Goal: Task Accomplishment & Management: Manage account settings

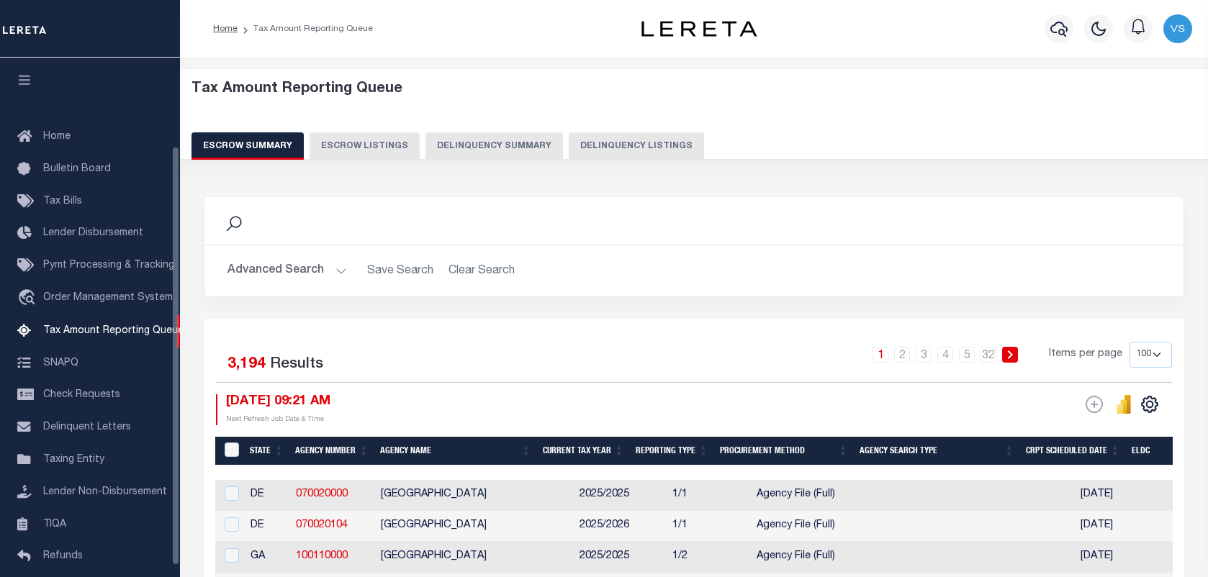
select select "100"
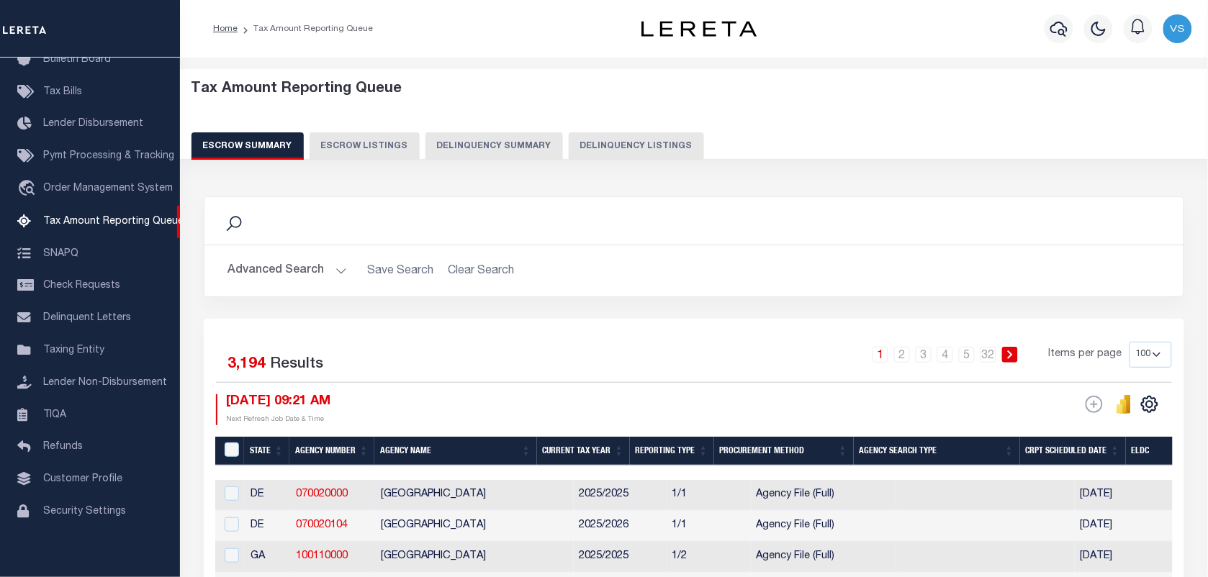
click at [613, 149] on button "Delinquency Listings" at bounding box center [636, 145] width 135 height 27
select select "100"
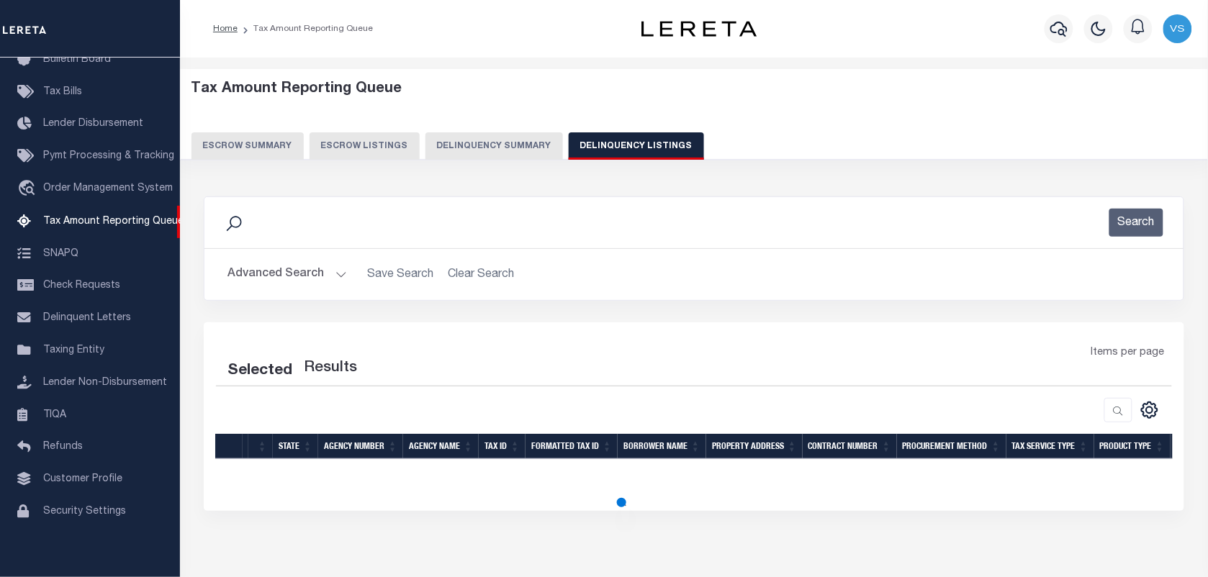
select select "100"
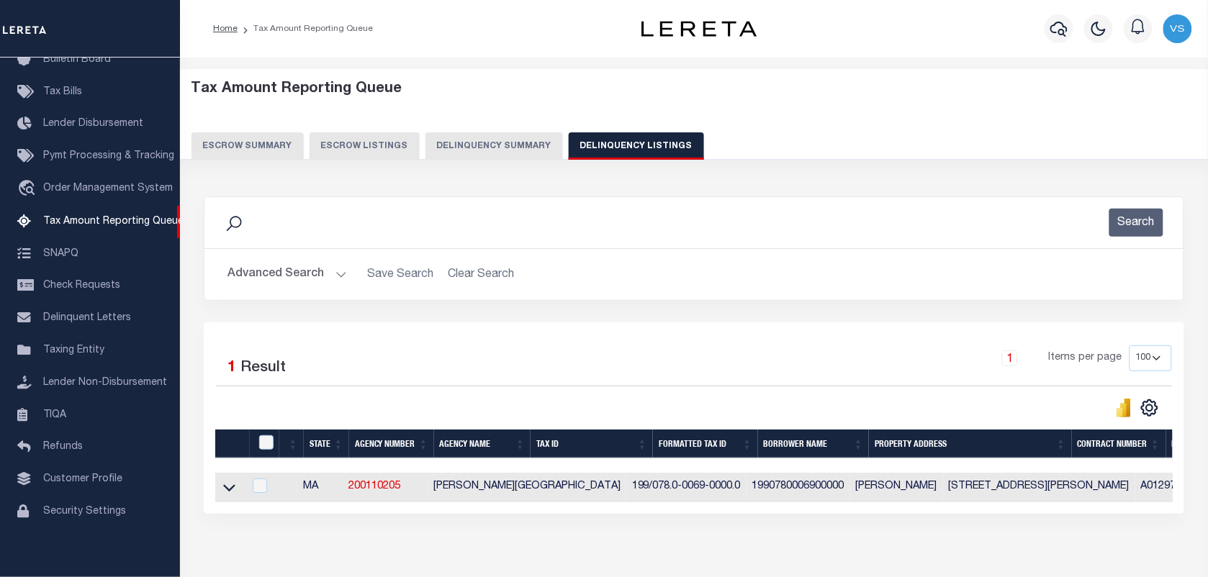
click at [279, 279] on button "Advanced Search" at bounding box center [286, 275] width 119 height 28
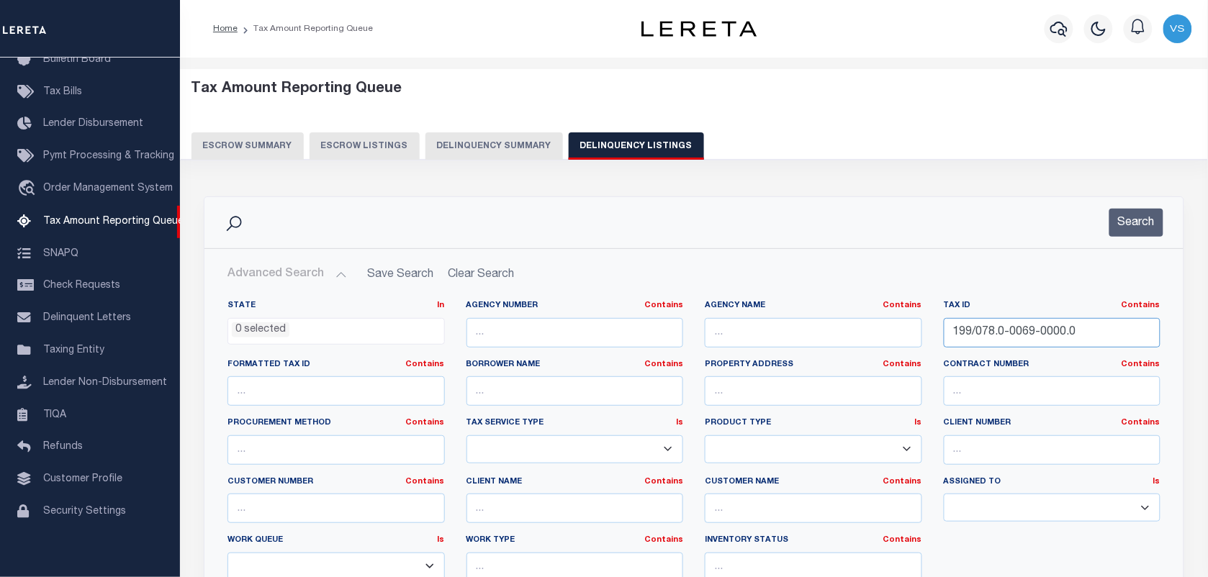
click at [1044, 328] on input "199/078.0-0069-0000.0" at bounding box center [1052, 333] width 217 height 30
paste input "037-00-0298-00"
type input "037-00-0298-00"
click at [1152, 222] on button "Search" at bounding box center [1136, 223] width 54 height 28
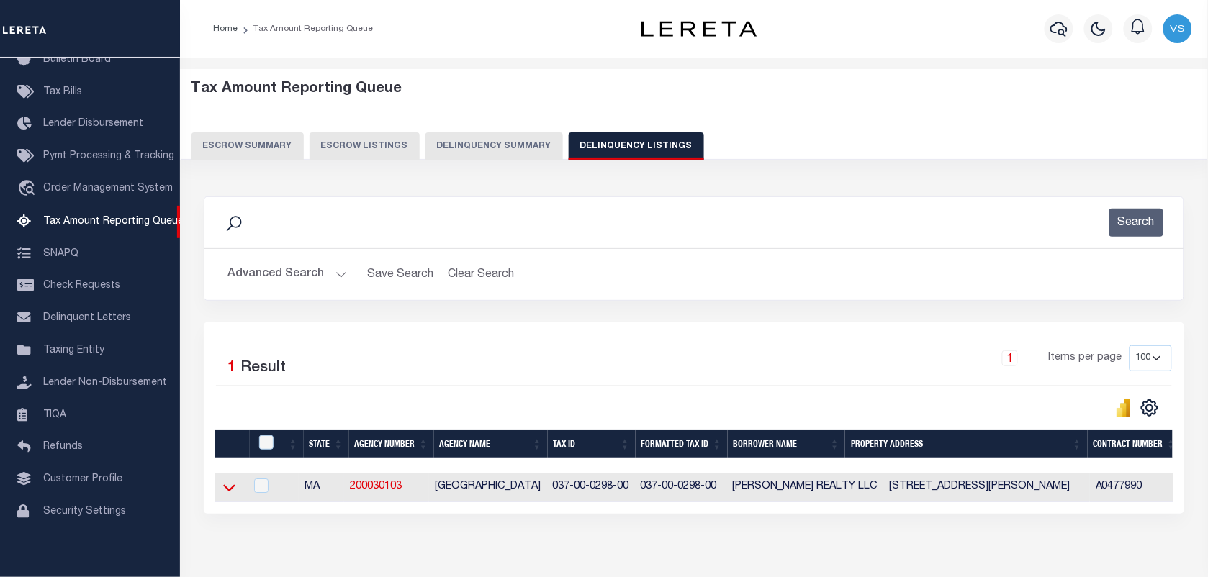
click at [227, 495] on icon at bounding box center [229, 487] width 12 height 15
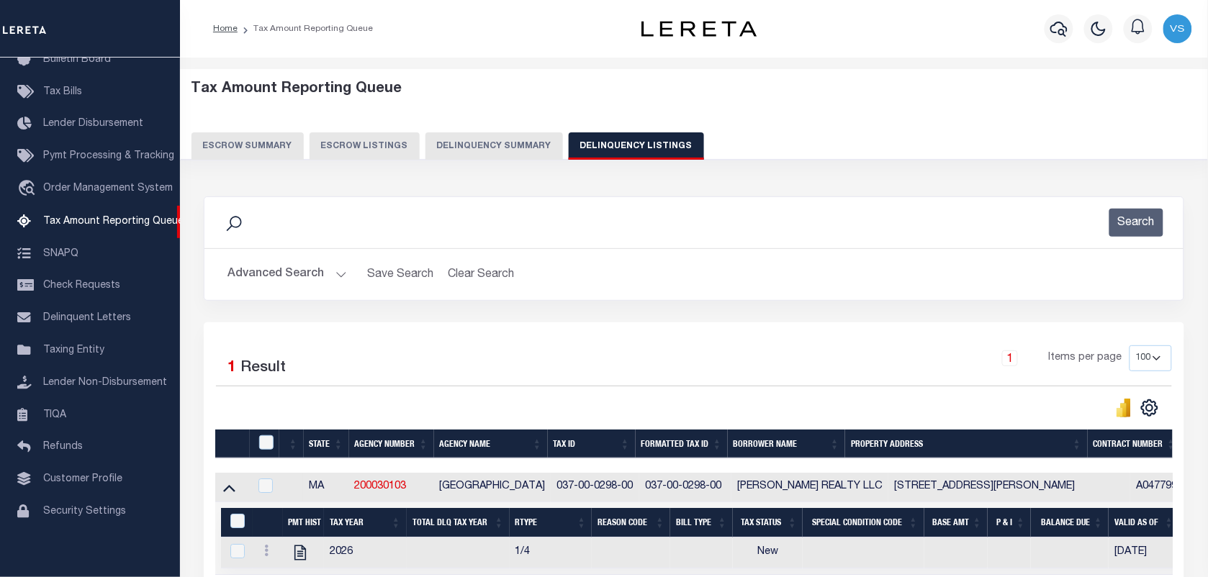
scroll to position [153, 0]
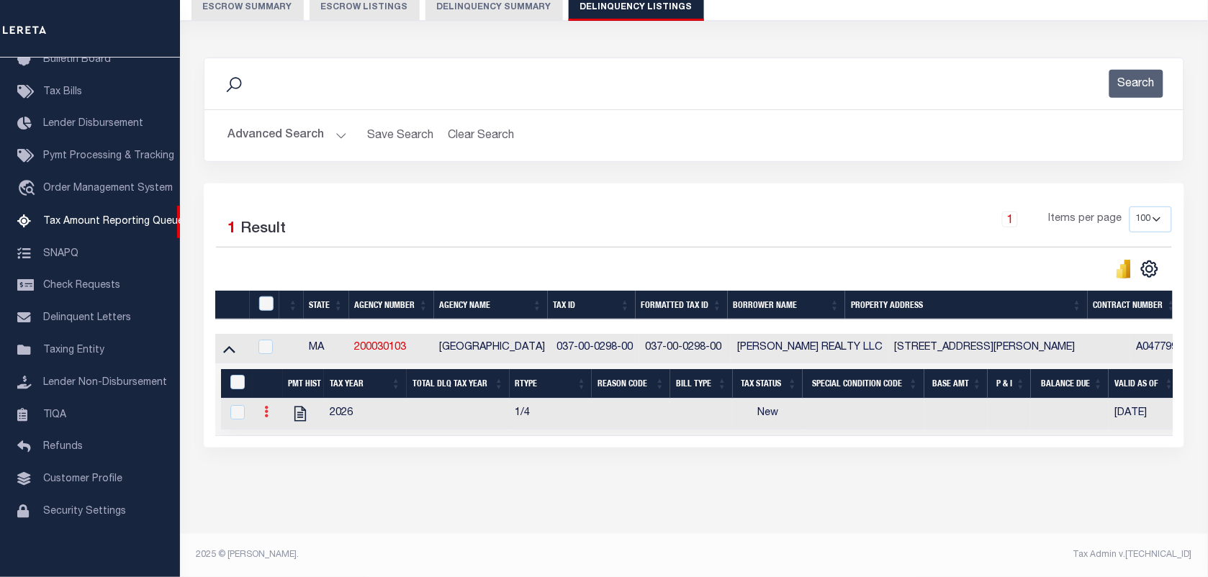
click at [266, 406] on icon at bounding box center [266, 412] width 4 height 12
click at [286, 440] on img "" at bounding box center [283, 435] width 14 height 14
checkbox input "true"
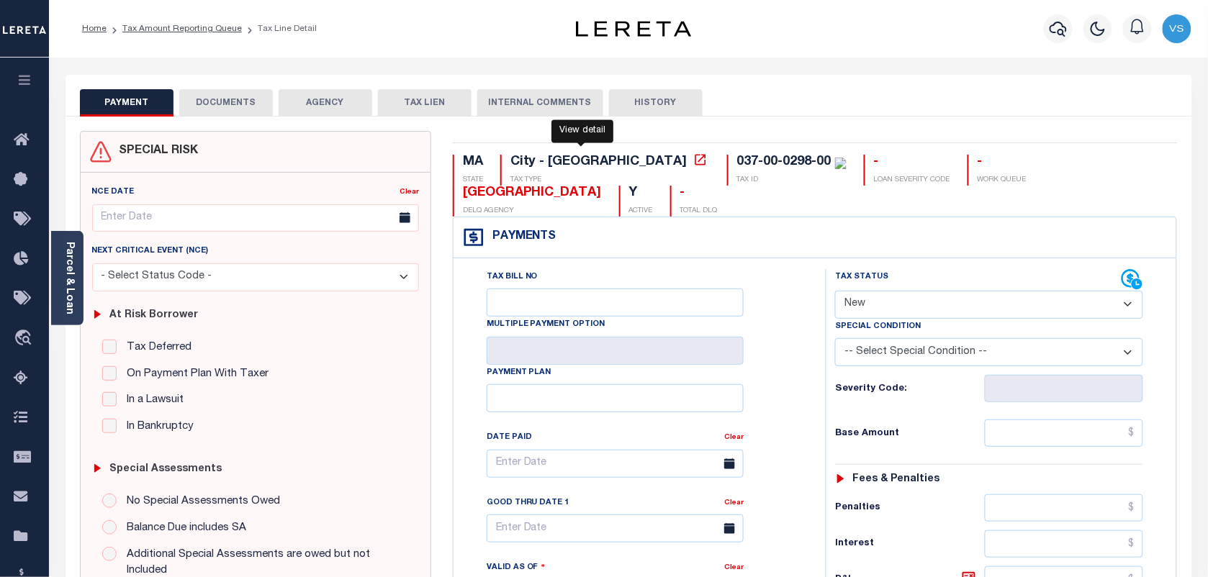
click at [693, 159] on icon at bounding box center [700, 160] width 14 height 14
click at [936, 310] on select "- Select Status Code - Open Due/Unpaid Paid Incomplete No Tax Due Internal Refu…" at bounding box center [989, 305] width 308 height 28
select select "PYD"
click at [835, 292] on select "- Select Status Code - Open Due/Unpaid Paid Incomplete No Tax Due Internal Refu…" at bounding box center [989, 305] width 308 height 28
type input "[DATE]"
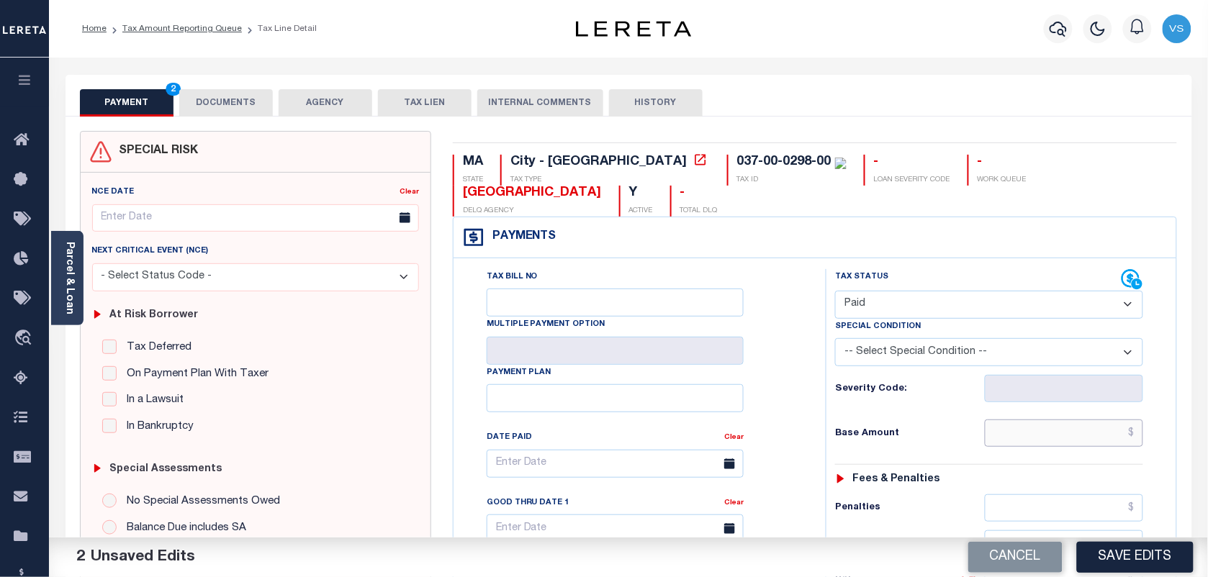
click at [1042, 441] on input "text" at bounding box center [1064, 433] width 159 height 27
type input "$0.00"
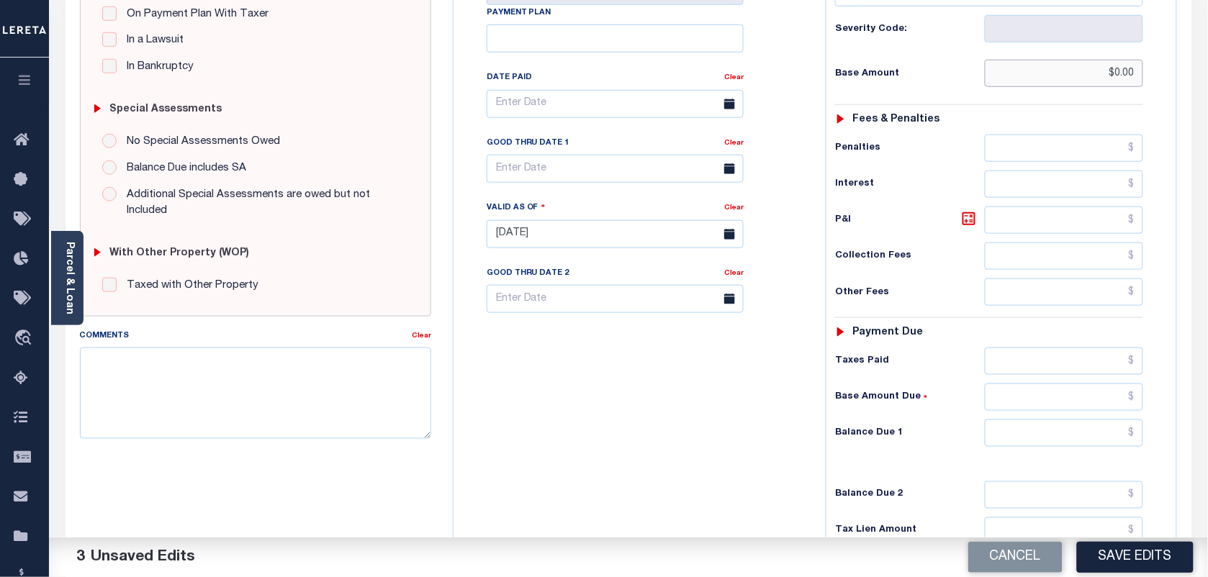
scroll to position [529, 0]
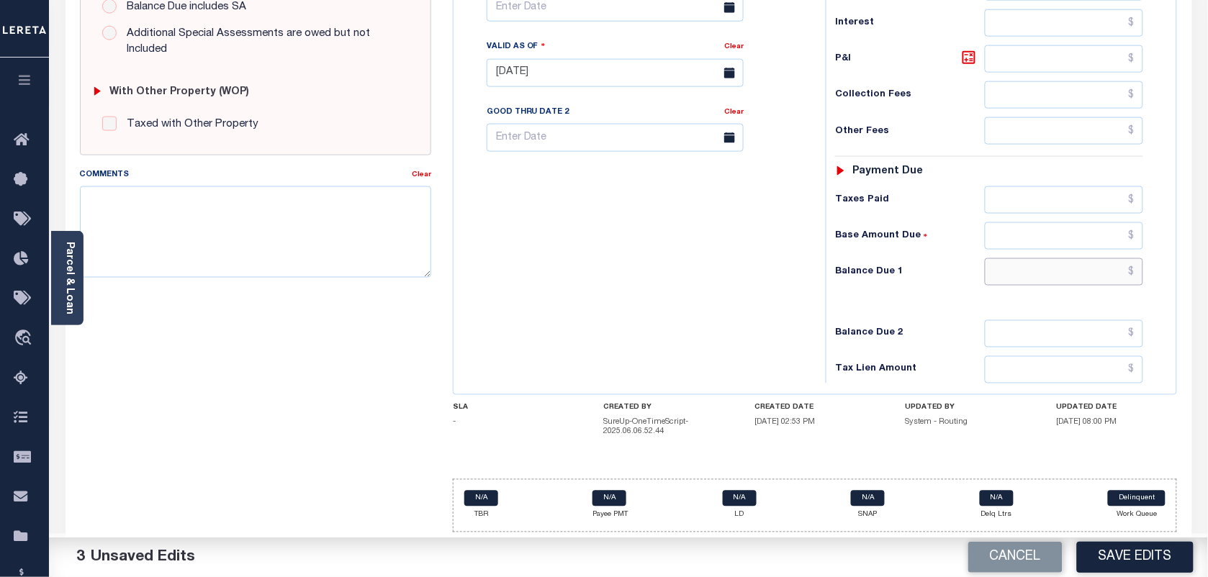
click at [1106, 274] on input "text" at bounding box center [1064, 271] width 159 height 27
type input "$0.00"
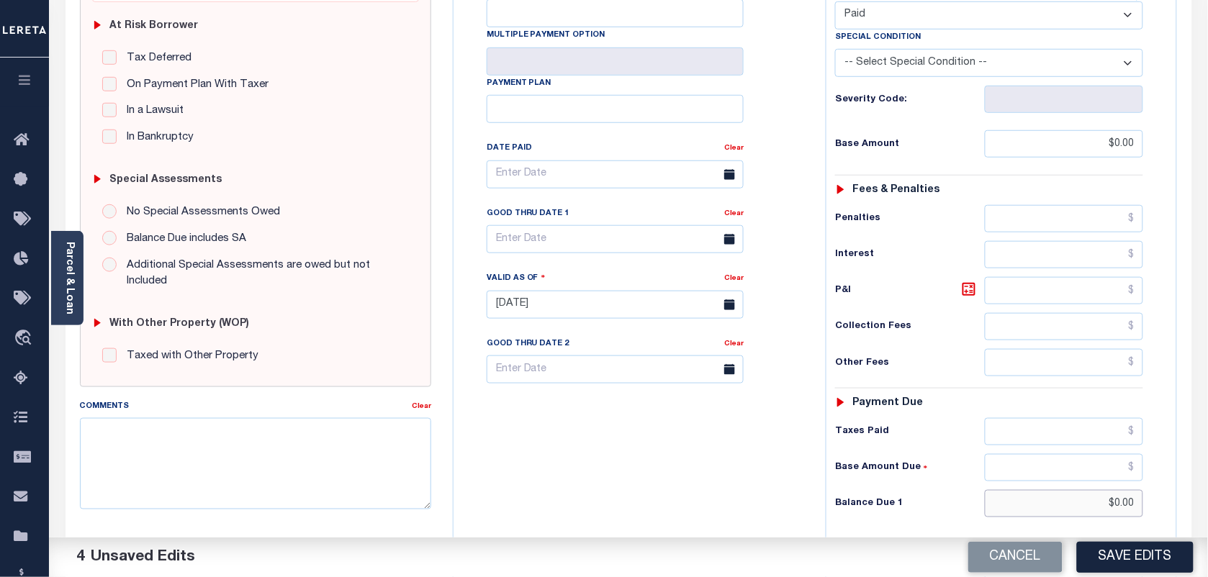
scroll to position [0, 0]
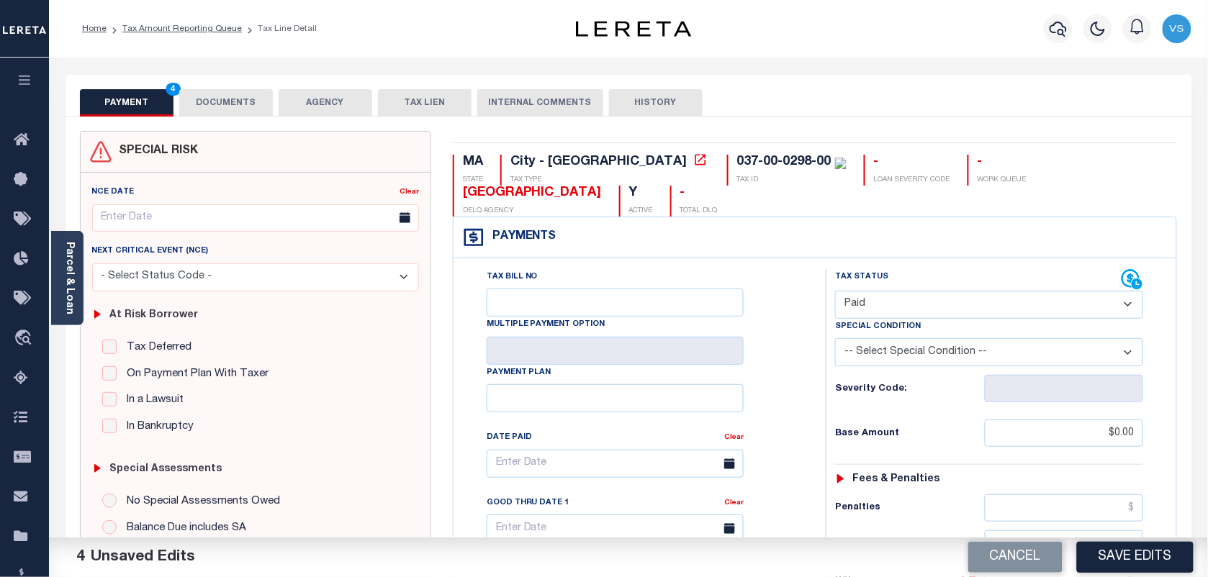
click at [205, 112] on button "DOCUMENTS" at bounding box center [226, 102] width 94 height 27
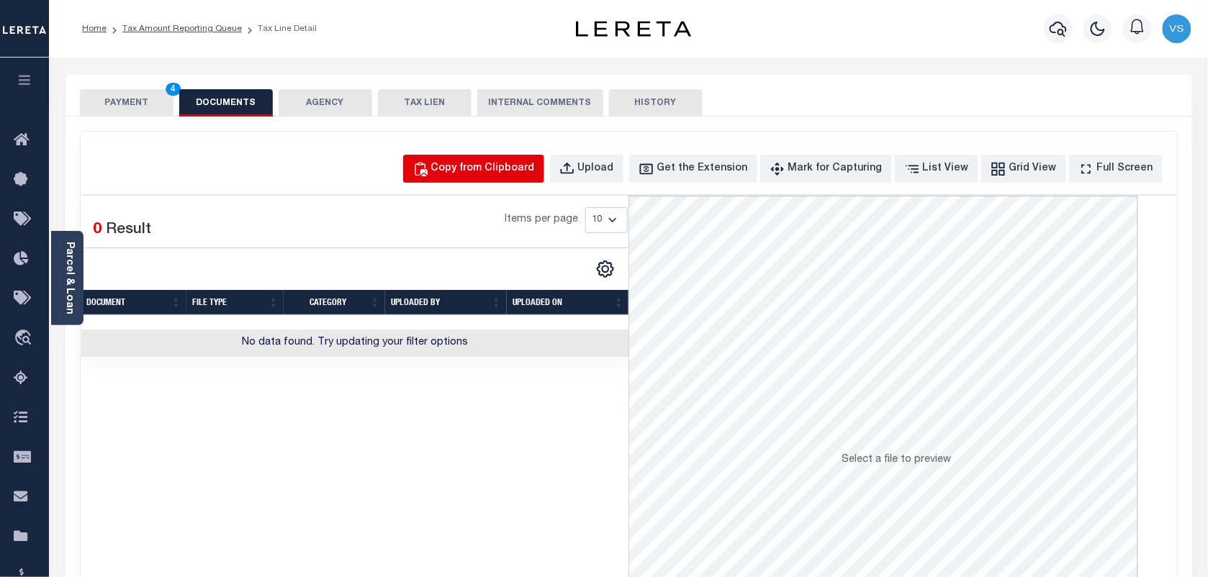
click at [494, 174] on div "Copy from Clipboard" at bounding box center [483, 169] width 104 height 16
select select "POP"
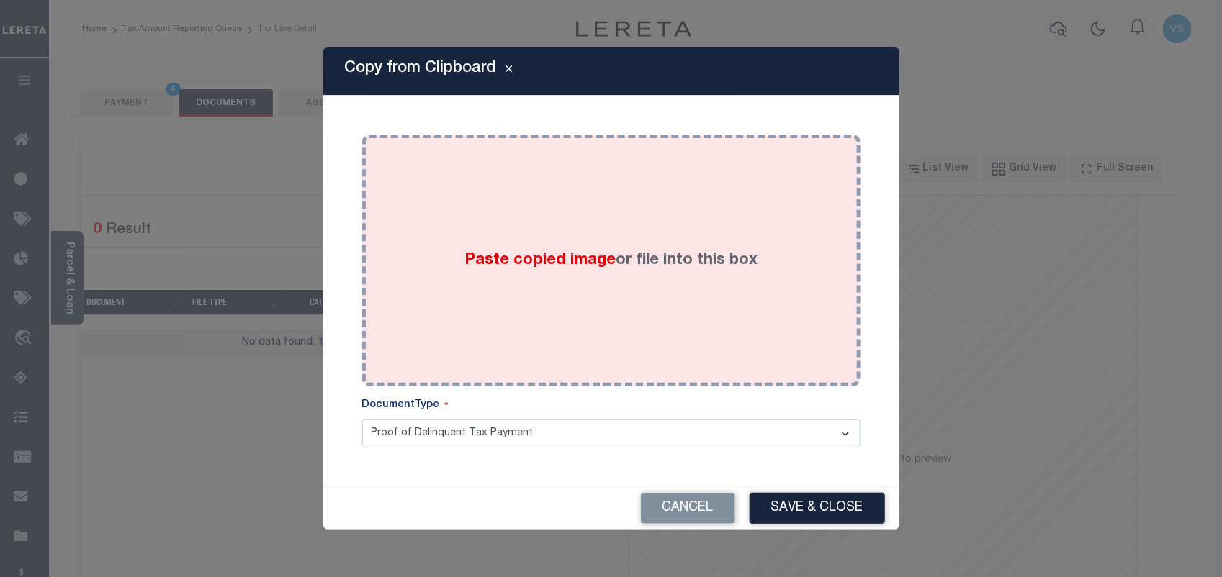
click at [379, 271] on div "Paste copied image or file into this box" at bounding box center [611, 260] width 477 height 230
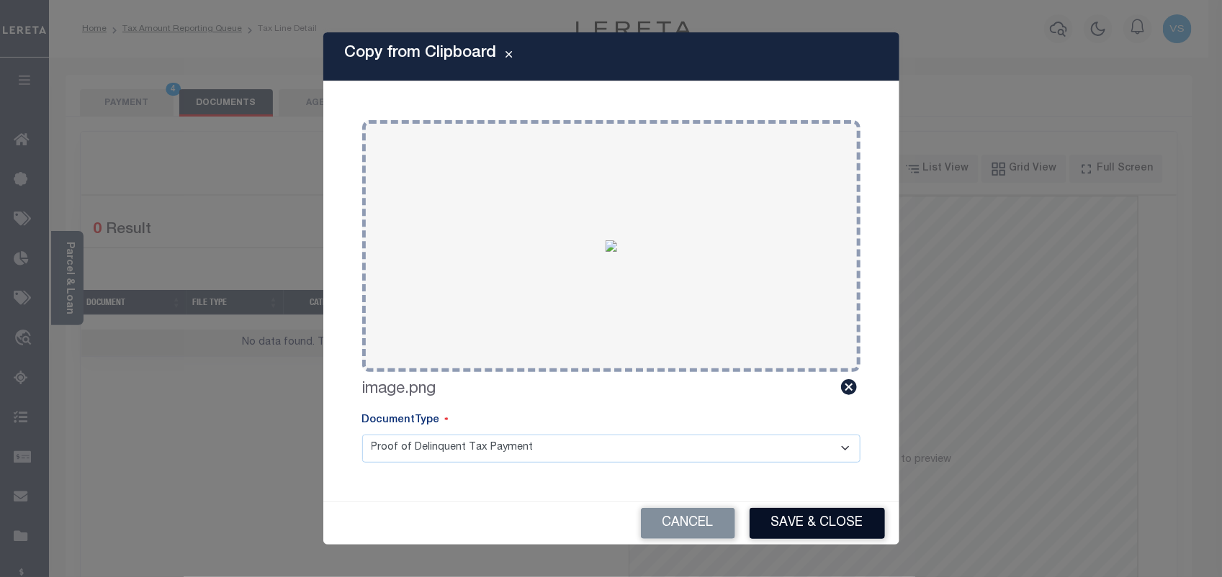
click at [799, 513] on button "Save & Close" at bounding box center [816, 523] width 135 height 31
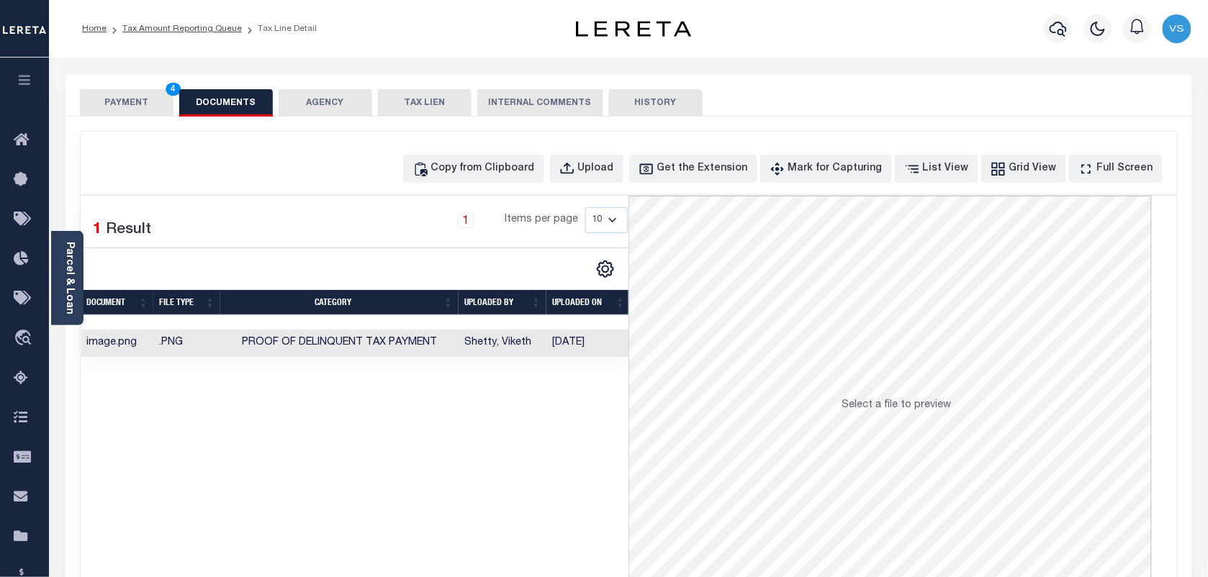
click at [107, 98] on button "PAYMENT 4" at bounding box center [127, 102] width 94 height 27
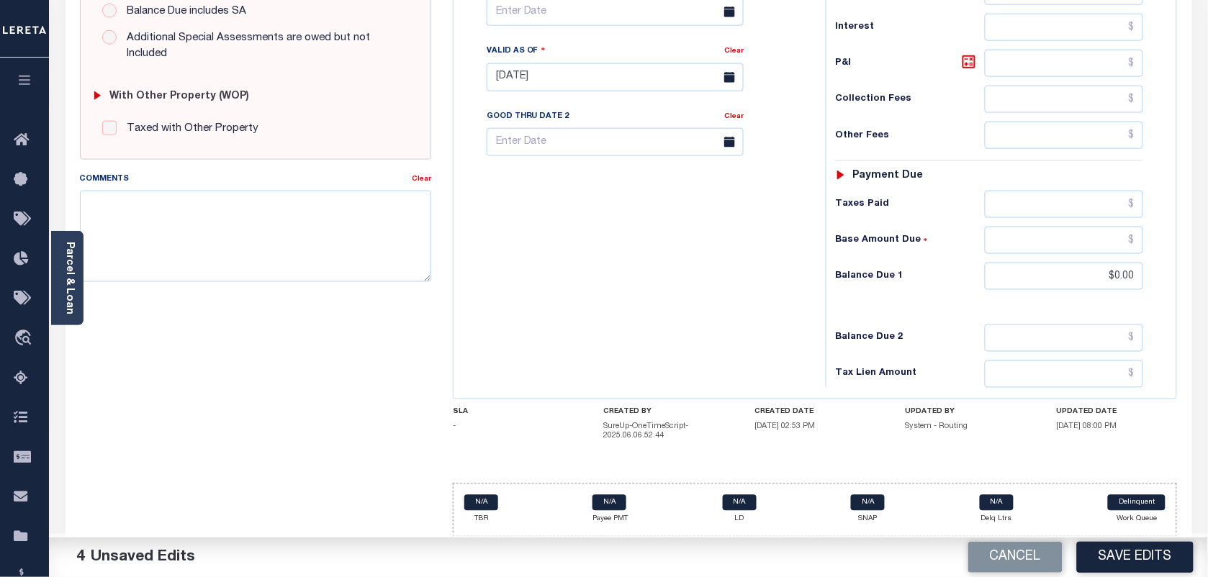
scroll to position [525, 0]
click at [1123, 560] on button "Save Edits" at bounding box center [1135, 557] width 117 height 31
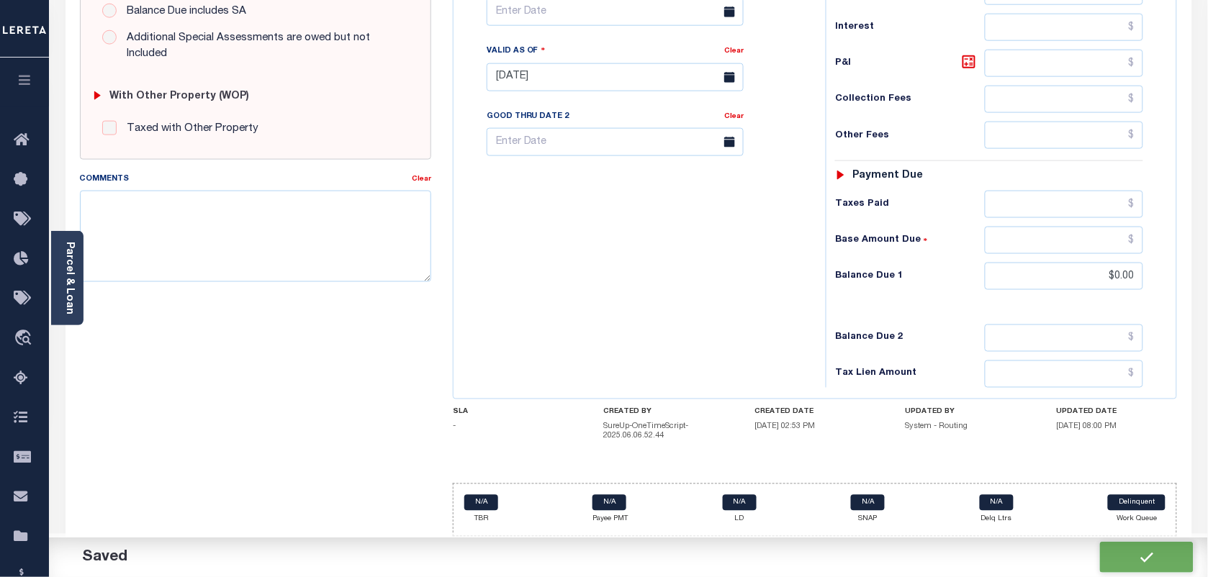
checkbox input "false"
type input "$0"
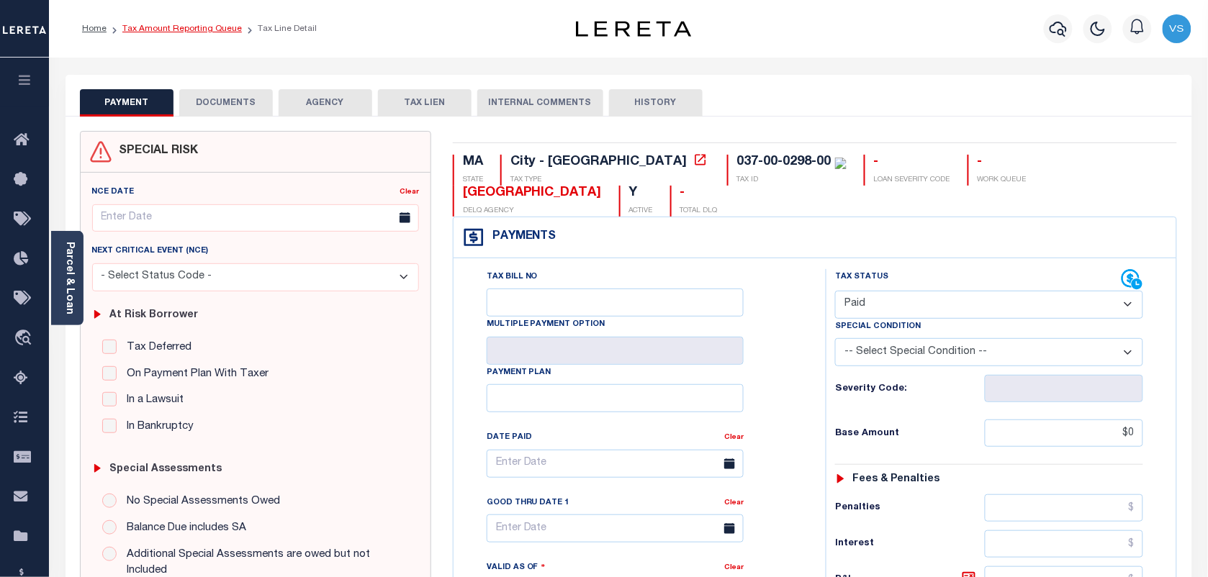
click at [188, 30] on link "Tax Amount Reporting Queue" at bounding box center [181, 28] width 119 height 9
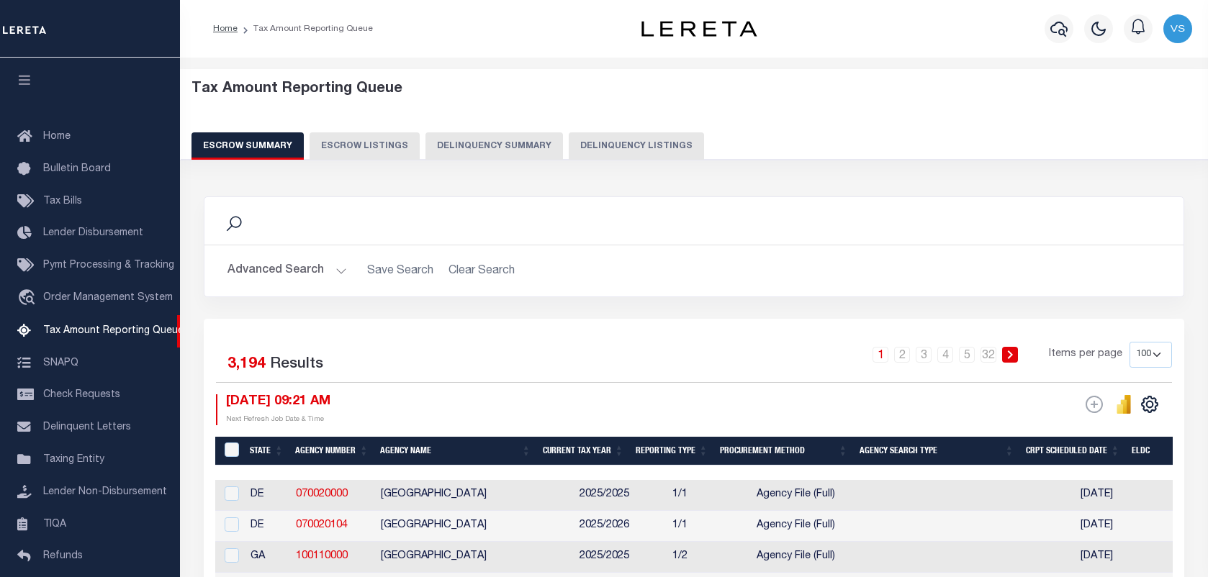
click at [612, 145] on button "Delinquency Listings" at bounding box center [636, 145] width 135 height 27
select select "100"
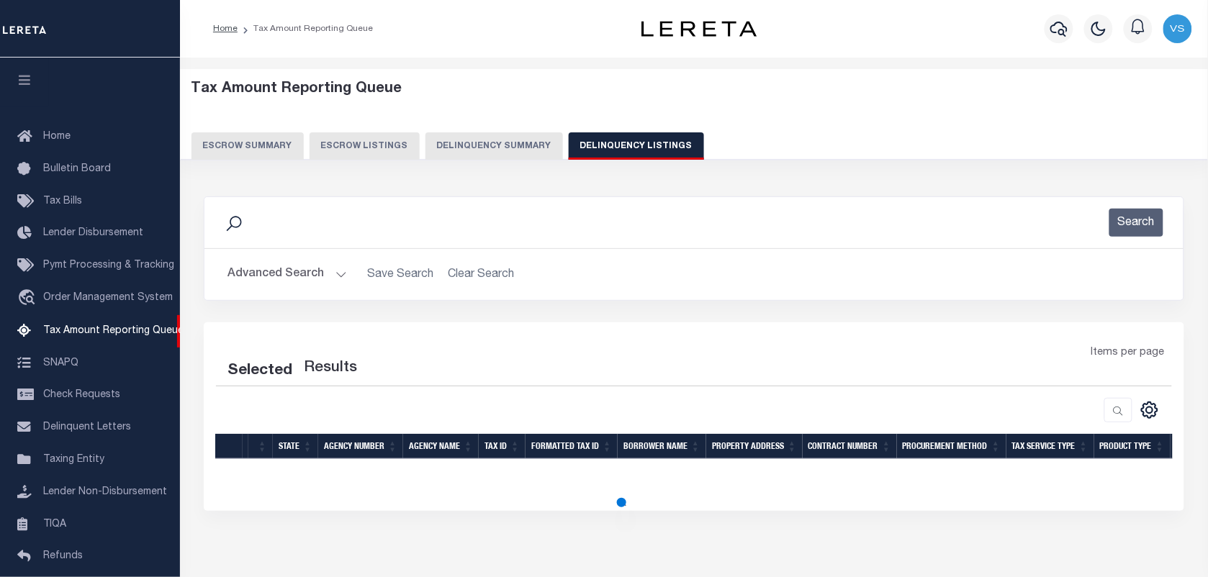
scroll to position [123, 0]
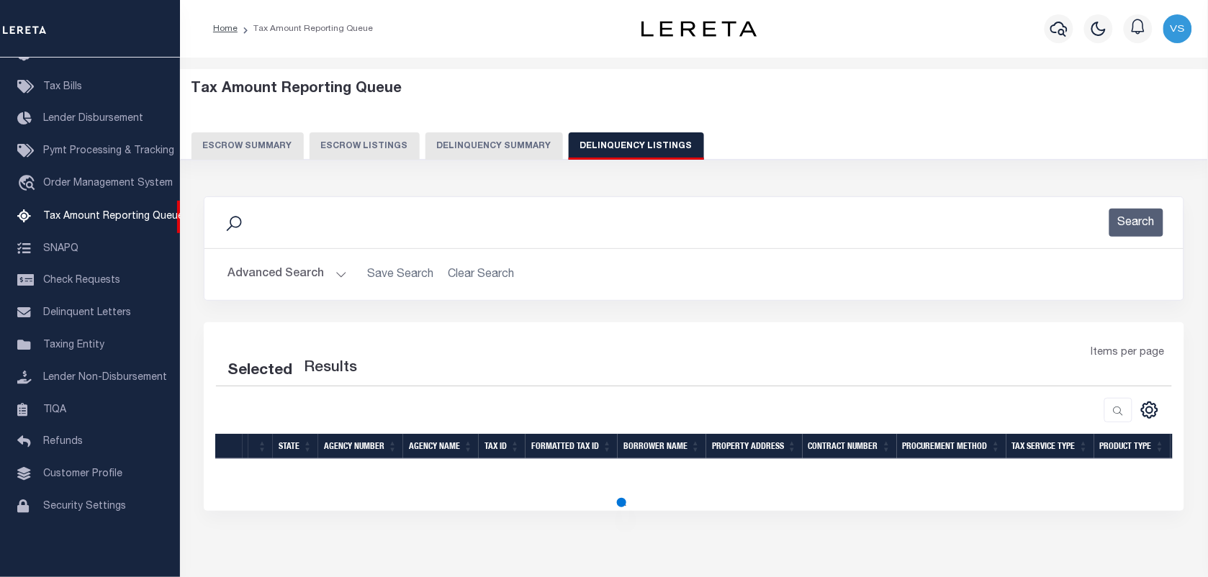
select select "100"
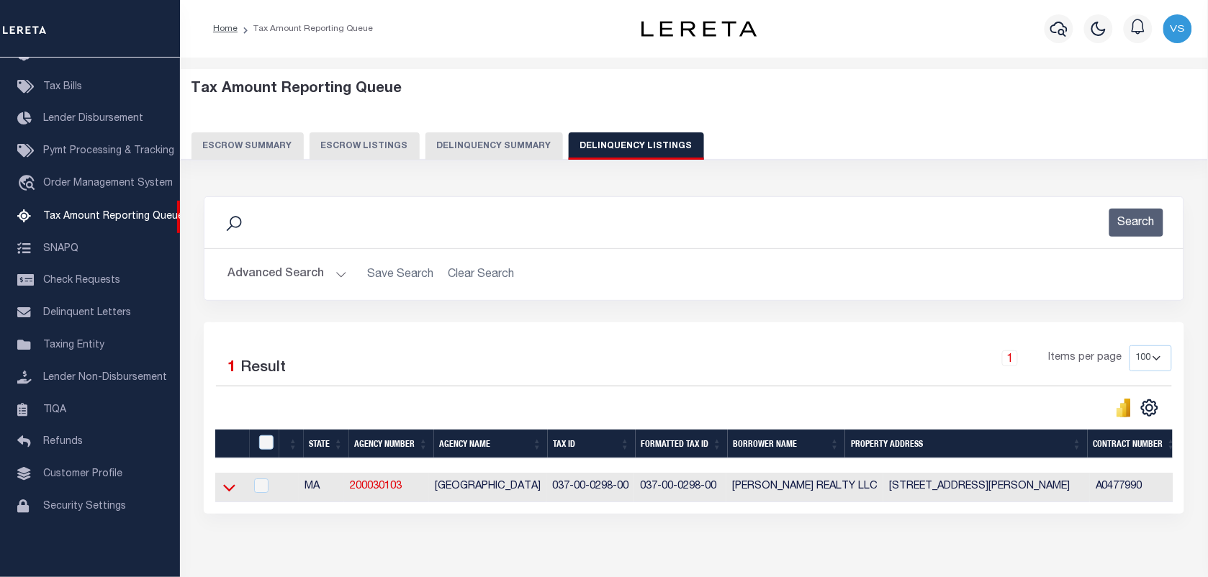
click at [224, 495] on icon at bounding box center [229, 487] width 12 height 15
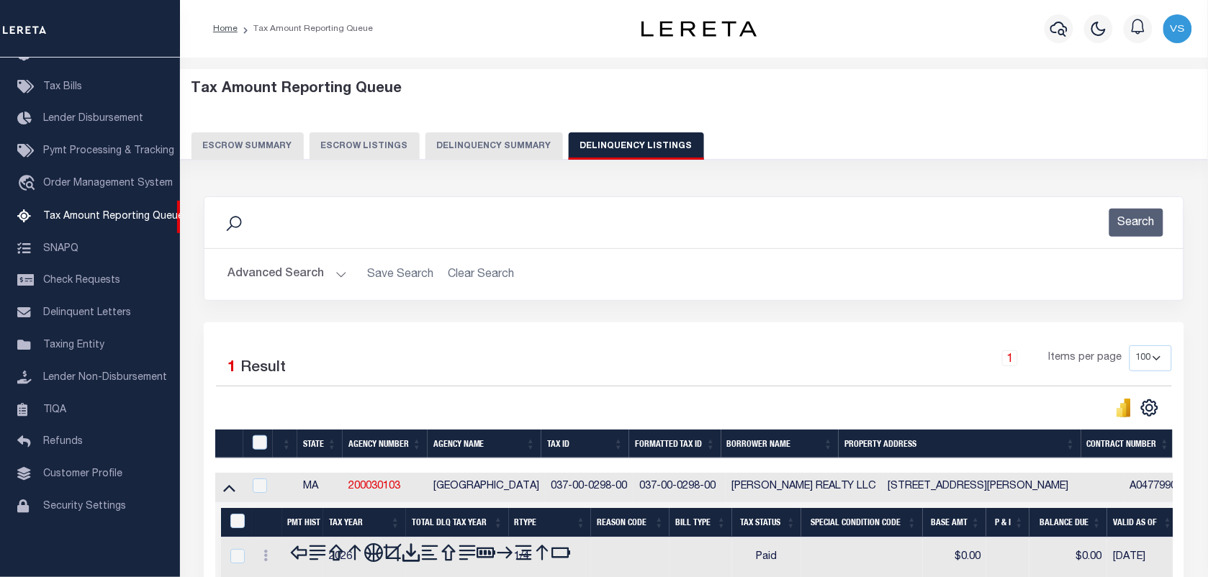
scroll to position [153, 0]
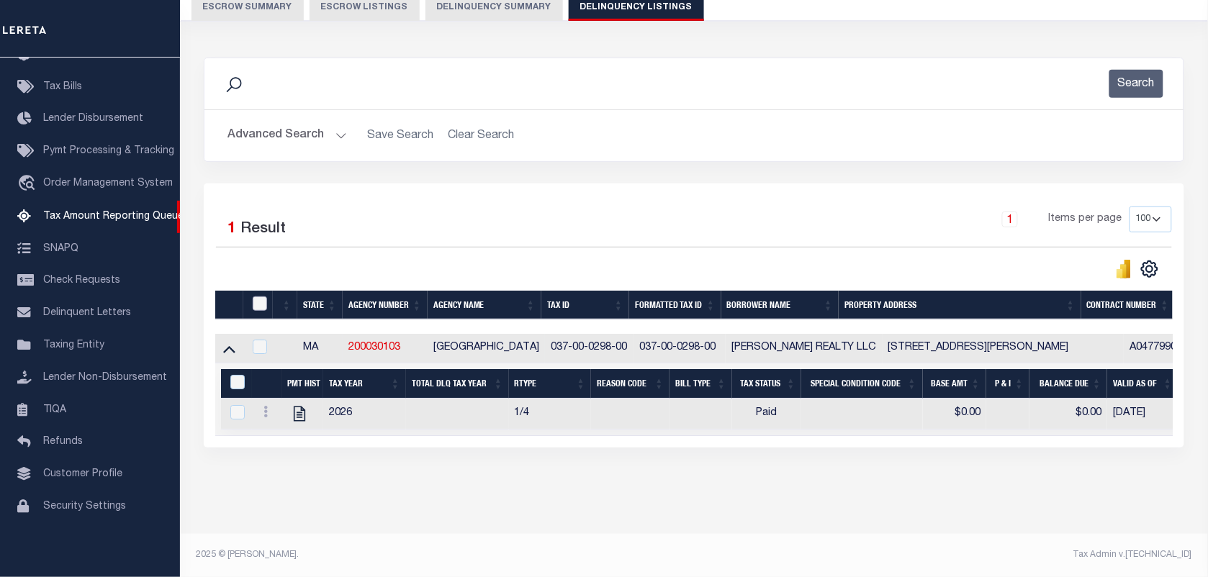
click at [258, 297] on input "checkbox" at bounding box center [260, 304] width 14 height 14
checkbox input "true"
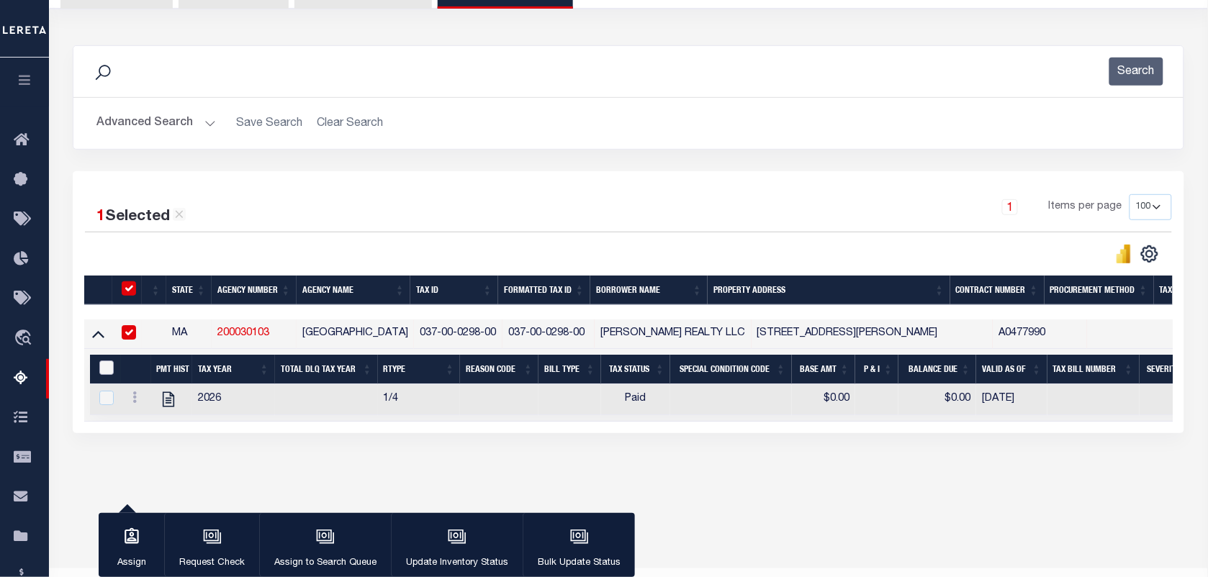
click at [101, 369] on input "&nbsp;" at bounding box center [106, 368] width 14 height 14
checkbox input "true"
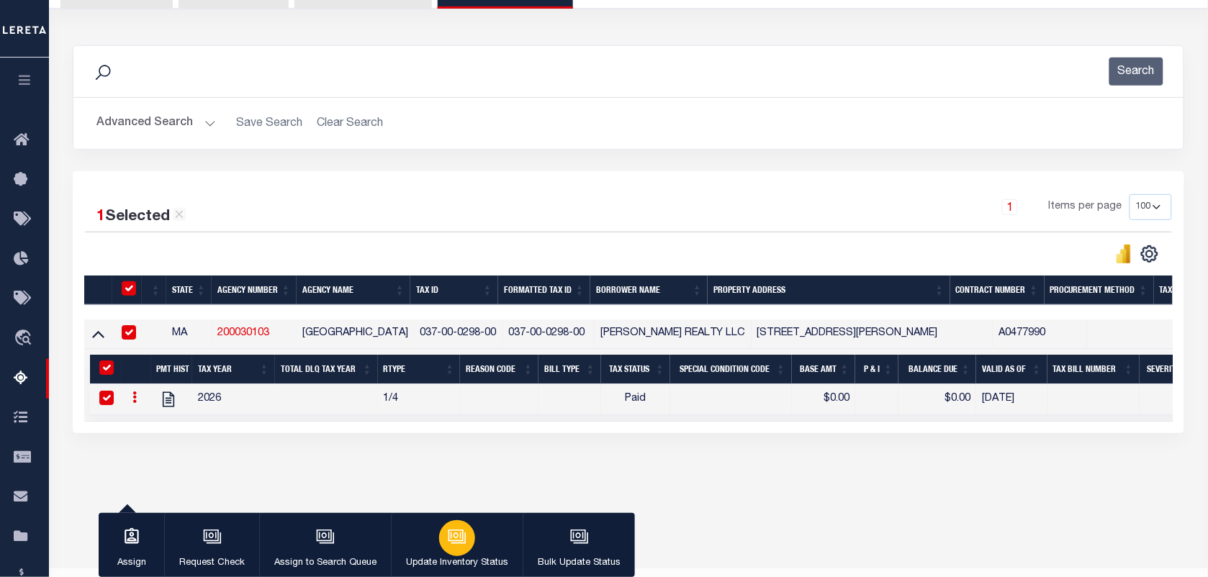
click at [462, 543] on icon "button" at bounding box center [458, 538] width 14 height 11
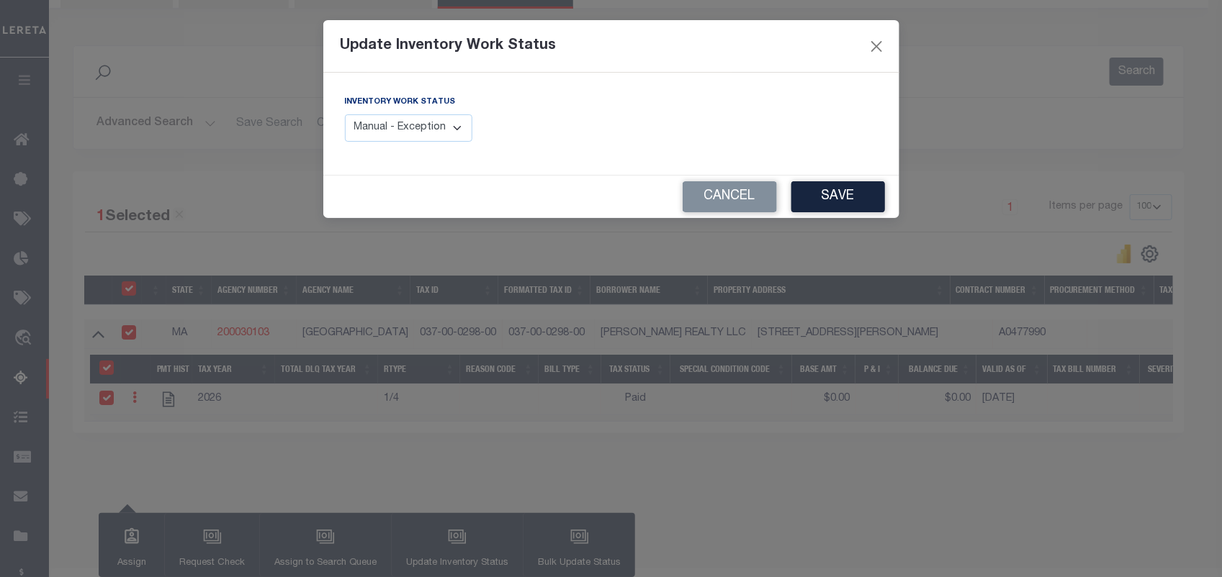
click at [438, 141] on select "Manual - Exception Pended - Awaiting Search Late Add Exception Completed" at bounding box center [409, 128] width 128 height 28
select select "4"
click at [345, 114] on select "Manual - Exception Pended - Awaiting Search Late Add Exception Completed" at bounding box center [409, 128] width 128 height 28
click at [819, 193] on button "Save" at bounding box center [838, 196] width 94 height 31
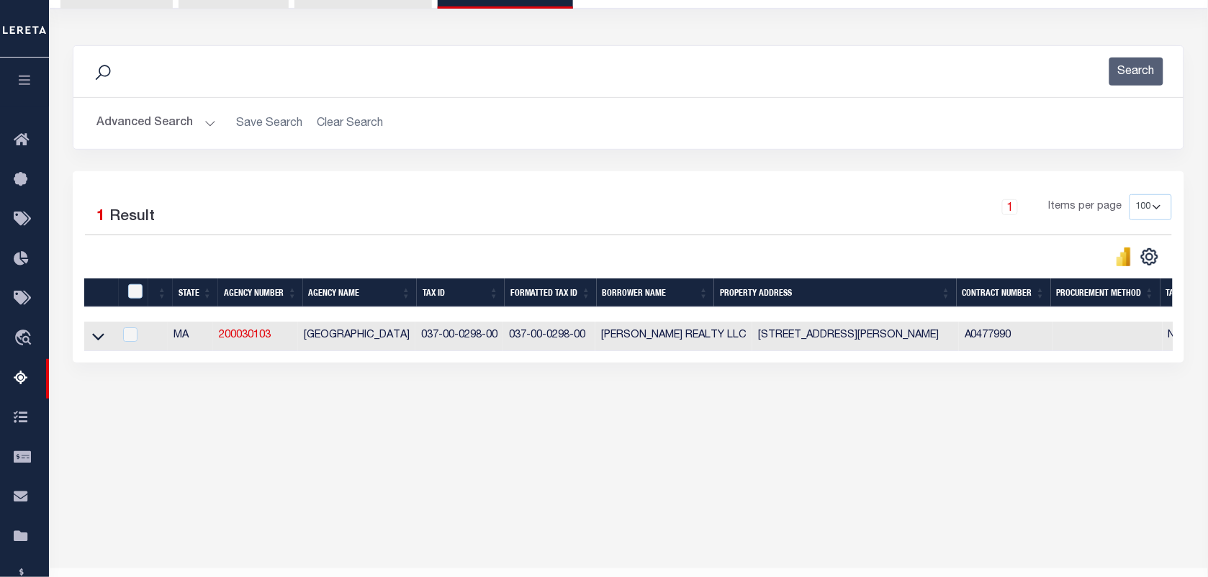
click at [171, 120] on button "Advanced Search" at bounding box center [155, 123] width 119 height 28
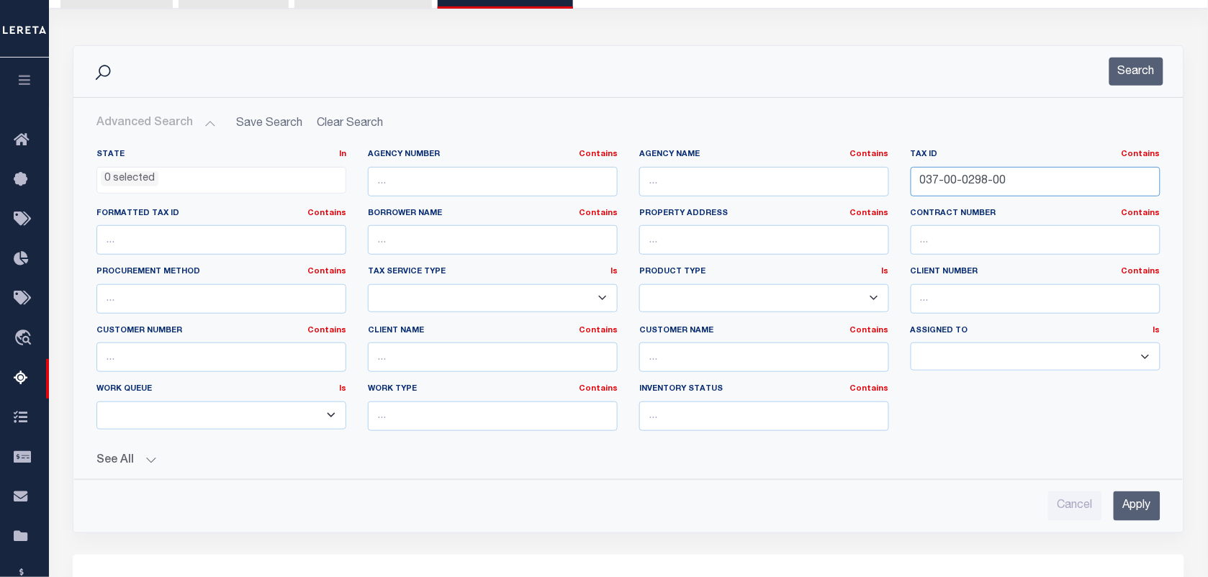
click at [1064, 184] on input "037-00-0298-00" at bounding box center [1036, 182] width 250 height 30
type input "0"
paste input "070-00-0139-00"
type input "070-00-0139-00"
click at [1127, 76] on button "Search" at bounding box center [1136, 72] width 54 height 28
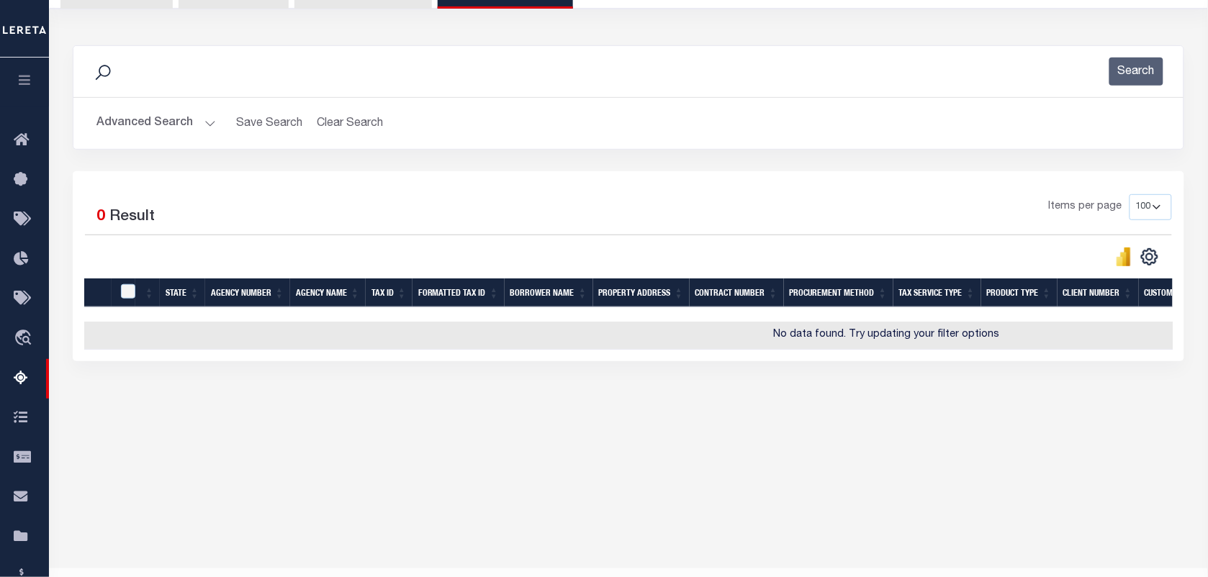
click at [167, 128] on button "Advanced Search" at bounding box center [155, 123] width 119 height 28
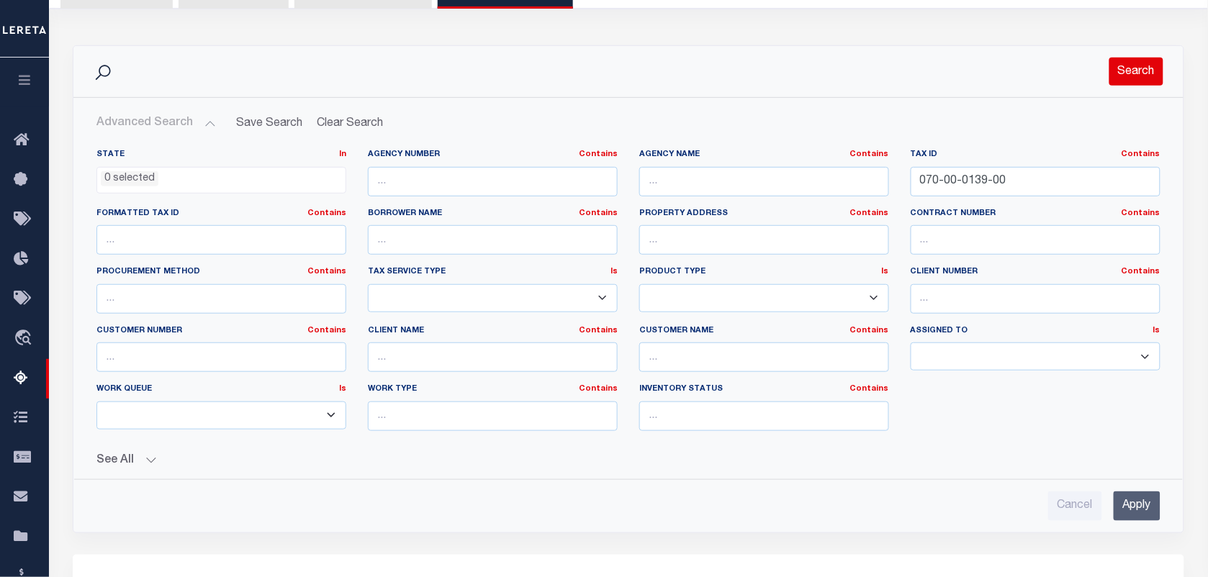
click at [1152, 70] on button "Search" at bounding box center [1136, 72] width 54 height 28
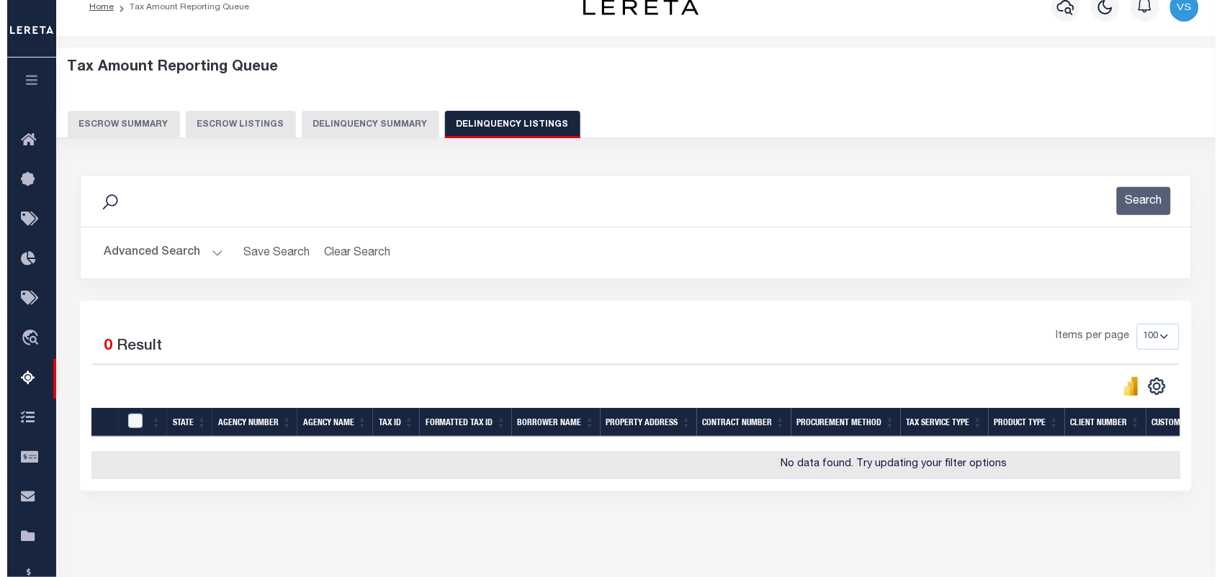
scroll to position [0, 0]
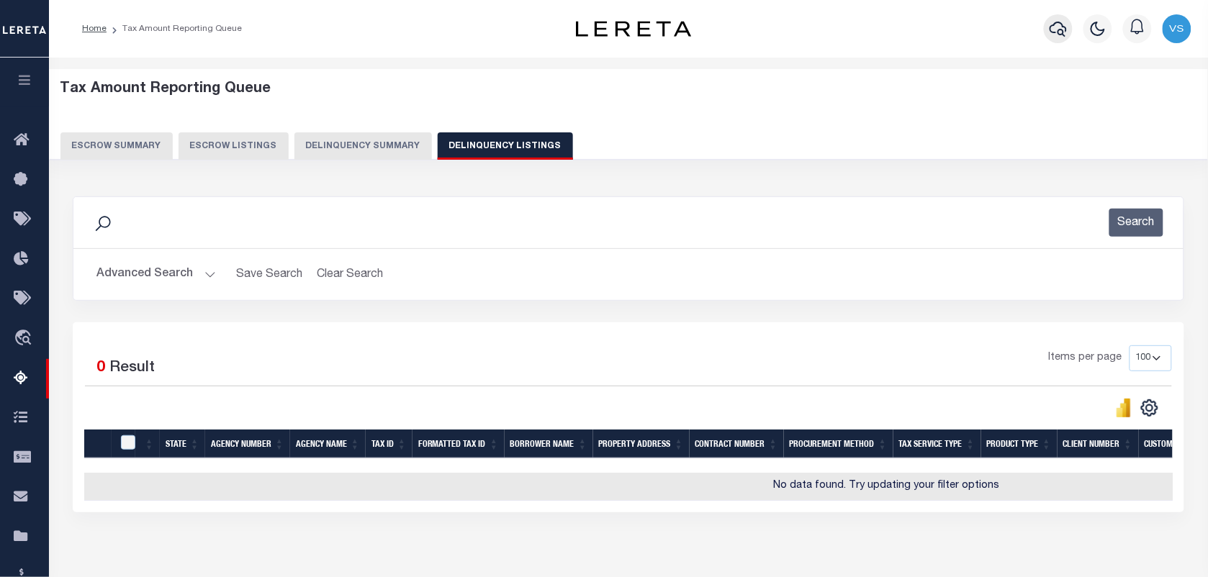
click at [1060, 37] on icon "button" at bounding box center [1057, 28] width 17 height 17
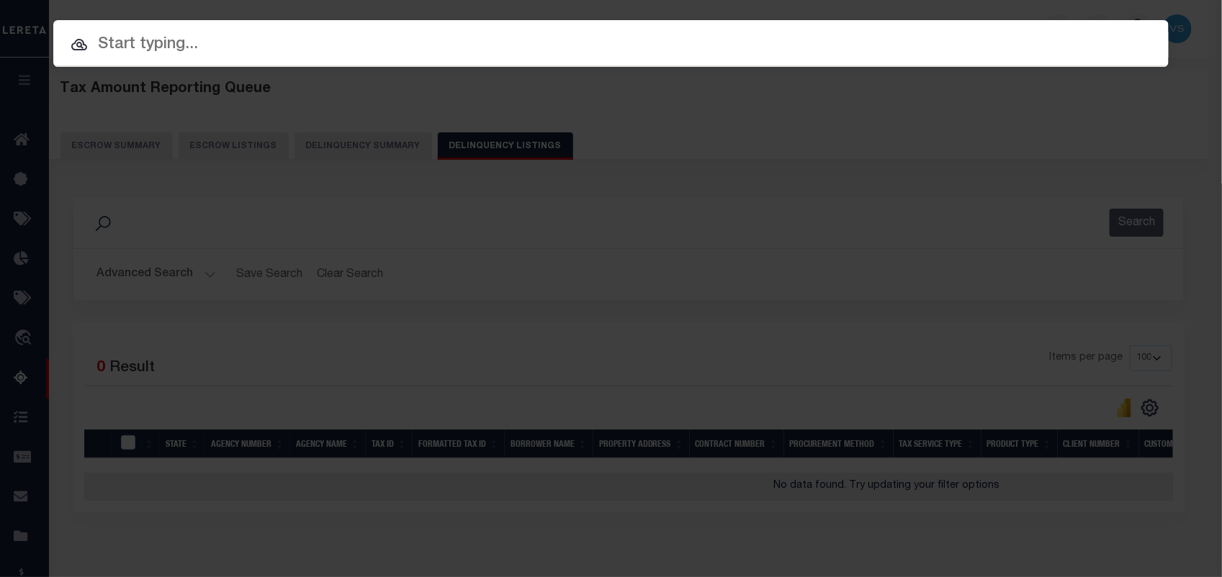
paste input "070-00-0139-00"
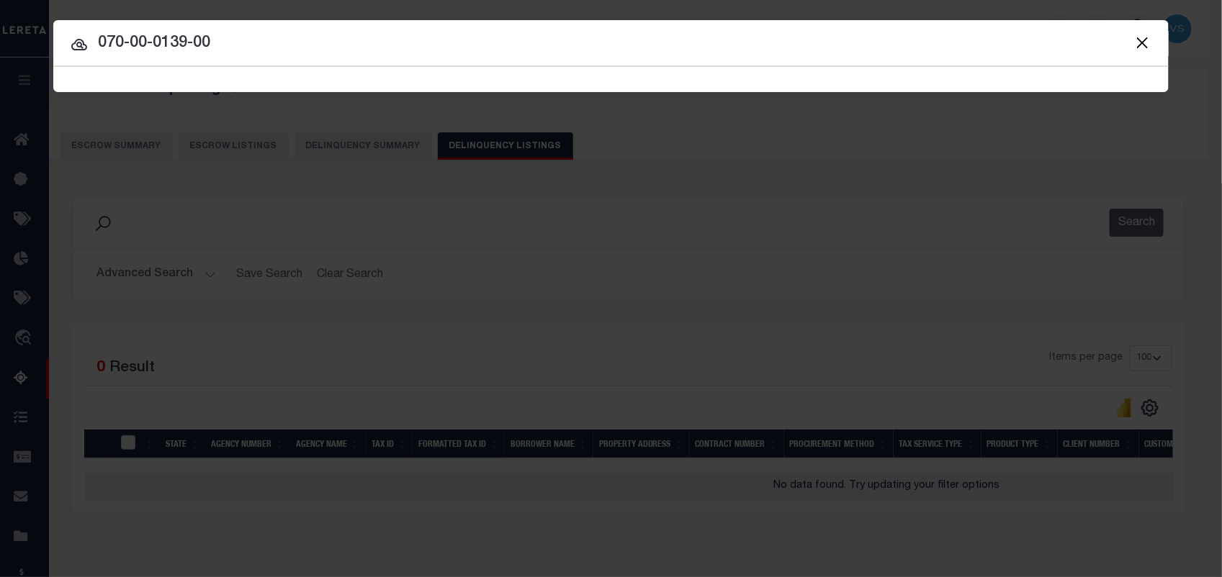
type input "070-00-0139-00"
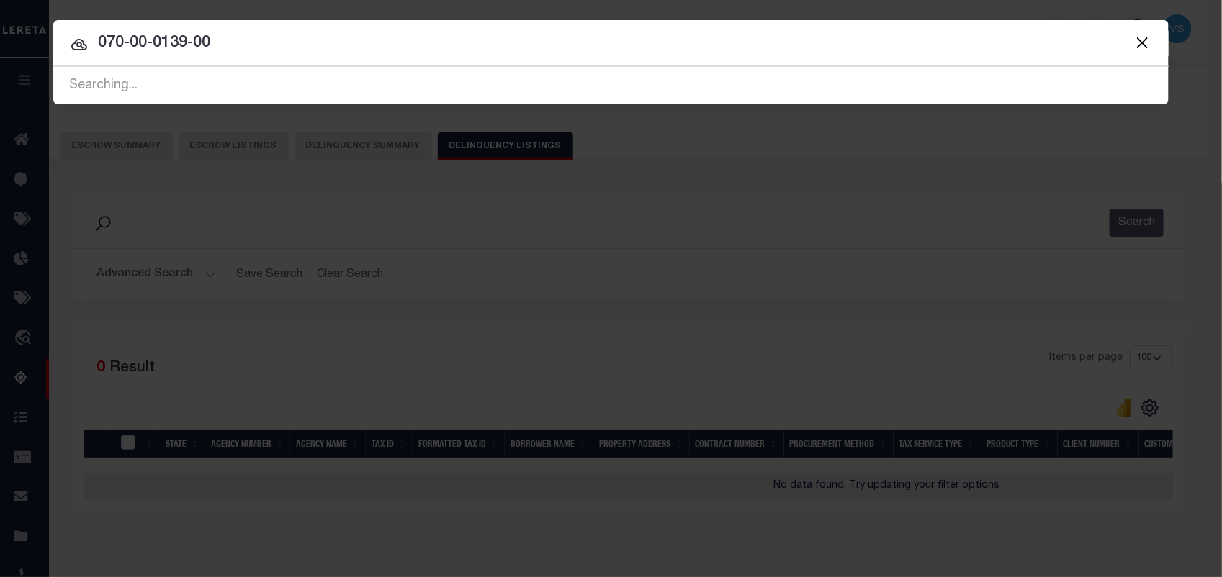
click at [73, 42] on icon at bounding box center [79, 44] width 17 height 17
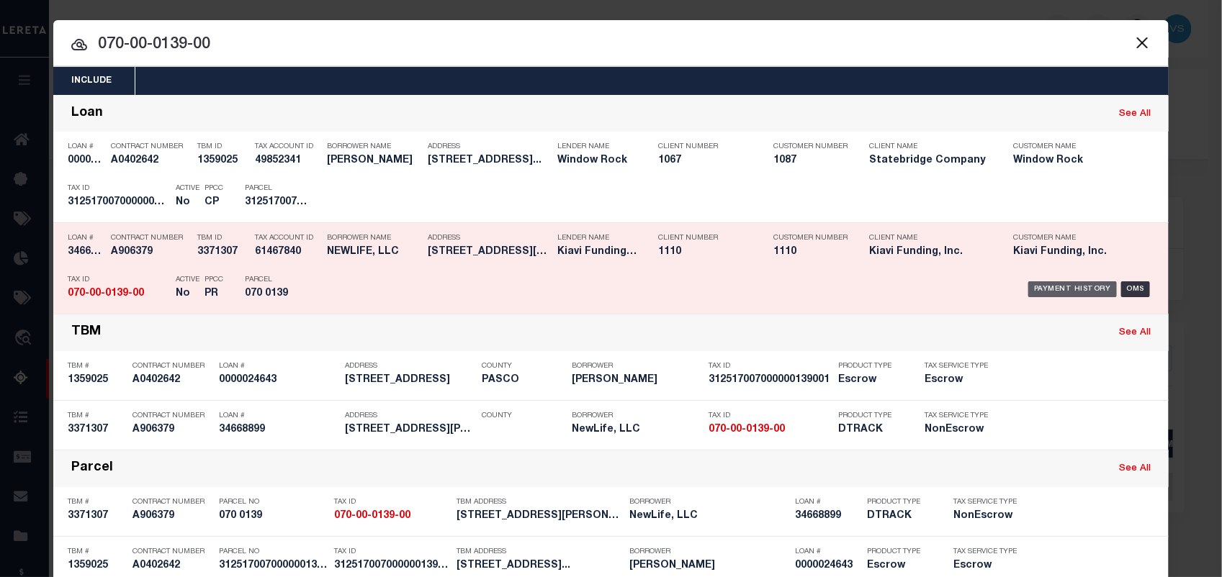
click at [1045, 288] on div "Payment History" at bounding box center [1072, 289] width 89 height 16
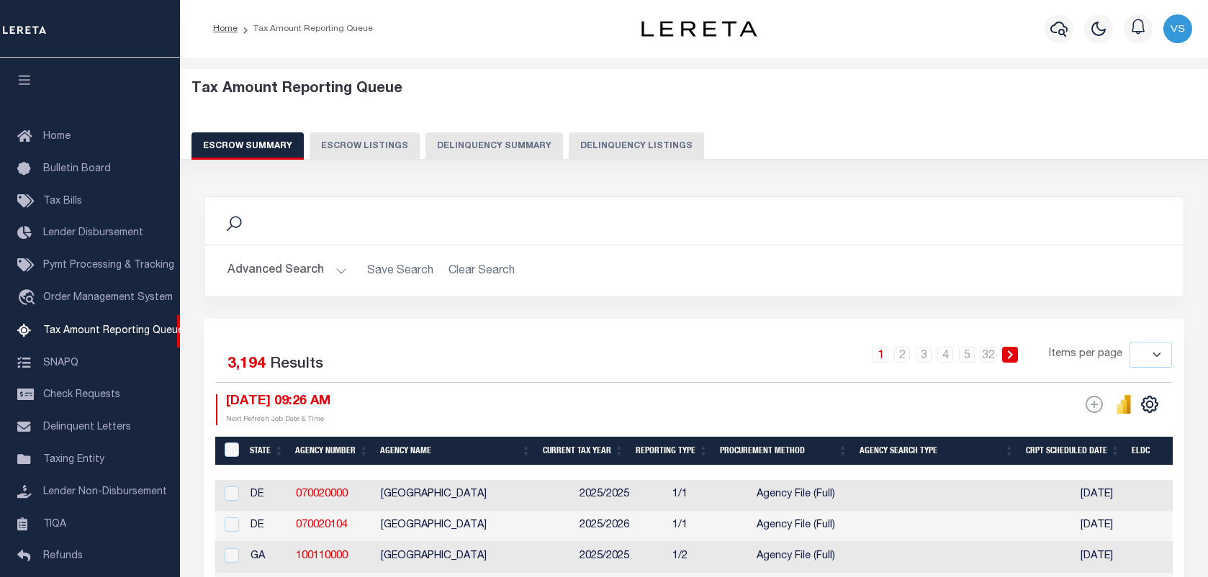
select select
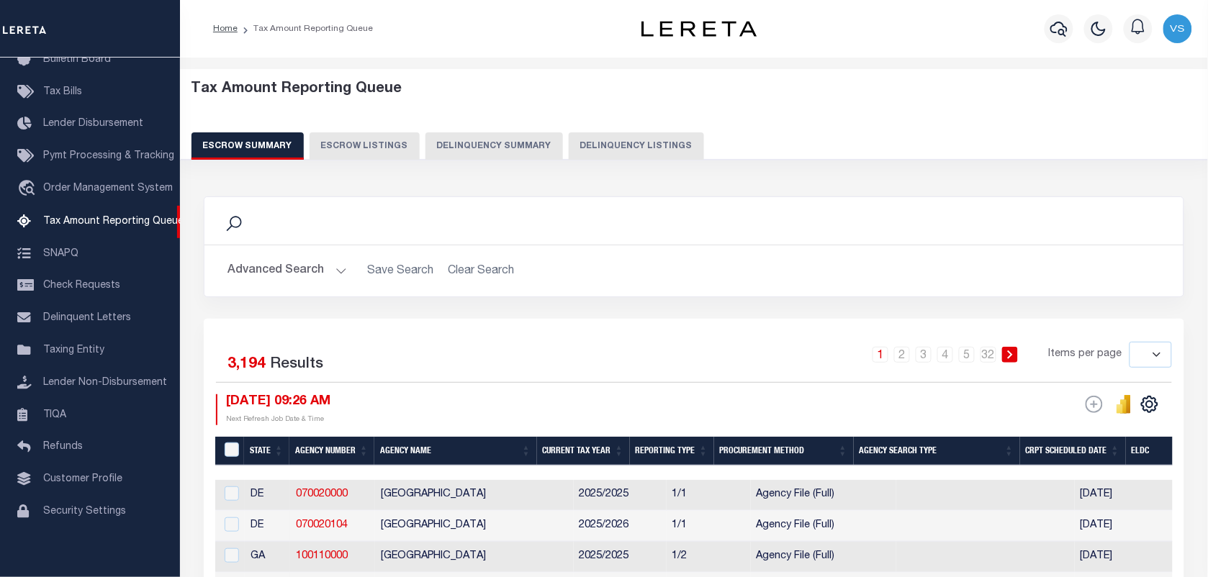
click at [625, 148] on button "Delinquency Listings" at bounding box center [636, 145] width 135 height 27
select select "100"
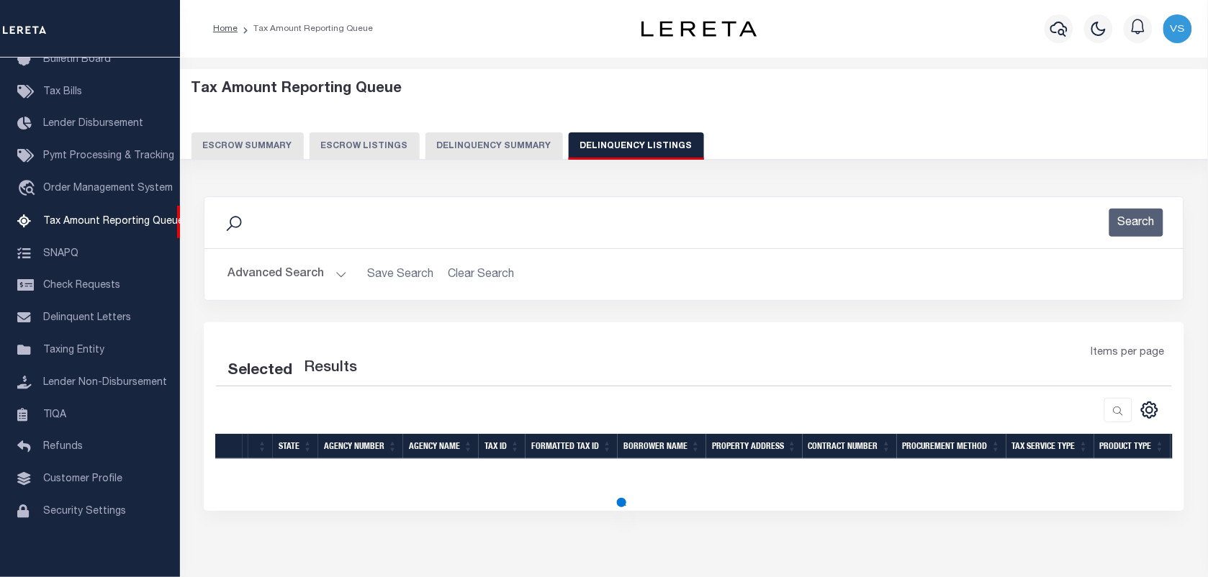
select select "100"
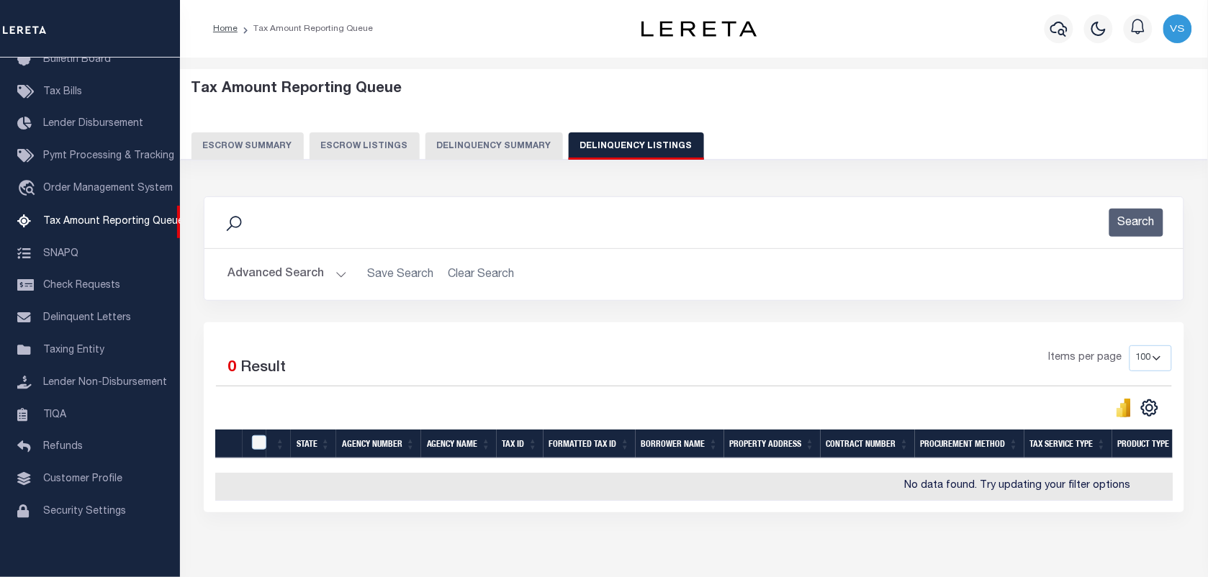
click at [264, 274] on button "Advanced Search" at bounding box center [286, 275] width 119 height 28
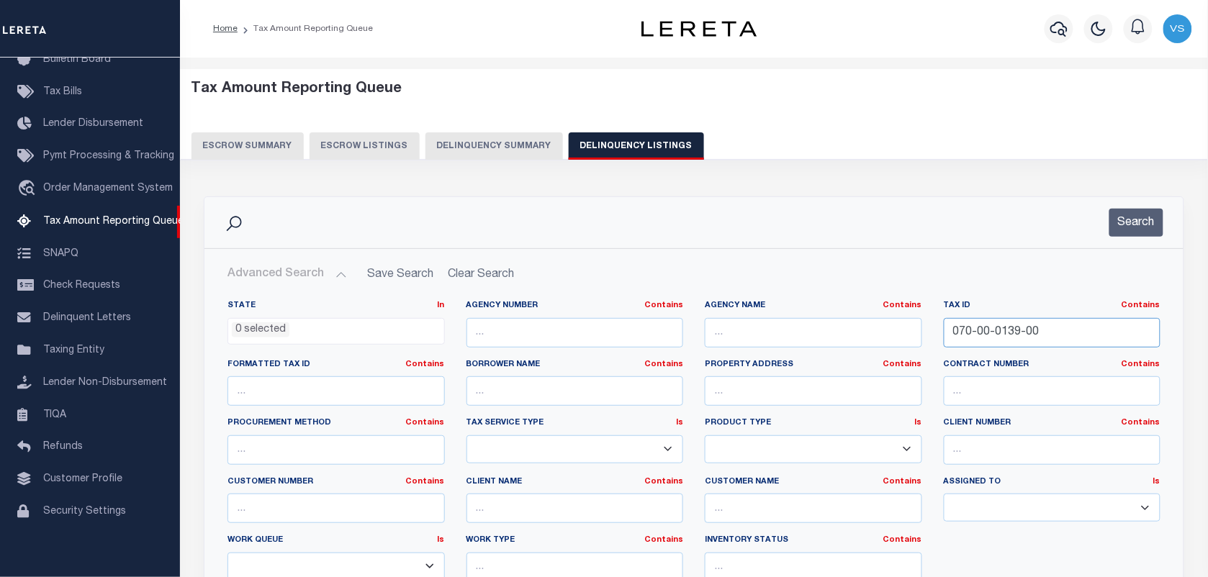
click at [1059, 333] on input "070-00-0139-00" at bounding box center [1052, 333] width 217 height 30
type input "0"
paste input "085-00-0300-00"
type input "085-00-0300-00"
click at [1139, 227] on button "Search" at bounding box center [1136, 223] width 54 height 28
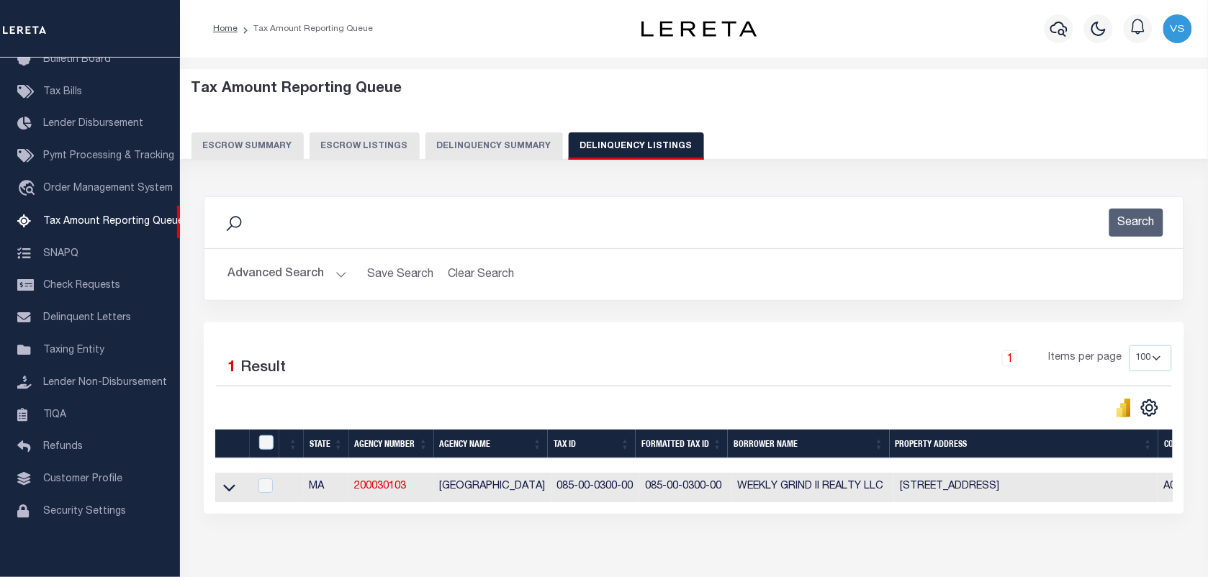
click at [788, 533] on div "Data sync process is currently running, you may face some response delays. Sear…" at bounding box center [694, 369] width 1000 height 375
click at [231, 490] on icon at bounding box center [229, 487] width 12 height 15
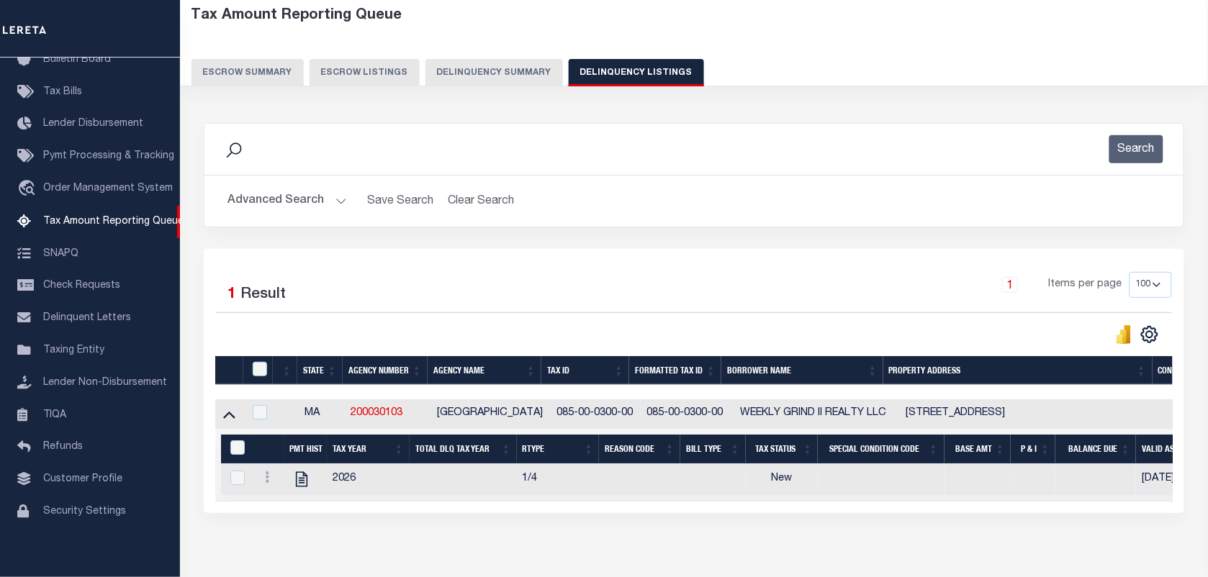
scroll to position [90, 0]
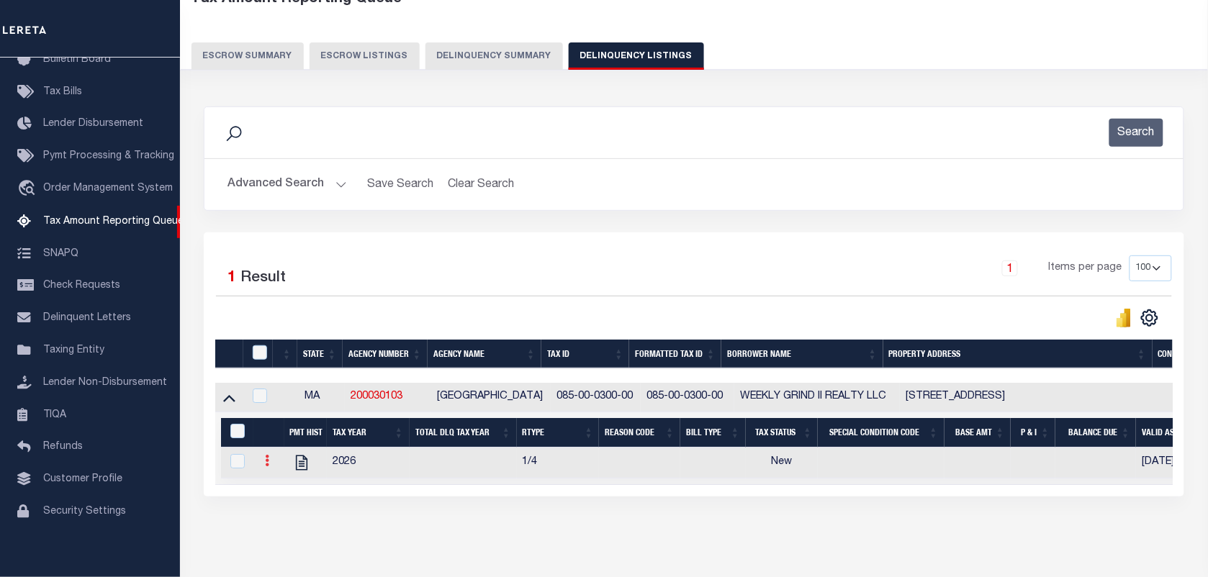
click at [268, 464] on icon at bounding box center [267, 461] width 4 height 12
click at [277, 490] on img "" at bounding box center [284, 484] width 14 height 14
checkbox input "true"
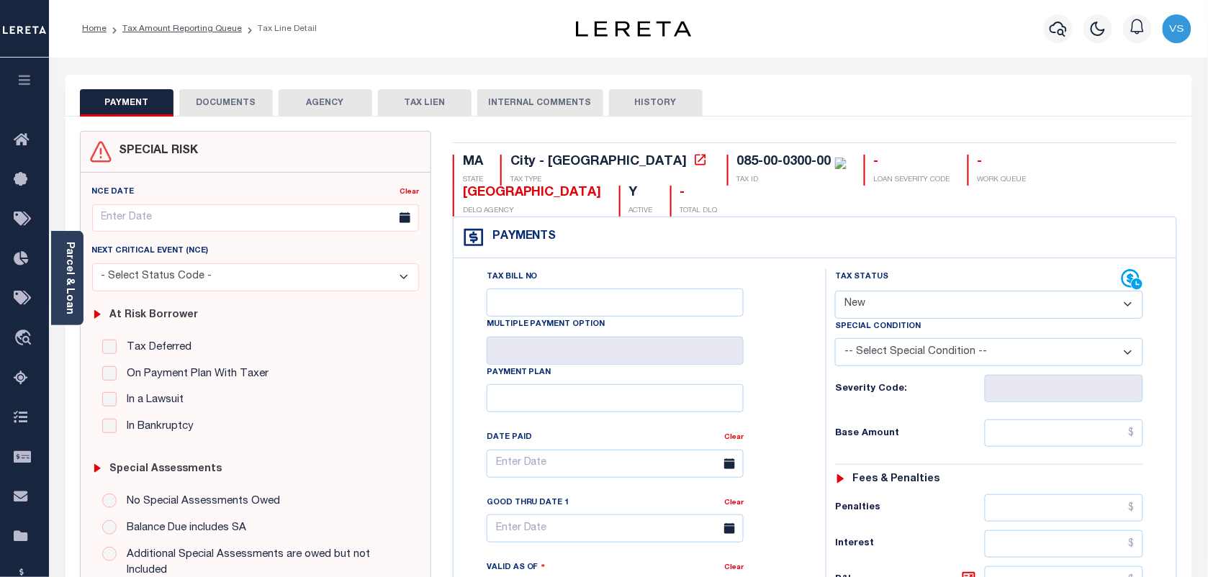
click at [854, 307] on select "- Select Status Code - Open Due/Unpaid Paid Incomplete No Tax Due Internal Refu…" at bounding box center [989, 305] width 308 height 28
select select "PYD"
click at [835, 292] on select "- Select Status Code - Open Due/Unpaid Paid Incomplete No Tax Due Internal Refu…" at bounding box center [989, 305] width 308 height 28
type input "[DATE]"
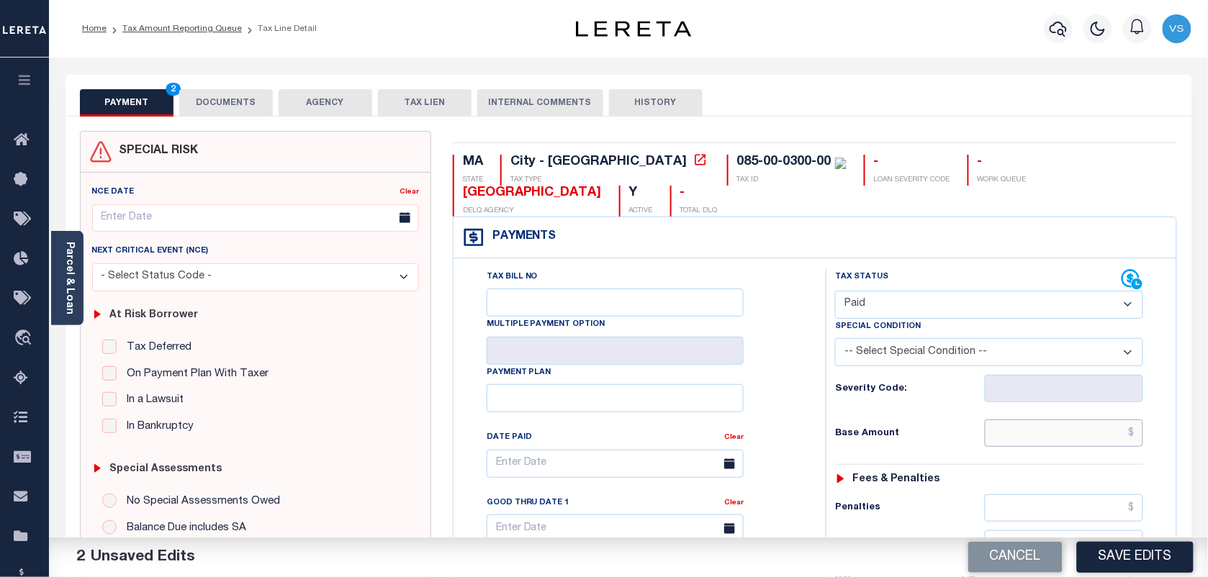
click at [1069, 438] on input "text" at bounding box center [1064, 433] width 159 height 27
type input "$0.00"
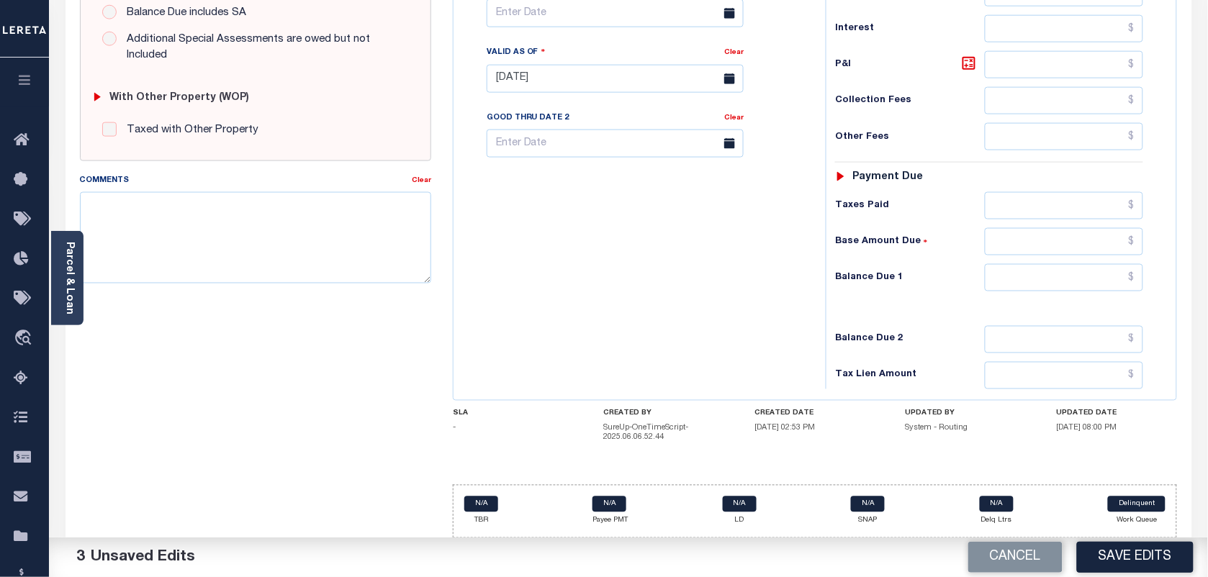
scroll to position [529, 0]
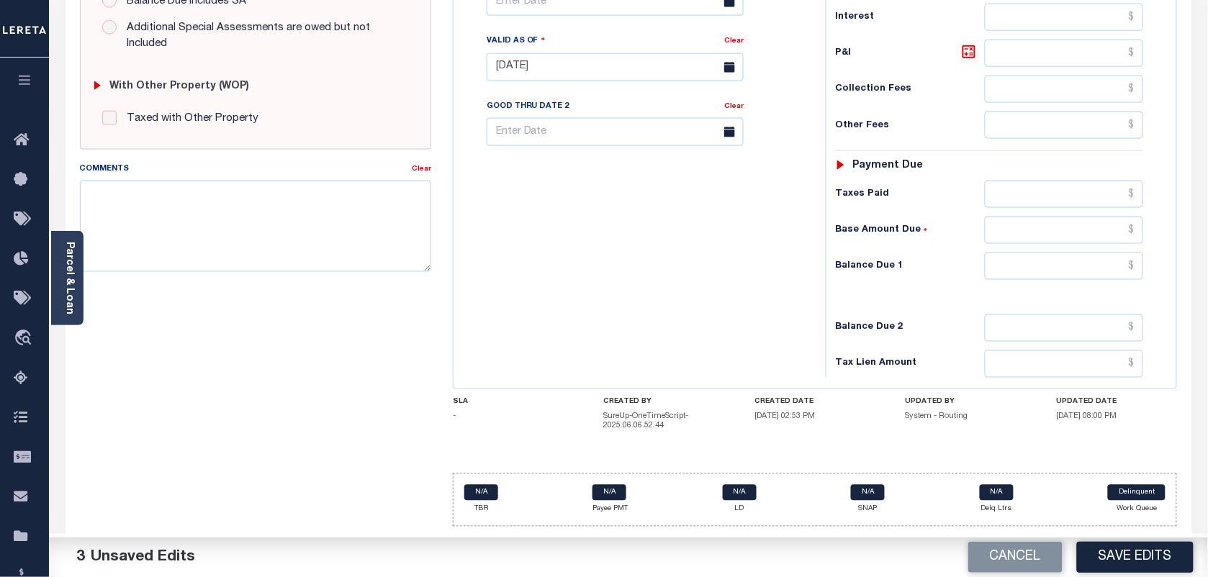
click at [1116, 254] on div "Tax Status Status - Select Status Code -" at bounding box center [994, 60] width 336 height 636
click at [1119, 275] on input "text" at bounding box center [1064, 266] width 159 height 27
type input "$0.00"
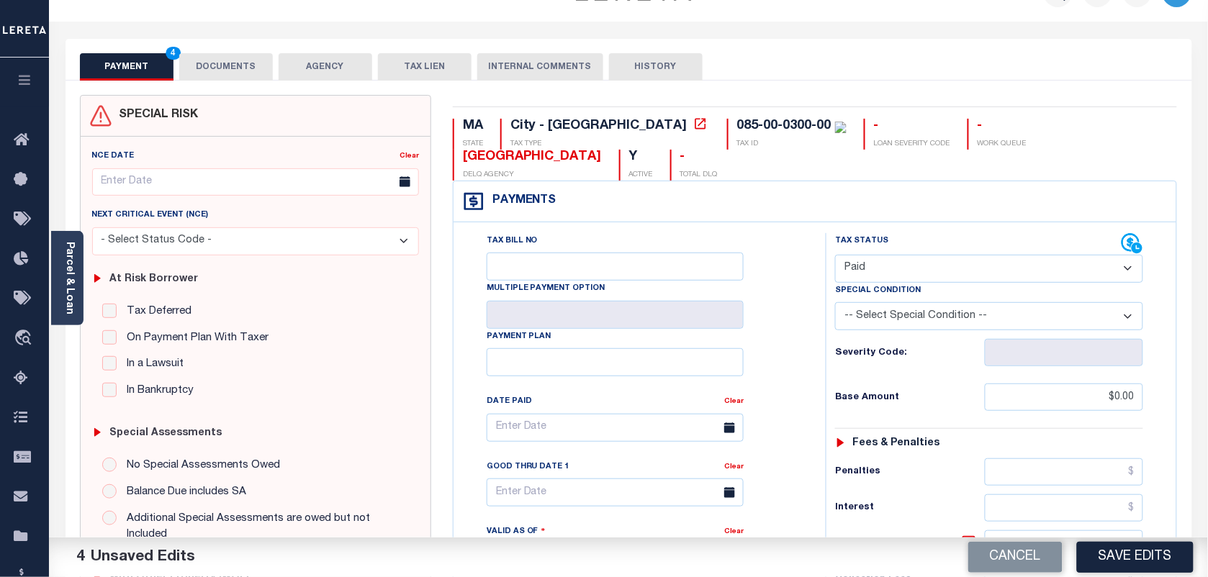
scroll to position [0, 0]
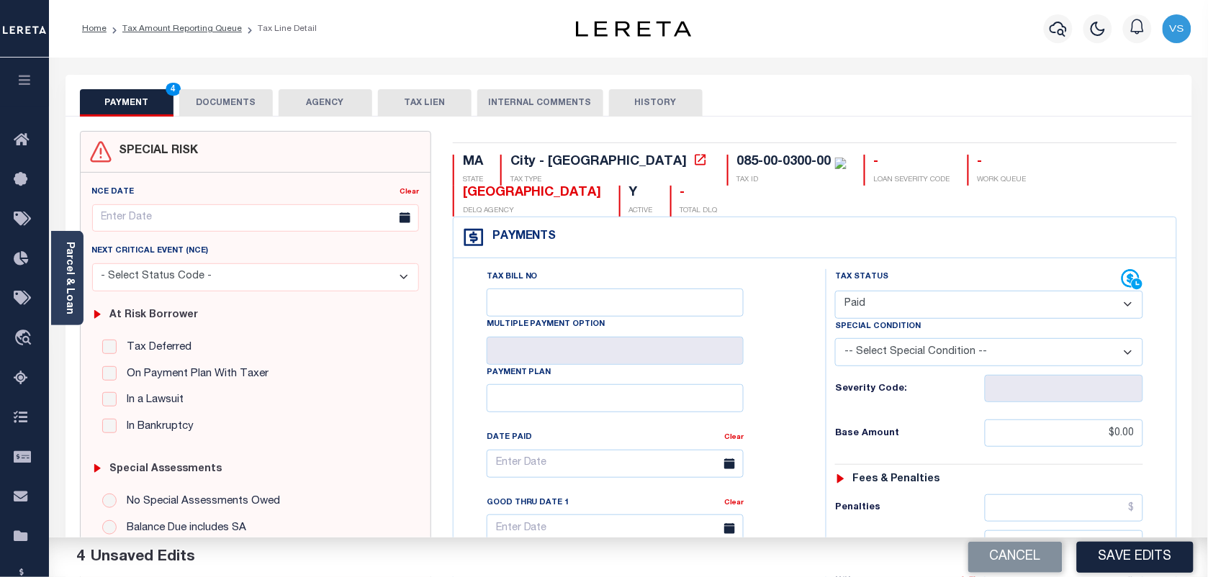
click at [235, 98] on button "DOCUMENTS" at bounding box center [226, 102] width 94 height 27
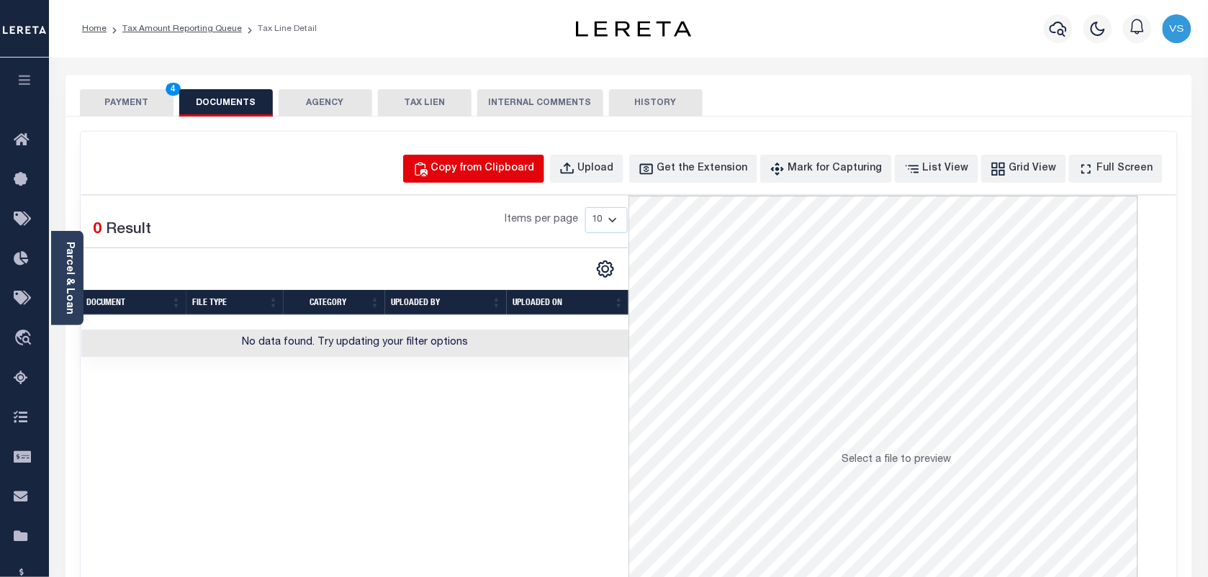
click at [522, 160] on button "Copy from Clipboard" at bounding box center [473, 169] width 141 height 28
select select "POP"
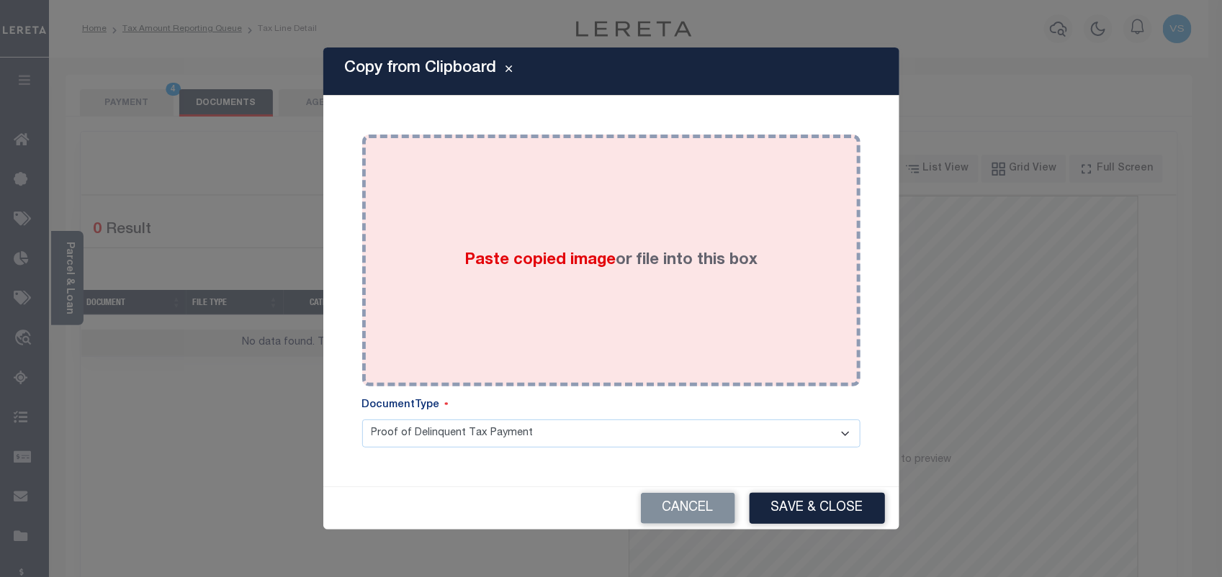
click at [631, 189] on div "Paste copied image or file into this box" at bounding box center [611, 260] width 477 height 230
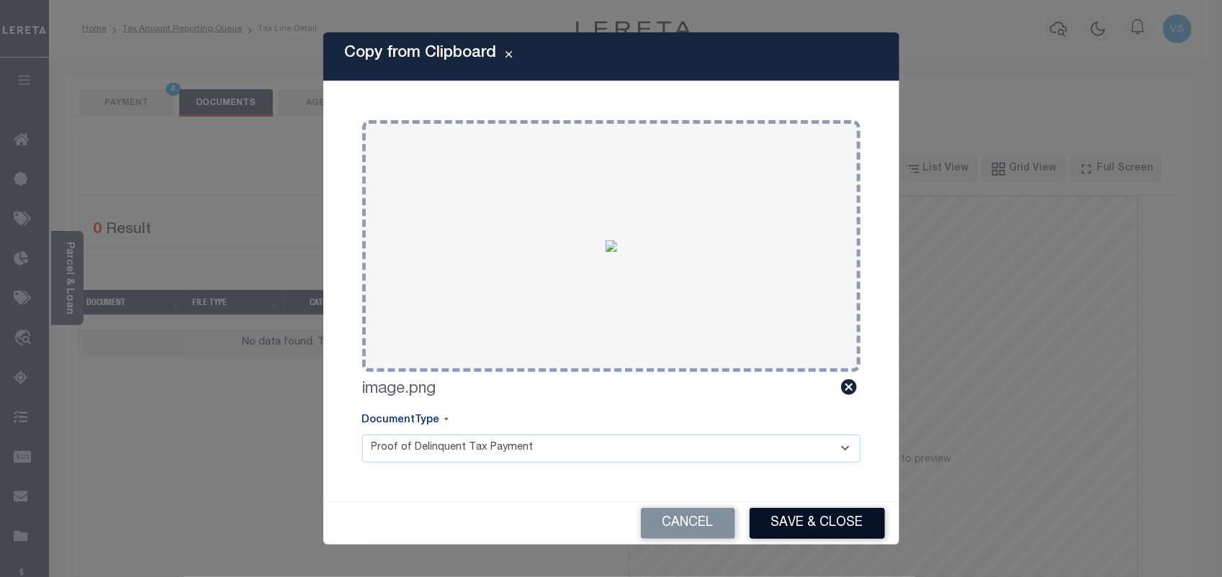
click at [811, 518] on button "Save & Close" at bounding box center [816, 523] width 135 height 31
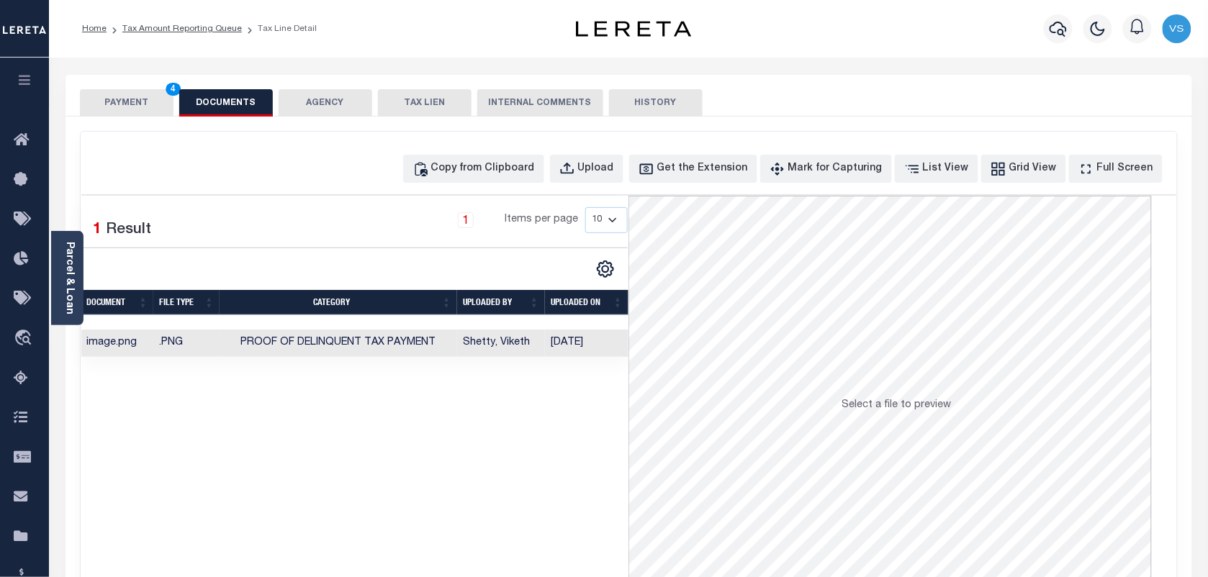
click at [109, 110] on button "PAYMENT 4" at bounding box center [127, 102] width 94 height 27
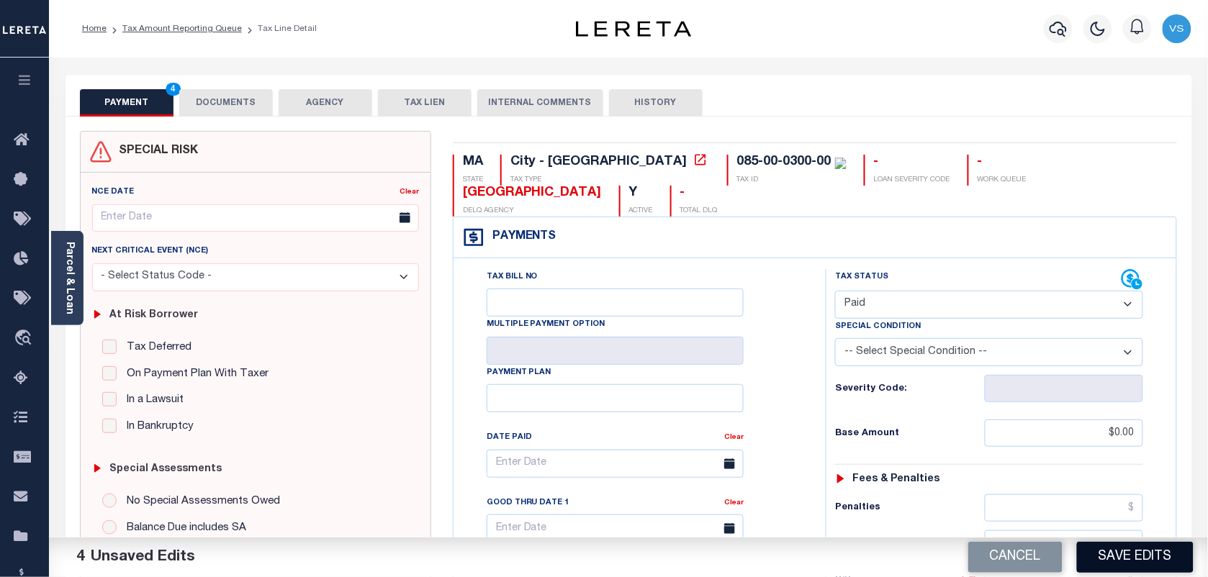
click at [1109, 567] on button "Save Edits" at bounding box center [1135, 557] width 117 height 31
checkbox input "false"
type input "$0"
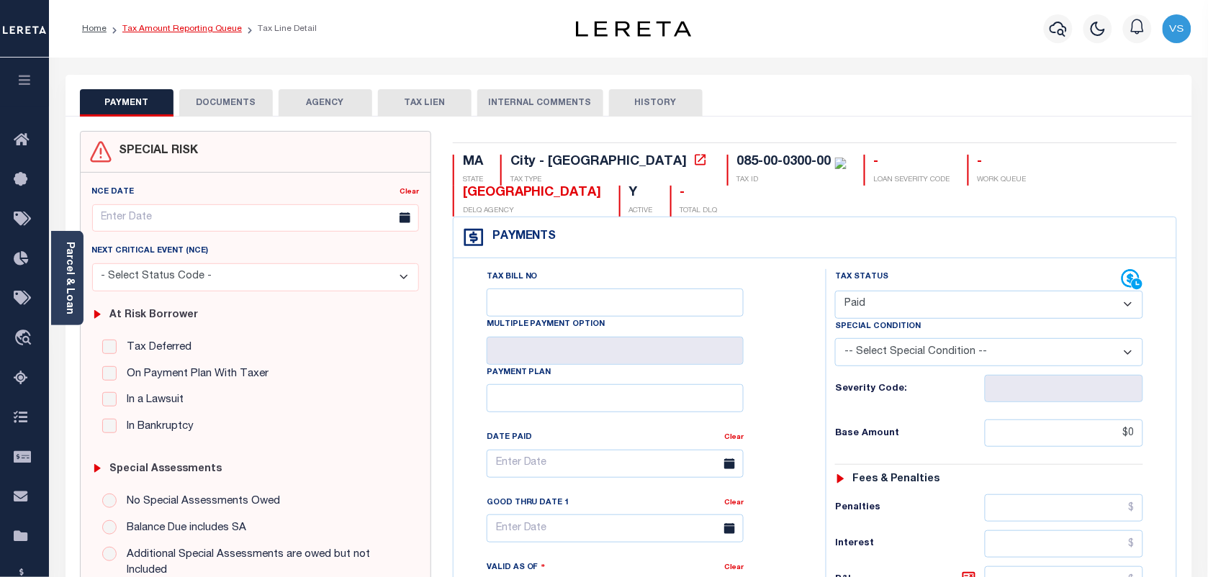
click at [155, 31] on link "Tax Amount Reporting Queue" at bounding box center [181, 28] width 119 height 9
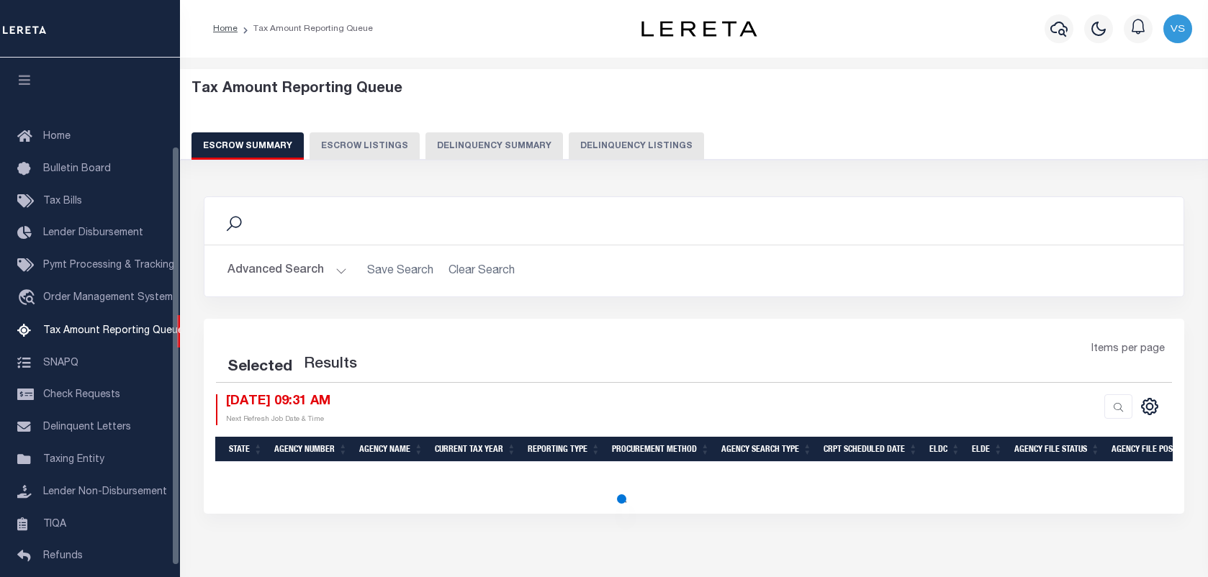
select select "100"
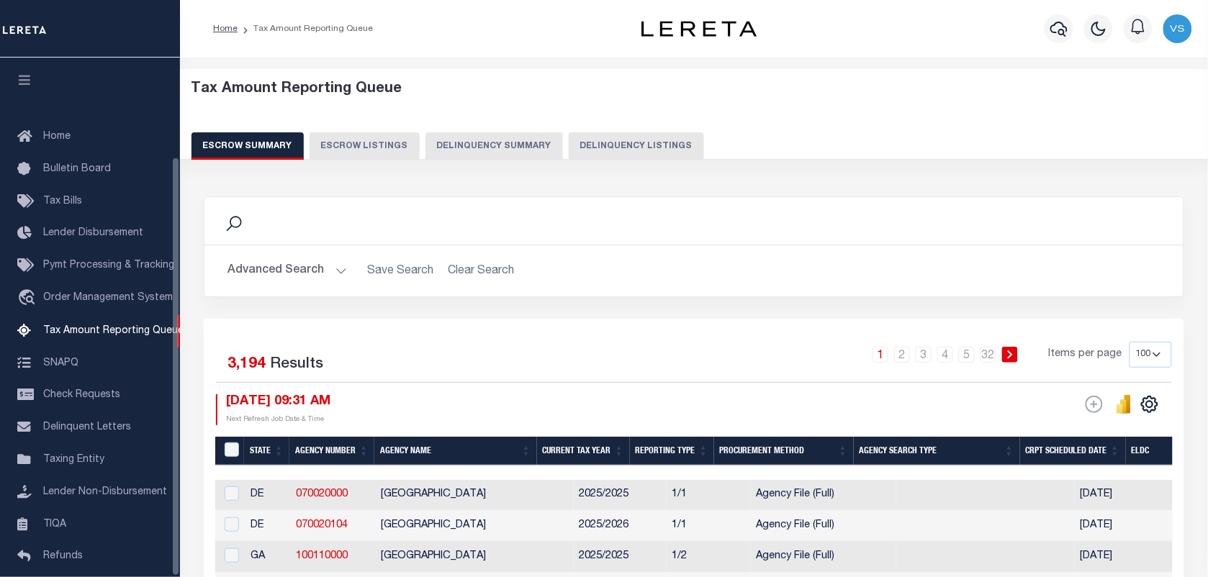
scroll to position [123, 0]
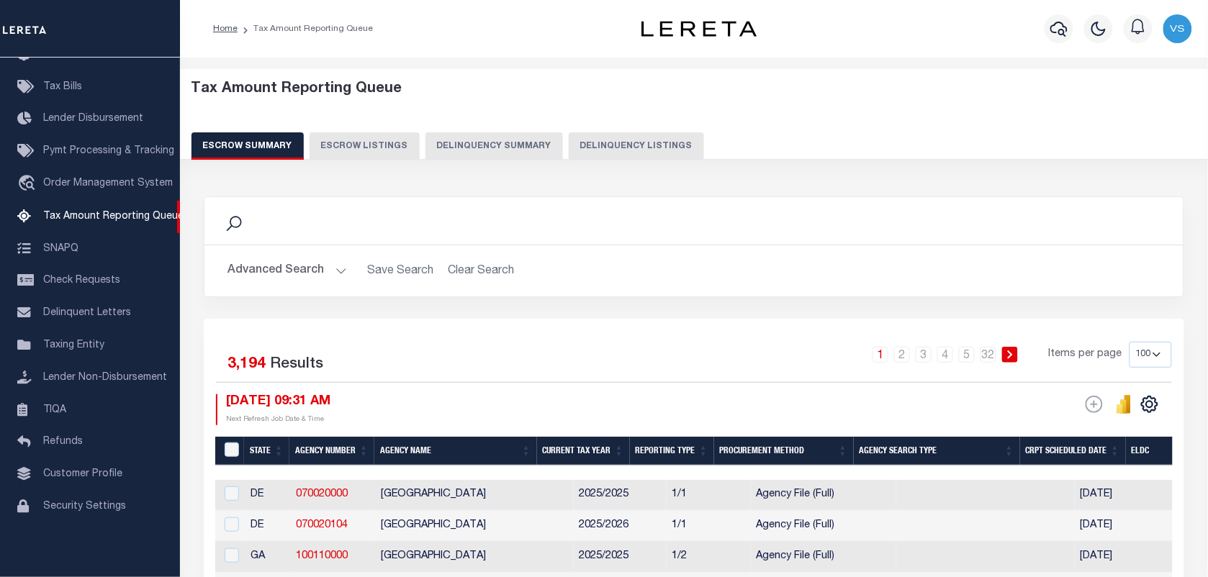
click at [618, 149] on button "Delinquency Listings" at bounding box center [636, 145] width 135 height 27
select select "100"
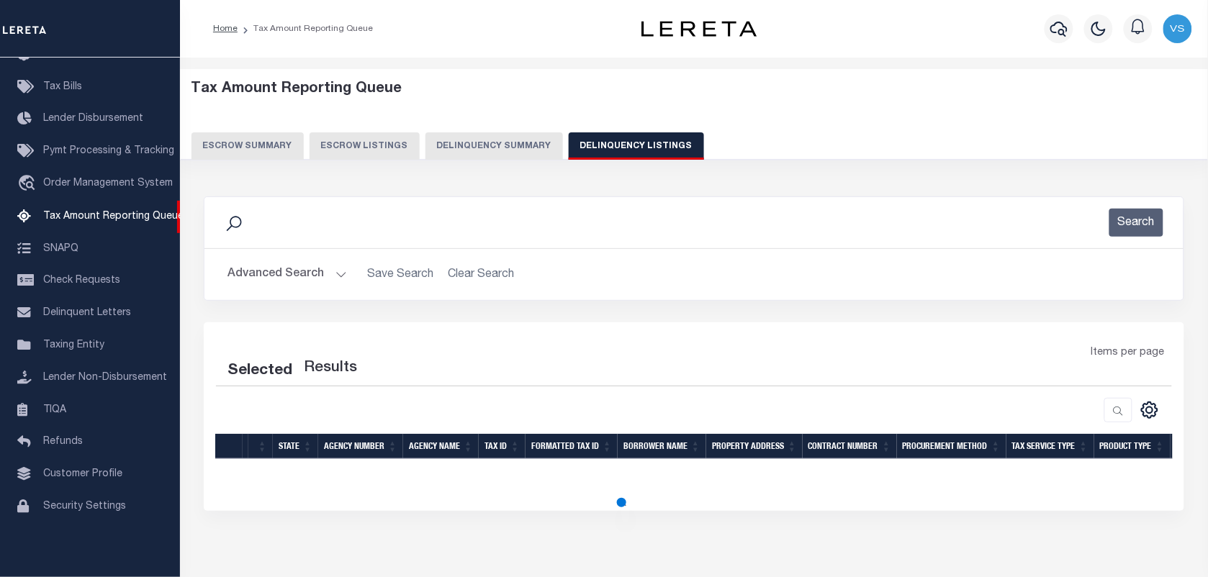
select select "100"
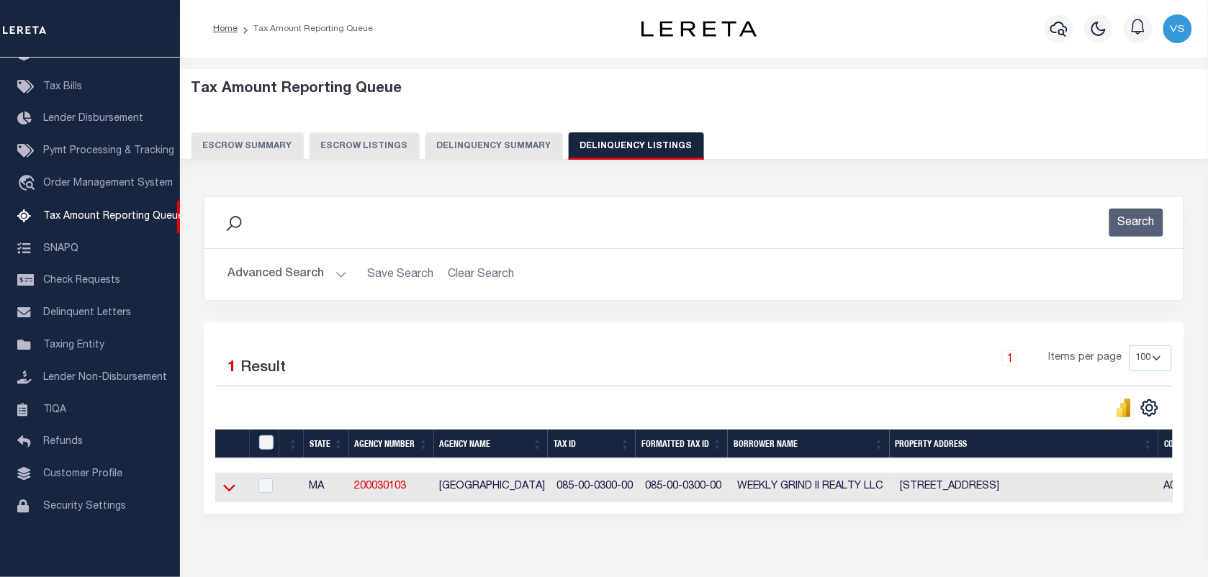
click at [223, 495] on icon at bounding box center [229, 487] width 12 height 15
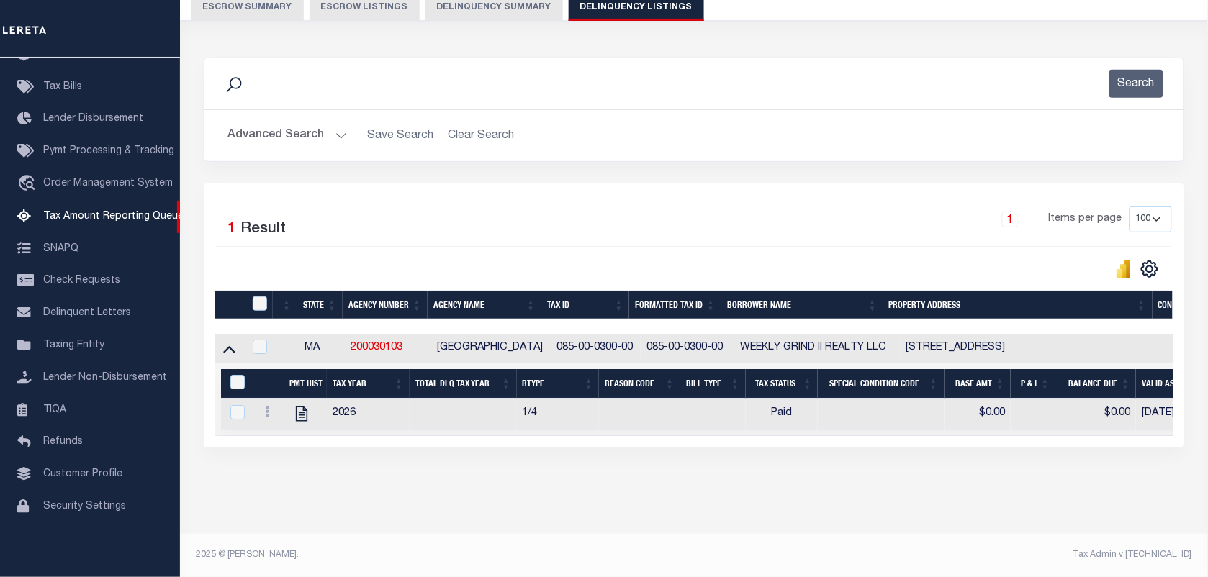
scroll to position [153, 0]
click at [257, 297] on input "checkbox" at bounding box center [260, 304] width 14 height 14
checkbox input "true"
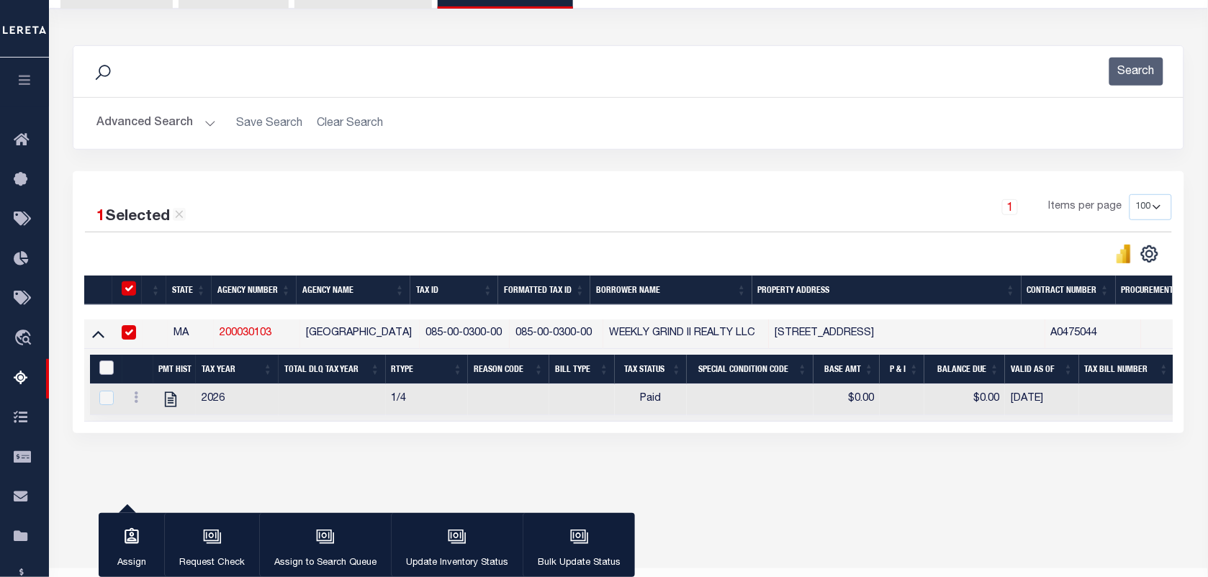
click at [104, 371] on input "&nbsp;" at bounding box center [106, 368] width 14 height 14
checkbox input "true"
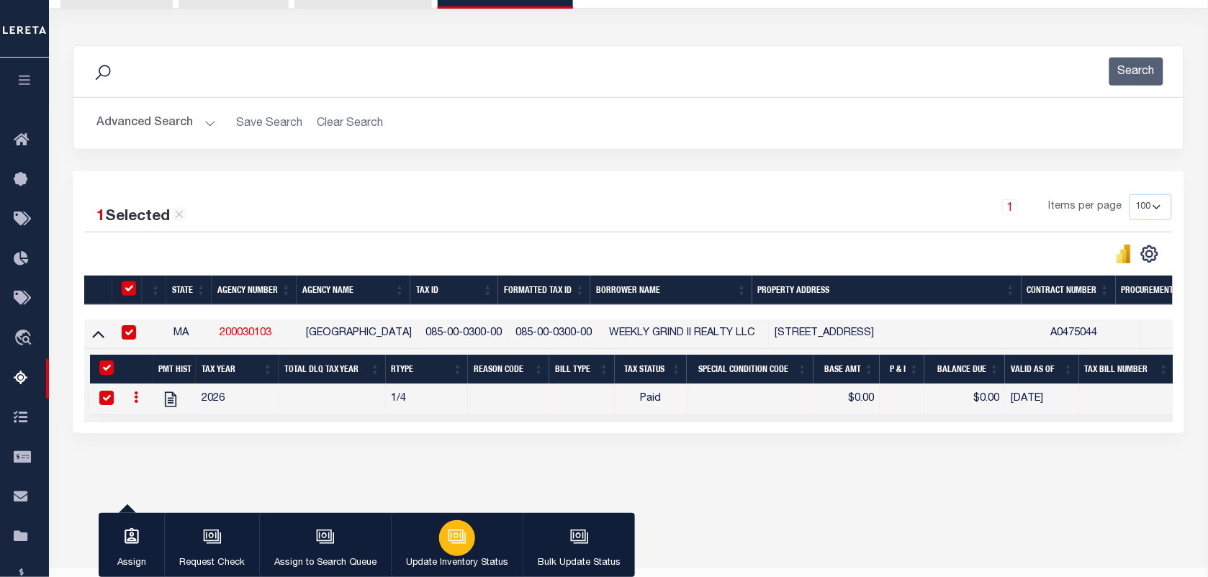
click at [457, 538] on icon "button" at bounding box center [457, 537] width 19 height 19
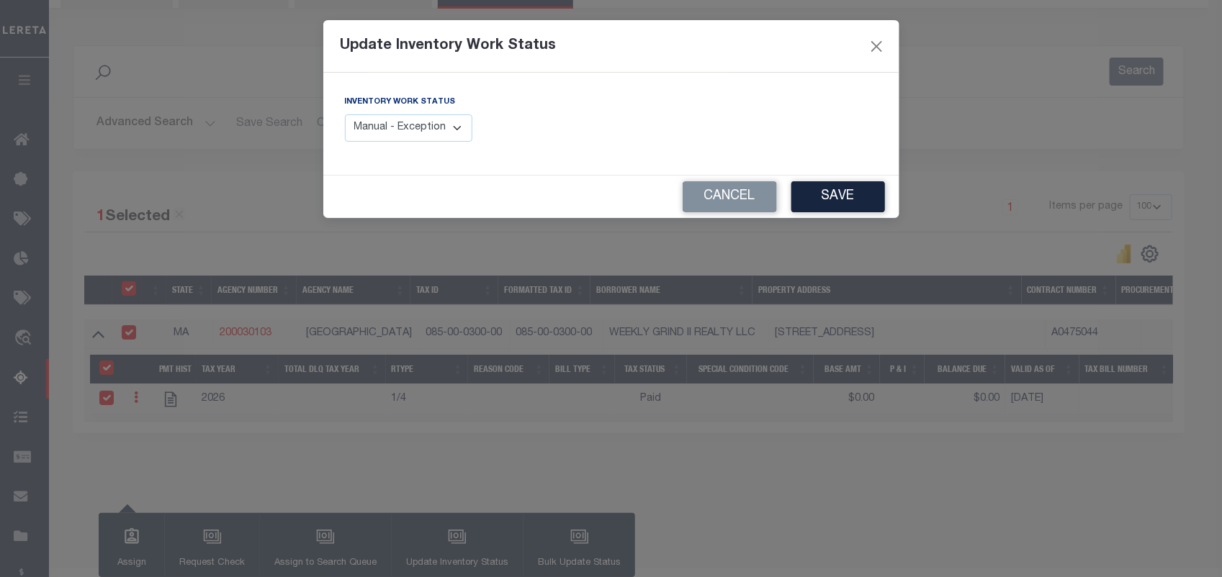
click at [407, 124] on select "Manual - Exception Pended - Awaiting Search Late Add Exception Completed" at bounding box center [409, 128] width 128 height 28
select select "4"
click at [345, 114] on select "Manual - Exception Pended - Awaiting Search Late Add Exception Completed" at bounding box center [409, 128] width 128 height 28
click at [828, 205] on button "Save" at bounding box center [838, 196] width 94 height 31
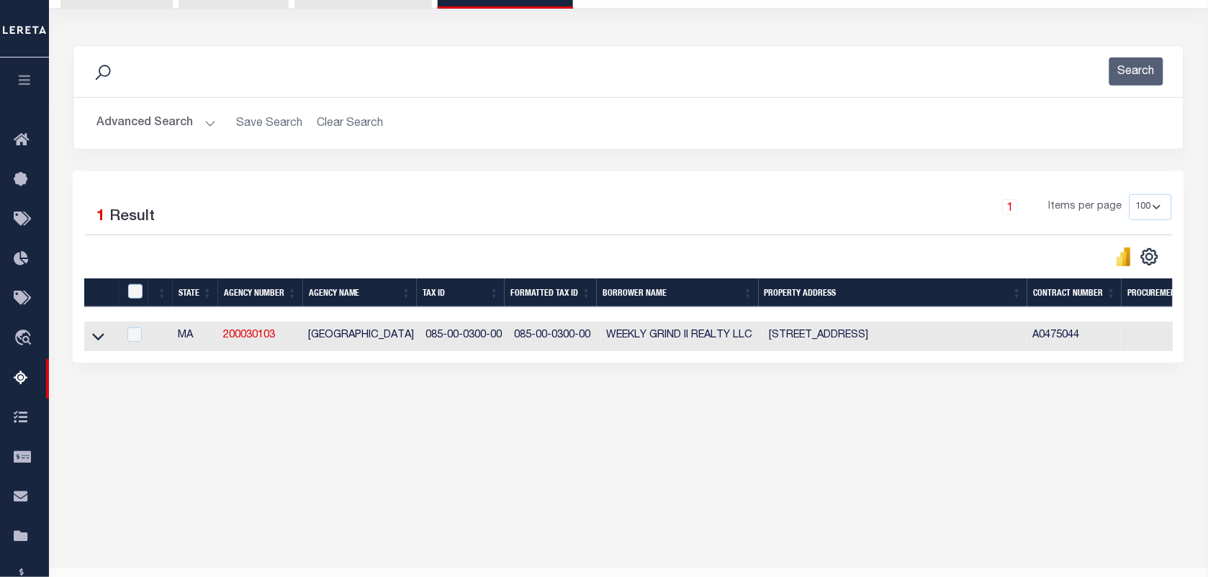
click at [167, 120] on button "Advanced Search" at bounding box center [155, 123] width 119 height 28
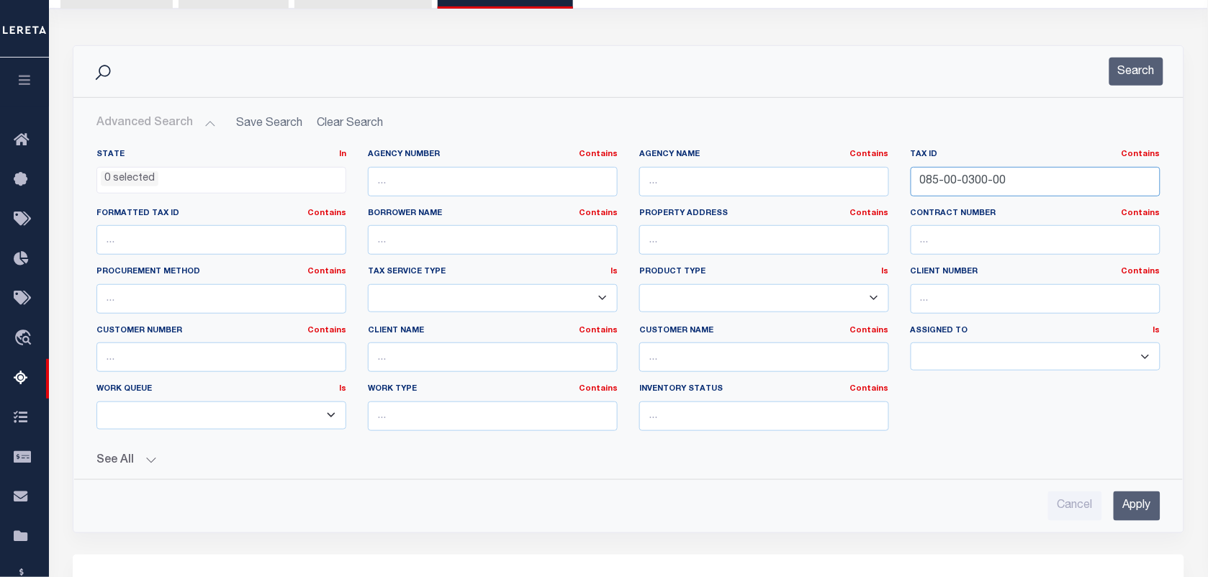
click at [1024, 181] on input "085-00-0300-00" at bounding box center [1036, 182] width 250 height 30
paste input "087-00-0014-00"
type input "087-00-0014-00"
click at [1139, 62] on button "Search" at bounding box center [1136, 72] width 54 height 28
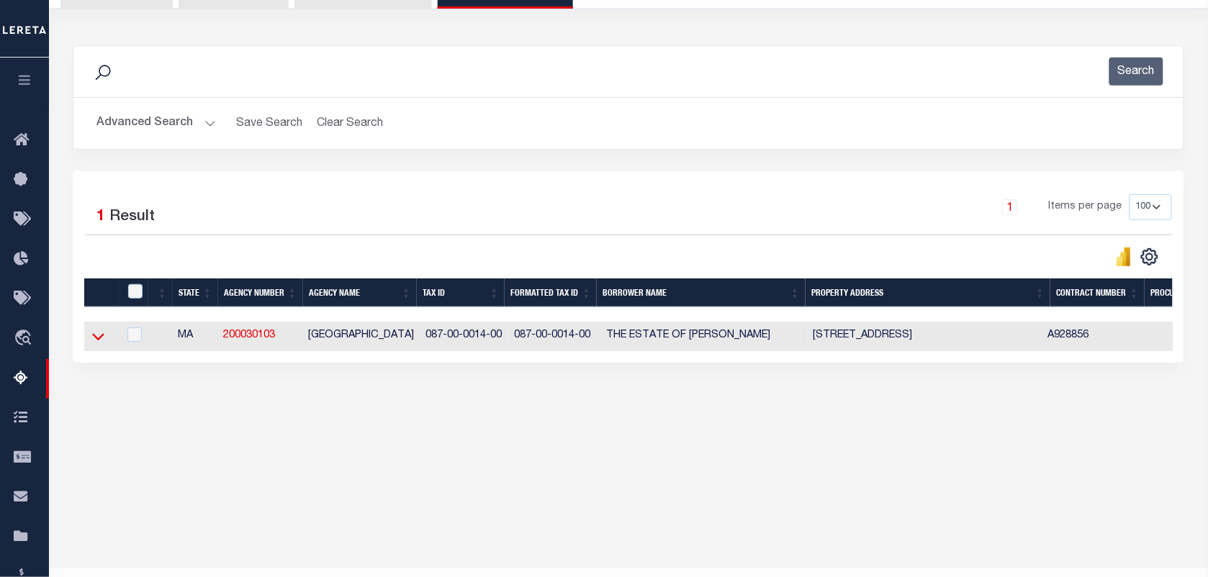
click at [94, 344] on icon at bounding box center [98, 336] width 12 height 15
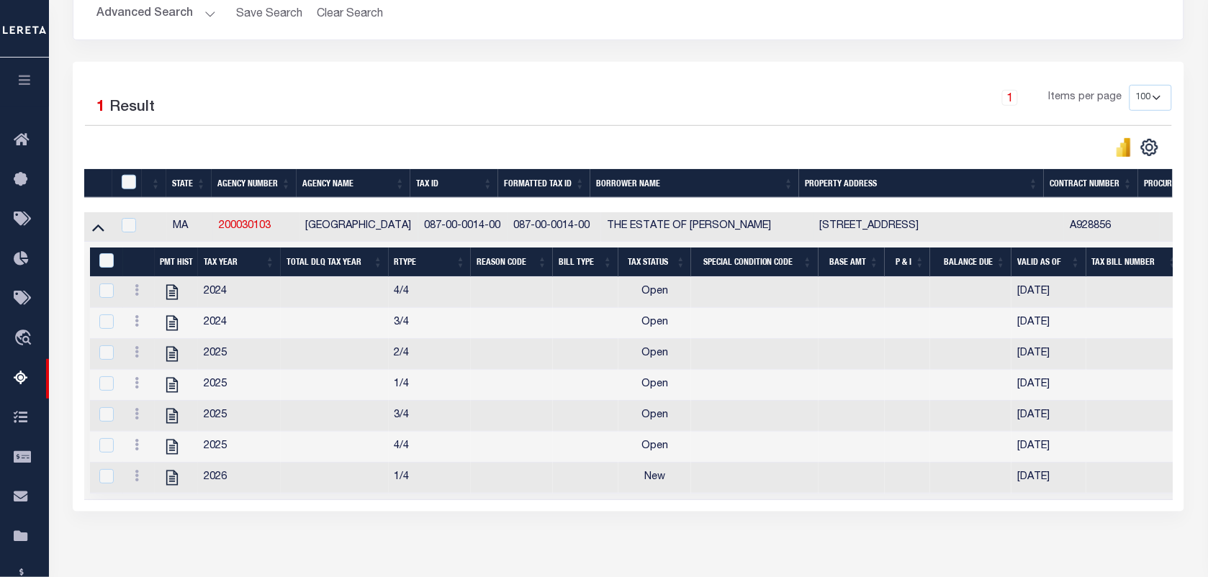
scroll to position [256, 0]
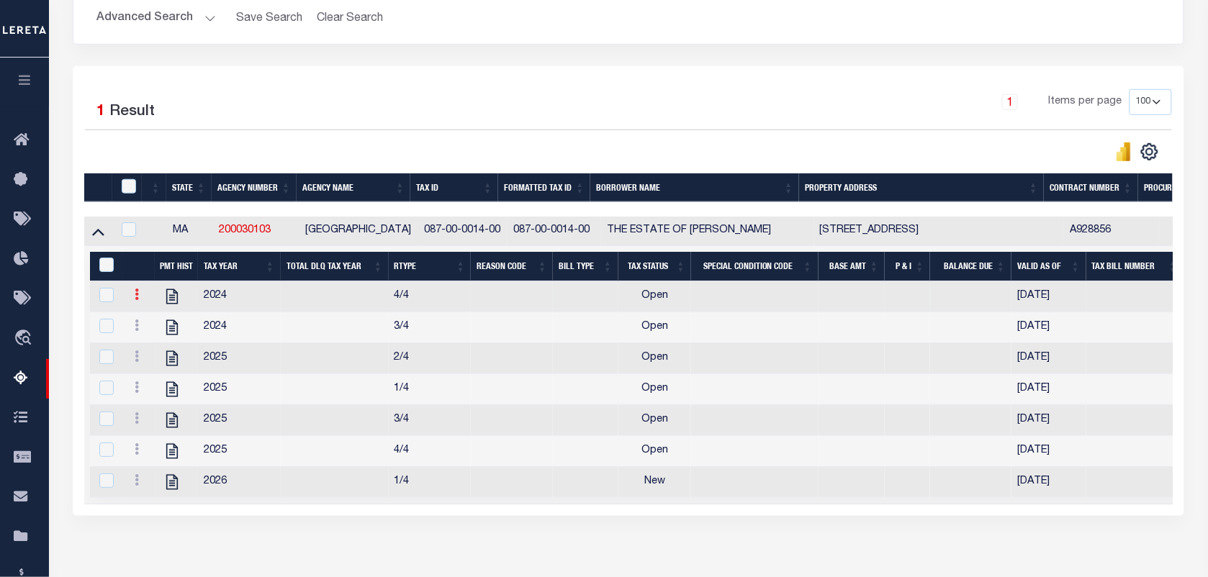
click at [135, 300] on icon at bounding box center [137, 295] width 4 height 12
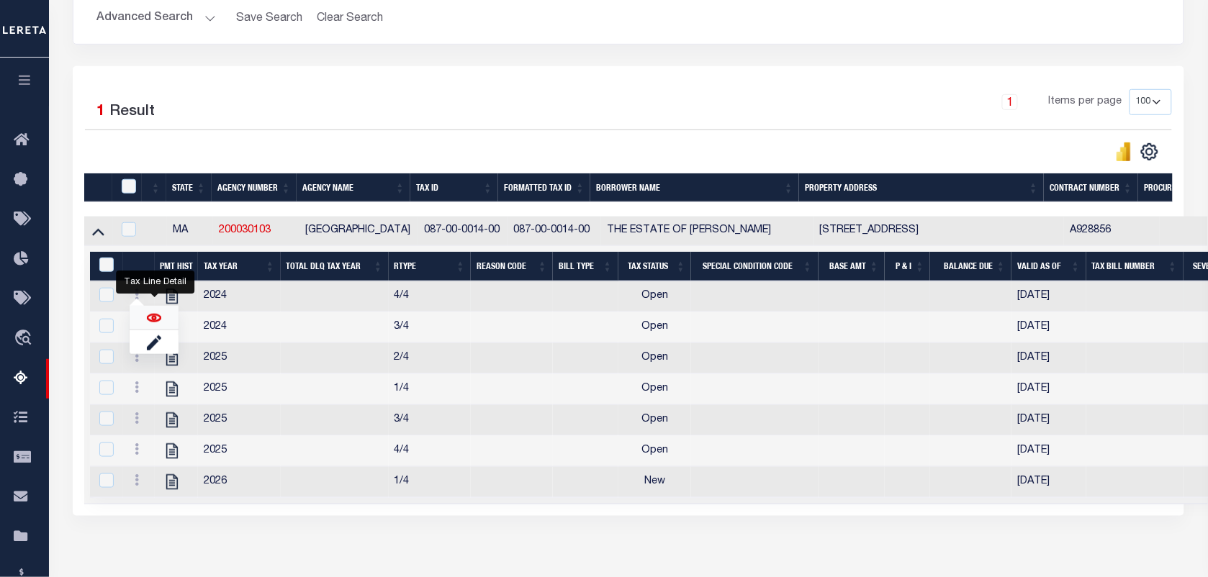
click at [153, 322] on img "" at bounding box center [154, 318] width 14 height 14
checkbox input "false"
checkbox input "true"
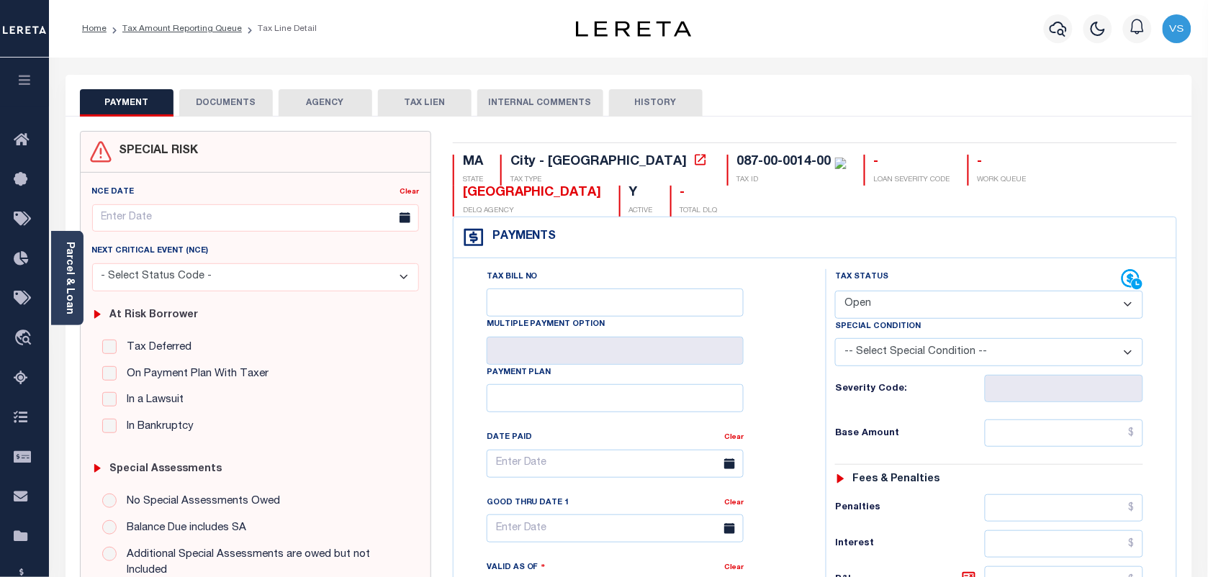
click at [865, 303] on select "- Select Status Code - Open Due/Unpaid Paid Incomplete No Tax Due Internal Refu…" at bounding box center [989, 305] width 308 height 28
select select "PYD"
click at [835, 292] on select "- Select Status Code - Open Due/Unpaid Paid Incomplete No Tax Due Internal Refu…" at bounding box center [989, 305] width 308 height 28
type input "[DATE]"
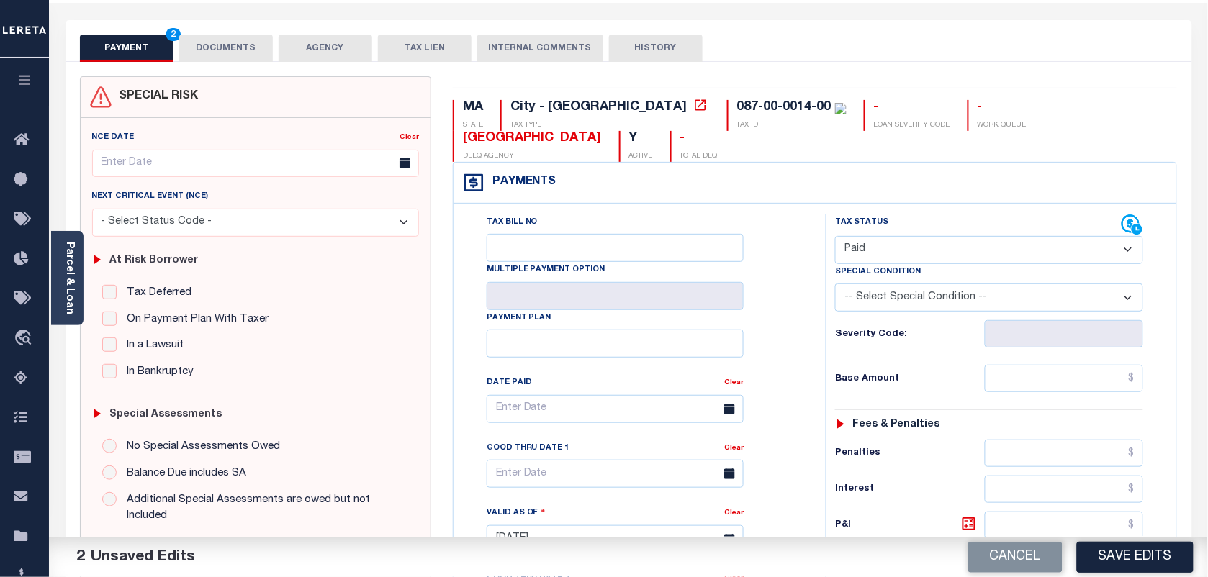
scroll to position [90, 0]
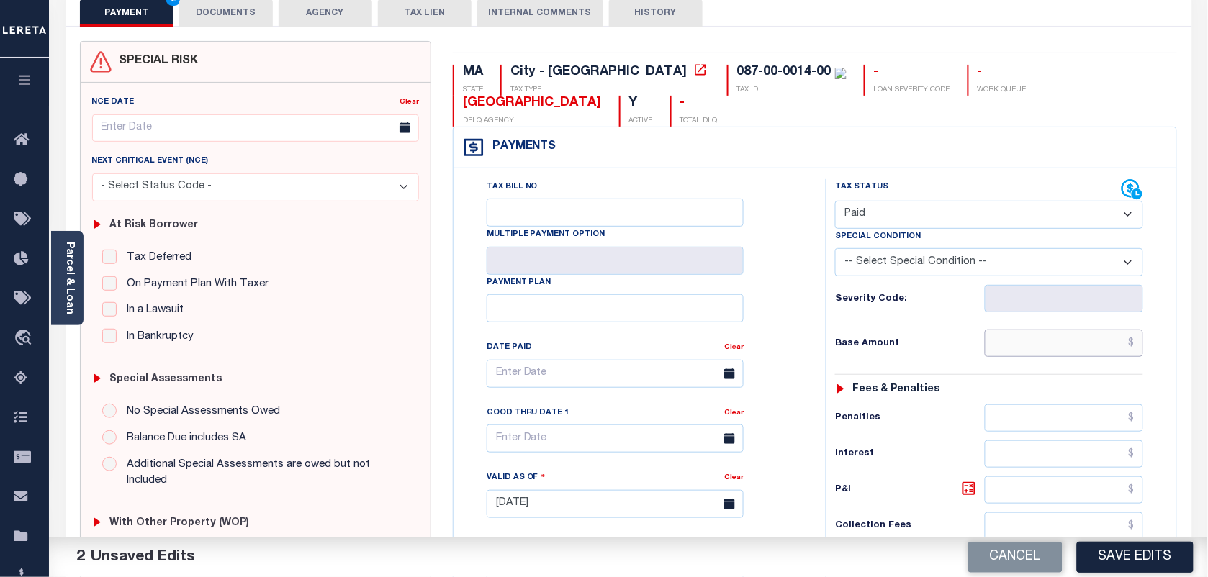
click at [1069, 346] on input "text" at bounding box center [1064, 343] width 159 height 27
type input "$0.00"
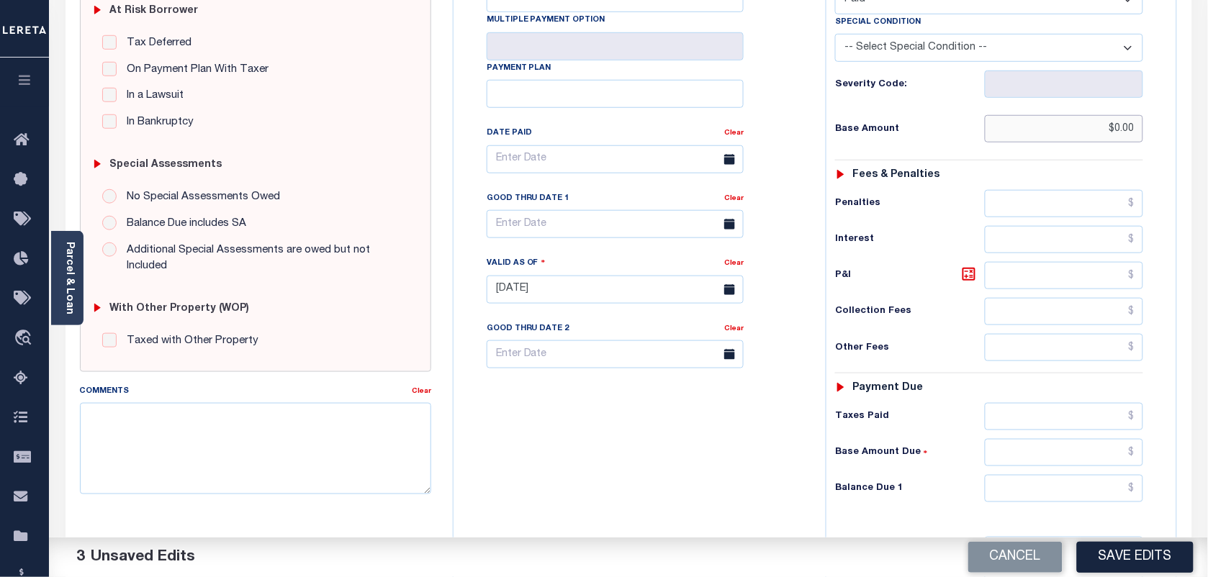
scroll to position [450, 0]
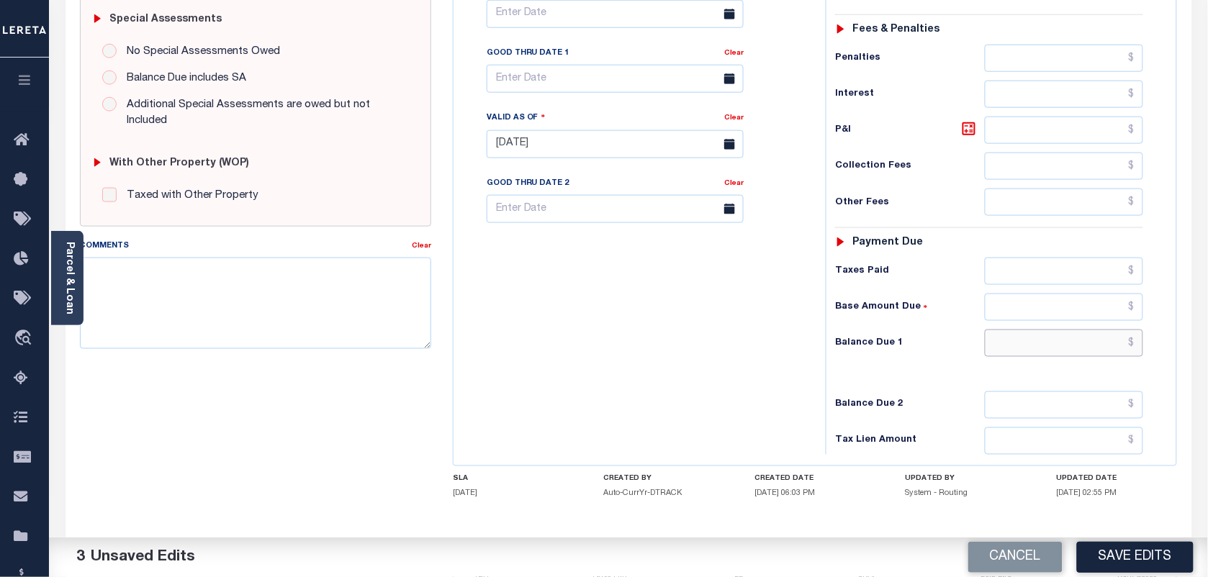
click at [1055, 344] on input "text" at bounding box center [1064, 343] width 159 height 27
type input "$0.00"
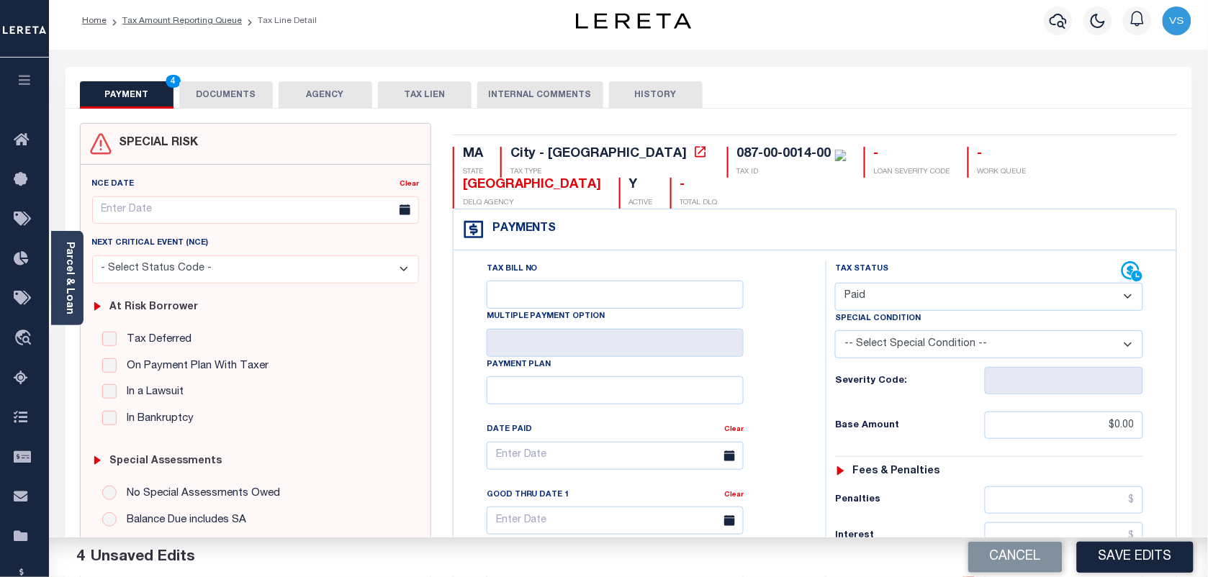
scroll to position [0, 0]
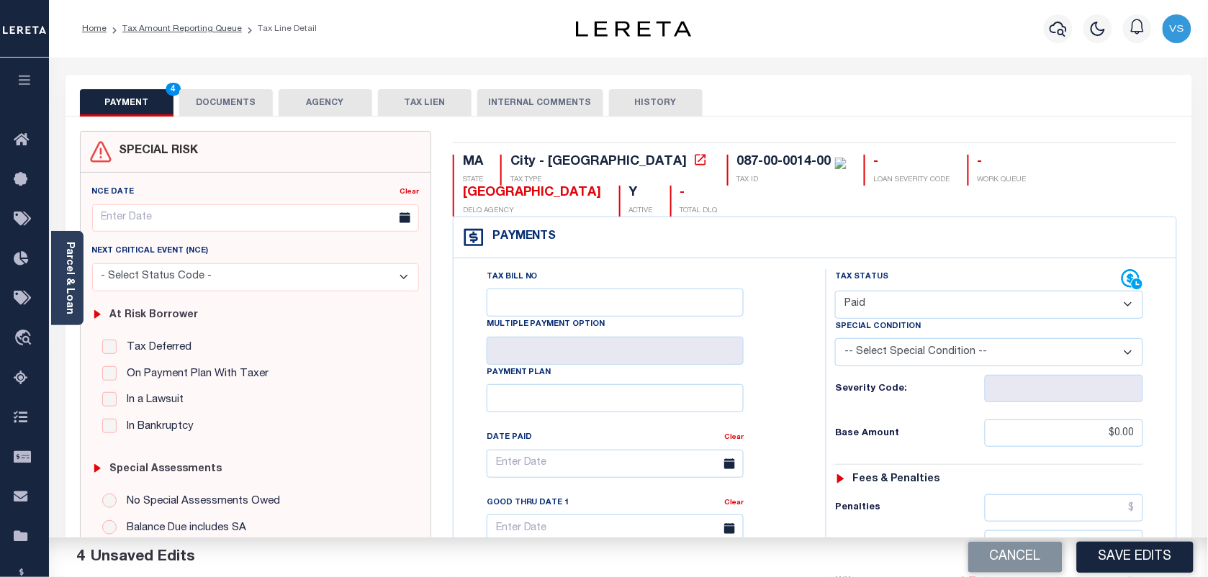
click at [235, 98] on button "DOCUMENTS" at bounding box center [226, 102] width 94 height 27
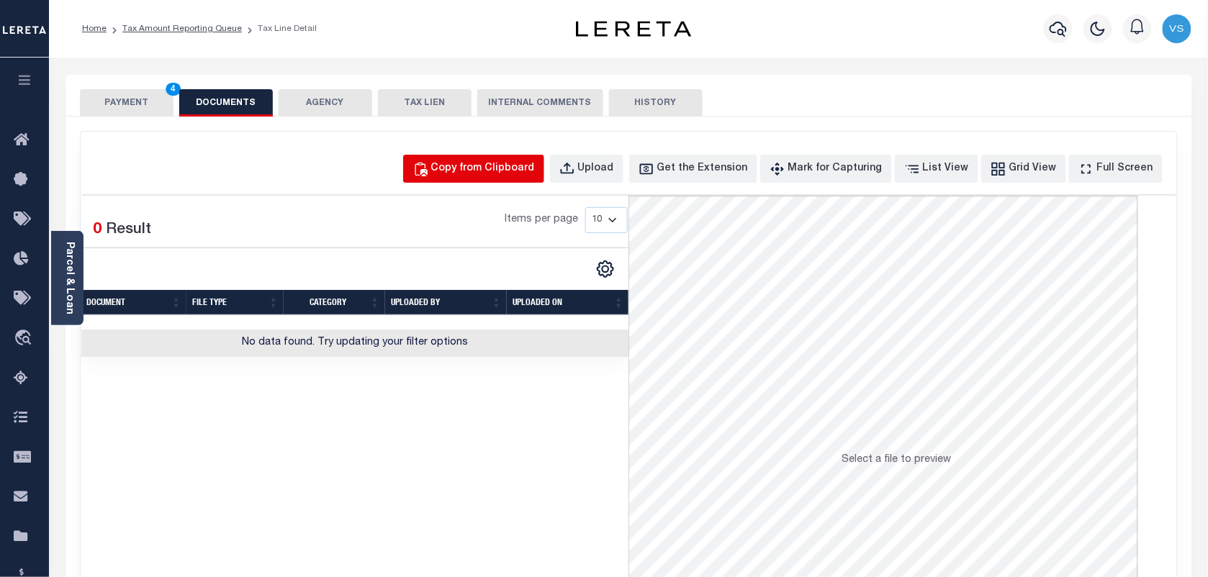
click at [475, 168] on div "Copy from Clipboard" at bounding box center [483, 169] width 104 height 16
select select "POP"
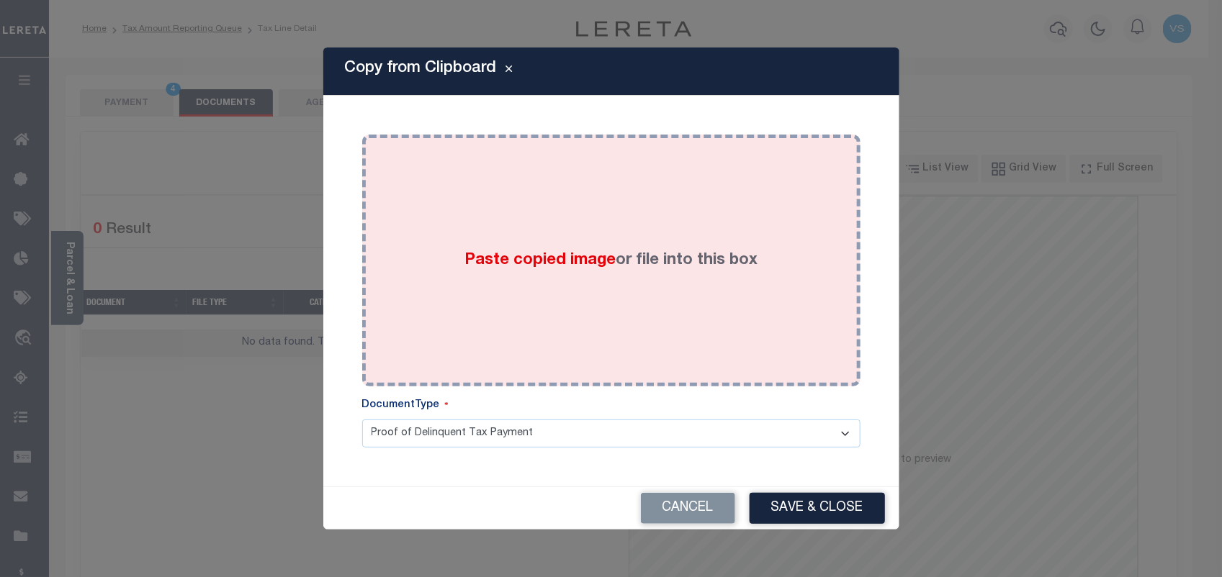
click at [513, 279] on div "Paste copied image or file into this box" at bounding box center [611, 260] width 477 height 230
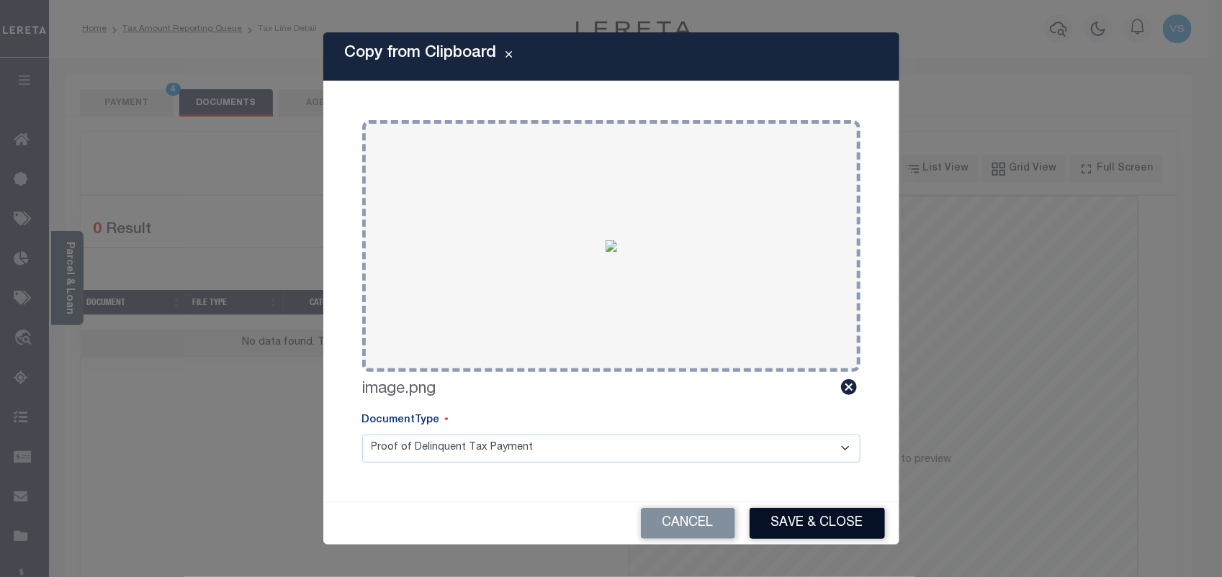
click at [818, 523] on button "Save & Close" at bounding box center [816, 523] width 135 height 31
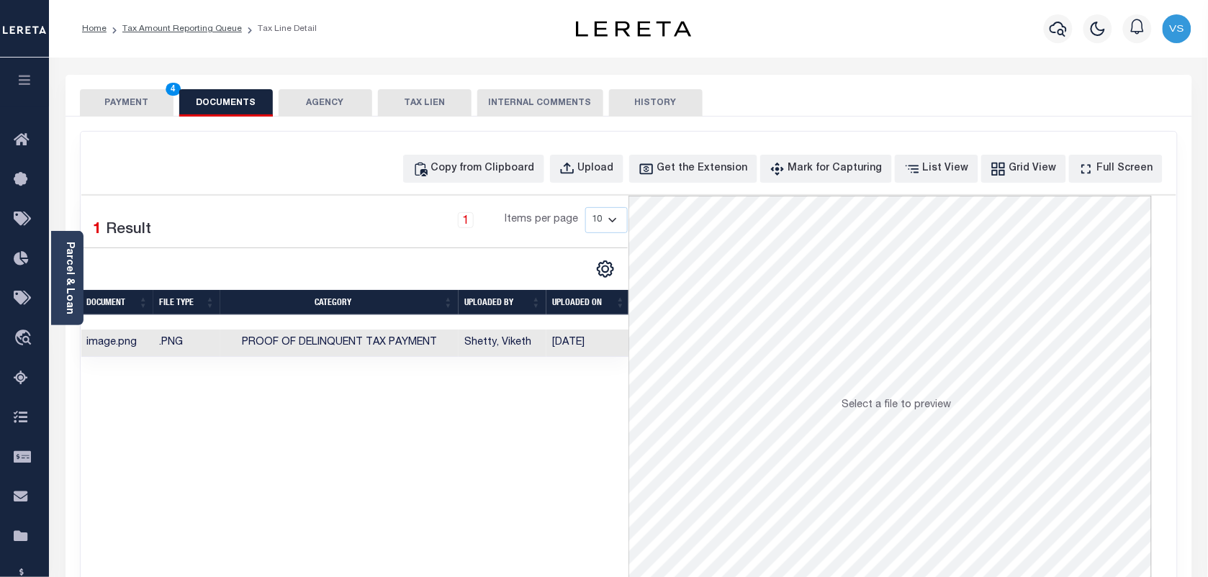
click at [139, 99] on button "PAYMENT 4" at bounding box center [127, 102] width 94 height 27
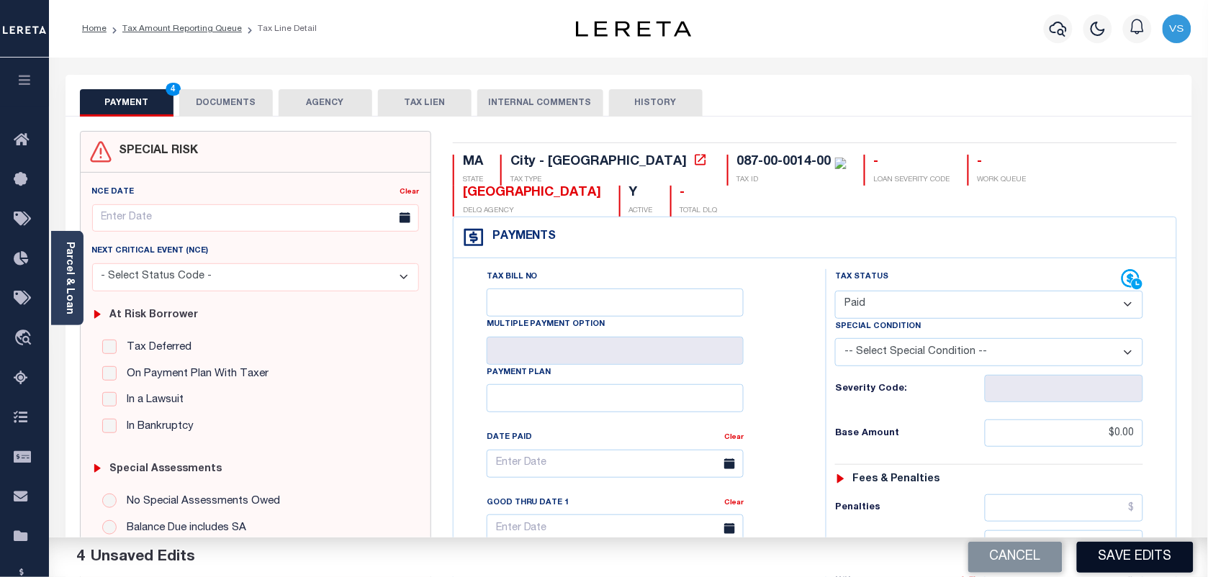
click at [1118, 559] on button "Save Edits" at bounding box center [1135, 557] width 117 height 31
checkbox input "false"
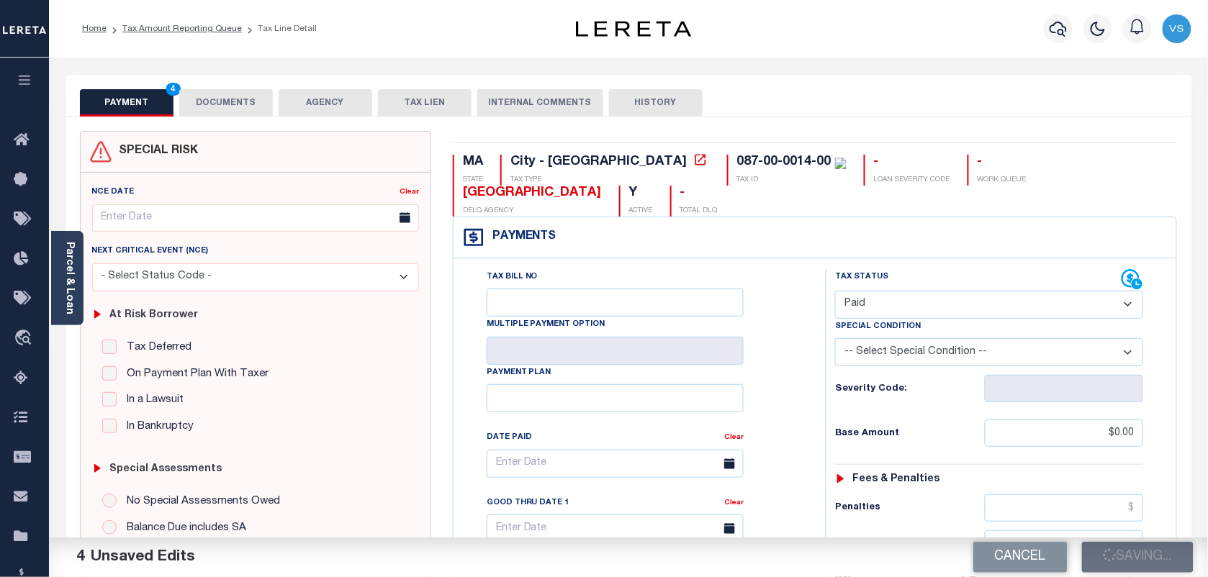
type input "$0"
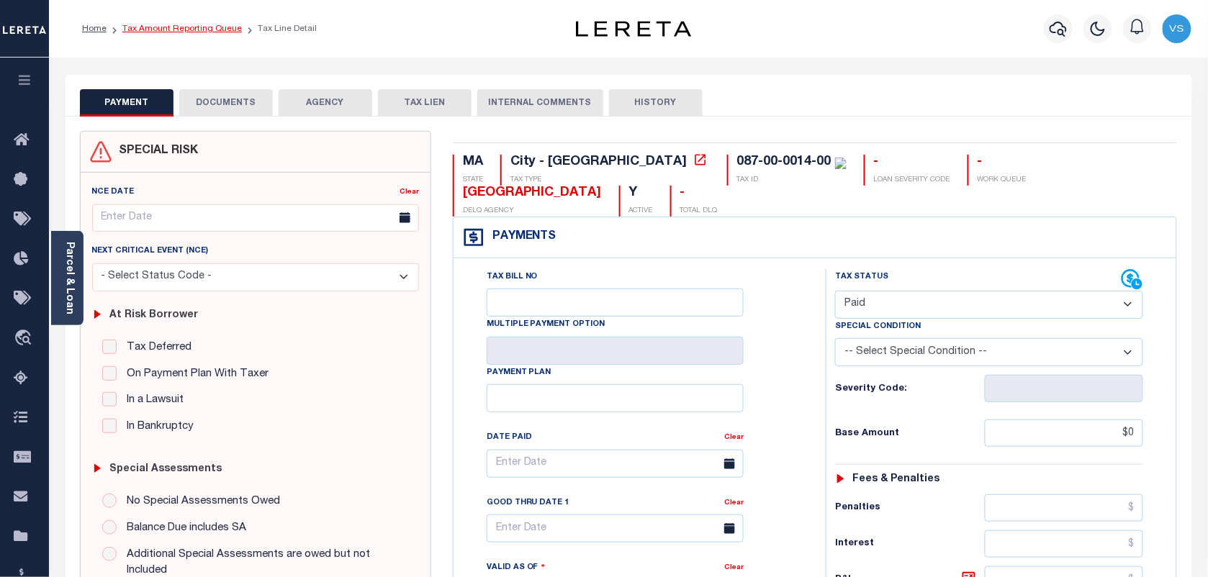
click at [171, 30] on link "Tax Amount Reporting Queue" at bounding box center [181, 28] width 119 height 9
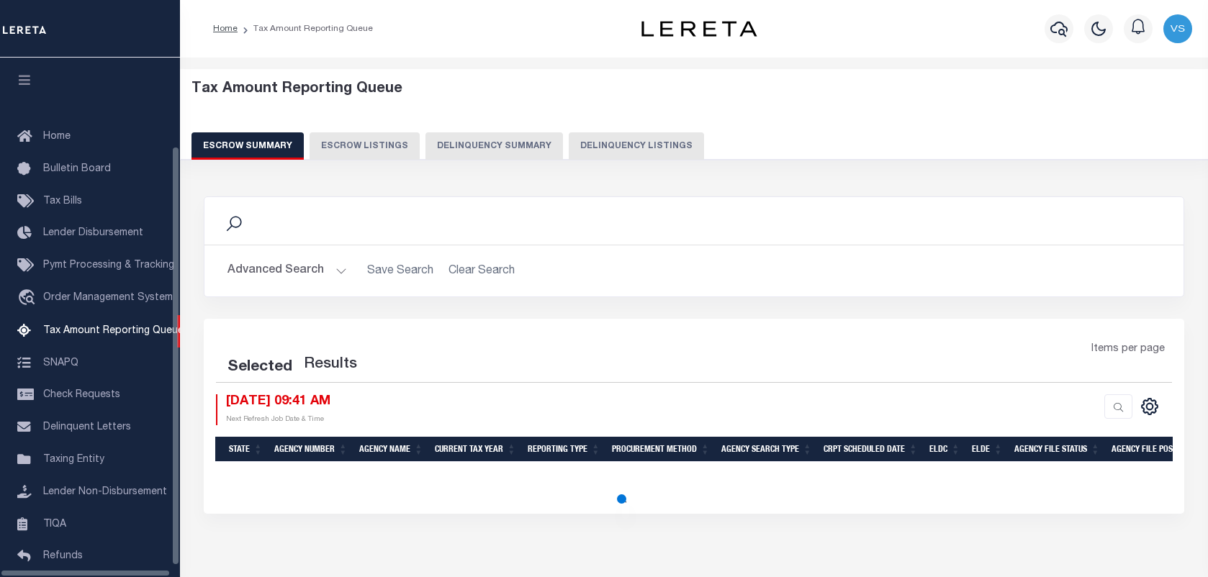
click at [610, 144] on button "Delinquency Listings" at bounding box center [636, 145] width 135 height 27
select select "100"
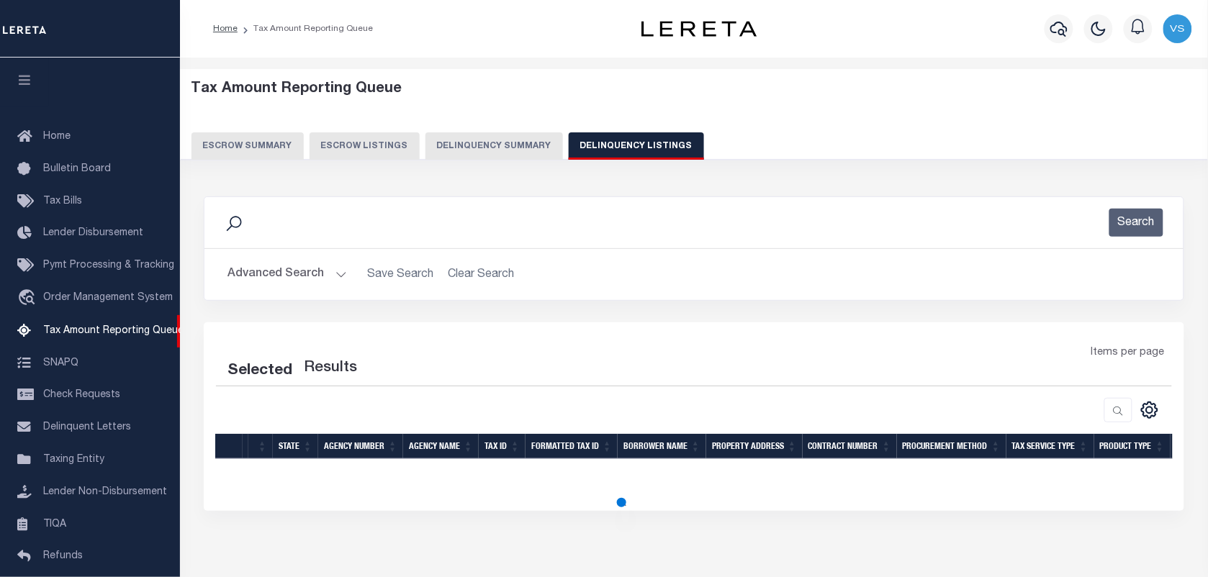
scroll to position [109, 0]
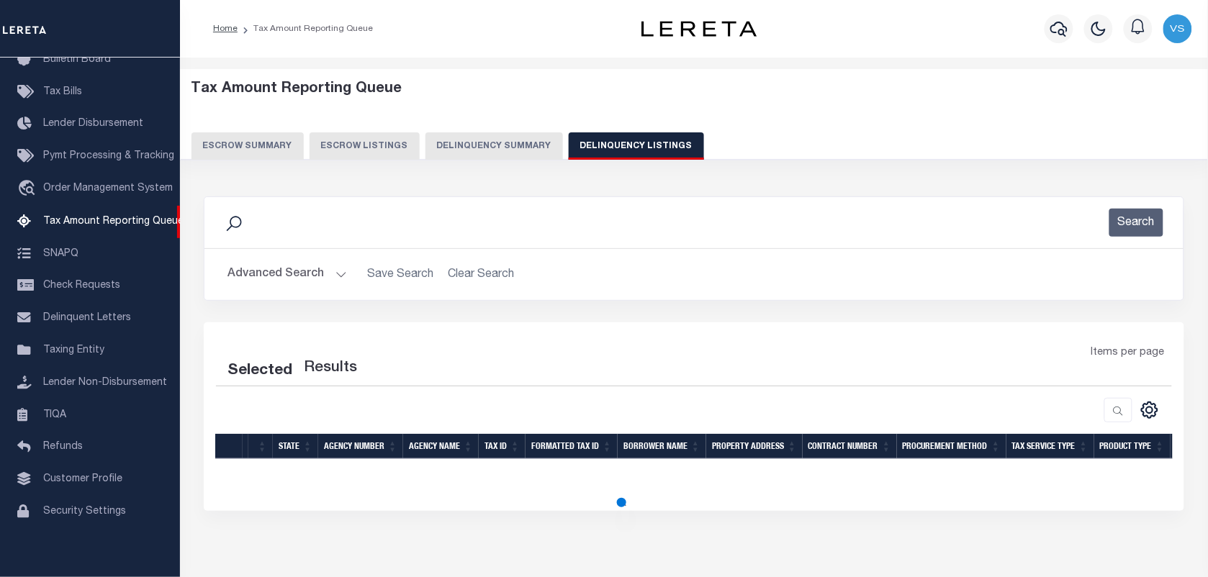
select select "100"
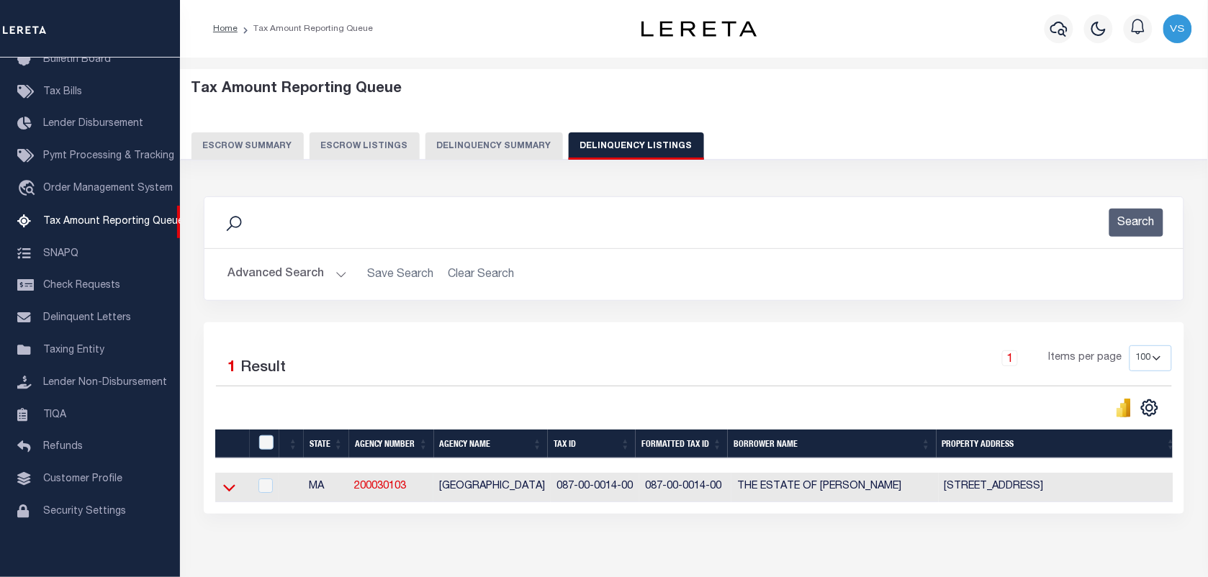
click at [228, 493] on icon at bounding box center [229, 487] width 12 height 15
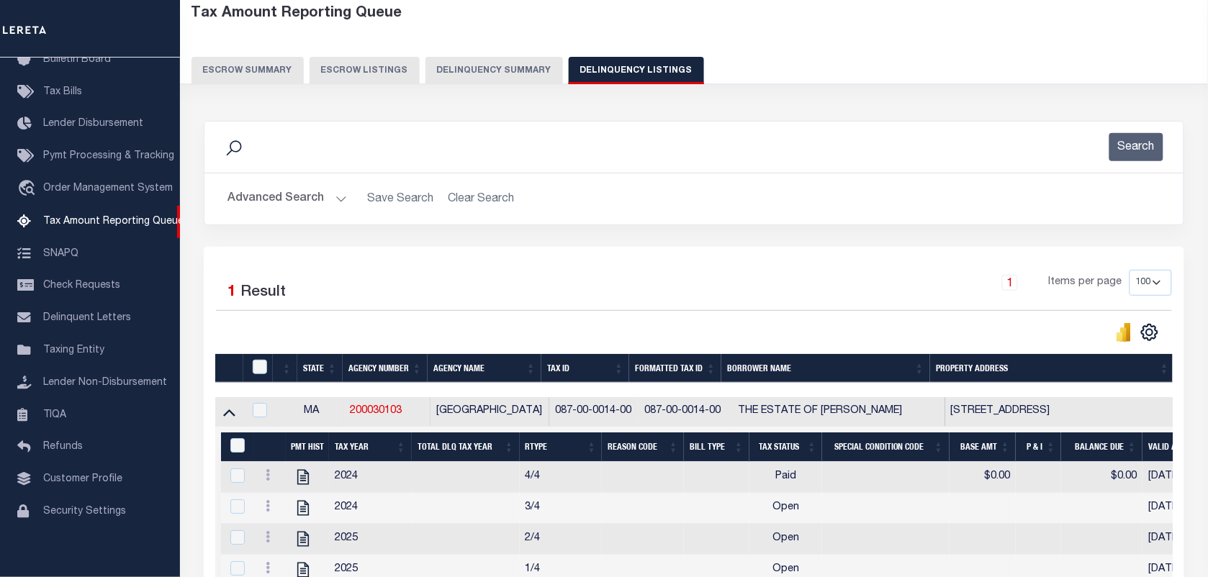
scroll to position [169, 0]
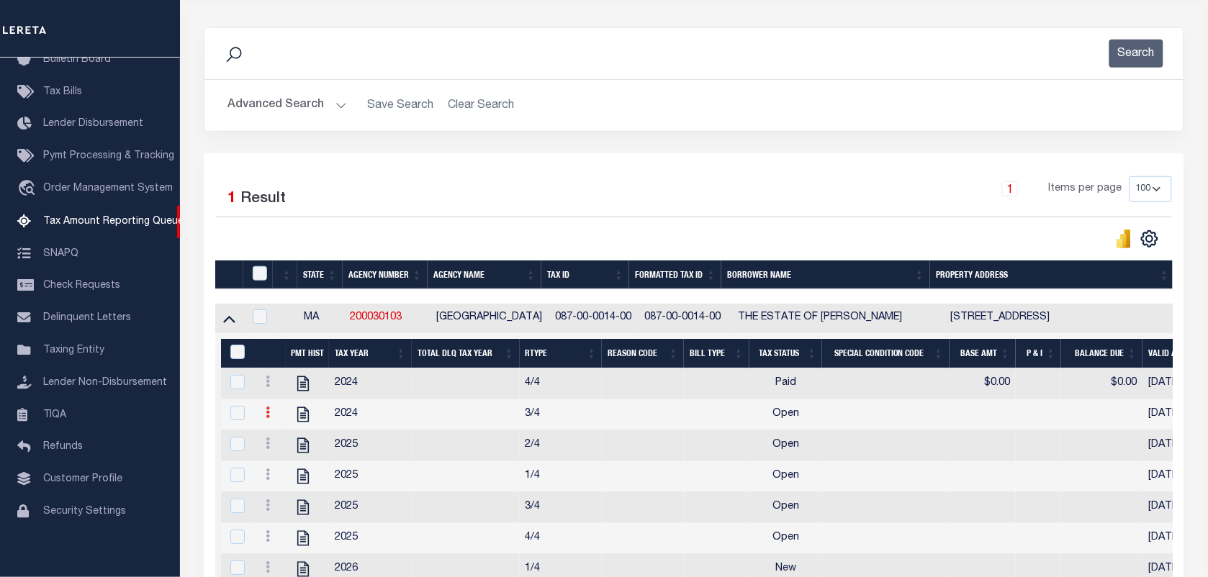
click at [263, 420] on link at bounding box center [268, 415] width 16 height 12
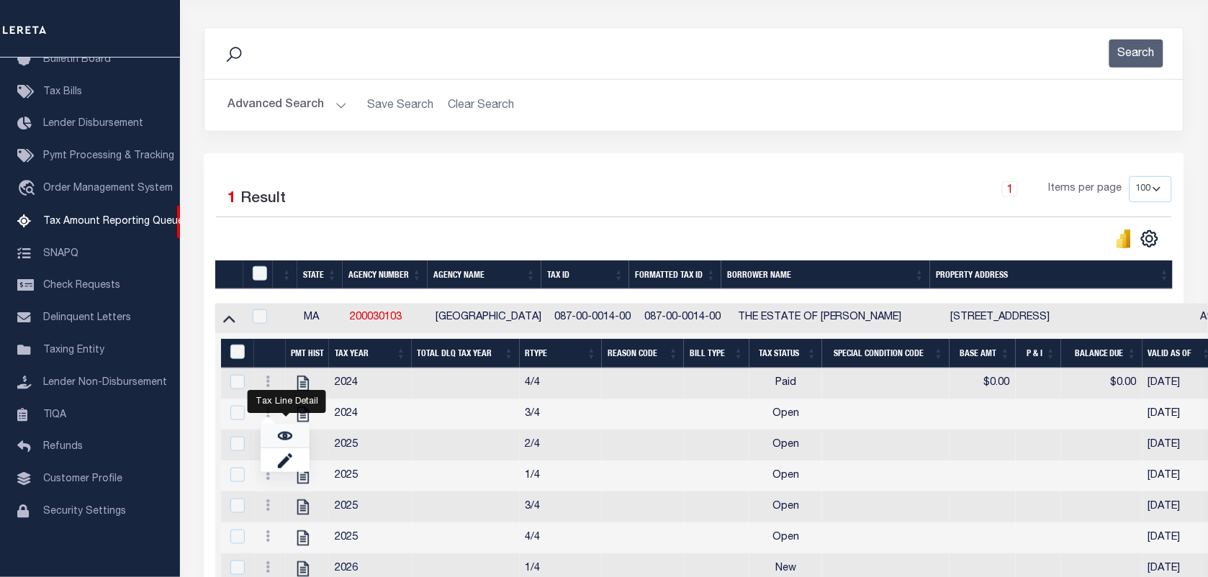
click at [277, 445] on link "" at bounding box center [285, 436] width 49 height 24
checkbox input "true"
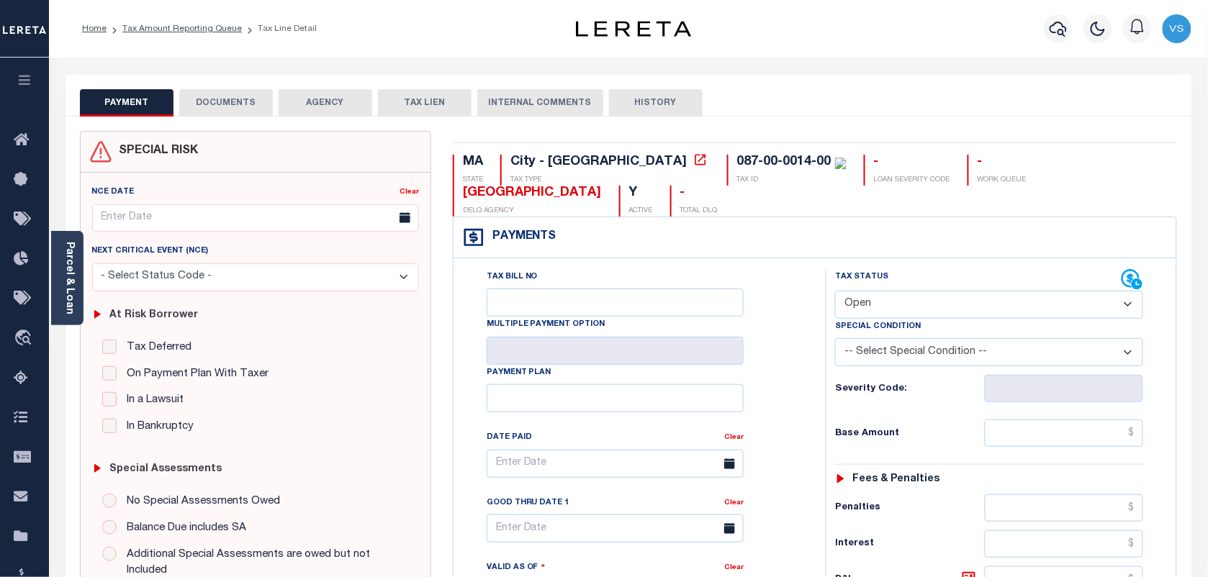
click at [908, 307] on select "- Select Status Code - Open Due/Unpaid Paid Incomplete No Tax Due Internal Refu…" at bounding box center [989, 305] width 308 height 28
select select "PYD"
click at [835, 292] on select "- Select Status Code - Open Due/Unpaid Paid Incomplete No Tax Due Internal Refu…" at bounding box center [989, 305] width 308 height 28
type input "[DATE]"
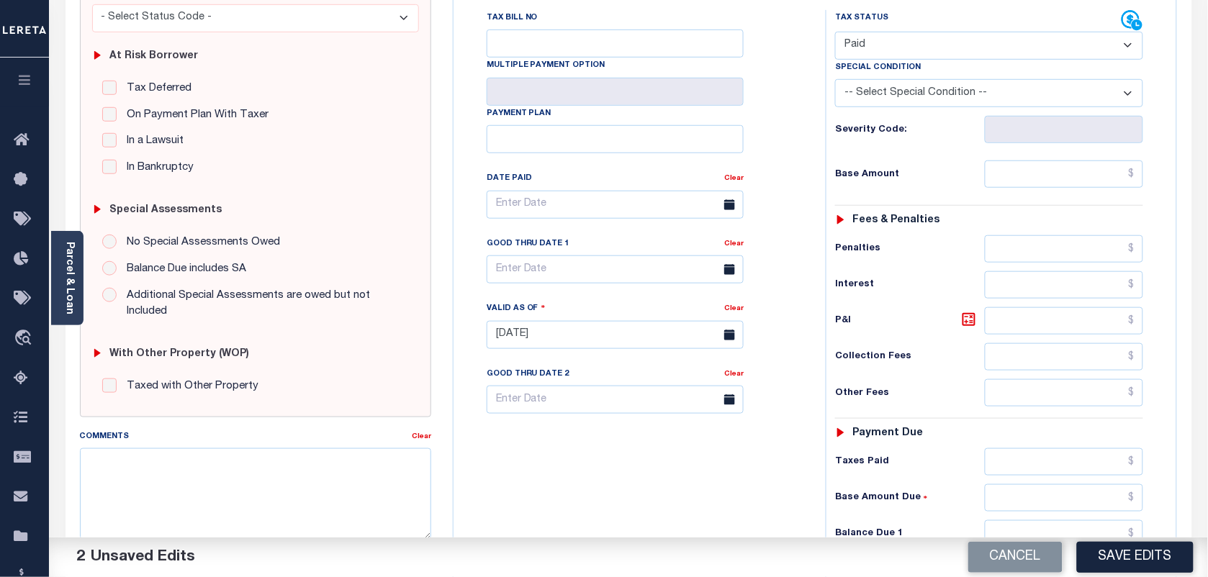
scroll to position [270, 0]
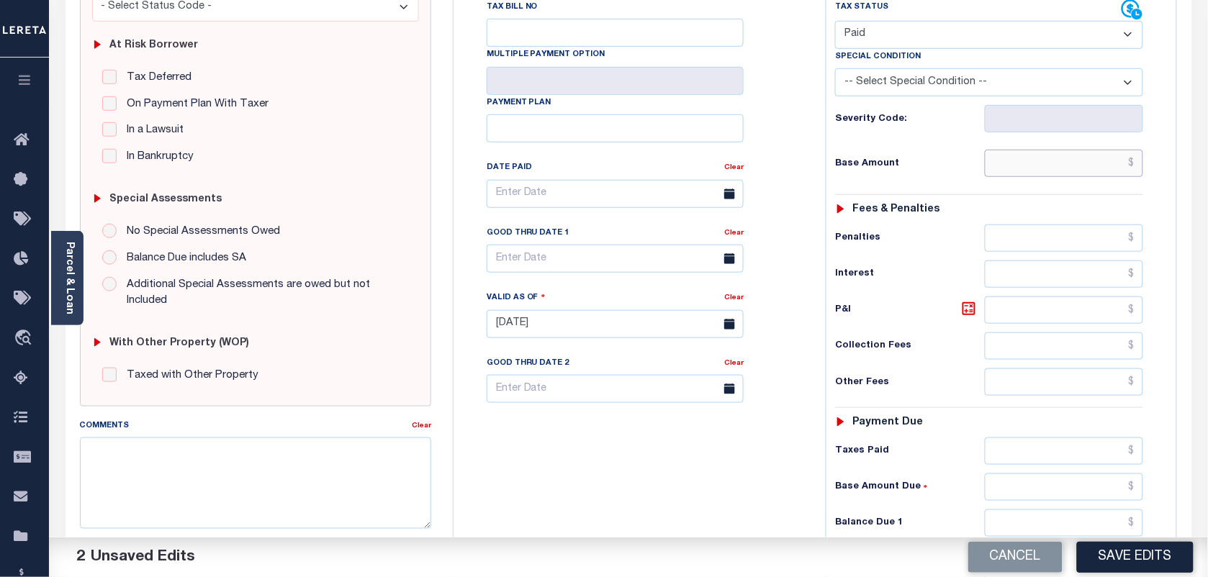
click at [1120, 161] on input "text" at bounding box center [1064, 163] width 159 height 27
type input "$0.00"
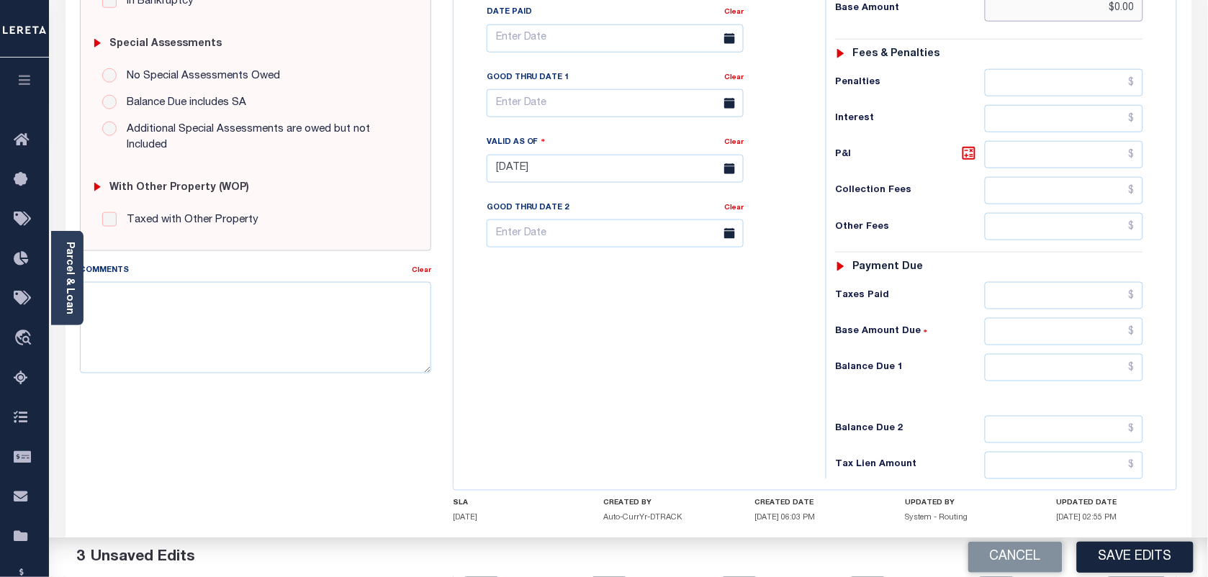
scroll to position [520, 0]
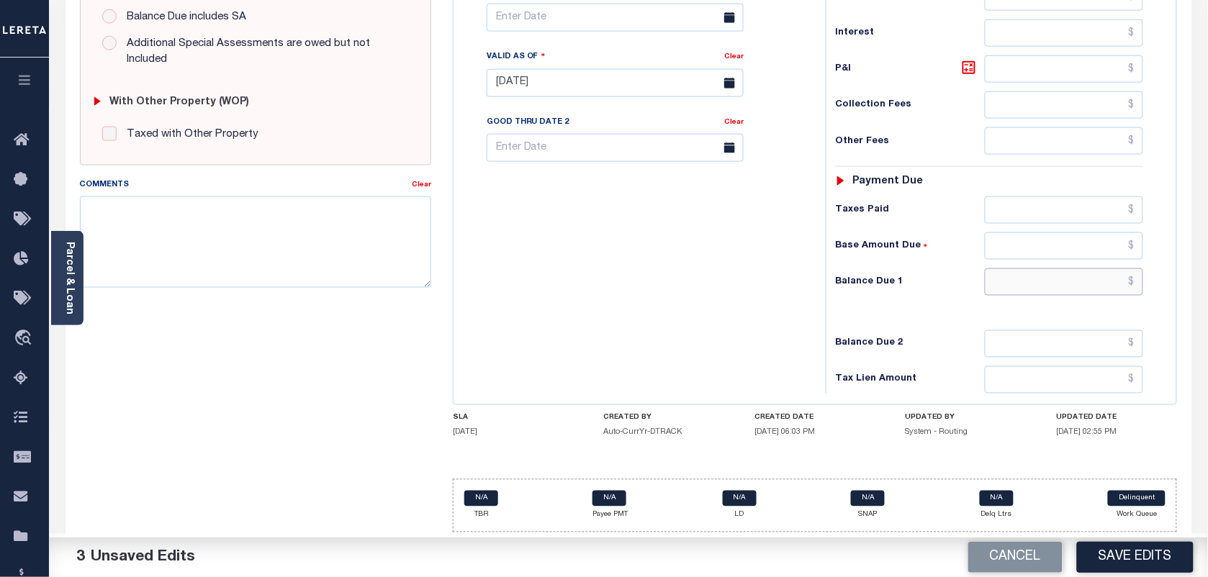
click at [1114, 285] on input "text" at bounding box center [1064, 281] width 159 height 27
type input "$0.00"
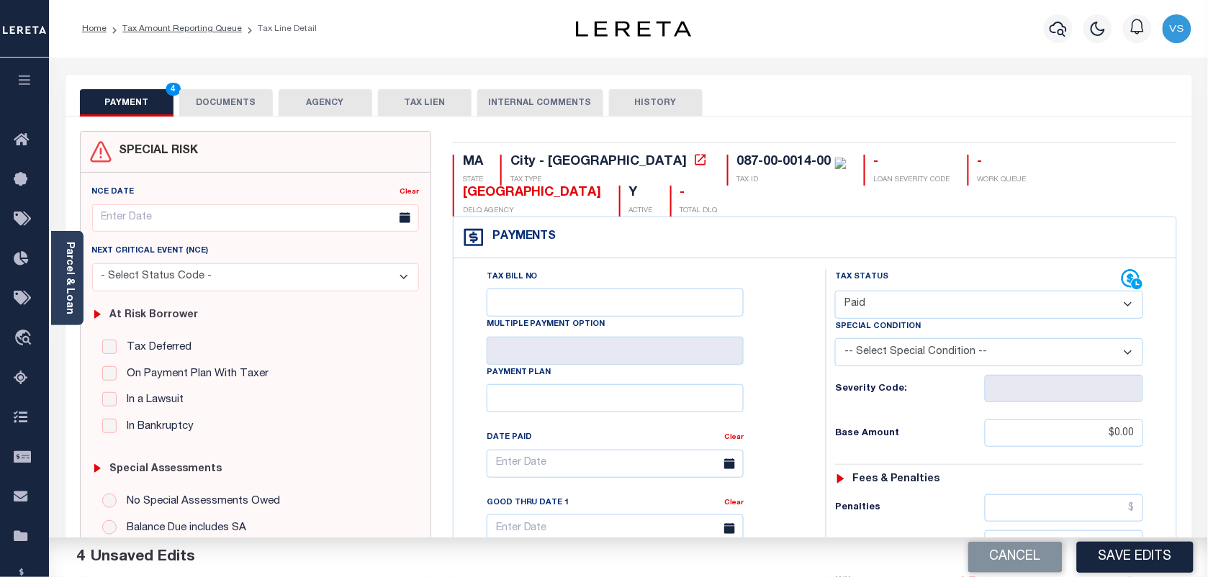
click at [210, 104] on button "DOCUMENTS" at bounding box center [226, 102] width 94 height 27
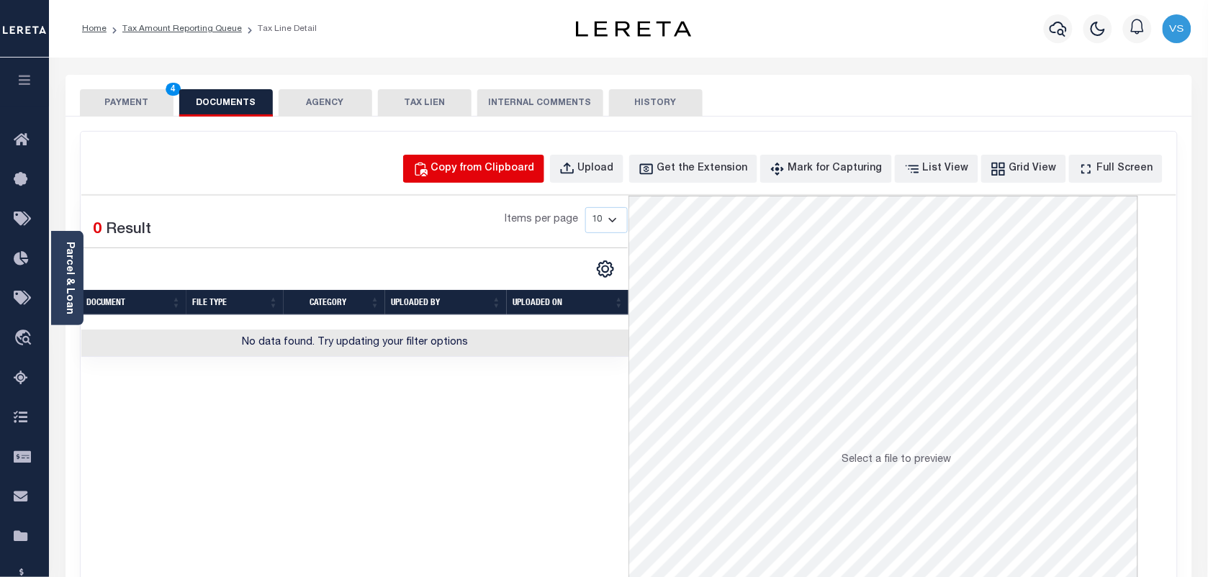
click at [473, 174] on div "Copy from Clipboard" at bounding box center [483, 169] width 104 height 16
select select "POP"
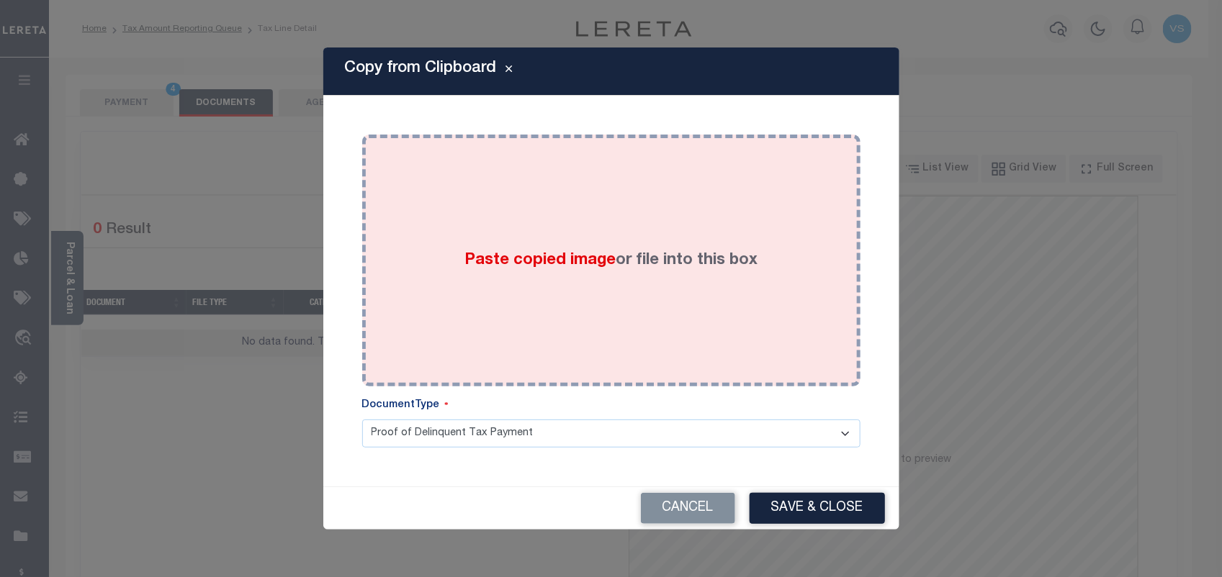
click at [571, 240] on div "Paste copied image or file into this box" at bounding box center [611, 260] width 477 height 230
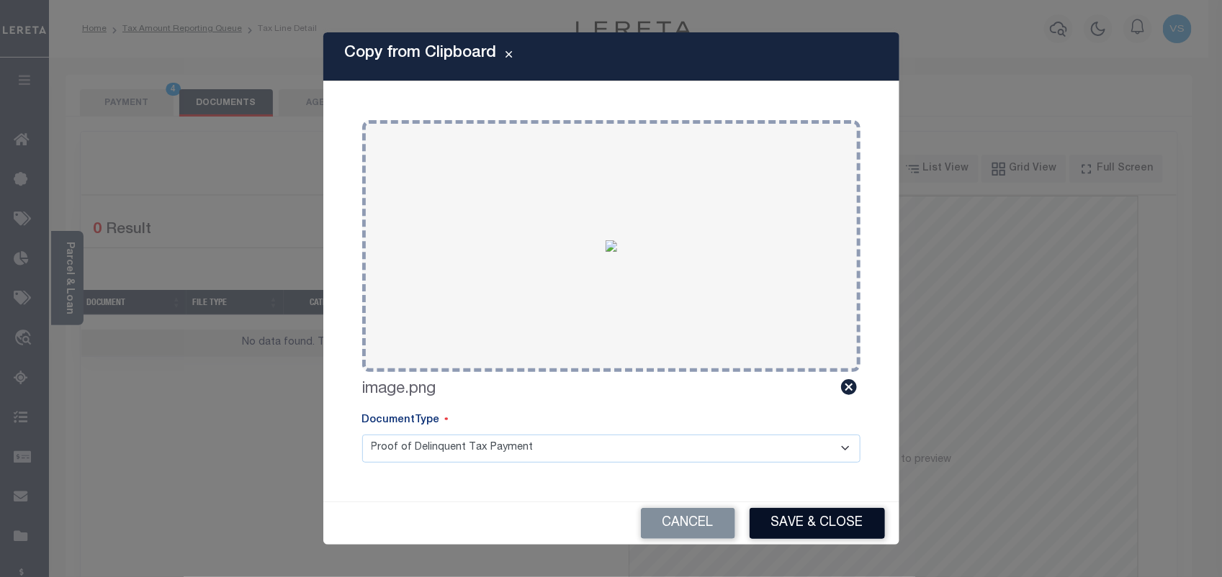
click at [798, 524] on button "Save & Close" at bounding box center [816, 523] width 135 height 31
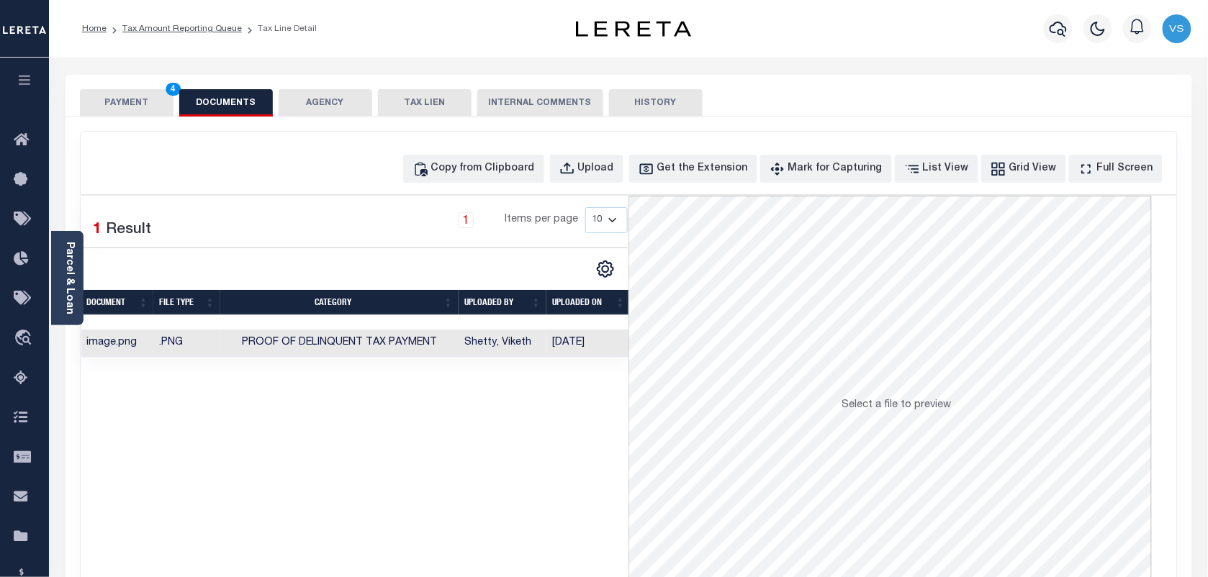
click at [132, 99] on button "PAYMENT 4" at bounding box center [127, 102] width 94 height 27
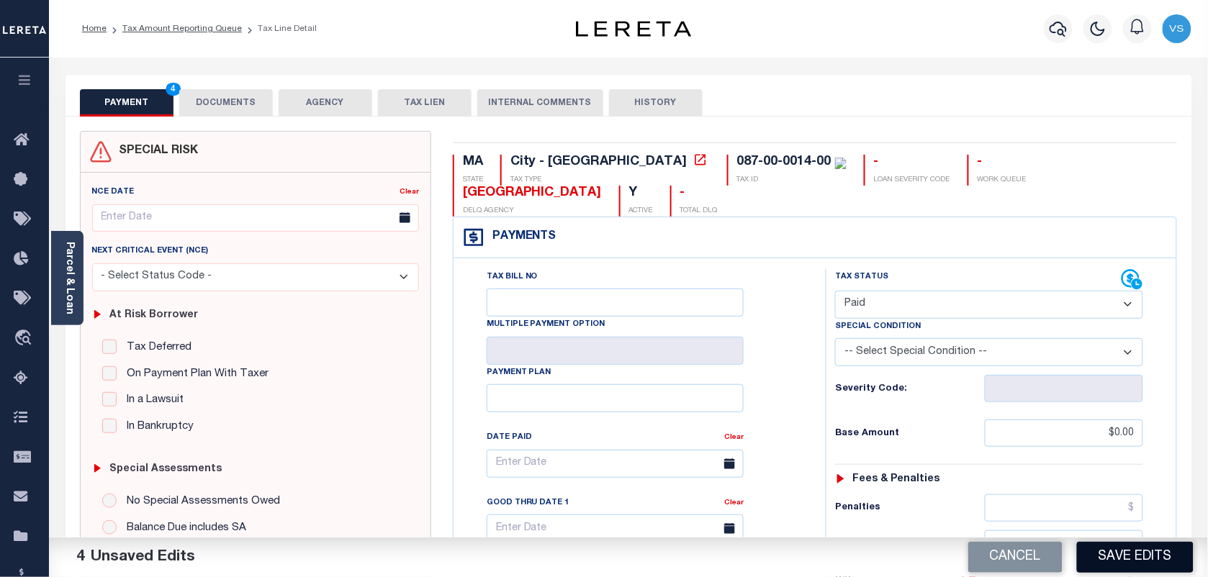
click at [1141, 565] on button "Save Edits" at bounding box center [1135, 557] width 117 height 31
checkbox input "false"
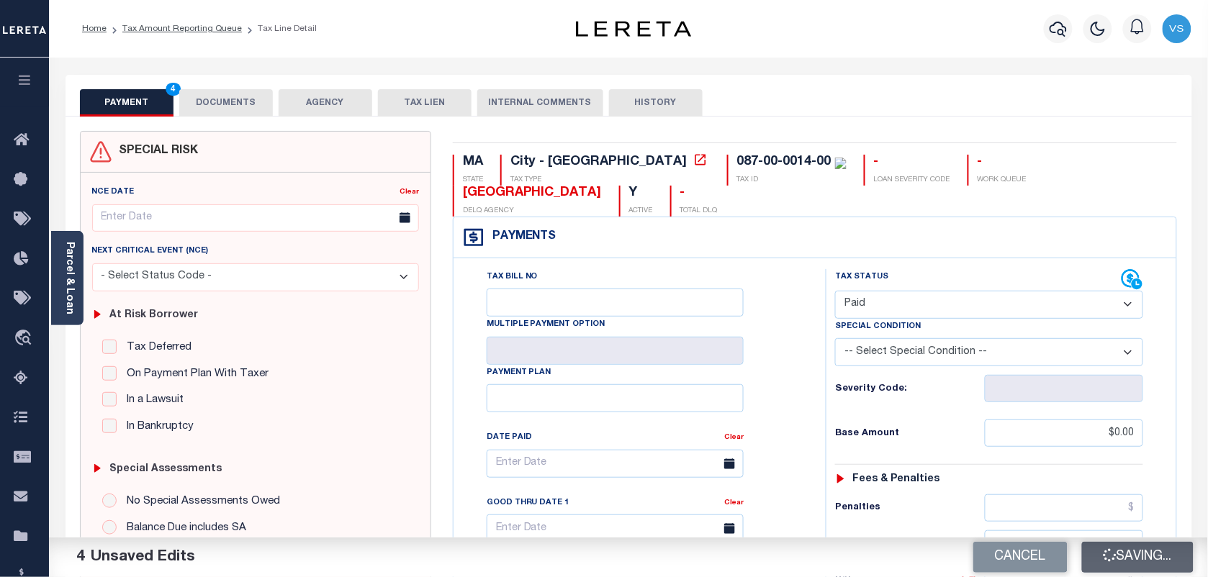
type input "$0"
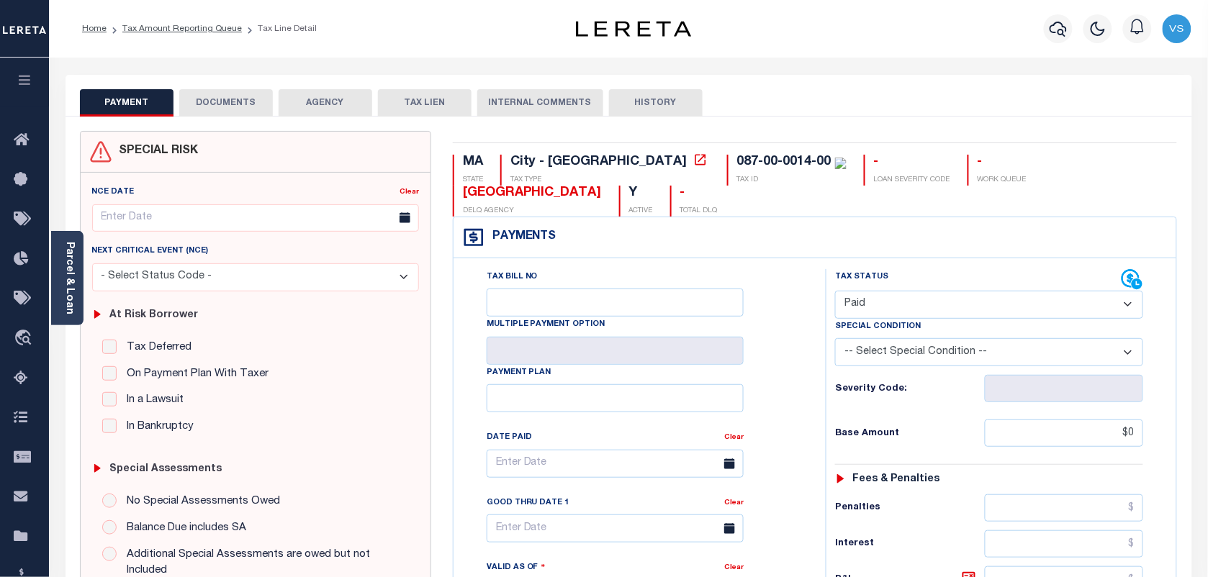
click at [152, 37] on ol "Home Tax Amount Reporting Queue Tax Line Detail" at bounding box center [200, 29] width 258 height 30
click at [158, 30] on link "Tax Amount Reporting Queue" at bounding box center [181, 28] width 119 height 9
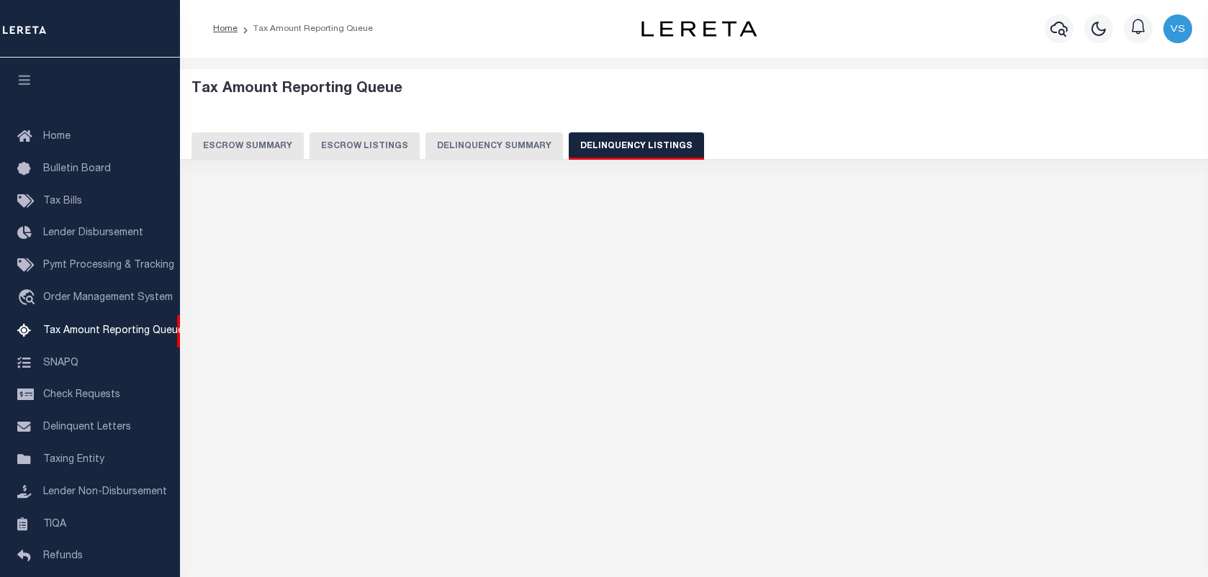
select select "100"
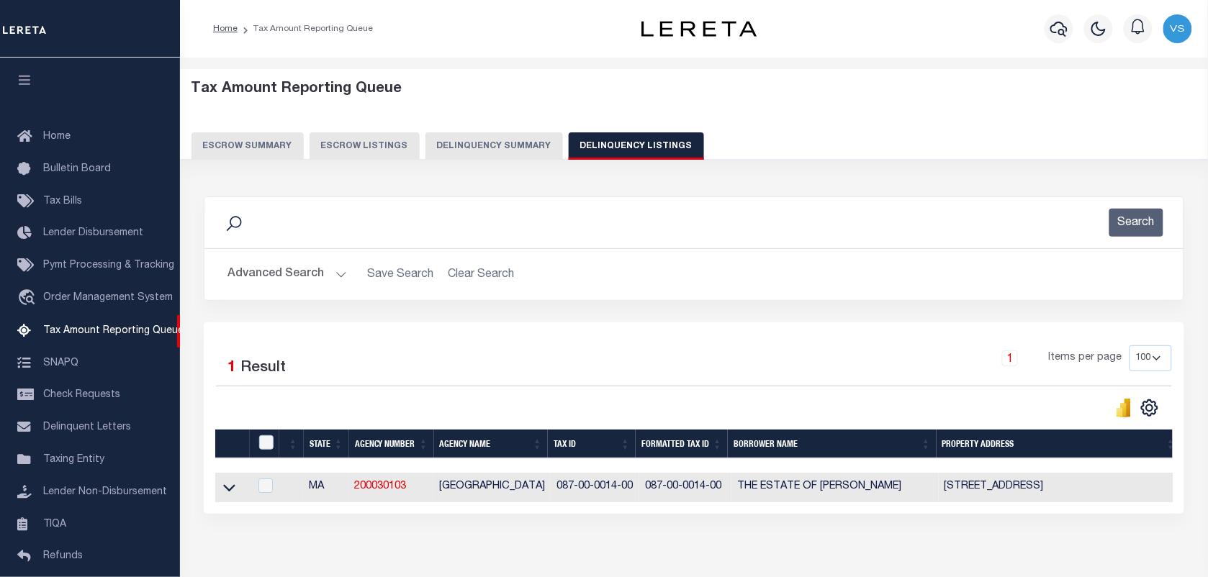
scroll to position [109, 0]
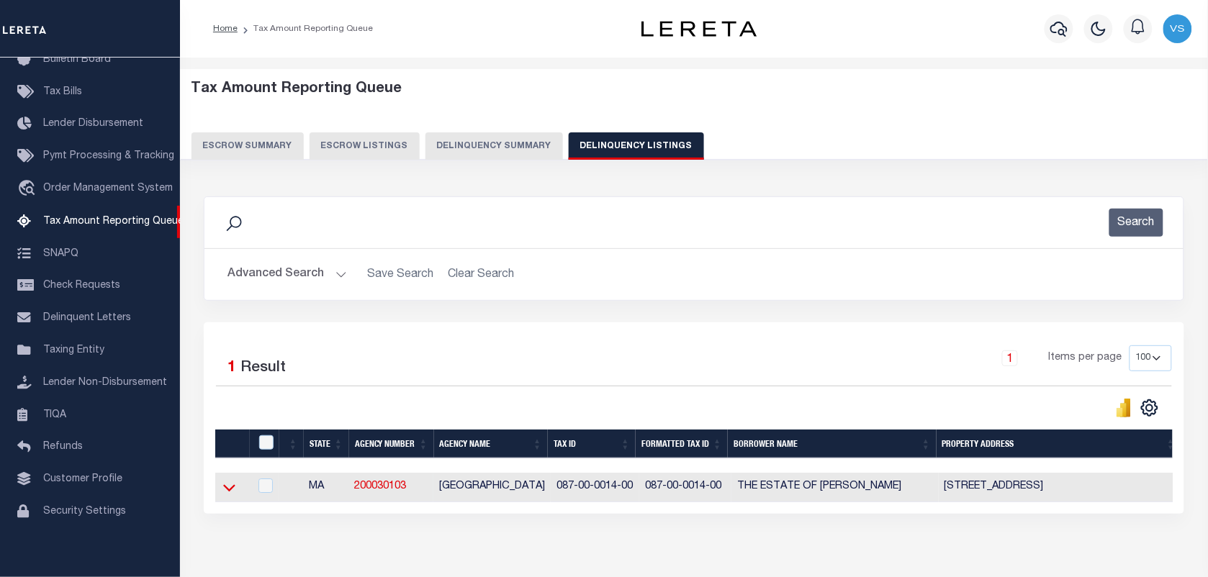
click at [228, 495] on icon at bounding box center [229, 487] width 12 height 15
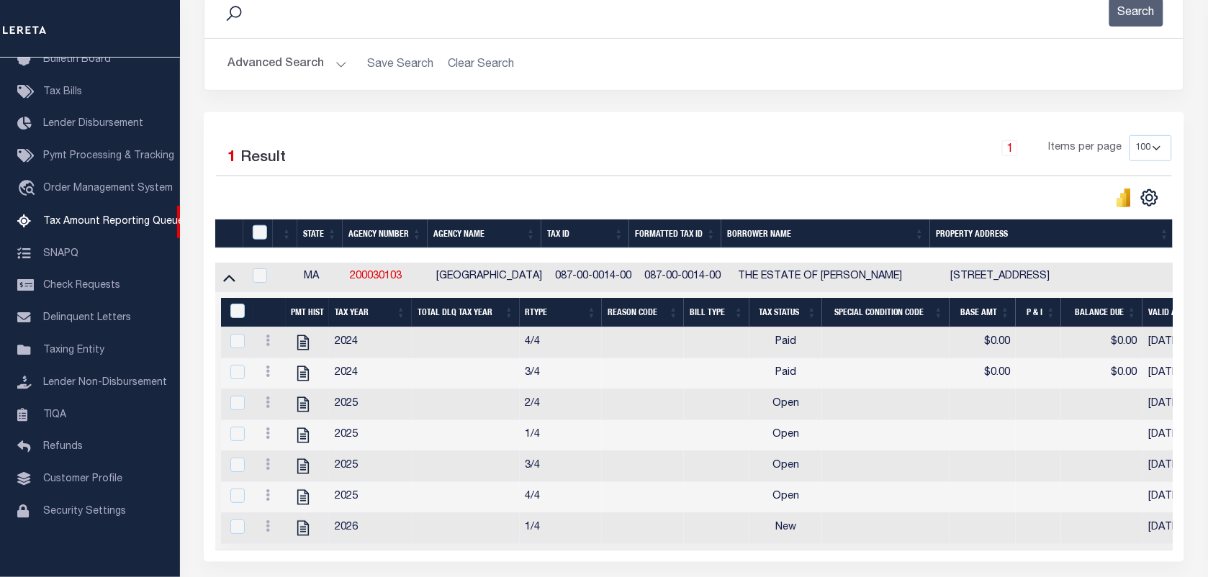
scroll to position [259, 0]
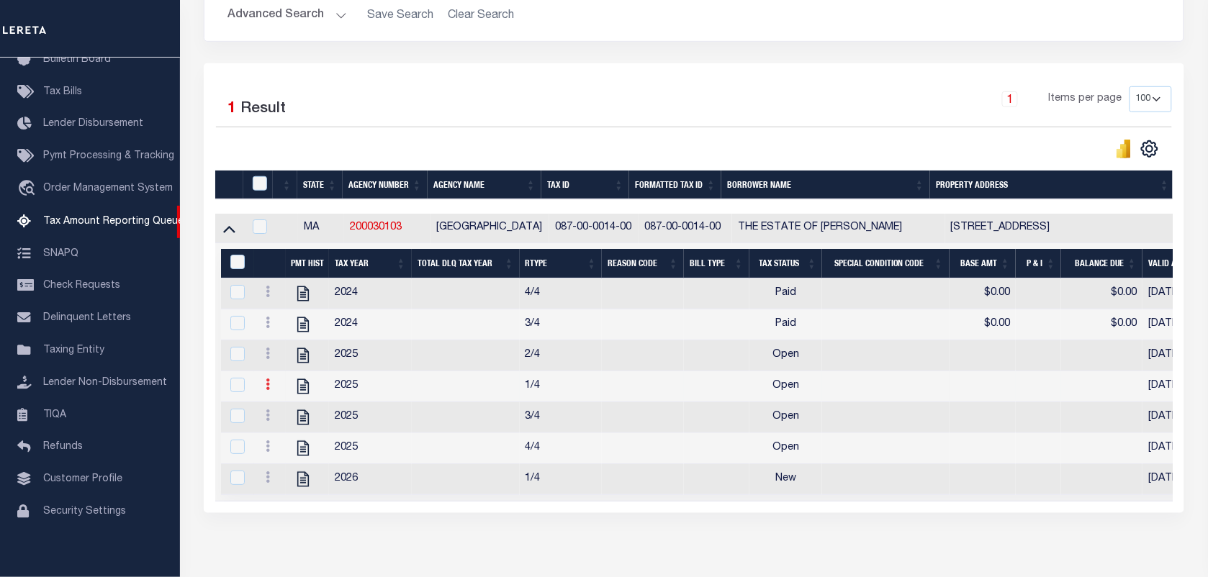
click at [266, 390] on icon at bounding box center [268, 385] width 4 height 12
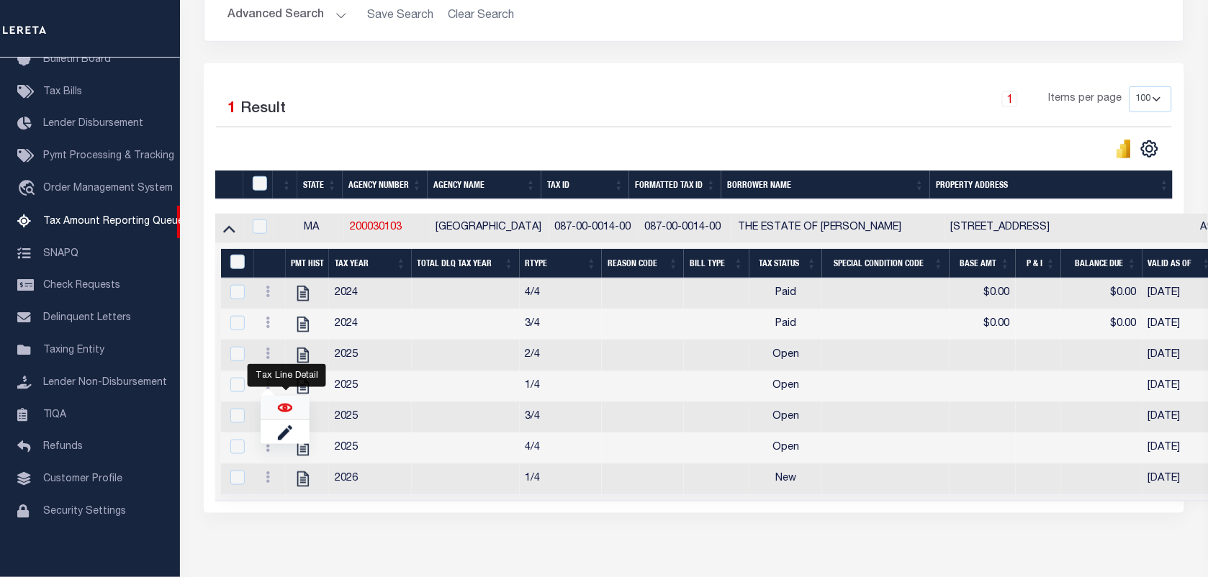
click at [279, 415] on img "" at bounding box center [285, 408] width 14 height 14
checkbox input "true"
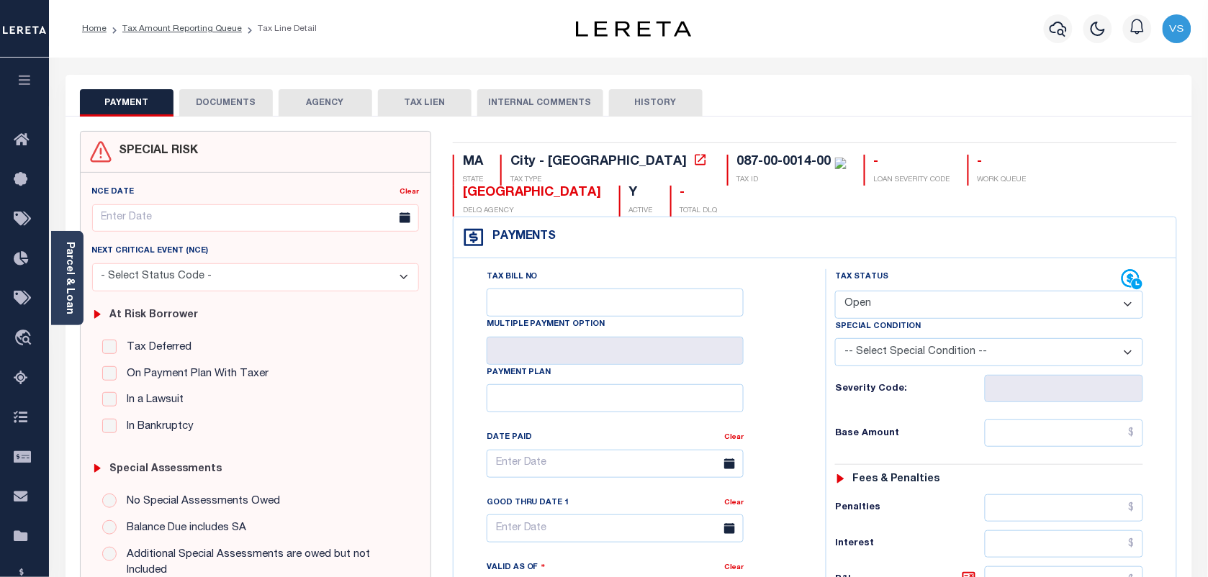
click at [897, 304] on select "- Select Status Code - Open Due/Unpaid Paid Incomplete No Tax Due Internal Refu…" at bounding box center [989, 305] width 308 height 28
select select "DUE"
click at [835, 292] on select "- Select Status Code - Open Due/Unpaid Paid Incomplete No Tax Due Internal Refu…" at bounding box center [989, 305] width 308 height 28
type input "[DATE]"
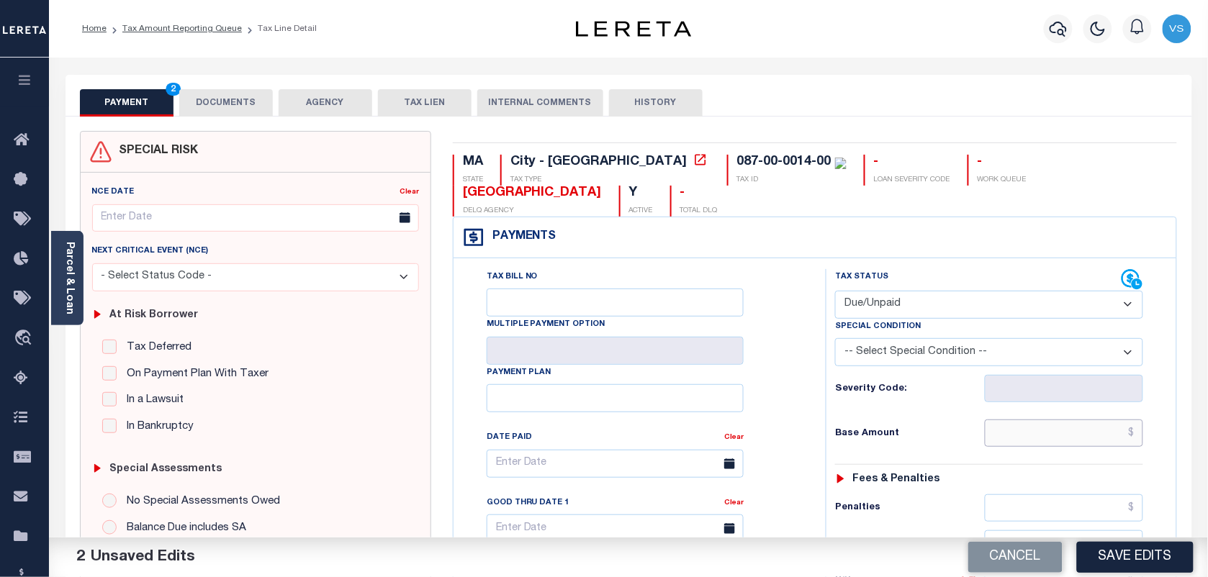
click at [1082, 438] on input "text" at bounding box center [1064, 433] width 159 height 27
paste input "1,034.38"
type input "$1,034.38"
click at [954, 302] on select "- Select Status Code - Open Due/Unpaid Paid Incomplete No Tax Due Internal Refu…" at bounding box center [989, 305] width 308 height 28
select select "PYD"
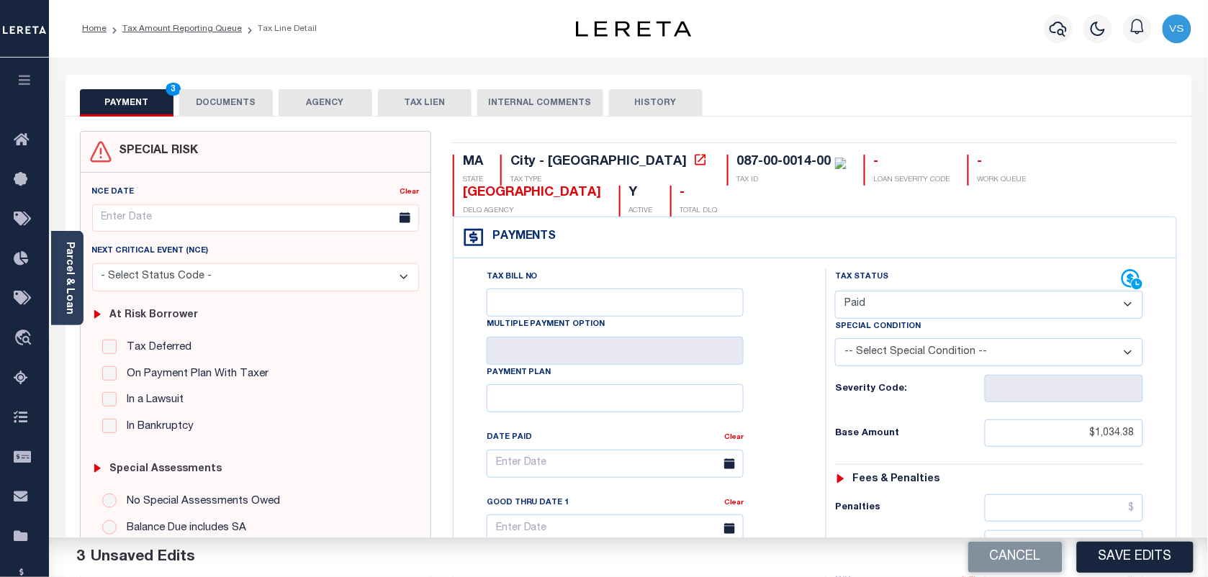
click at [835, 292] on select "- Select Status Code - Open Due/Unpaid Paid Incomplete No Tax Due Internal Refu…" at bounding box center [989, 305] width 308 height 28
click at [1118, 436] on input "$1,034.38" at bounding box center [1064, 433] width 159 height 27
type input "$.00"
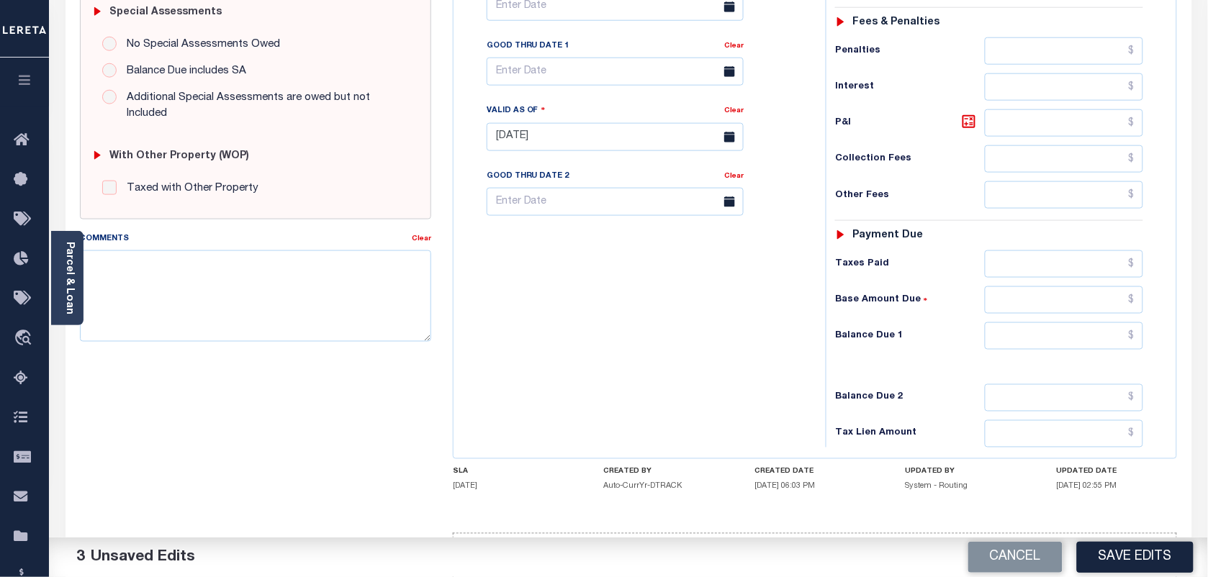
scroll to position [520, 0]
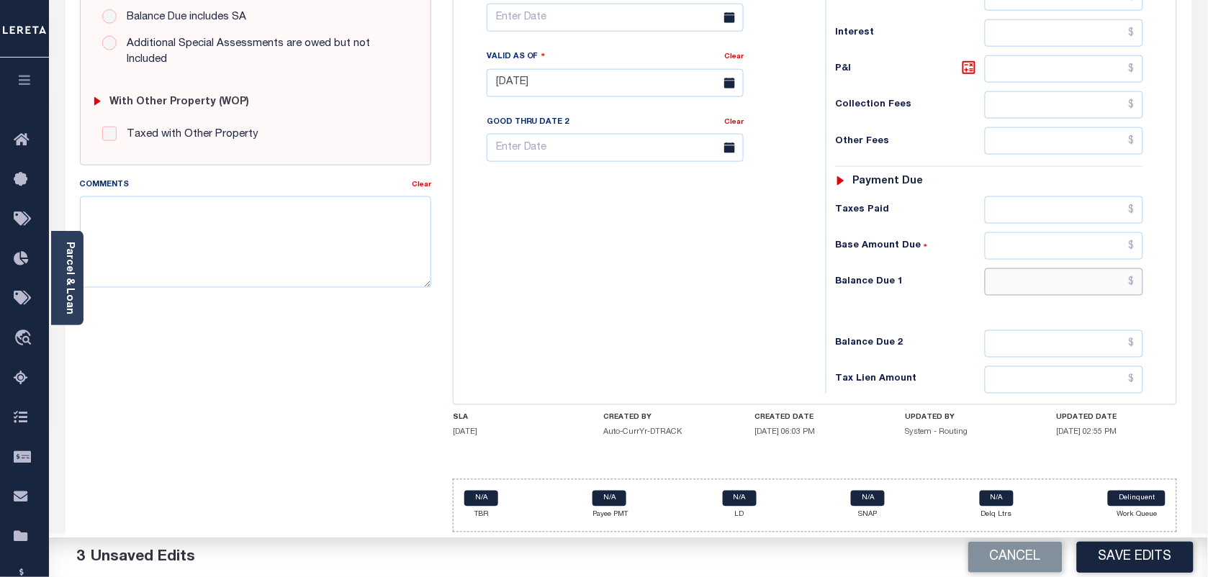
click at [1107, 283] on input "text" at bounding box center [1064, 281] width 159 height 27
type input "$0.00"
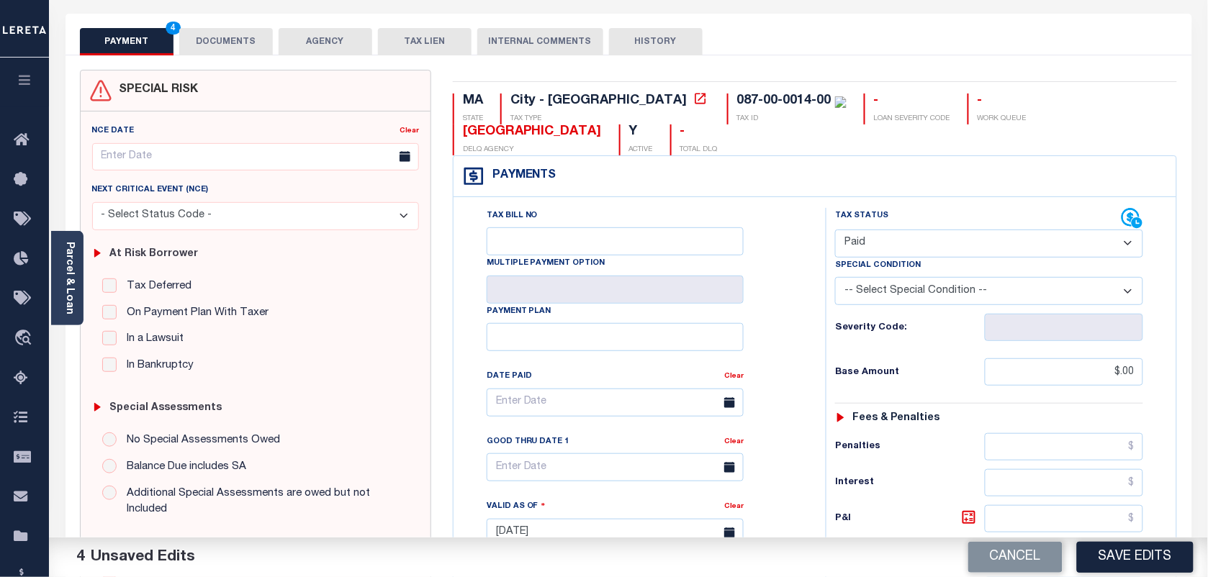
scroll to position [0, 0]
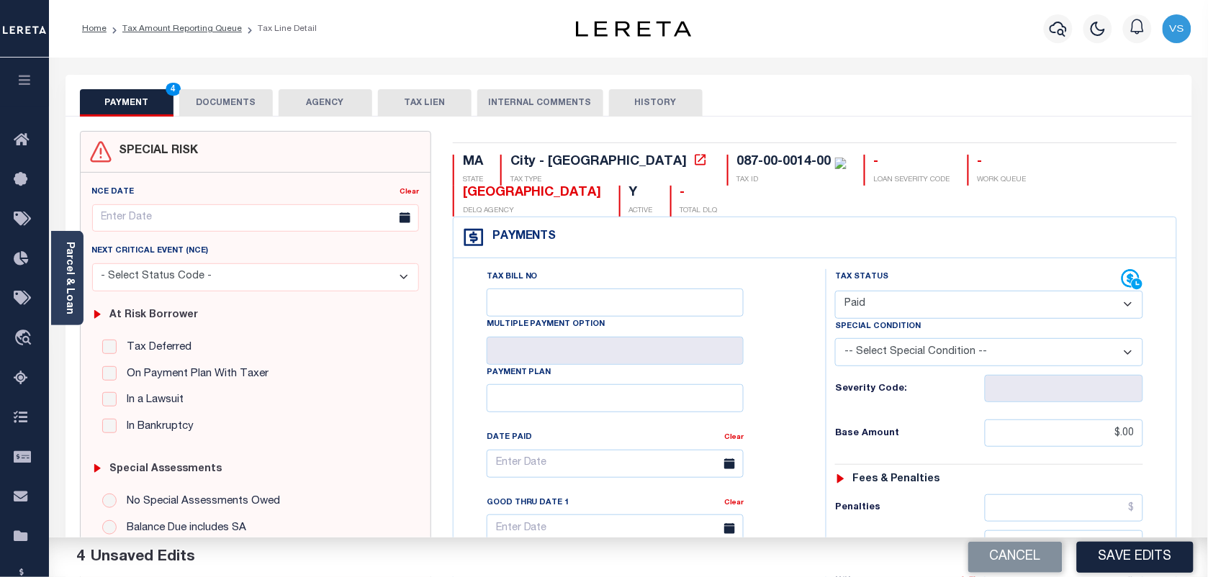
click at [197, 104] on button "DOCUMENTS" at bounding box center [226, 102] width 94 height 27
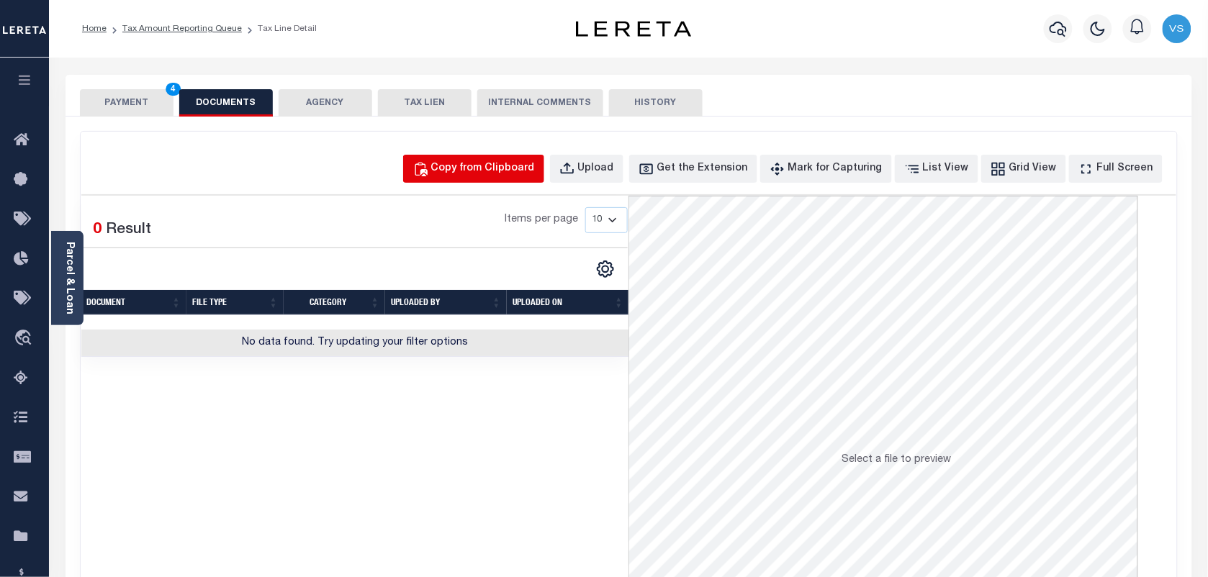
click at [473, 173] on div "Copy from Clipboard" at bounding box center [483, 169] width 104 height 16
select select "POP"
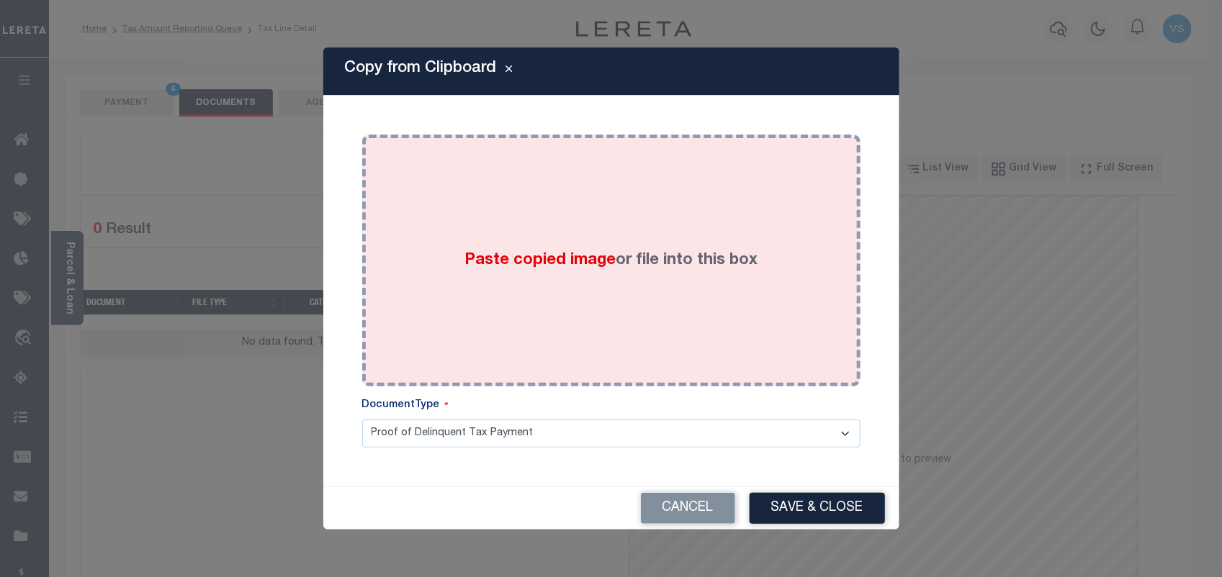
click at [544, 268] on span "Paste copied image" at bounding box center [539, 261] width 151 height 16
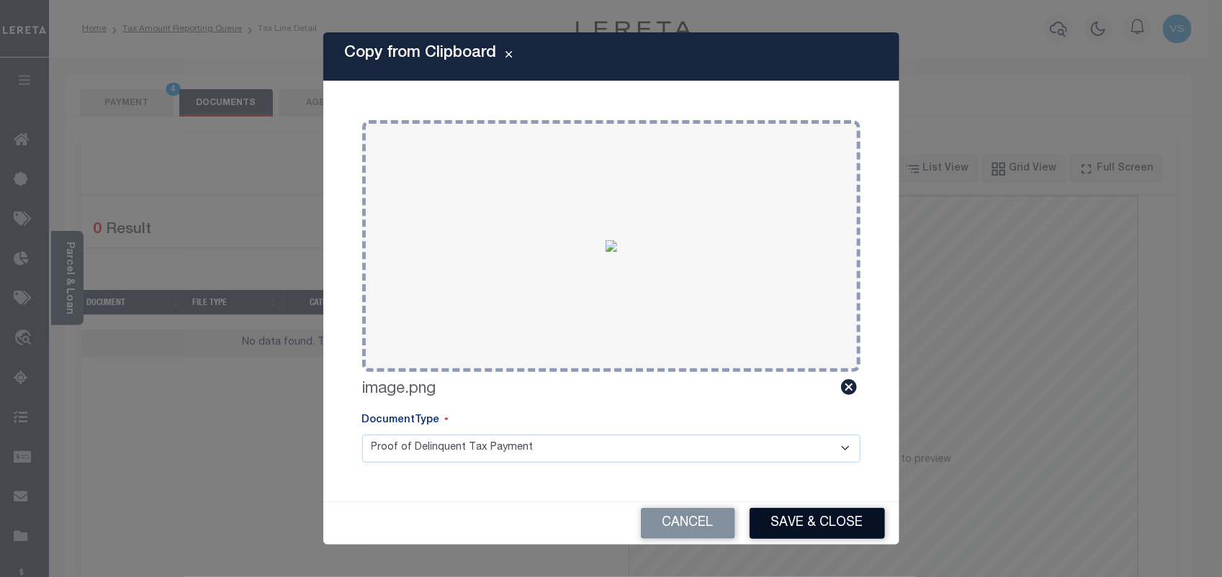
click at [808, 510] on button "Save & Close" at bounding box center [816, 523] width 135 height 31
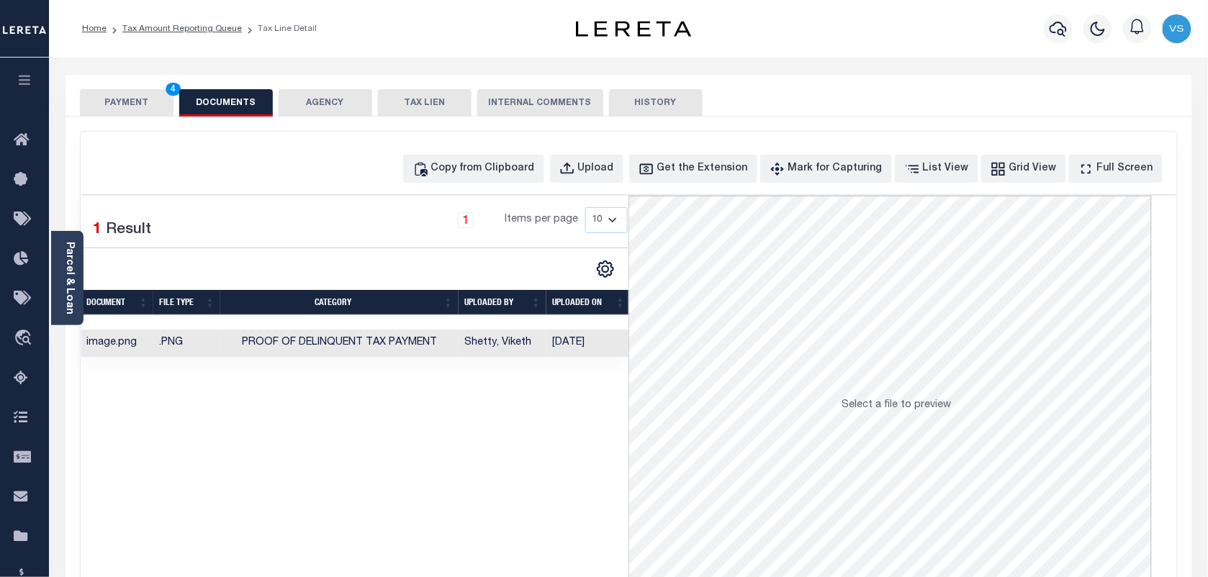
click at [138, 108] on button "PAYMENT 4" at bounding box center [127, 102] width 94 height 27
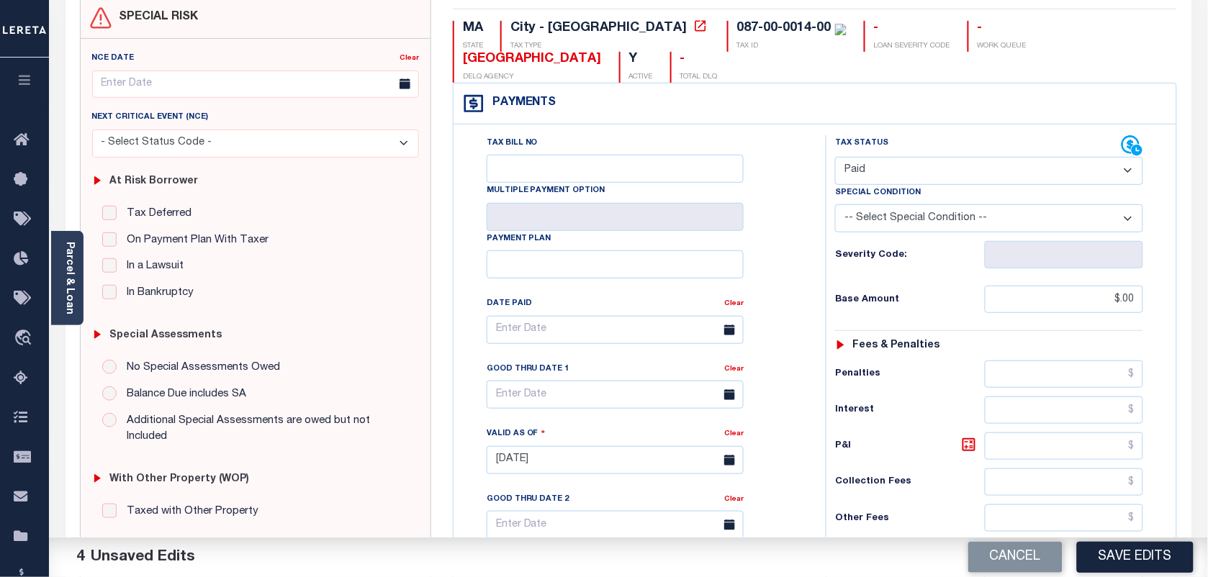
scroll to position [180, 0]
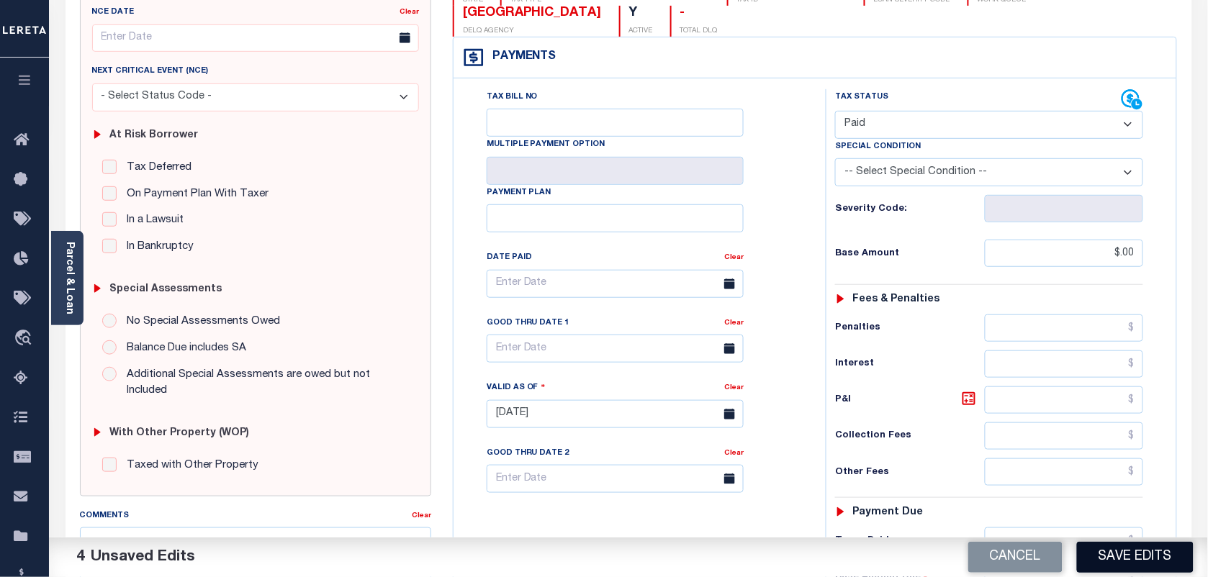
click at [1117, 559] on button "Save Edits" at bounding box center [1135, 557] width 117 height 31
checkbox input "false"
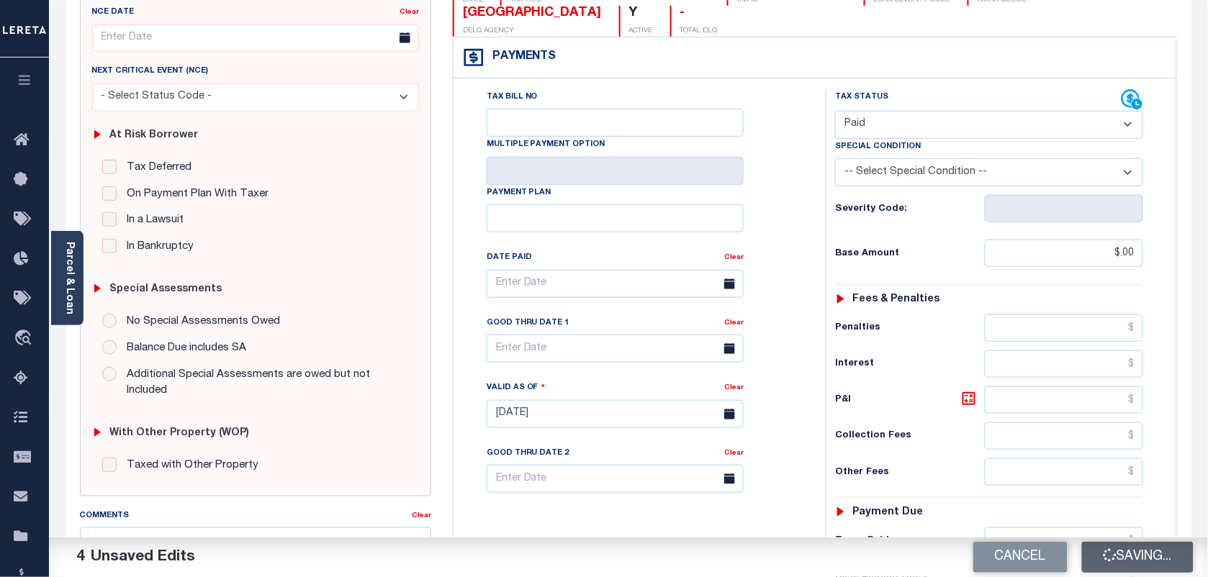
type input "$0"
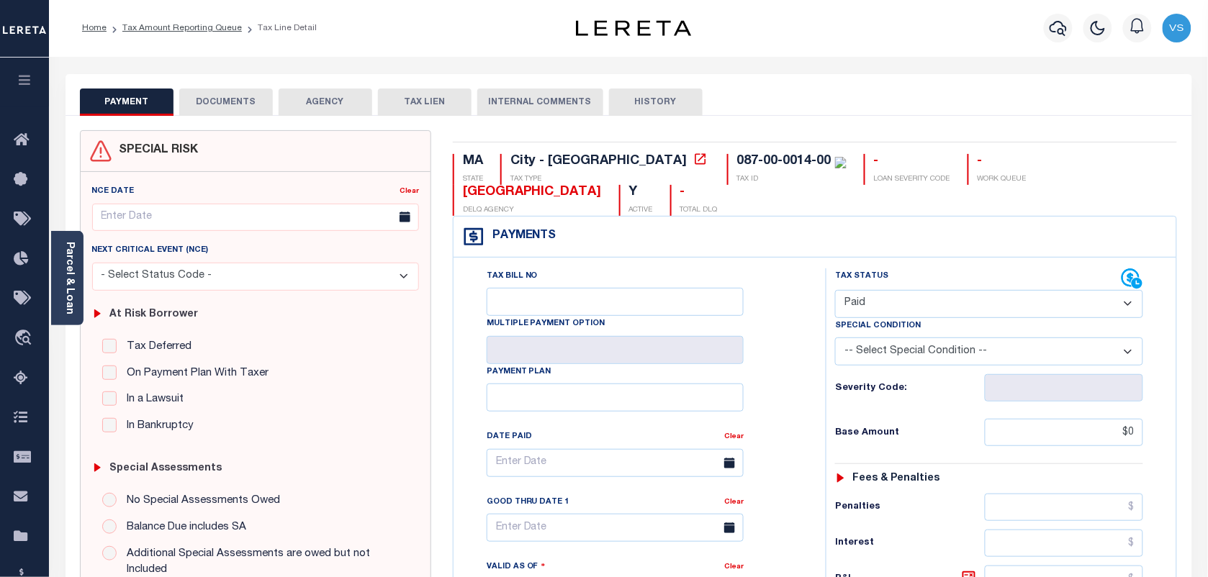
scroll to position [0, 0]
click at [155, 35] on li "Tax Amount Reporting Queue" at bounding box center [174, 28] width 135 height 13
click at [169, 32] on link "Tax Amount Reporting Queue" at bounding box center [181, 28] width 119 height 9
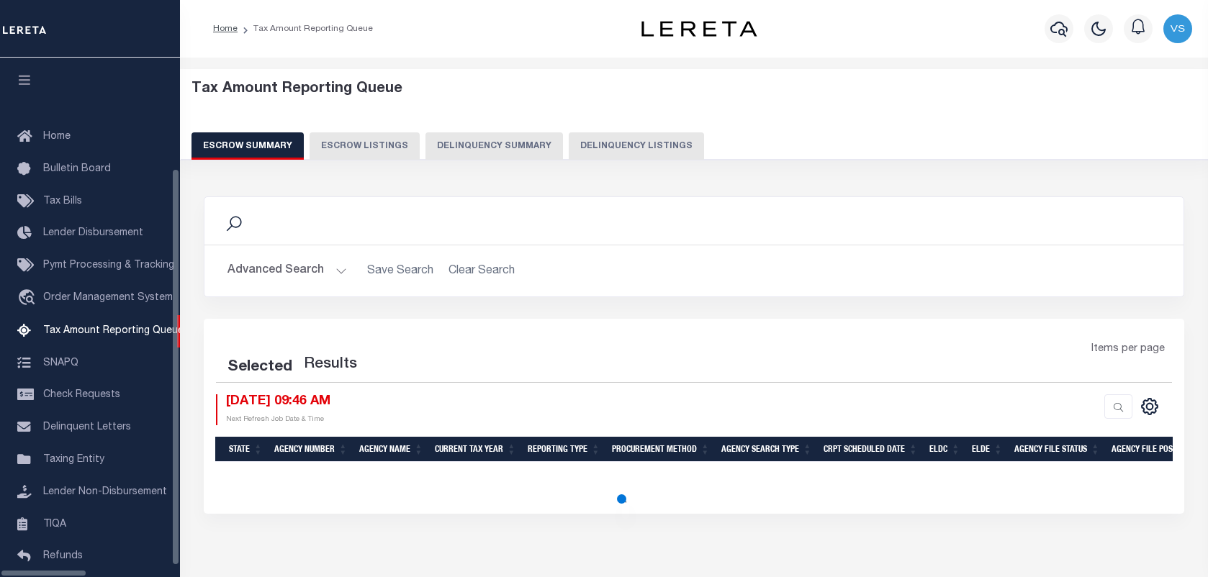
select select "100"
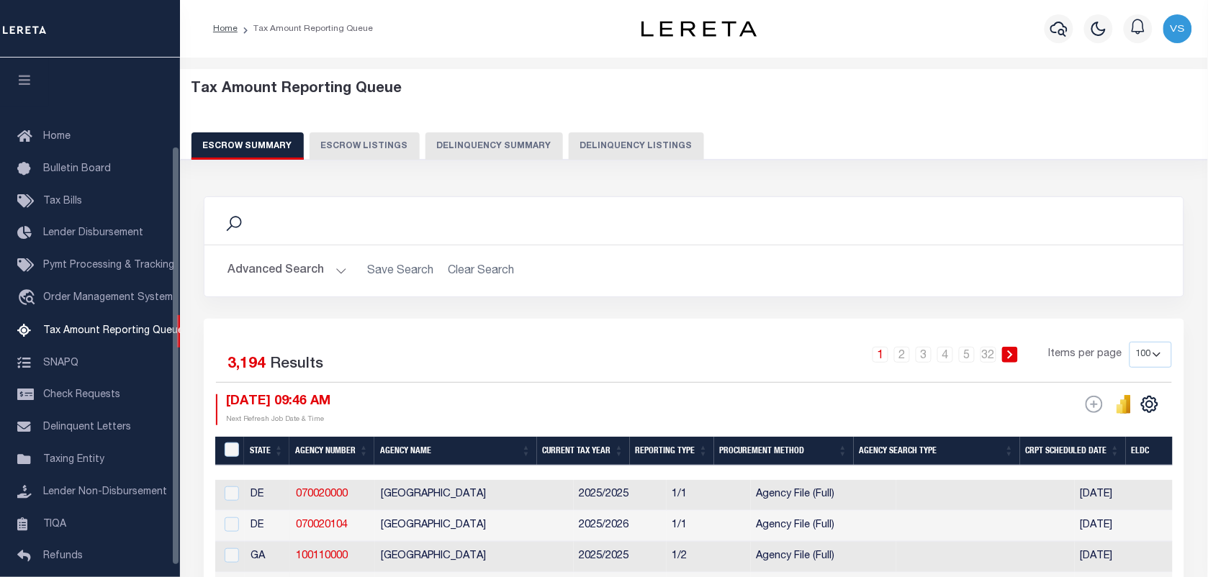
scroll to position [109, 0]
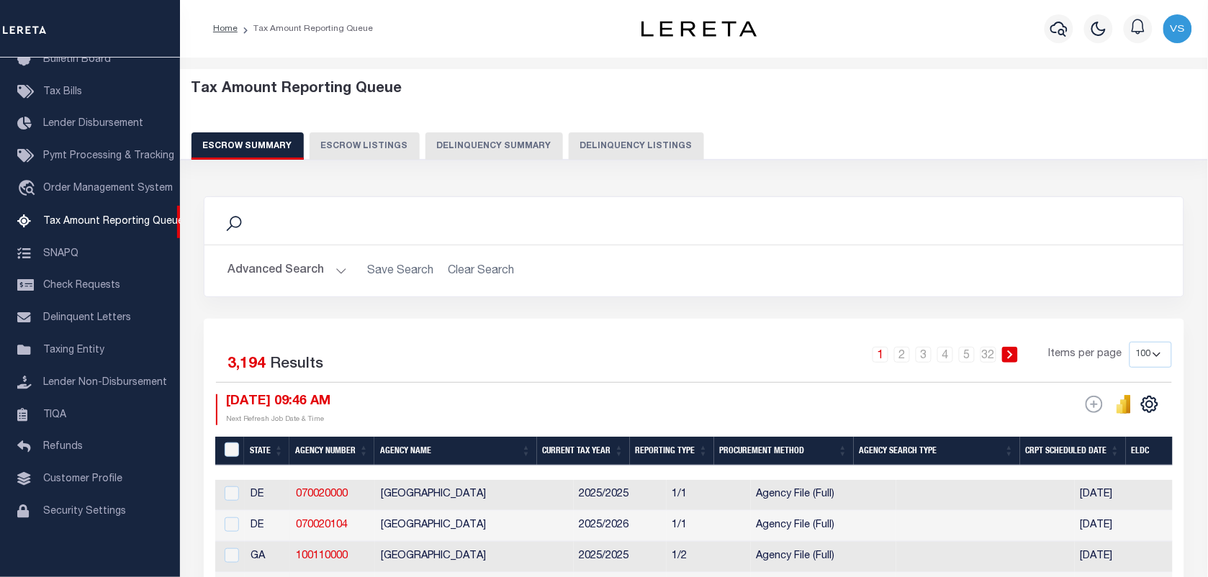
click at [620, 145] on button "Delinquency Listings" at bounding box center [636, 145] width 135 height 27
select select "100"
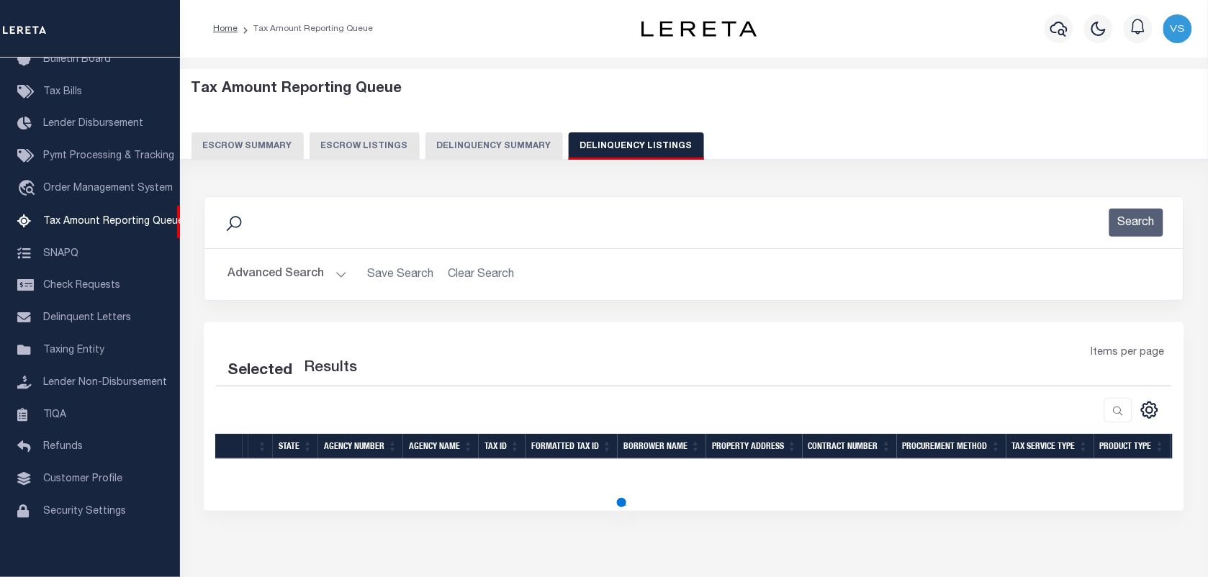
select select "100"
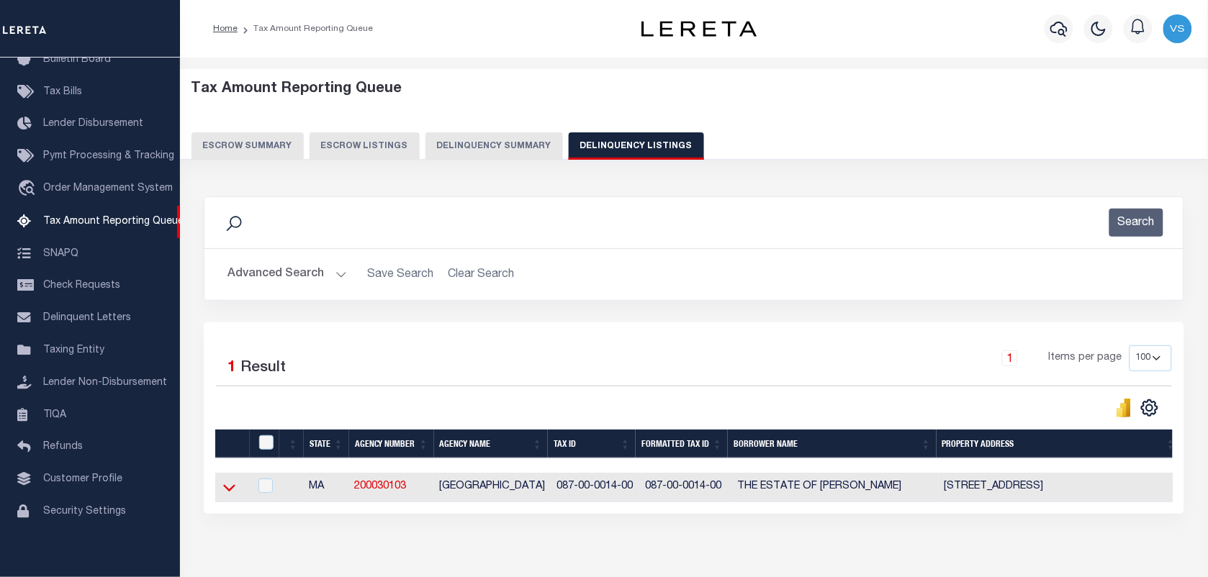
click at [228, 486] on icon at bounding box center [229, 487] width 12 height 15
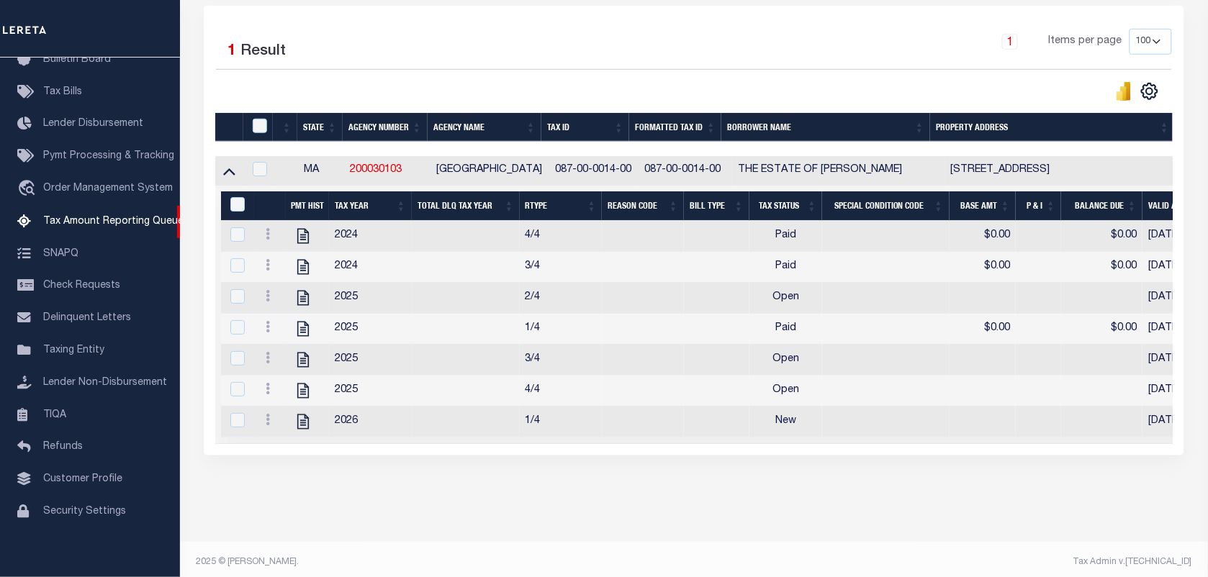
scroll to position [346, 0]
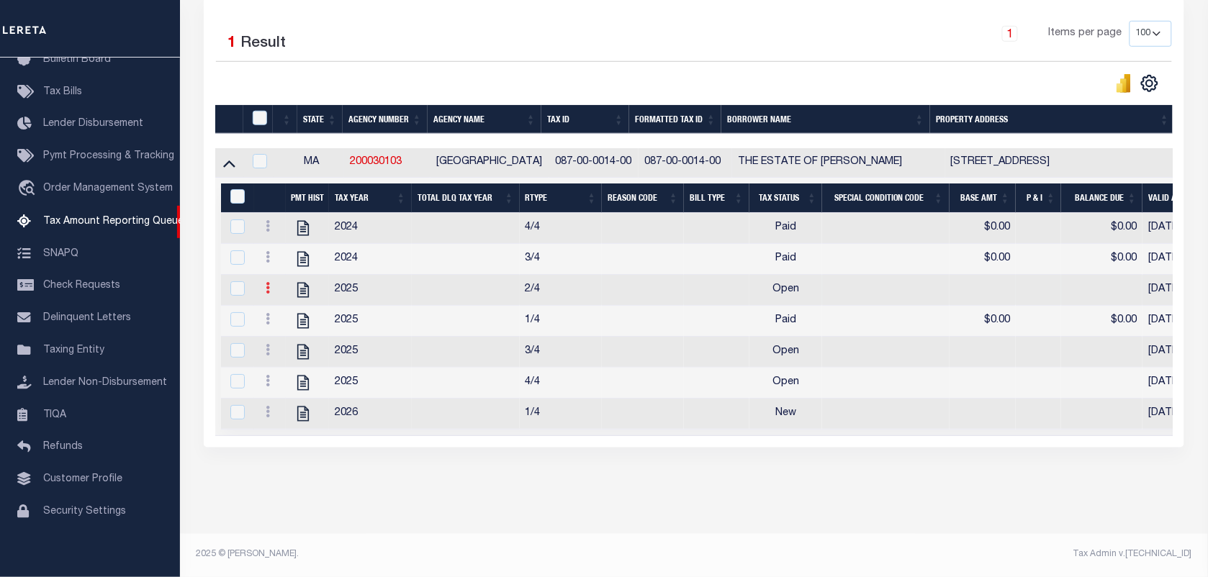
click at [271, 284] on link at bounding box center [268, 290] width 16 height 12
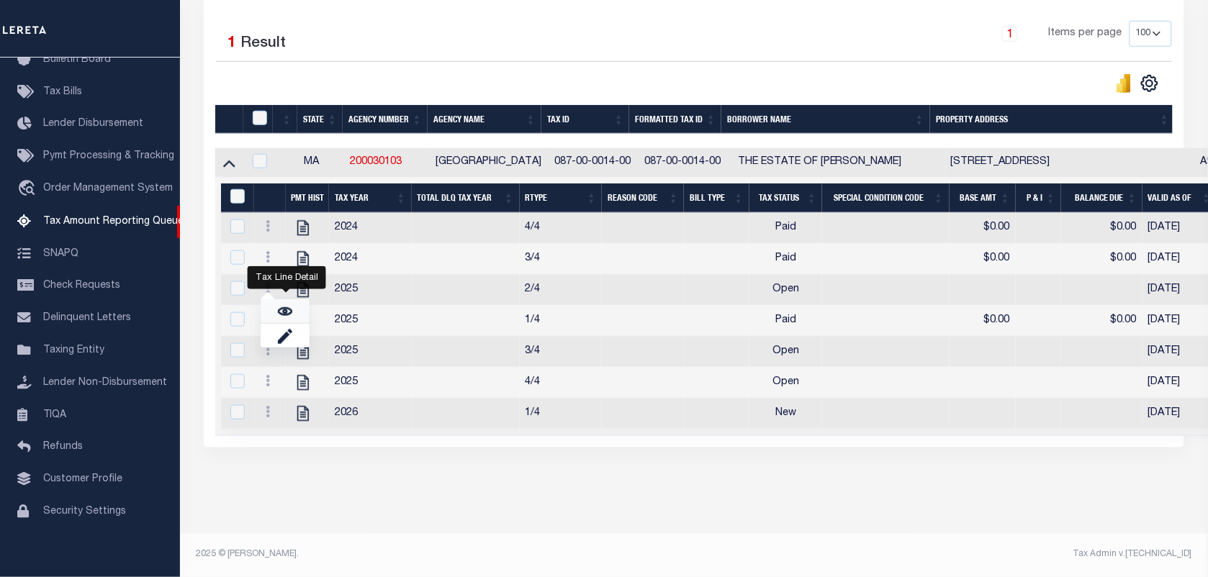
click at [284, 311] on img "" at bounding box center [285, 311] width 14 height 14
checkbox input "true"
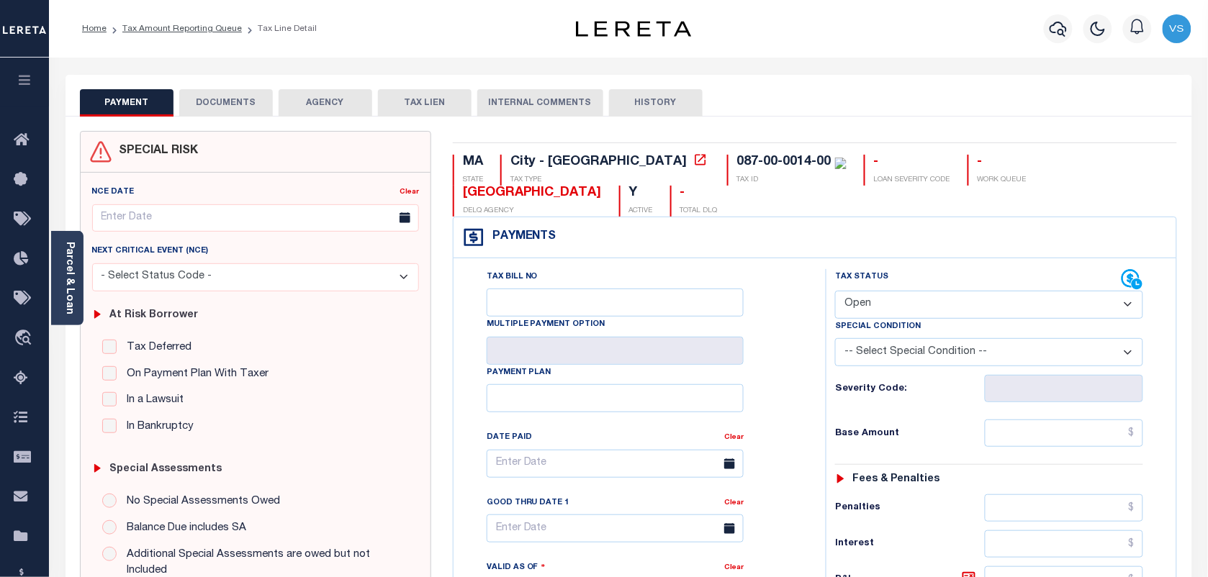
click at [975, 299] on select "- Select Status Code - Open Due/Unpaid Paid Incomplete No Tax Due Internal Refu…" at bounding box center [989, 305] width 308 height 28
select select "PYD"
click at [835, 292] on select "- Select Status Code - Open Due/Unpaid Paid Incomplete No Tax Due Internal Refu…" at bounding box center [989, 305] width 308 height 28
type input "[DATE]"
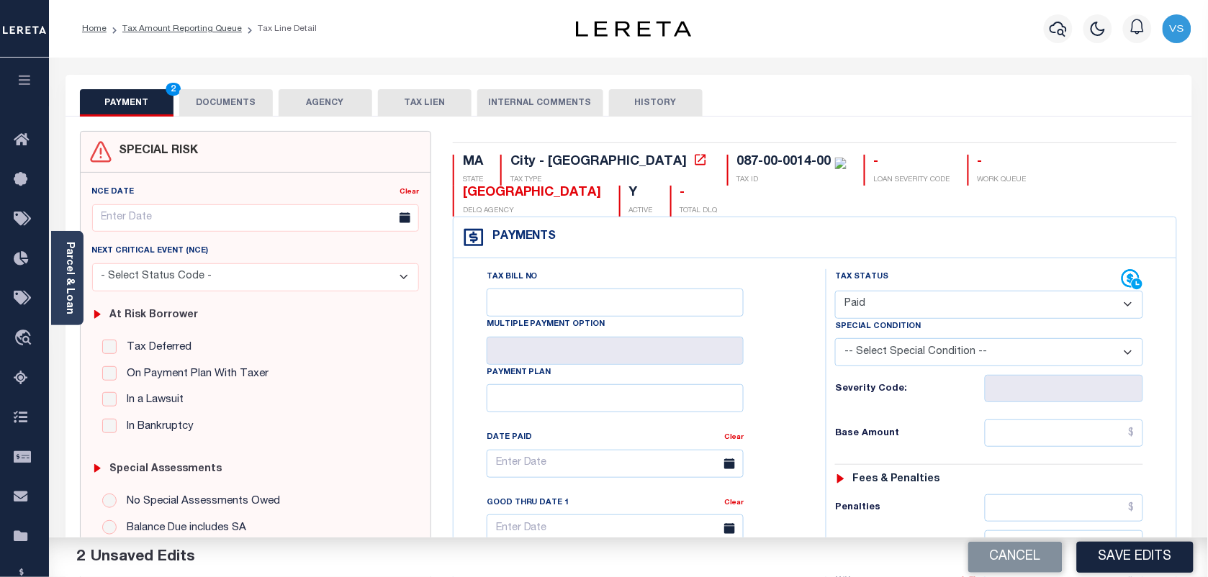
click at [876, 304] on select "- Select Status Code - Open Due/Unpaid Paid Incomplete No Tax Due Internal Refu…" at bounding box center [989, 305] width 308 height 28
select select "DUE"
click at [835, 292] on select "- Select Status Code - Open Due/Unpaid Paid Incomplete No Tax Due Internal Refu…" at bounding box center [989, 305] width 308 height 28
click at [1062, 443] on input "text" at bounding box center [1064, 433] width 159 height 27
paste input "1,399.53"
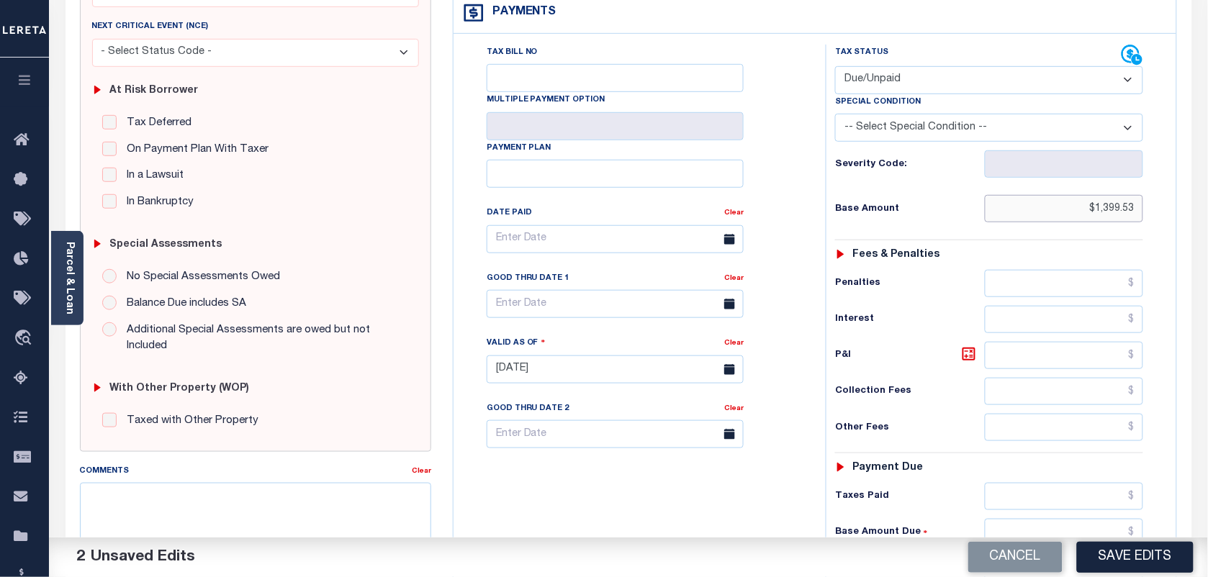
scroll to position [270, 0]
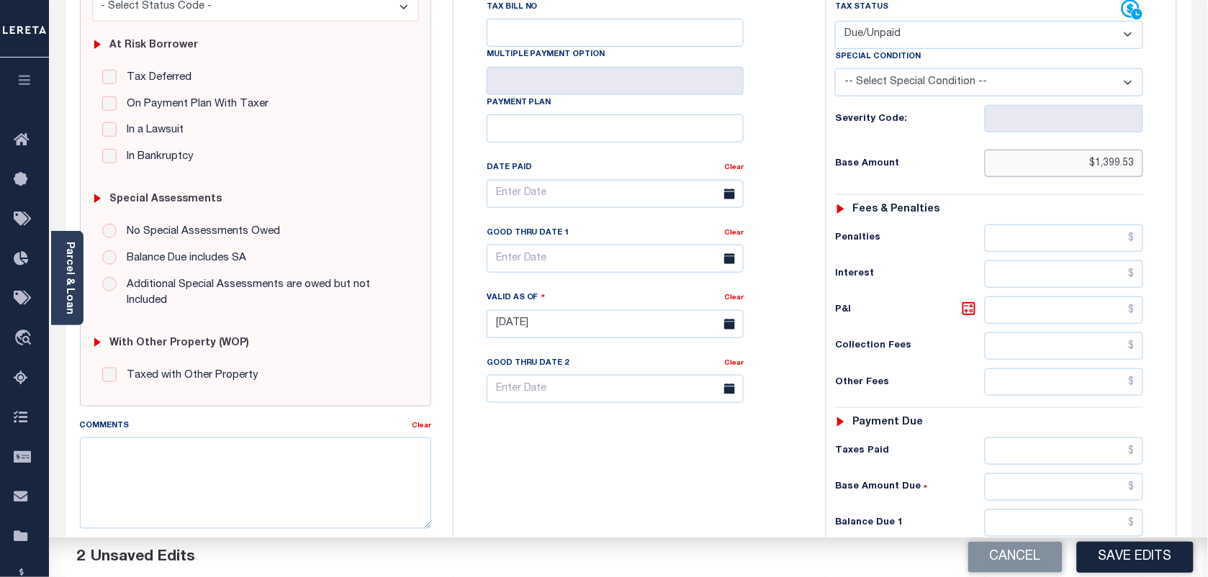
type input "$1,399.53"
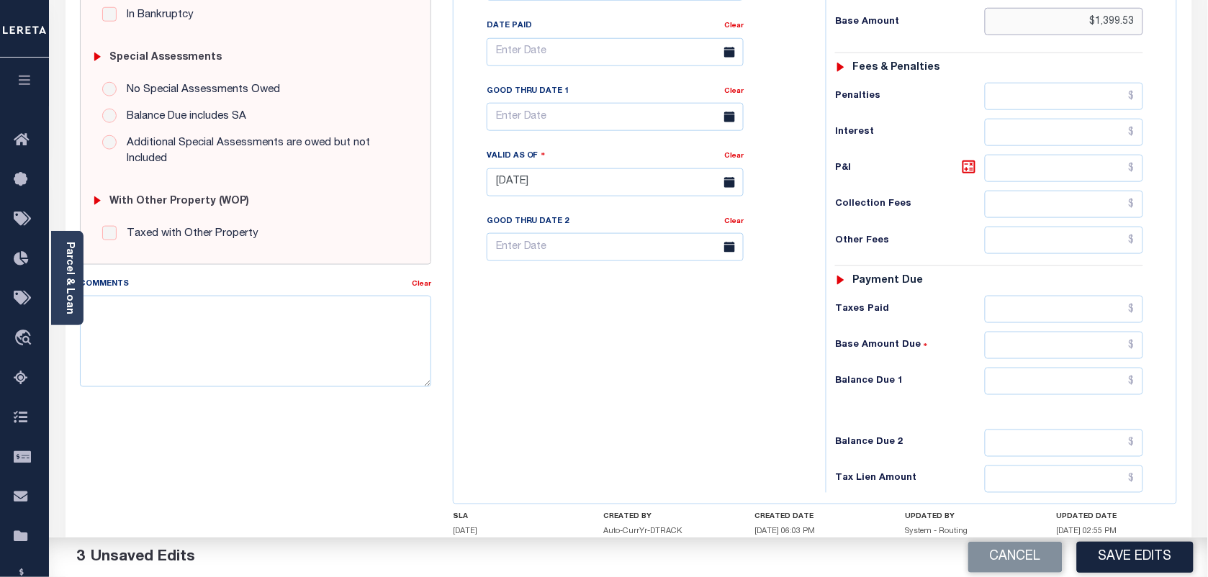
scroll to position [450, 0]
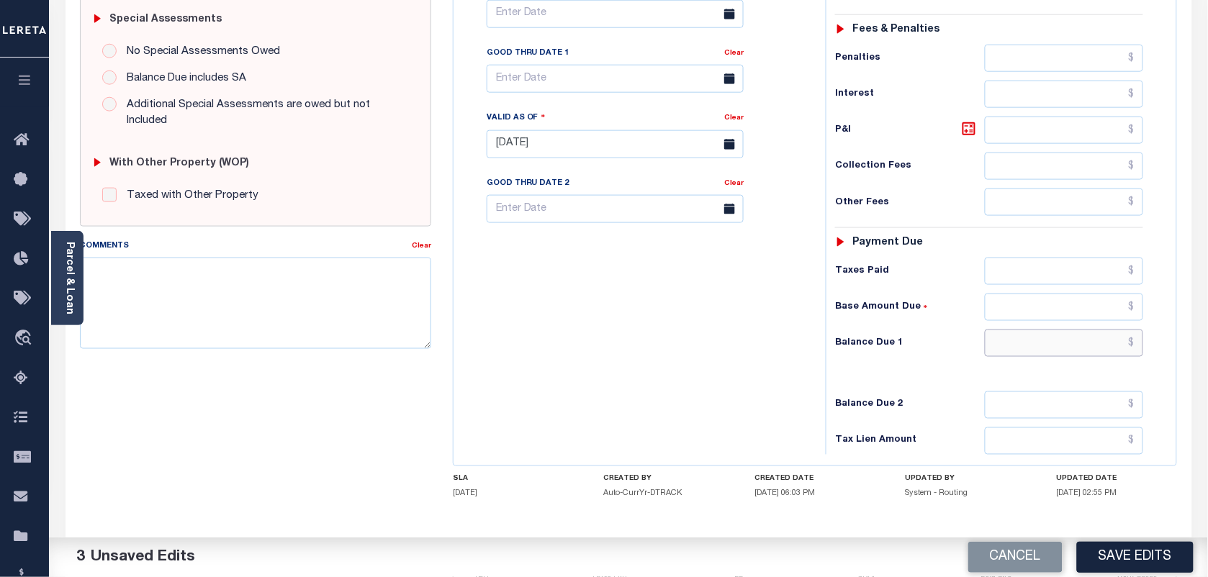
click at [1121, 356] on input "text" at bounding box center [1064, 343] width 159 height 27
paste input "3,022.86"
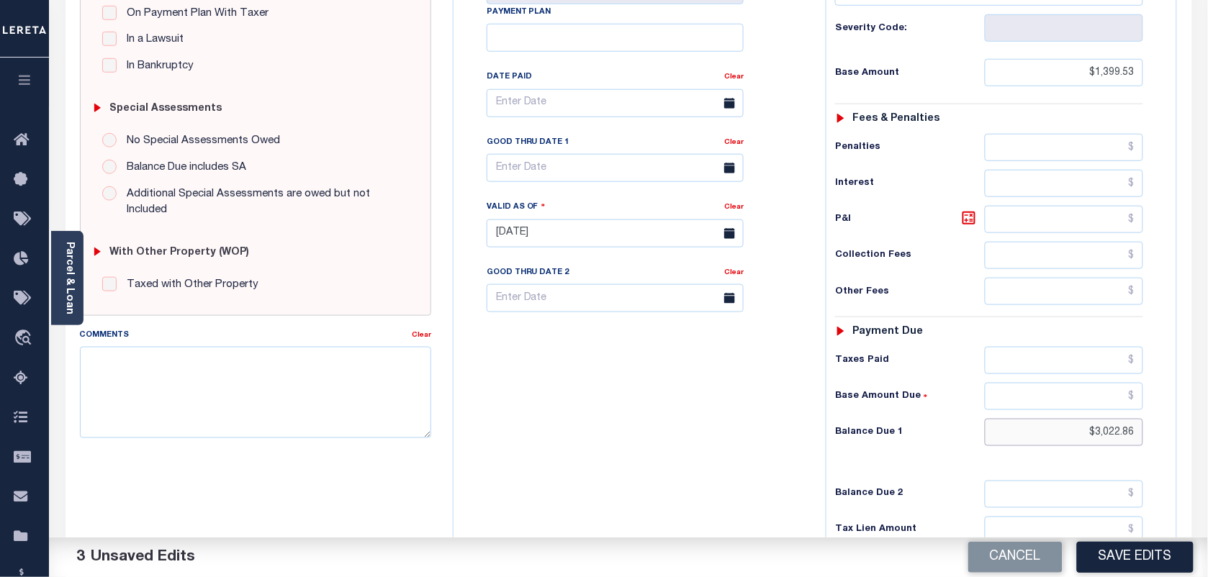
scroll to position [360, 0]
type input "$3,022.86"
click at [967, 220] on icon at bounding box center [968, 218] width 13 height 13
type input "$1,623.33"
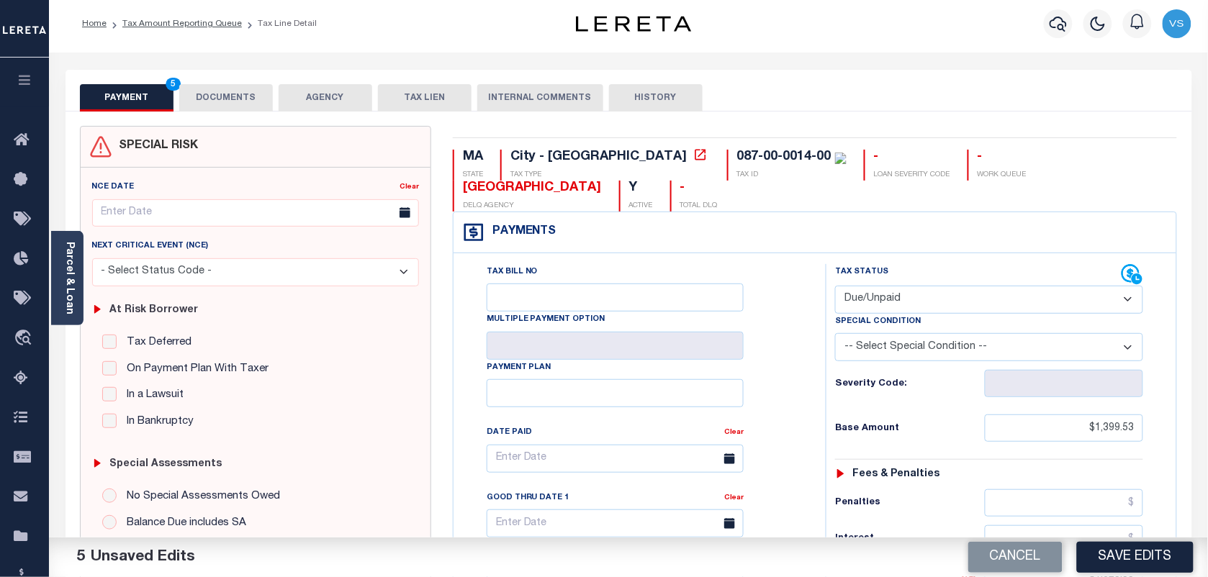
scroll to position [0, 0]
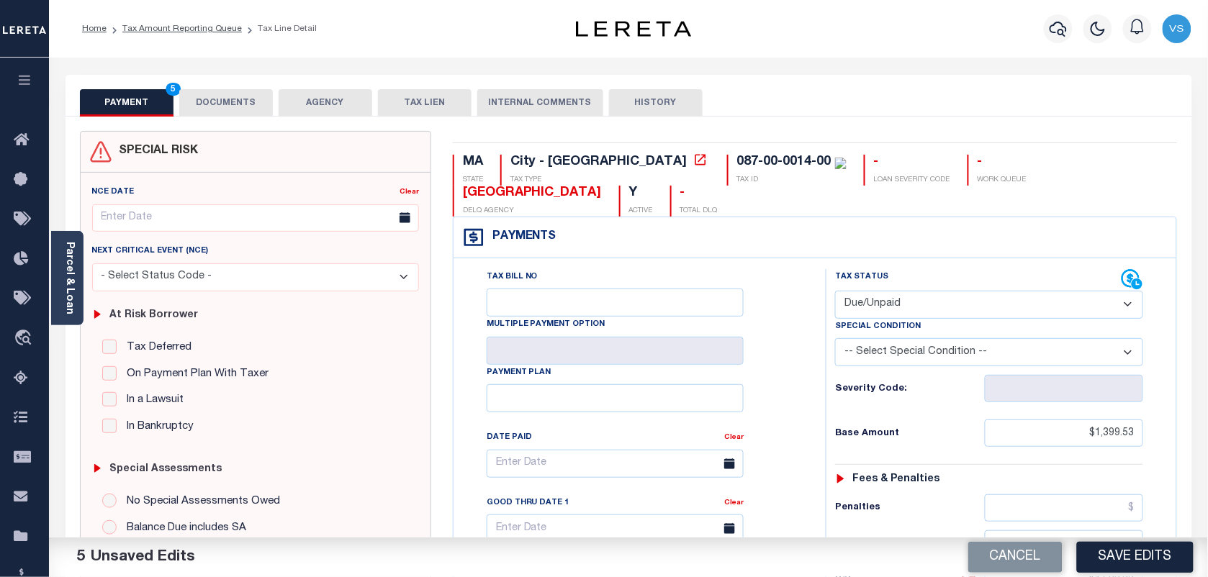
click at [240, 110] on button "DOCUMENTS" at bounding box center [226, 102] width 94 height 27
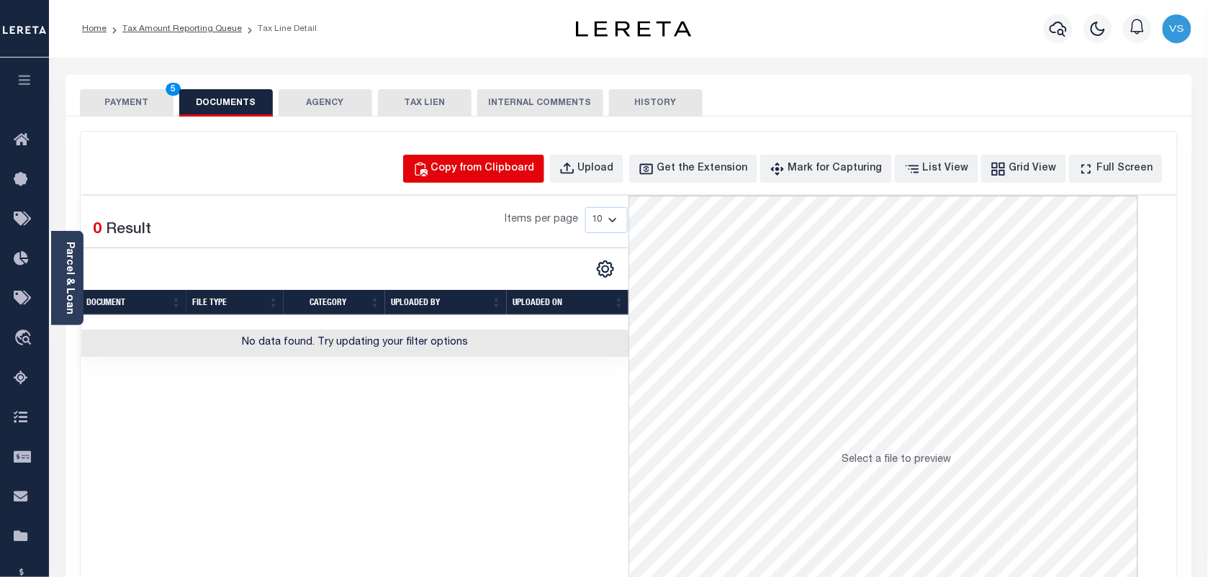
click at [497, 163] on div "Copy from Clipboard" at bounding box center [483, 169] width 104 height 16
select select "POP"
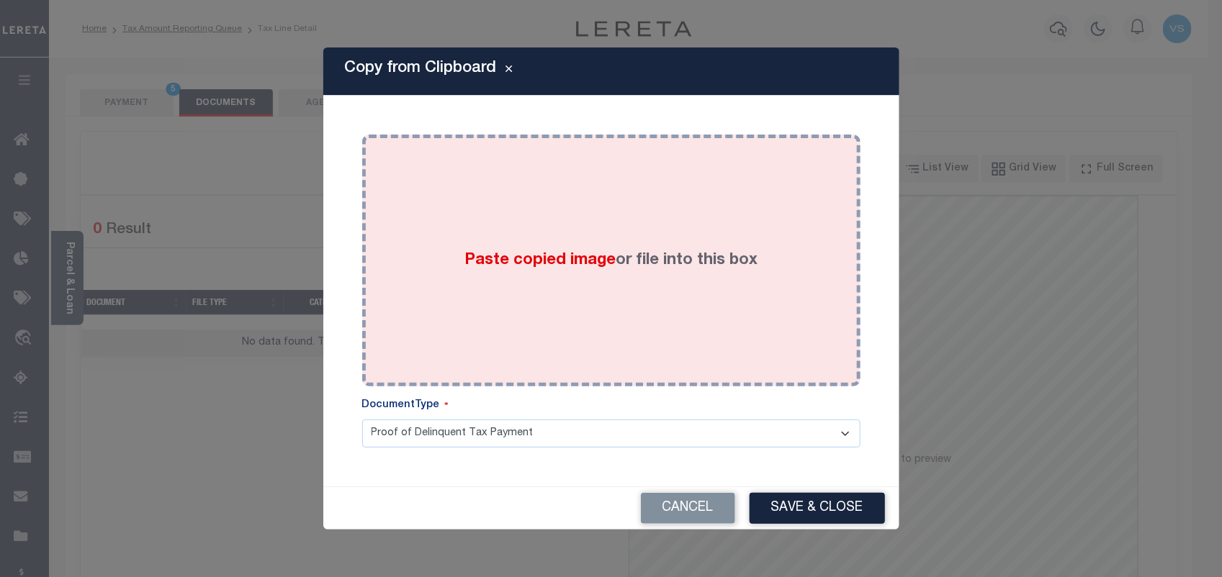
click at [588, 315] on div "Paste copied image or file into this box" at bounding box center [611, 260] width 477 height 230
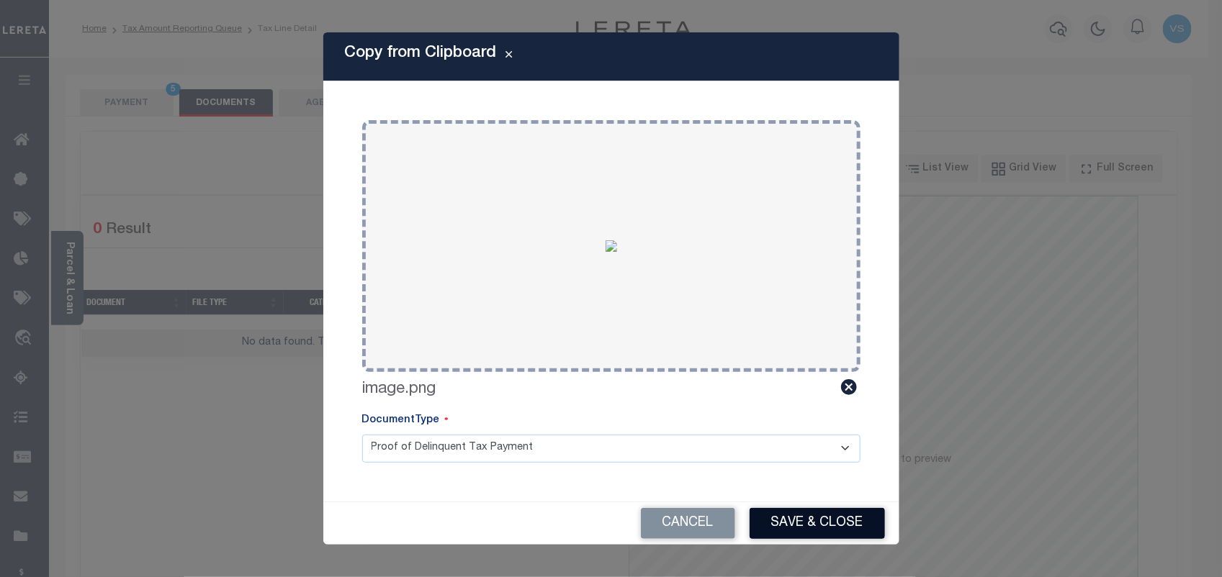
click at [792, 527] on button "Save & Close" at bounding box center [816, 523] width 135 height 31
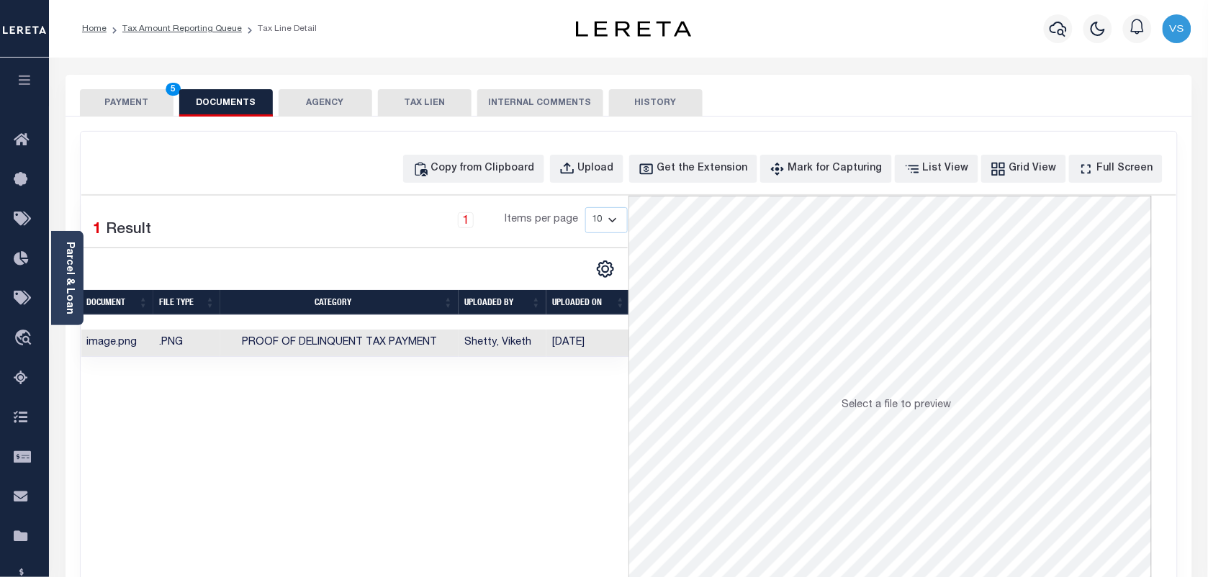
click at [127, 101] on button "PAYMENT 5" at bounding box center [127, 102] width 94 height 27
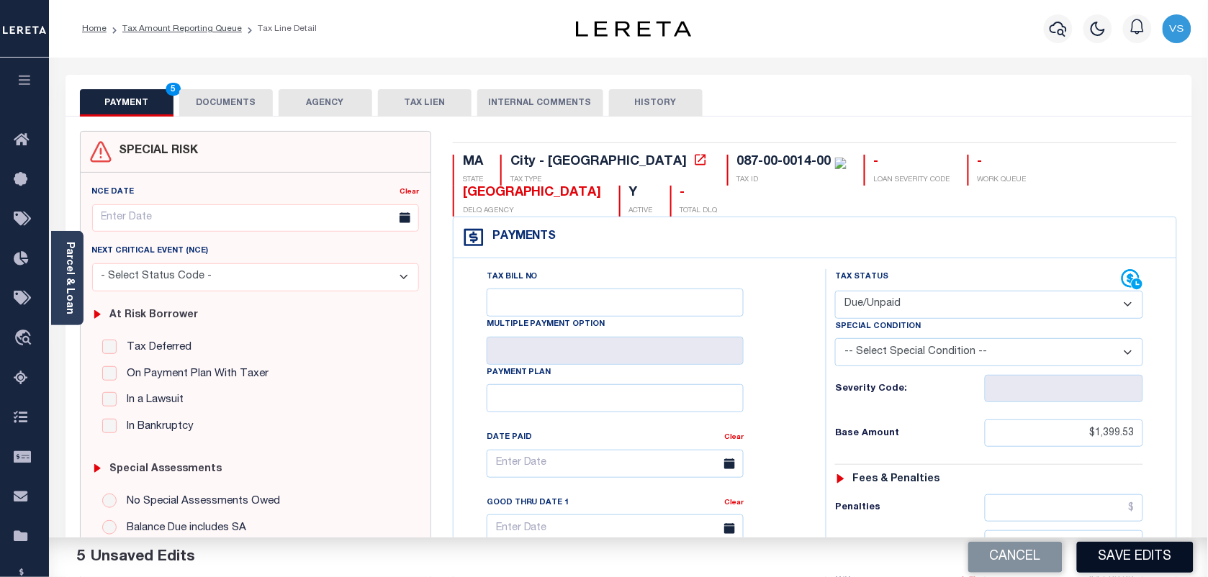
click at [1102, 560] on button "Save Edits" at bounding box center [1135, 557] width 117 height 31
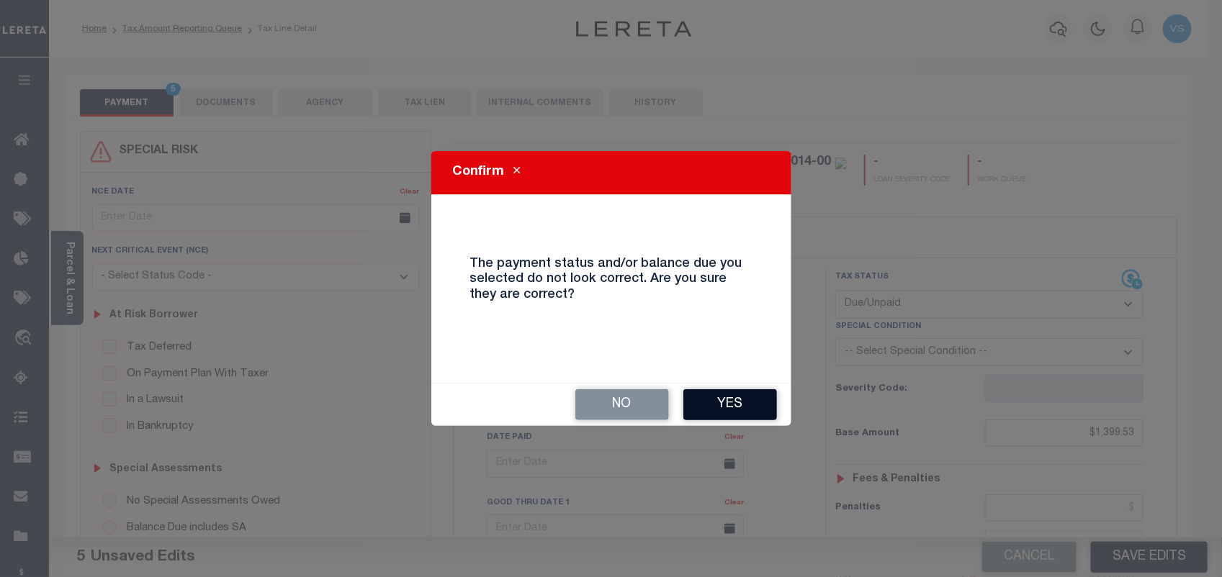
click at [743, 407] on button "Yes" at bounding box center [730, 404] width 94 height 31
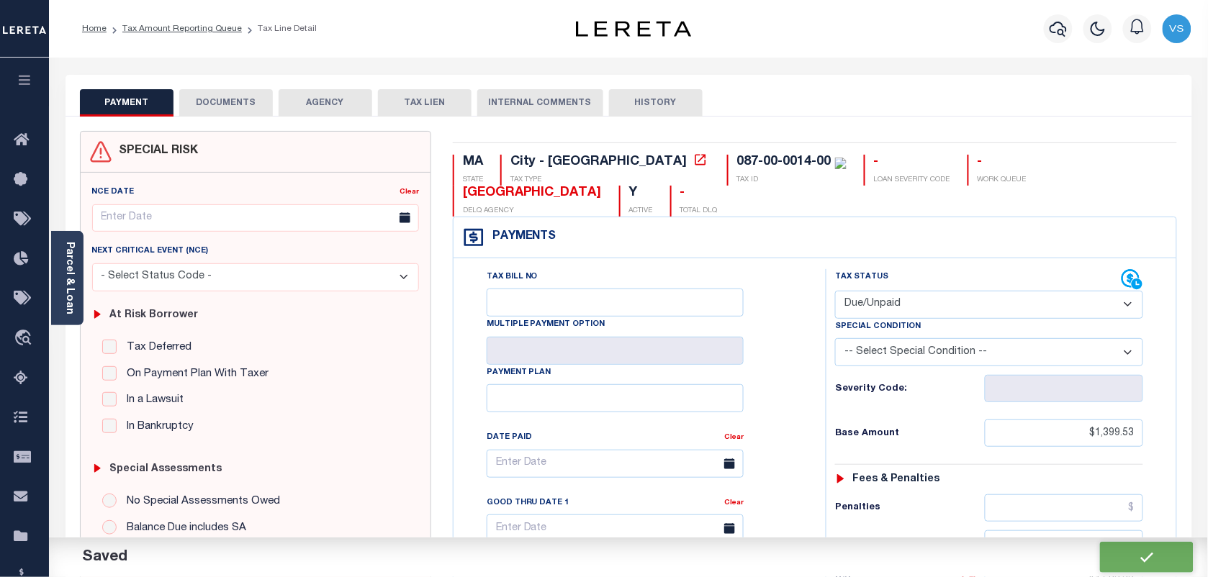
checkbox input "false"
type input "$1,399.53"
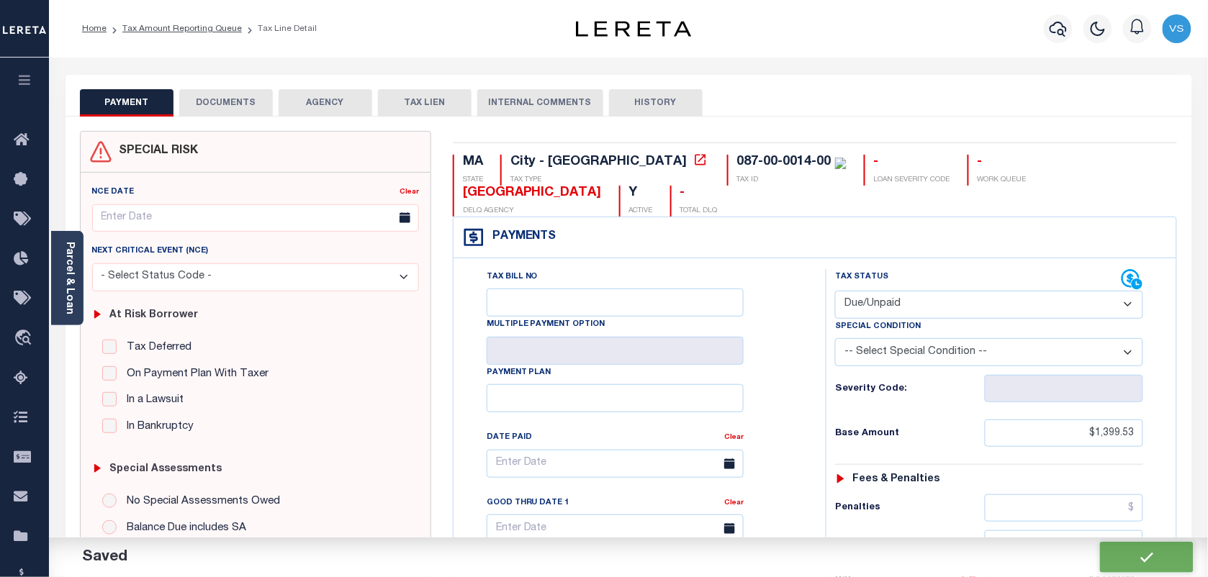
type input "$1,623.33"
type input "$3,022.86"
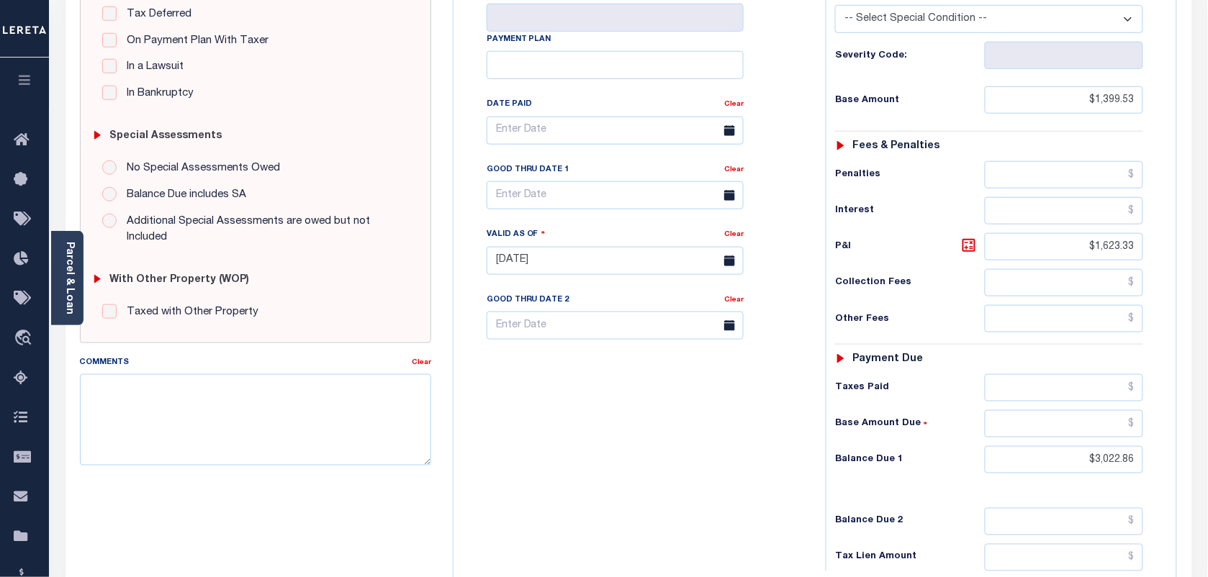
scroll to position [360, 0]
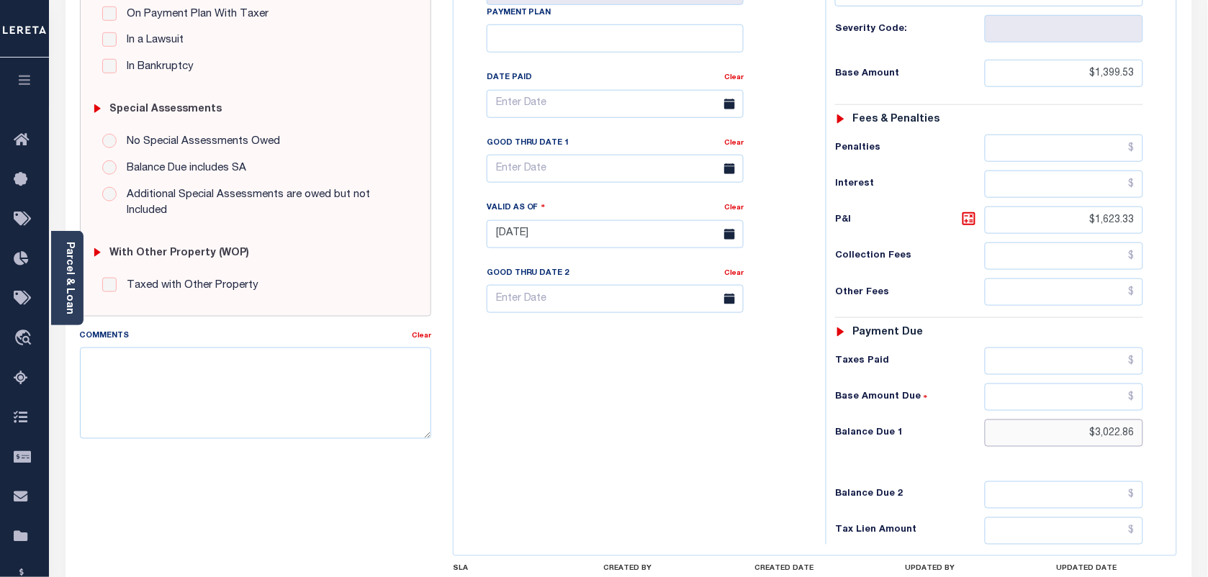
click at [1116, 441] on input "$3,022.86" at bounding box center [1064, 433] width 159 height 27
click at [1096, 407] on input "text" at bounding box center [1064, 397] width 159 height 27
paste input "3,022.86"
type input "$3,022.86"
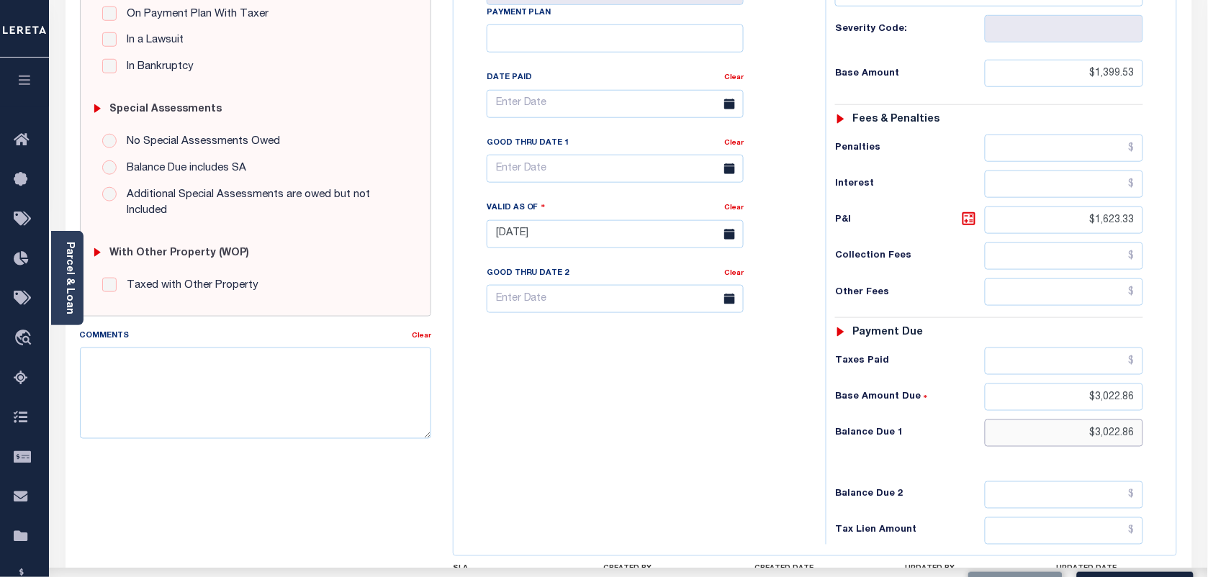
click at [1116, 447] on input "$3,022.86" at bounding box center [1064, 433] width 159 height 27
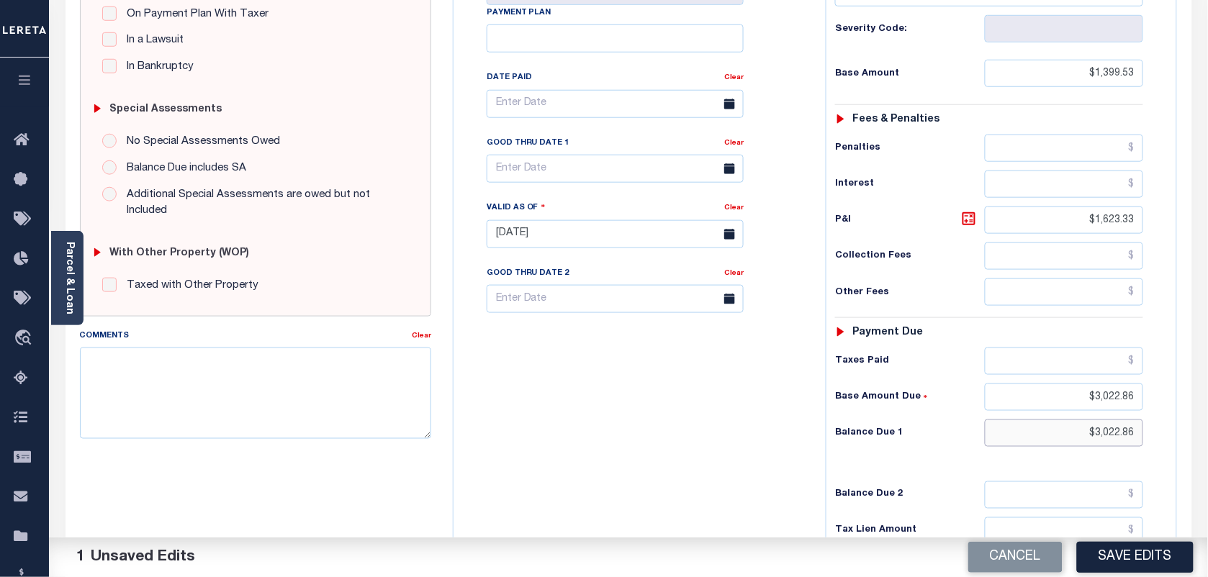
type input "$"
click at [1130, 548] on button "Save Edits" at bounding box center [1135, 557] width 117 height 31
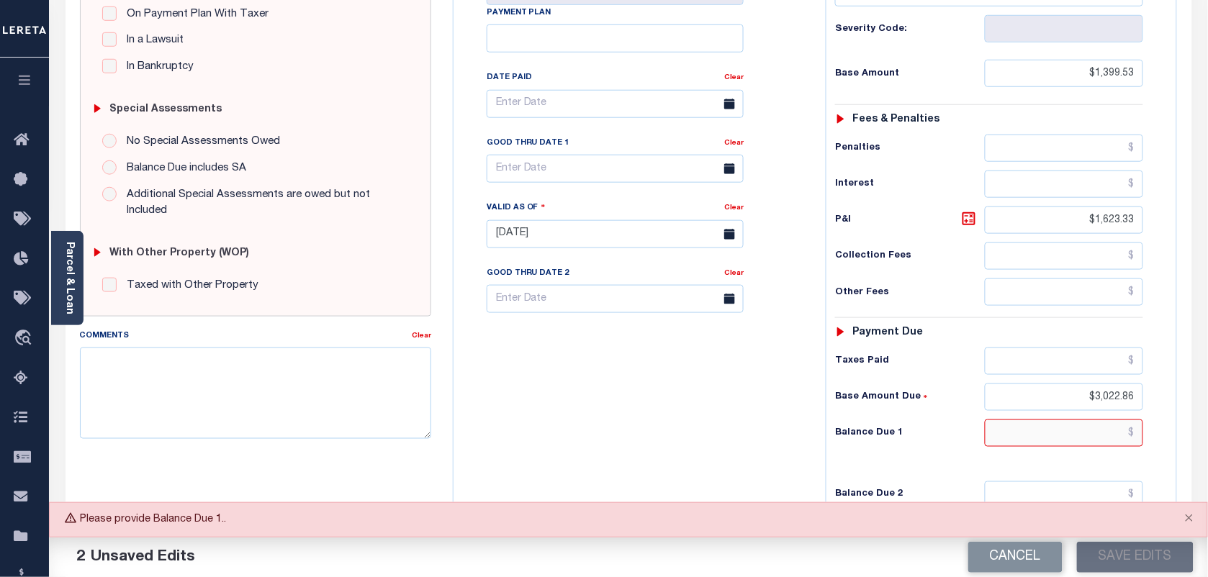
click at [1091, 438] on input "text" at bounding box center [1064, 433] width 159 height 27
paste input "3,022.86"
type input "$3,022.86"
click at [1142, 569] on button "Save Edits" at bounding box center [1135, 557] width 117 height 31
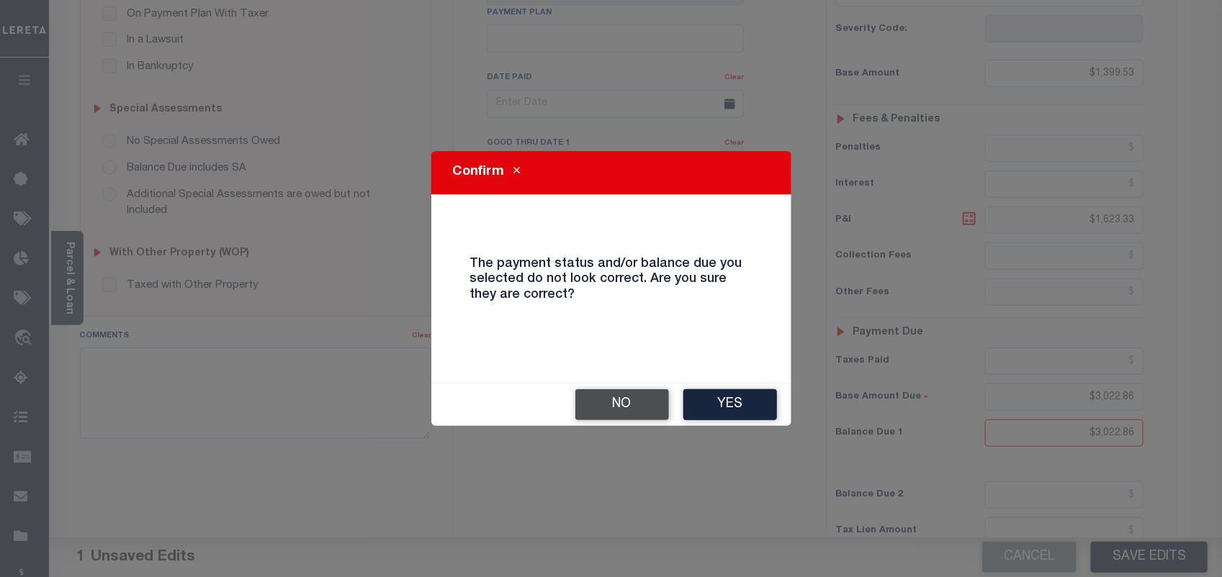
click at [602, 404] on button "No" at bounding box center [622, 404] width 94 height 31
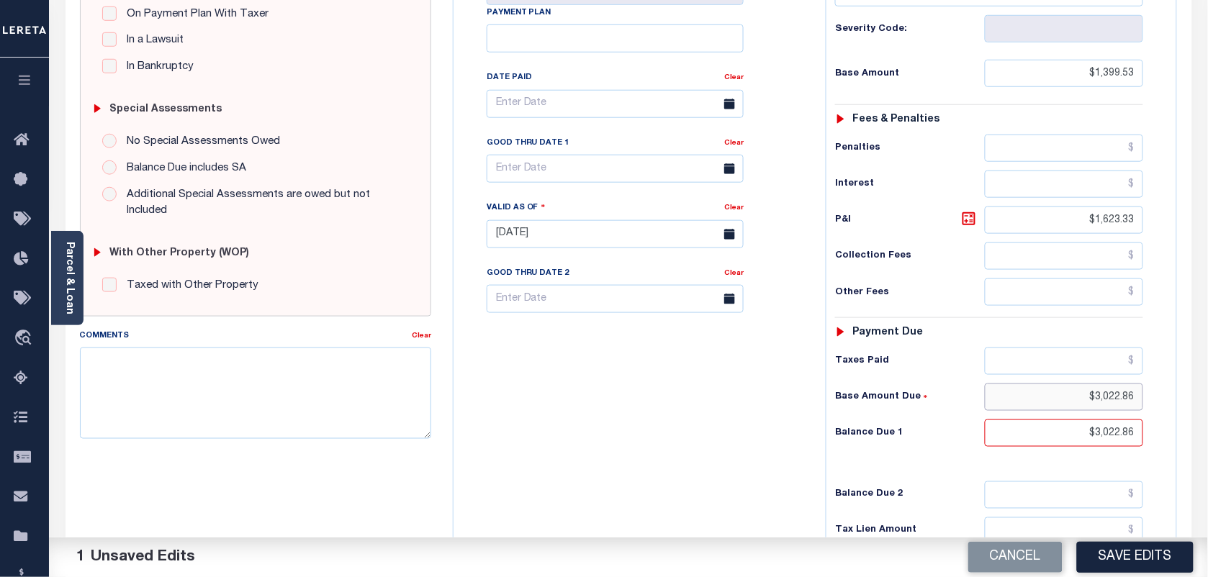
click at [1111, 405] on input "$3,022.86" at bounding box center [1064, 397] width 159 height 27
click at [1111, 400] on input "$3,022.86" at bounding box center [1064, 397] width 159 height 27
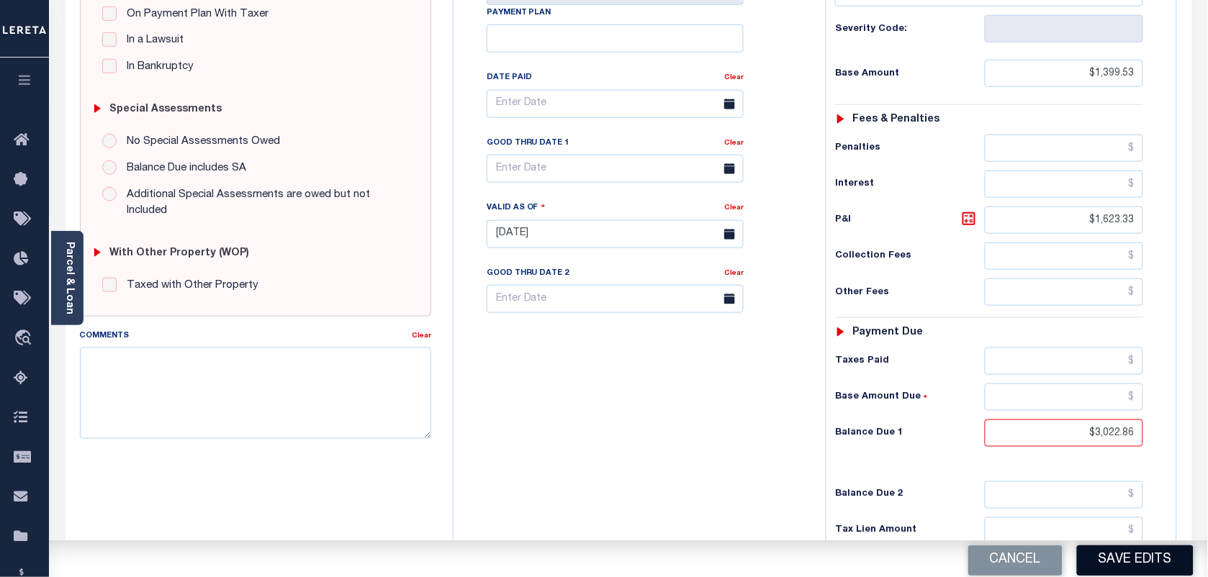
click at [1127, 553] on button "Save Edits" at bounding box center [1135, 561] width 117 height 31
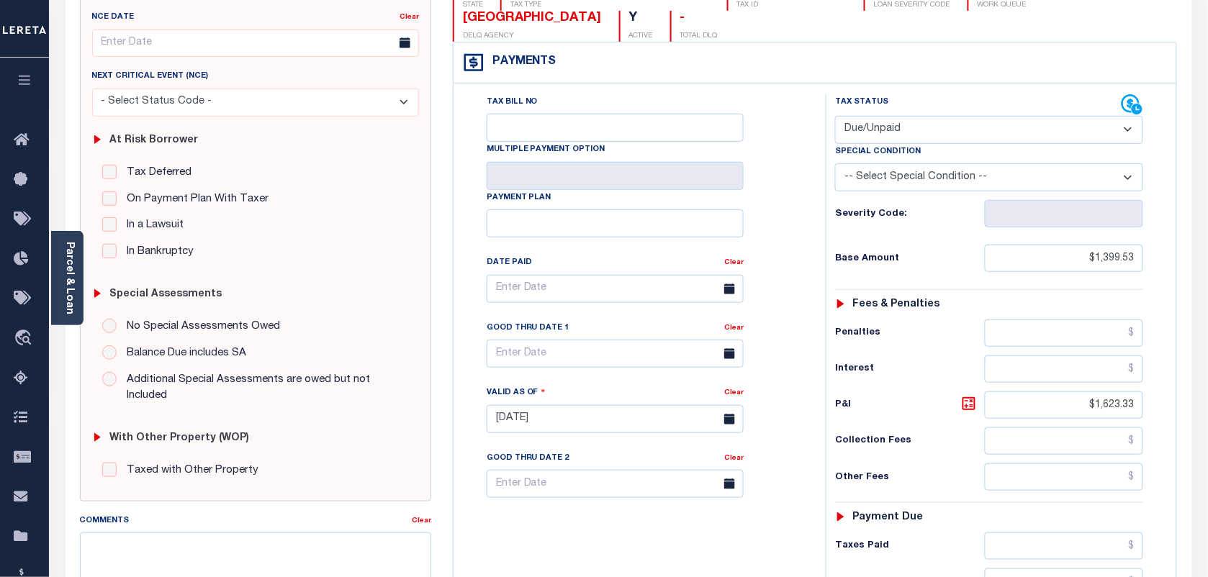
scroll to position [0, 0]
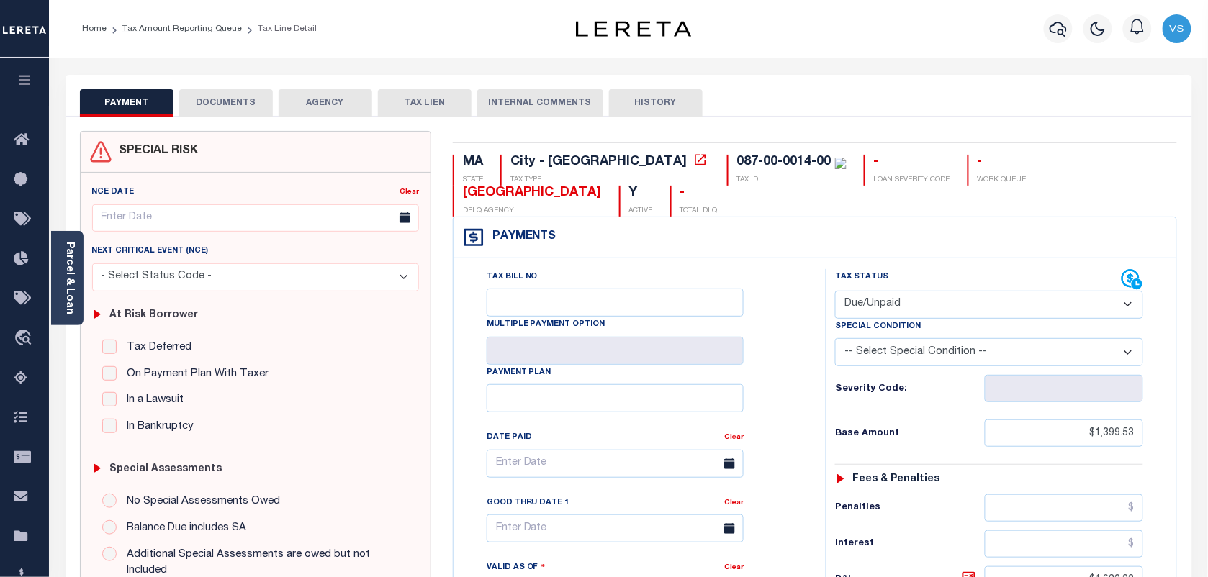
click at [240, 99] on button "DOCUMENTS" at bounding box center [226, 102] width 94 height 27
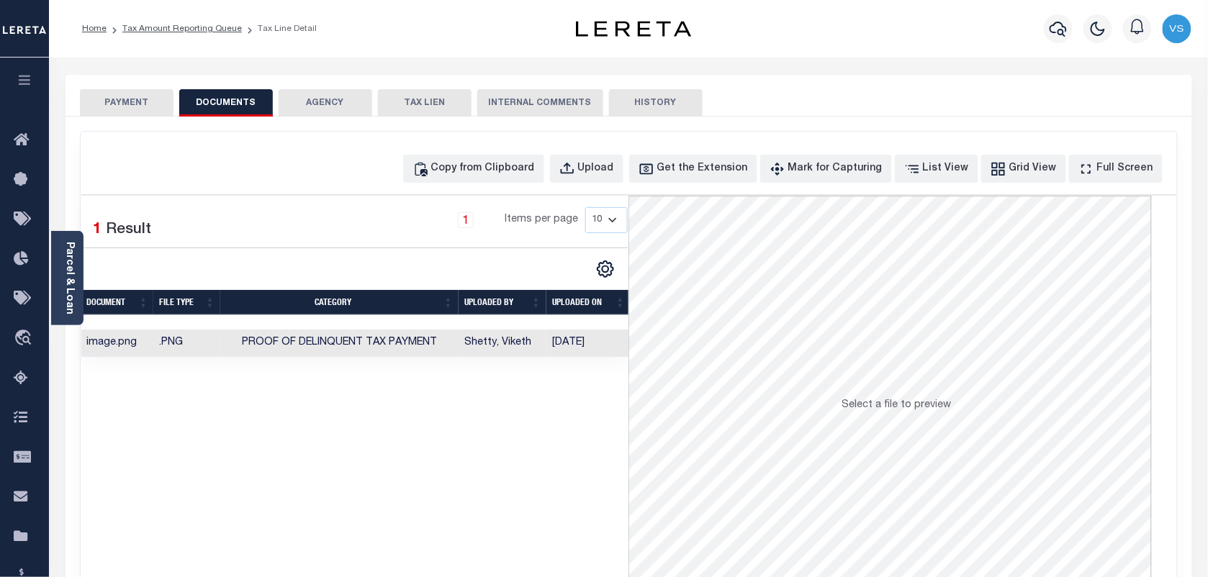
click at [109, 99] on button "PAYMENT" at bounding box center [127, 102] width 94 height 27
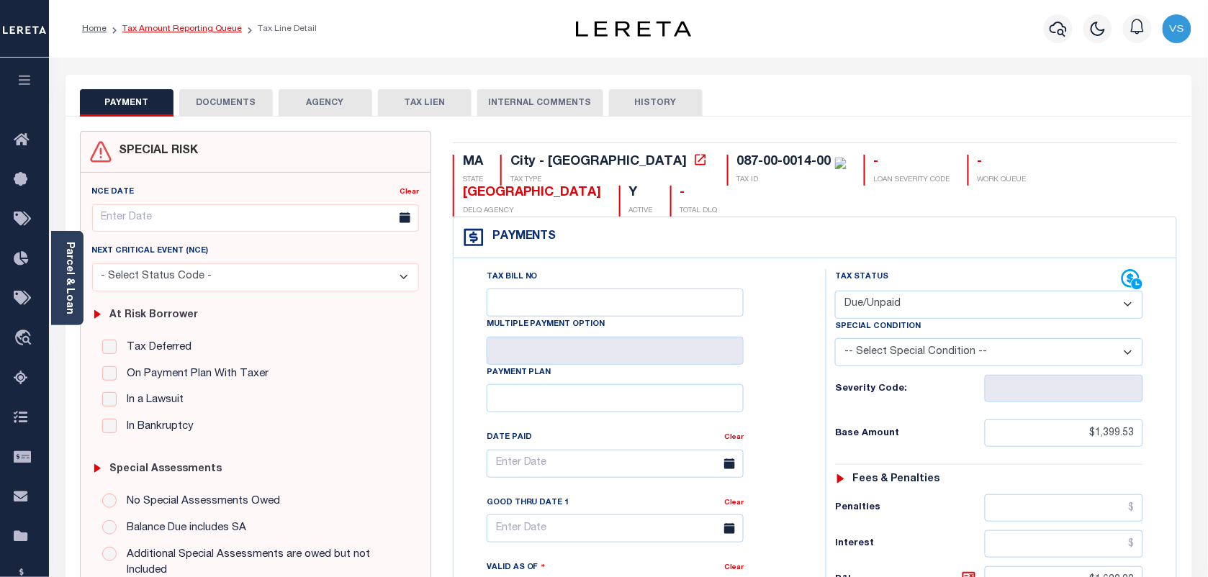
click at [145, 31] on link "Tax Amount Reporting Queue" at bounding box center [181, 28] width 119 height 9
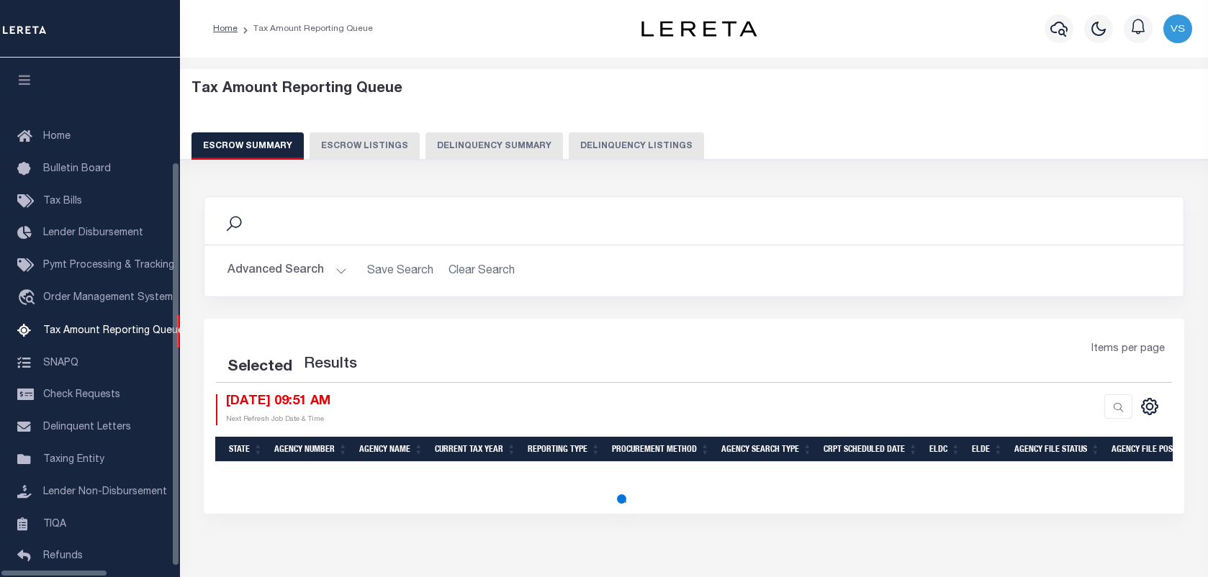
click at [582, 148] on button "Delinquency Listings" at bounding box center [636, 145] width 135 height 27
select select "100"
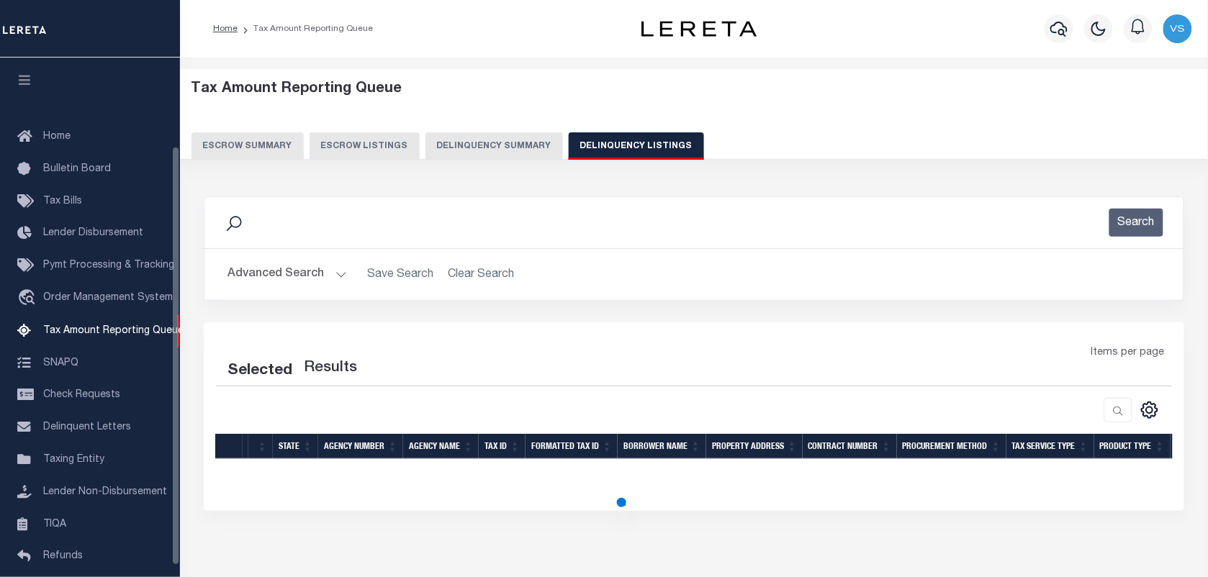
scroll to position [109, 0]
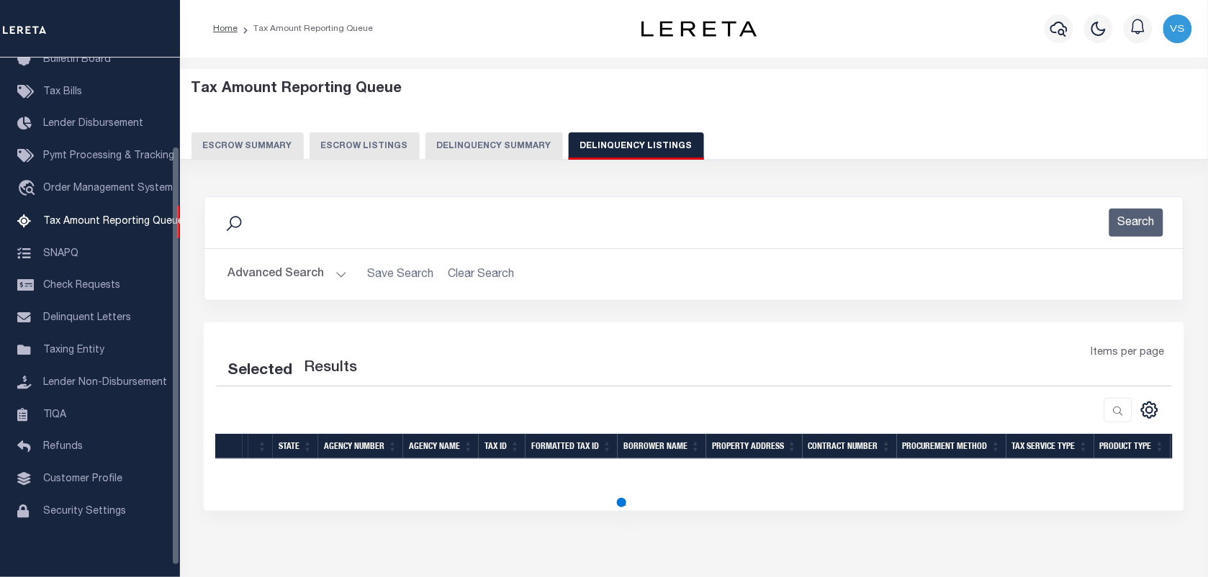
select select "100"
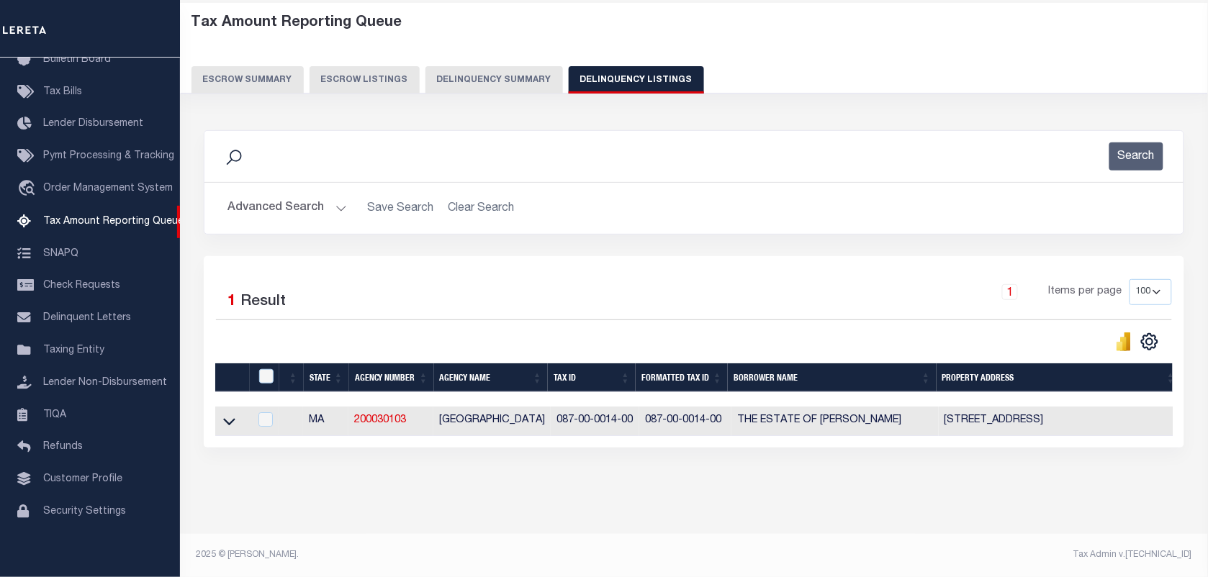
scroll to position [79, 0]
click at [223, 415] on icon at bounding box center [229, 421] width 12 height 15
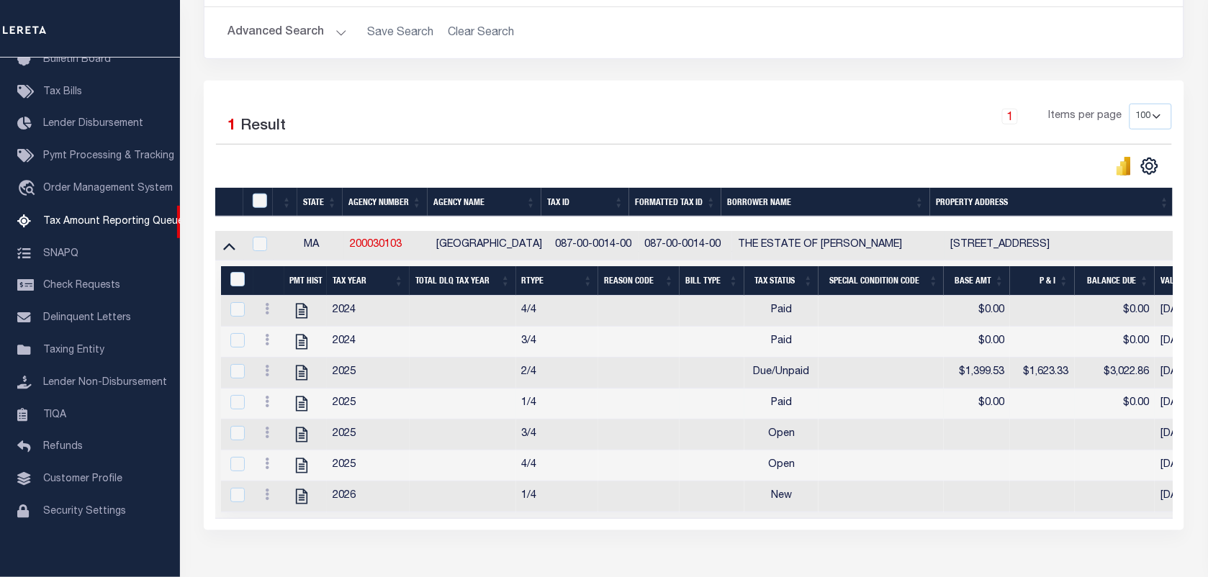
scroll to position [346, 0]
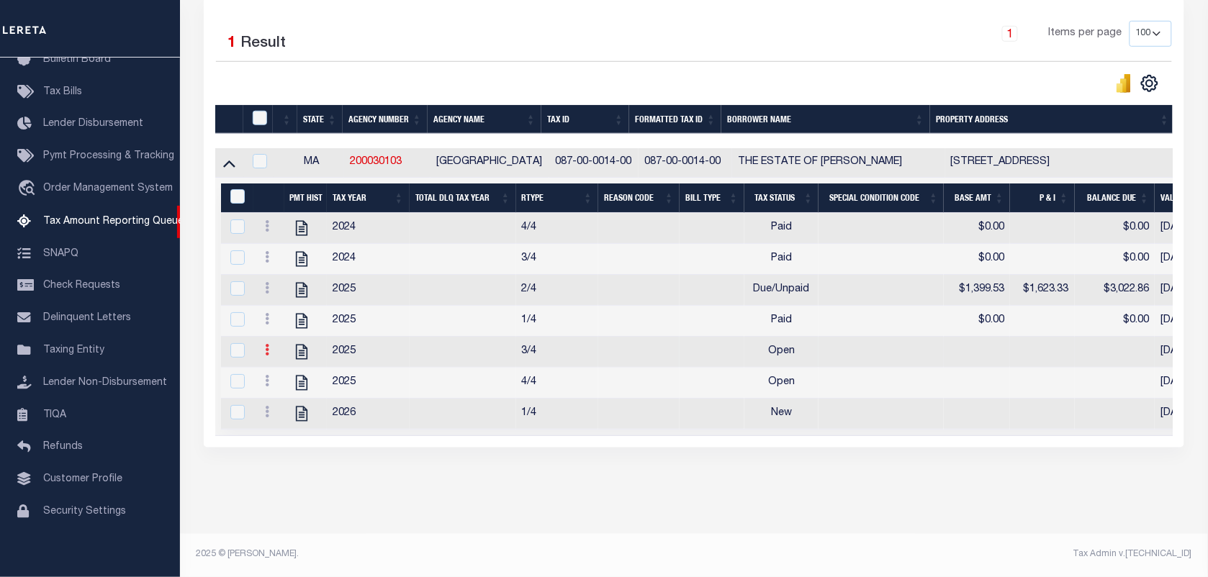
click at [265, 344] on icon at bounding box center [267, 350] width 4 height 12
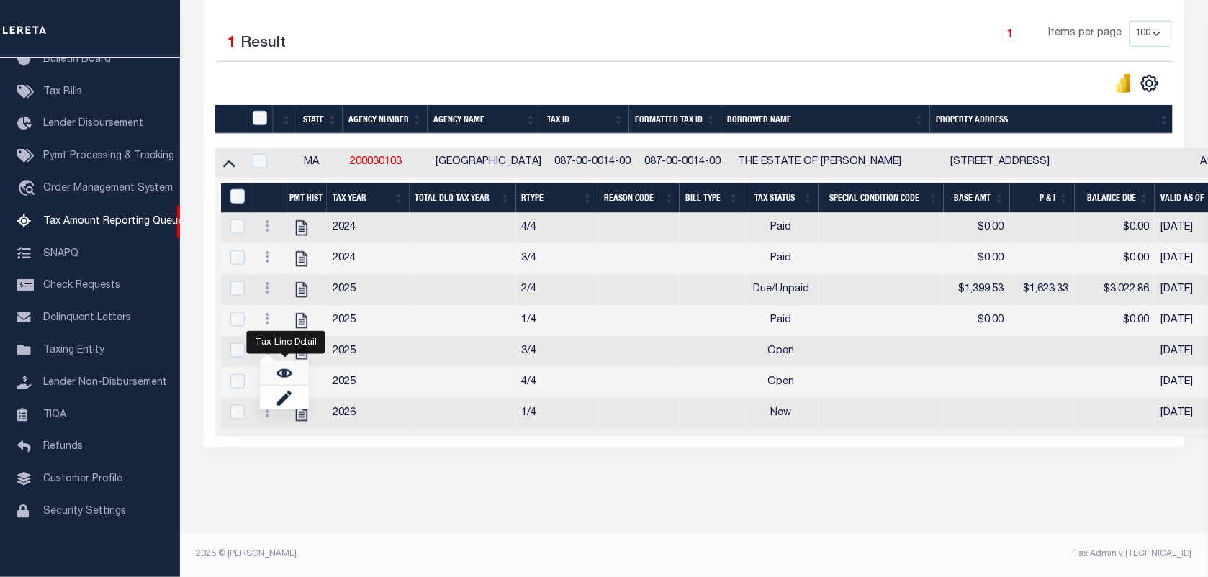
click at [271, 368] on link "" at bounding box center [284, 373] width 49 height 24
checkbox input "true"
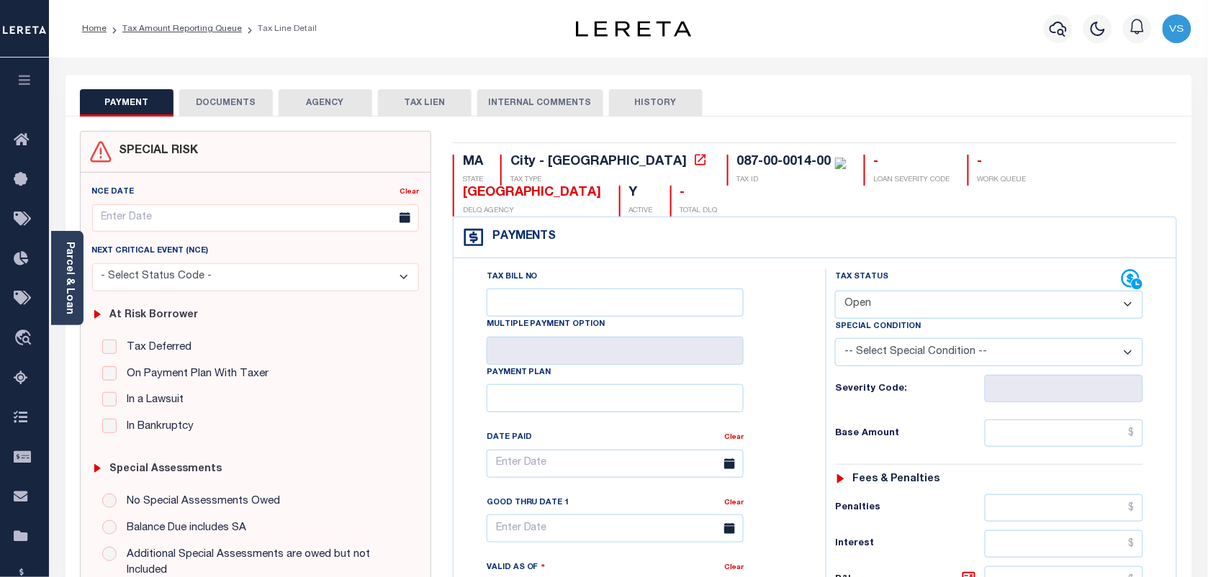
click at [936, 304] on select "- Select Status Code - Open Due/Unpaid Paid Incomplete No Tax Due Internal Refu…" at bounding box center [989, 305] width 308 height 28
select select "PYD"
click at [835, 292] on select "- Select Status Code - Open Due/Unpaid Paid Incomplete No Tax Due Internal Refu…" at bounding box center [989, 305] width 308 height 28
type input "[DATE]"
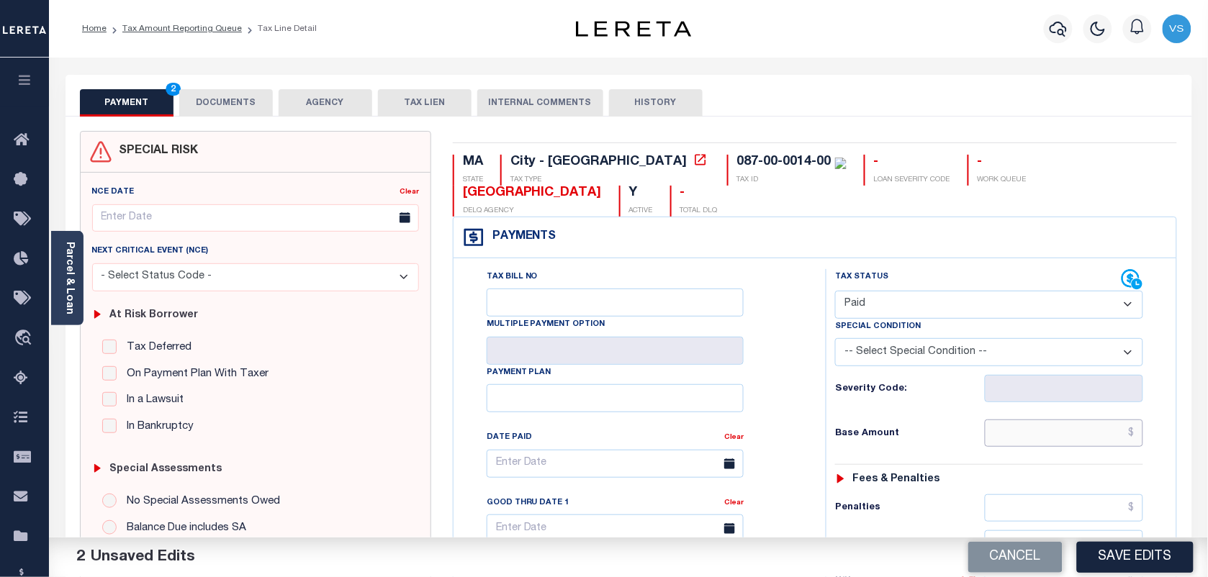
click at [1034, 428] on input "text" at bounding box center [1064, 433] width 159 height 27
type input "$0.00"
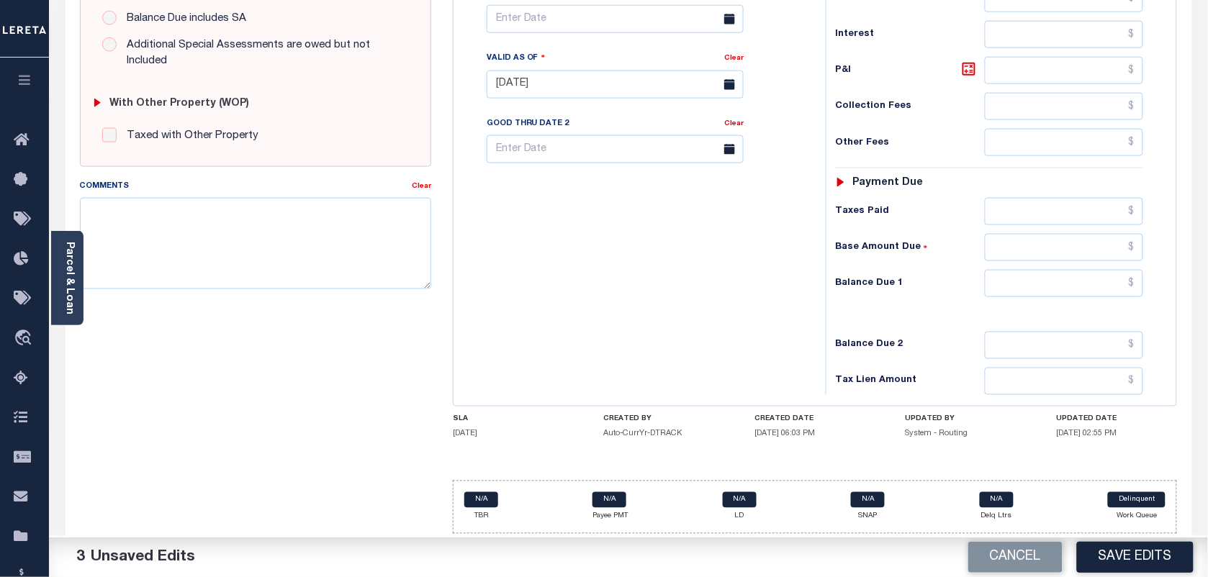
scroll to position [520, 0]
click at [1121, 271] on input "text" at bounding box center [1064, 281] width 159 height 27
type input "$0.00"
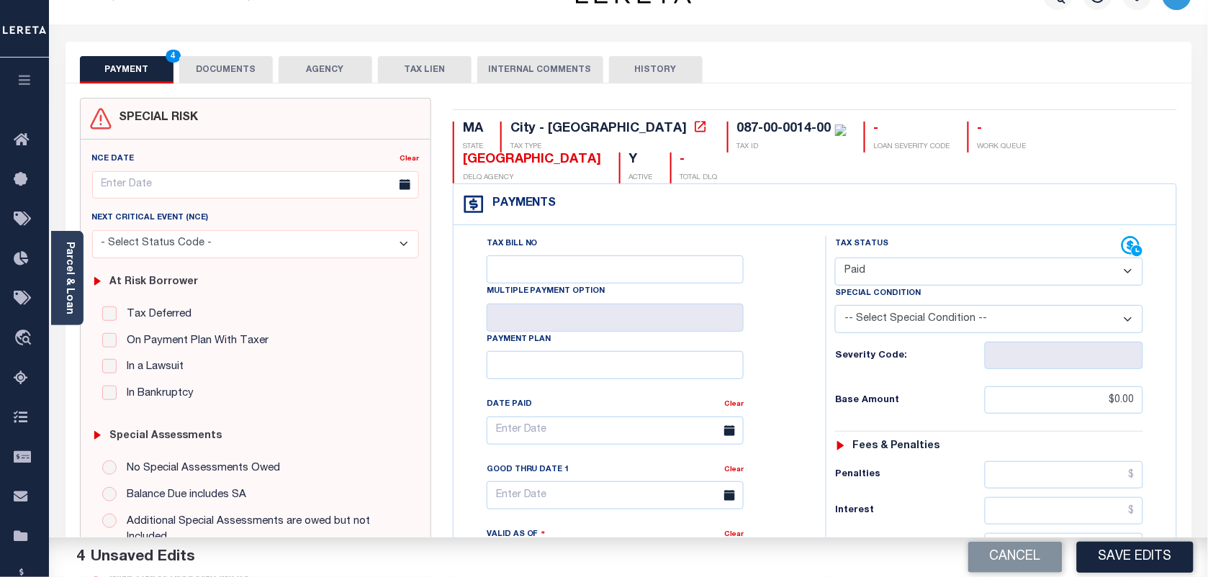
scroll to position [0, 0]
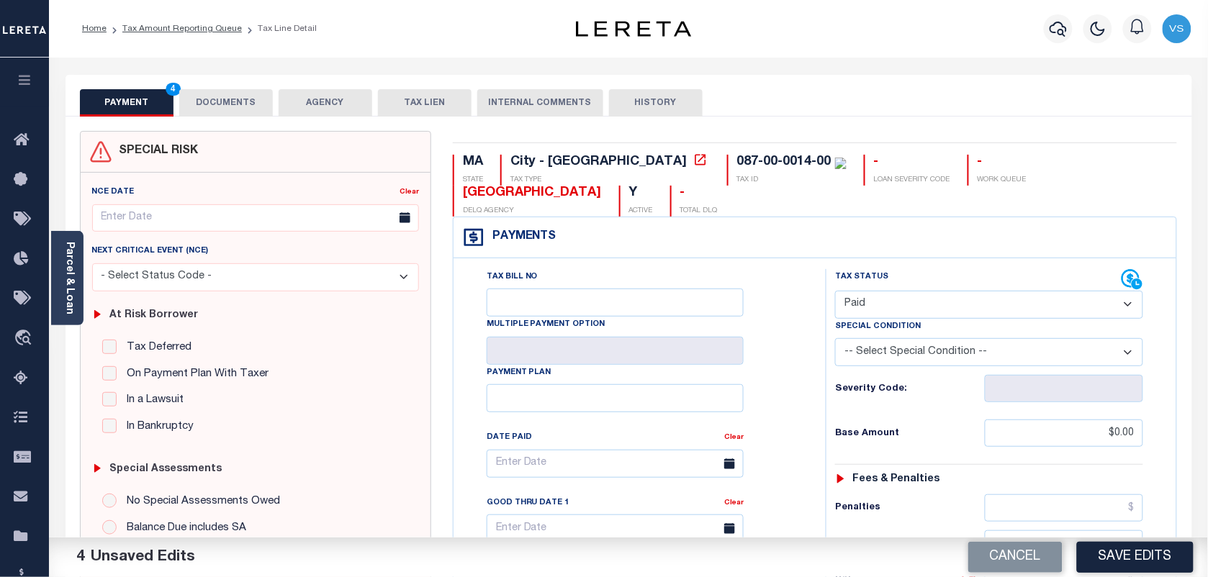
click at [220, 101] on button "DOCUMENTS" at bounding box center [226, 102] width 94 height 27
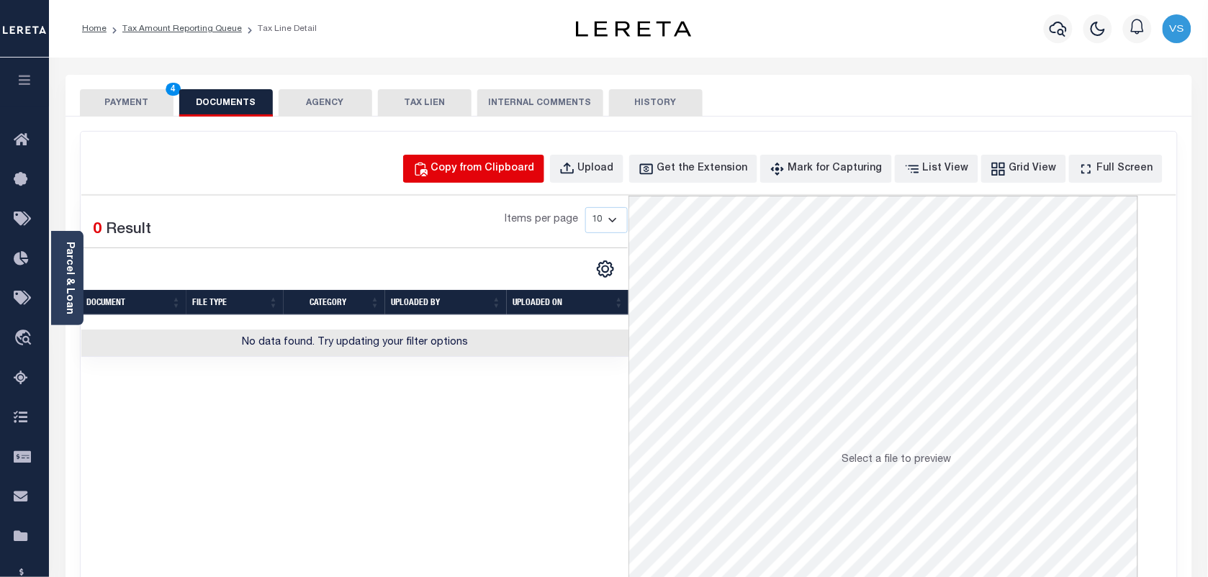
click at [533, 163] on div "Copy from Clipboard" at bounding box center [483, 169] width 104 height 16
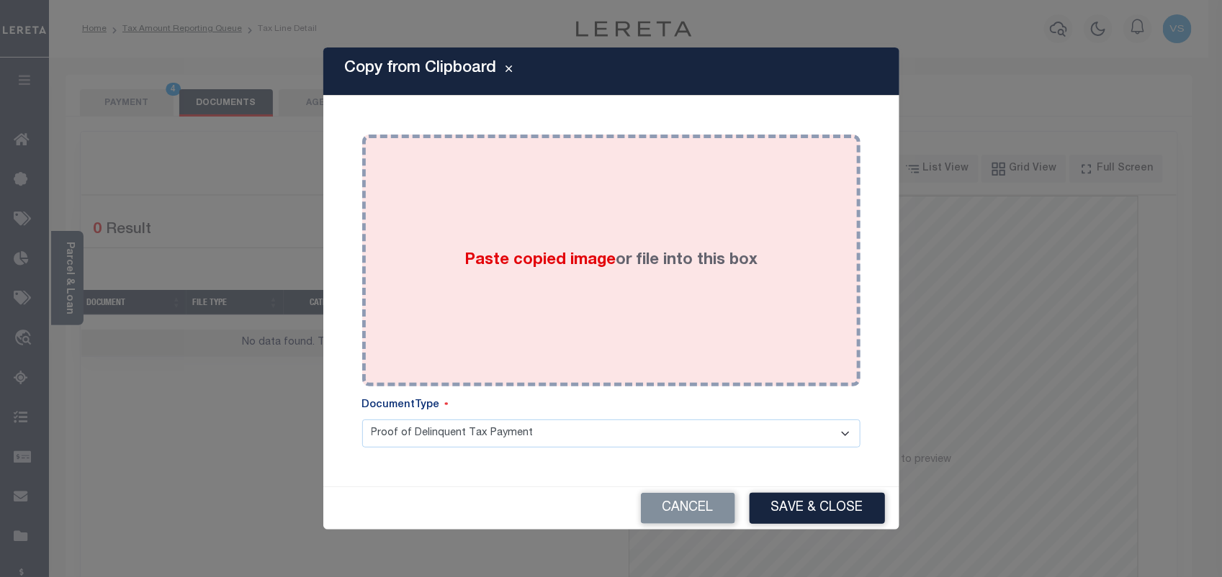
click at [559, 279] on div "Paste copied image or file into this box" at bounding box center [611, 260] width 477 height 230
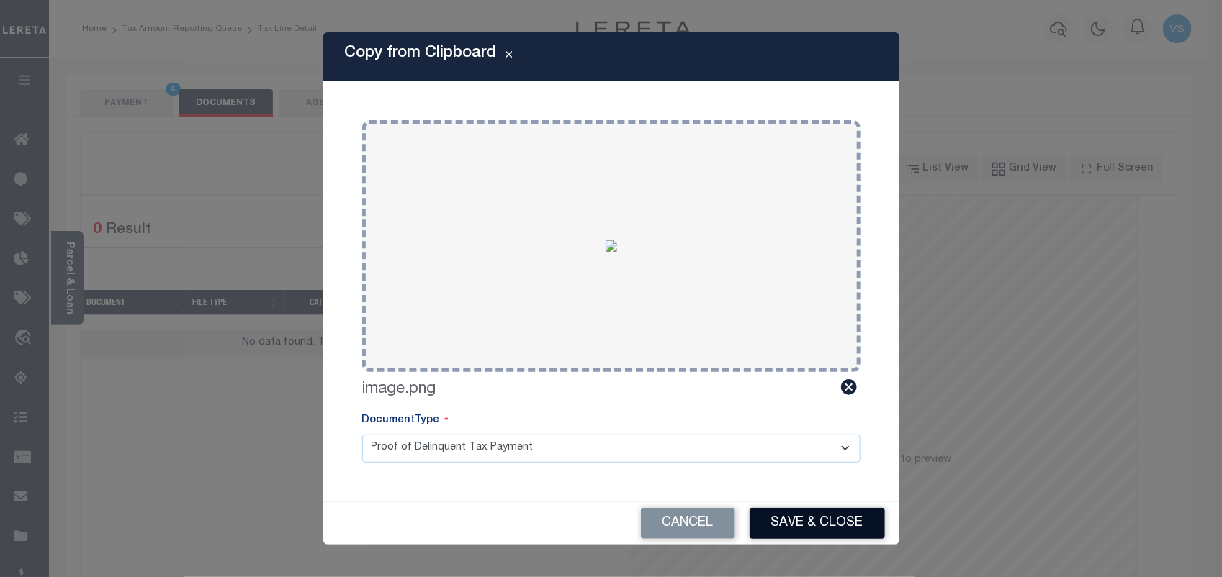
click at [805, 533] on button "Save & Close" at bounding box center [816, 523] width 135 height 31
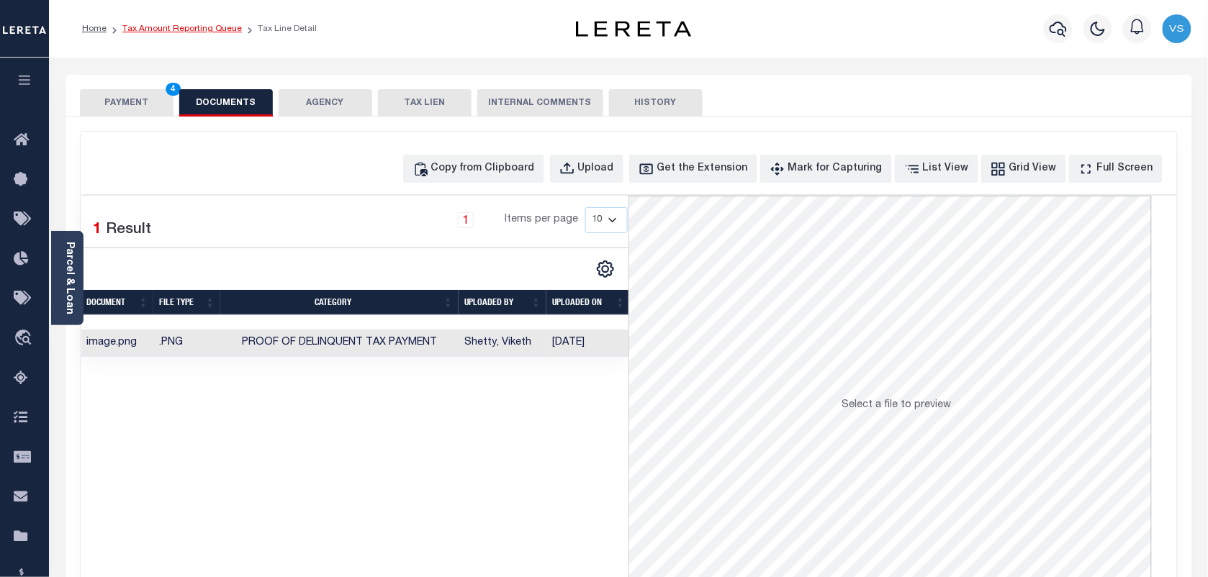
click at [143, 30] on link "Tax Amount Reporting Queue" at bounding box center [181, 28] width 119 height 9
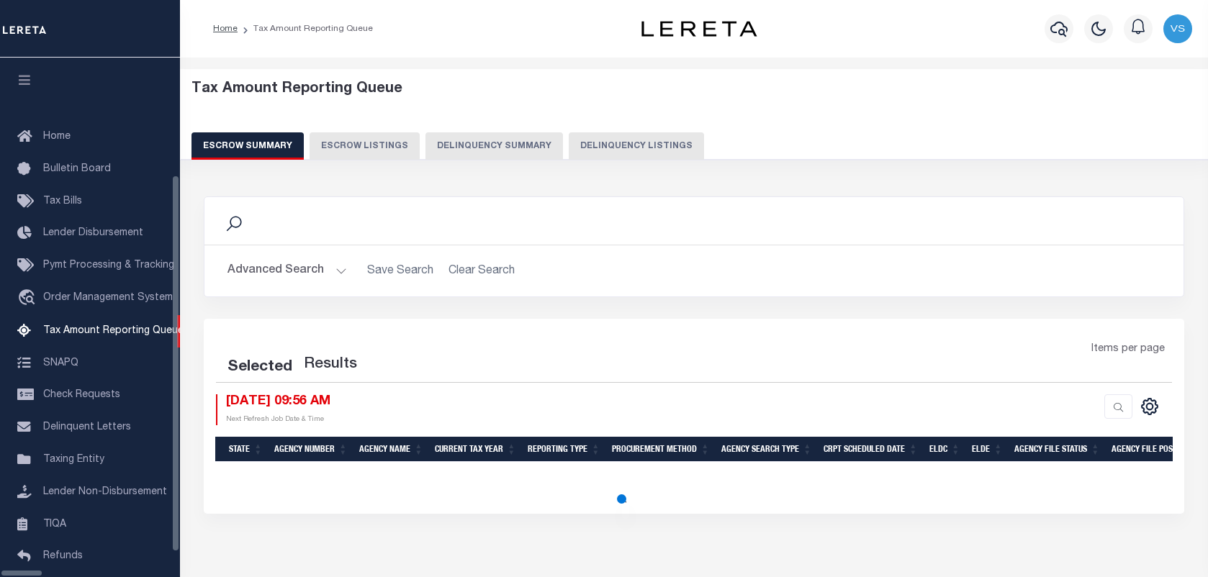
click at [595, 139] on button "Delinquency Listings" at bounding box center [636, 145] width 135 height 27
select select "100"
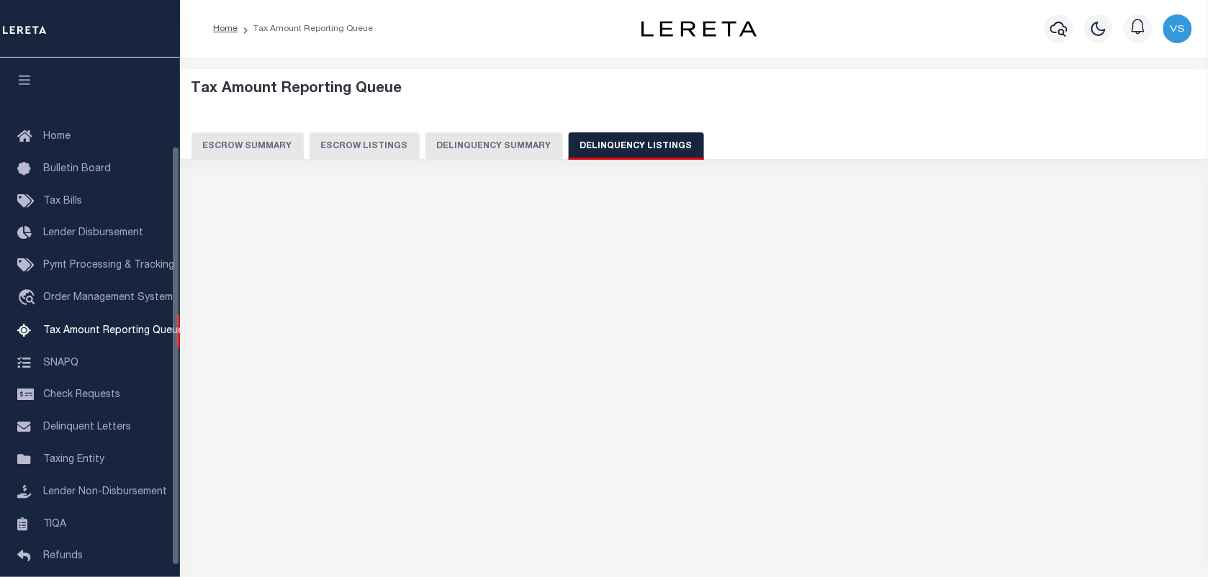
scroll to position [109, 0]
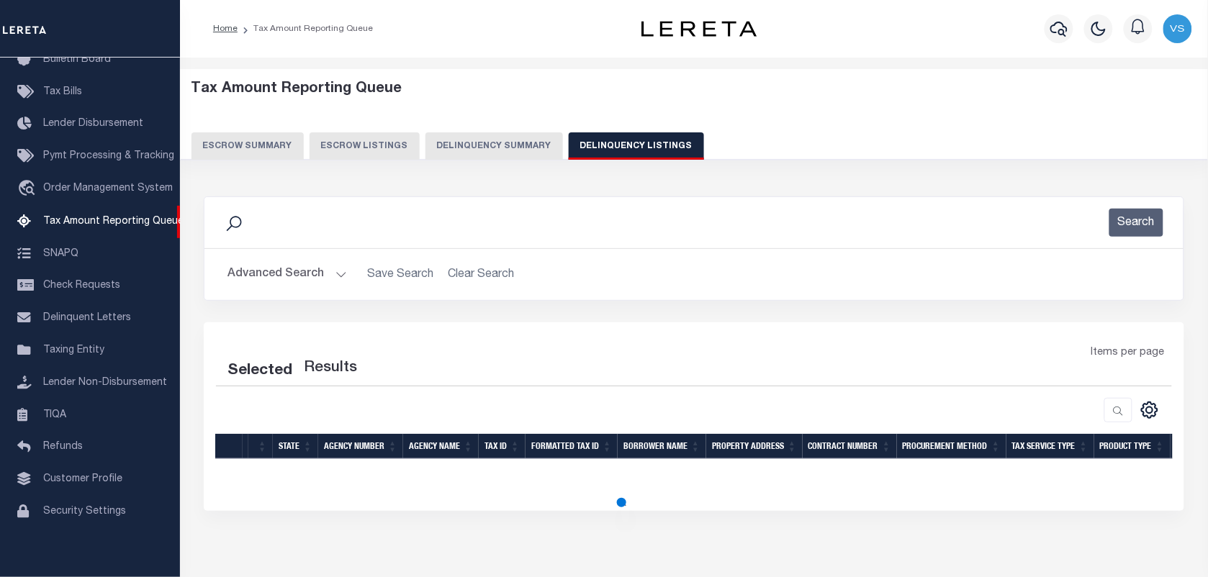
select select "100"
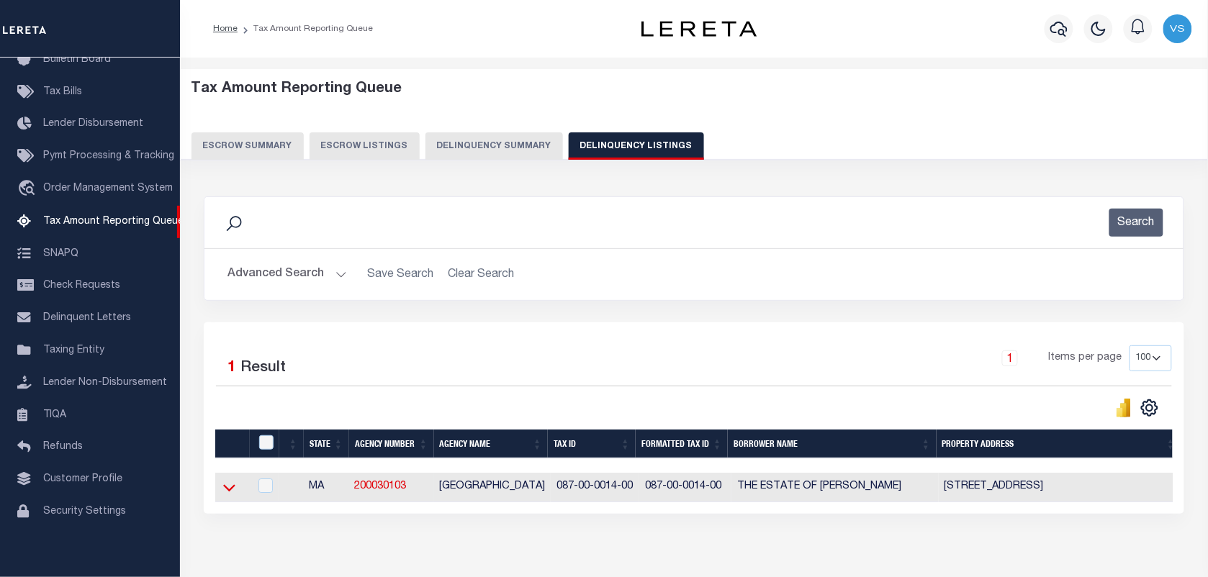
click at [228, 493] on icon at bounding box center [229, 487] width 12 height 15
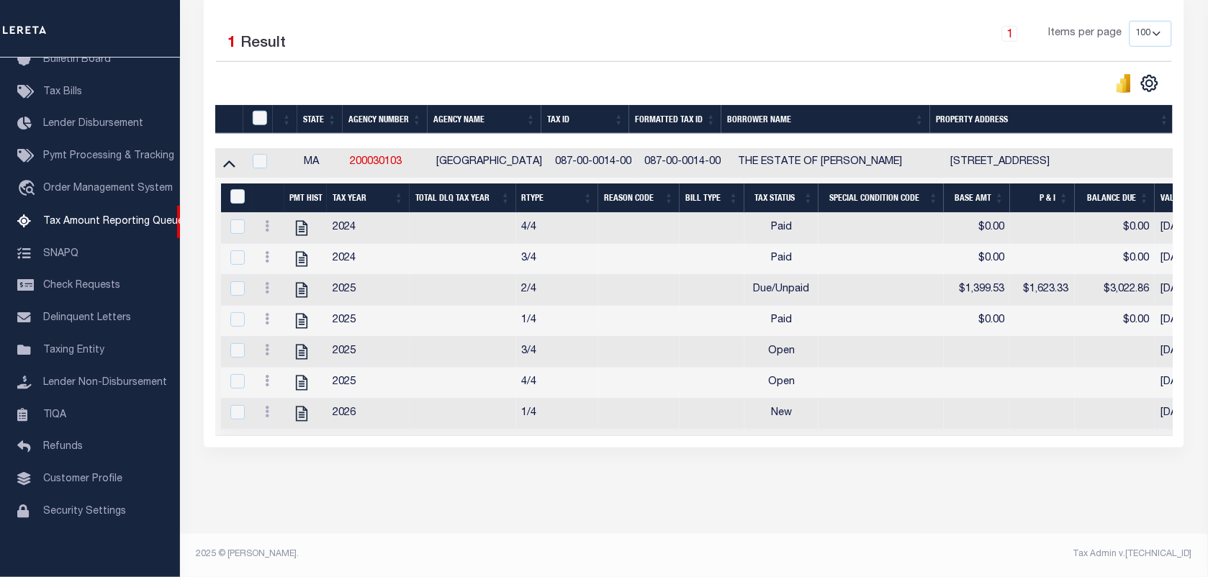
scroll to position [346, 0]
click at [265, 344] on icon at bounding box center [267, 350] width 4 height 12
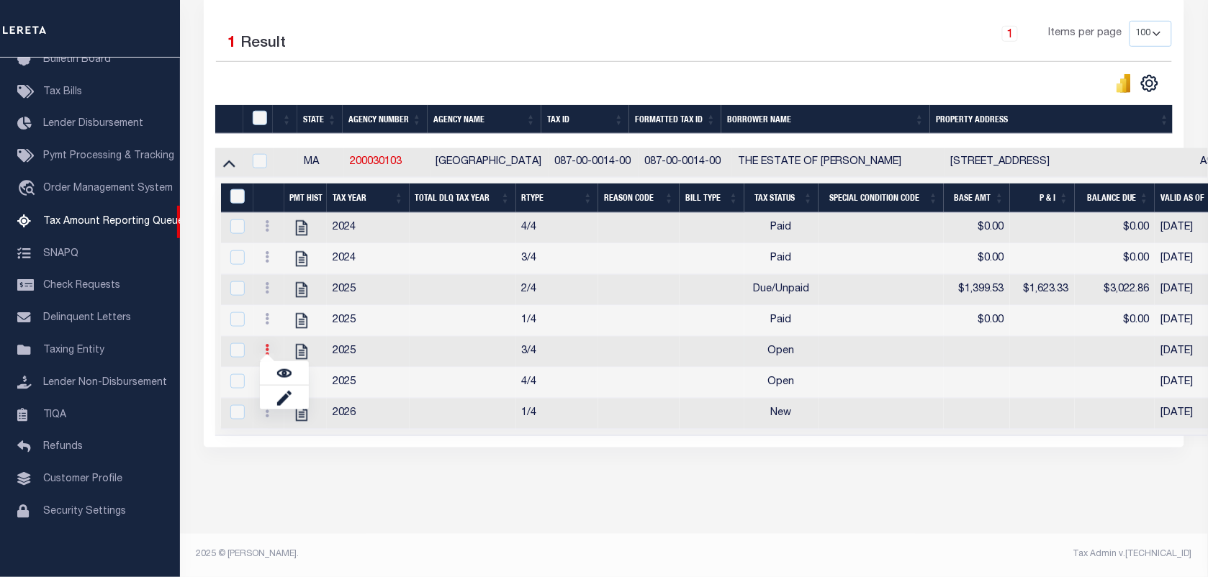
scroll to position [337, 0]
click at [284, 372] on img "" at bounding box center [284, 373] width 14 height 14
checkbox input "true"
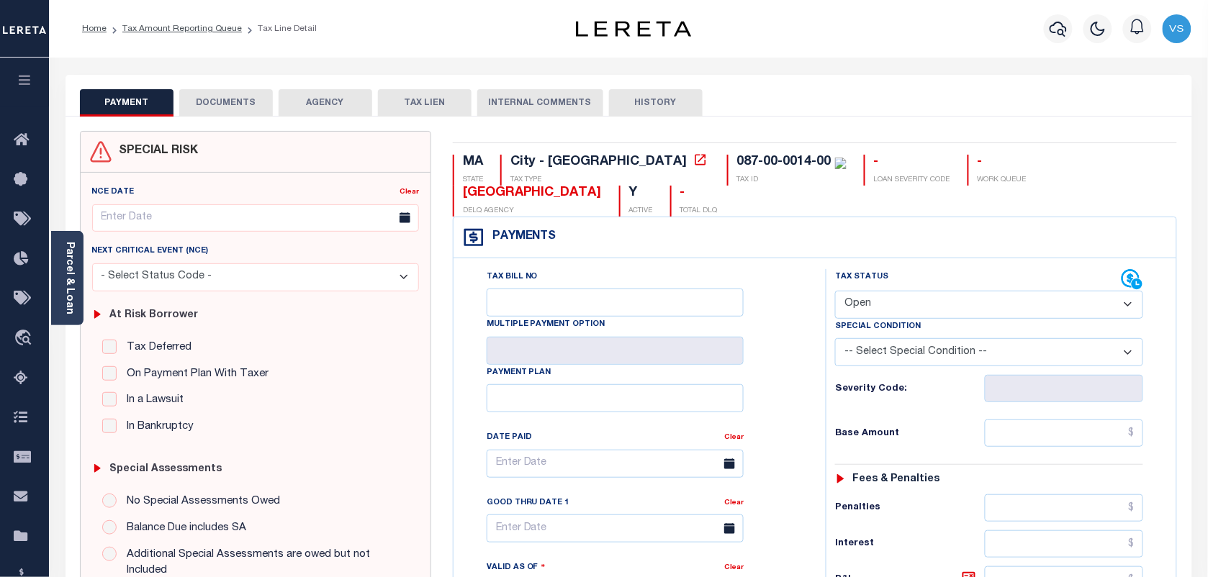
click at [954, 306] on select "- Select Status Code - Open Due/Unpaid Paid Incomplete No Tax Due Internal Refu…" at bounding box center [989, 305] width 308 height 28
select select "PYD"
click at [835, 292] on select "- Select Status Code - Open Due/Unpaid Paid Incomplete No Tax Due Internal Refu…" at bounding box center [989, 305] width 308 height 28
type input "[DATE]"
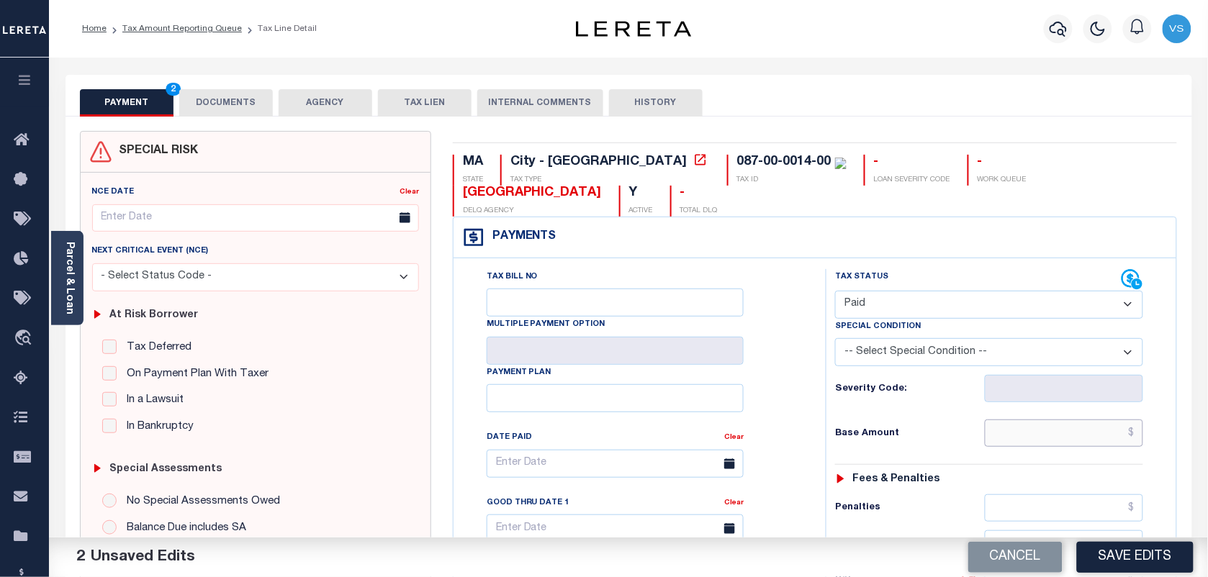
click at [1037, 436] on input "text" at bounding box center [1064, 433] width 159 height 27
type input "$0.00"
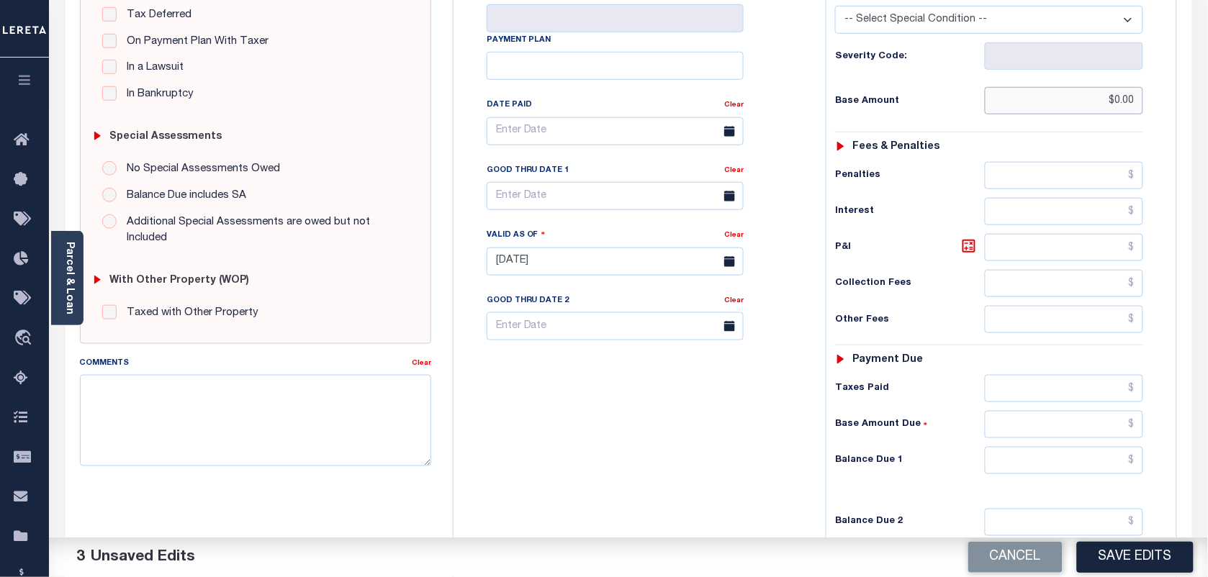
scroll to position [360, 0]
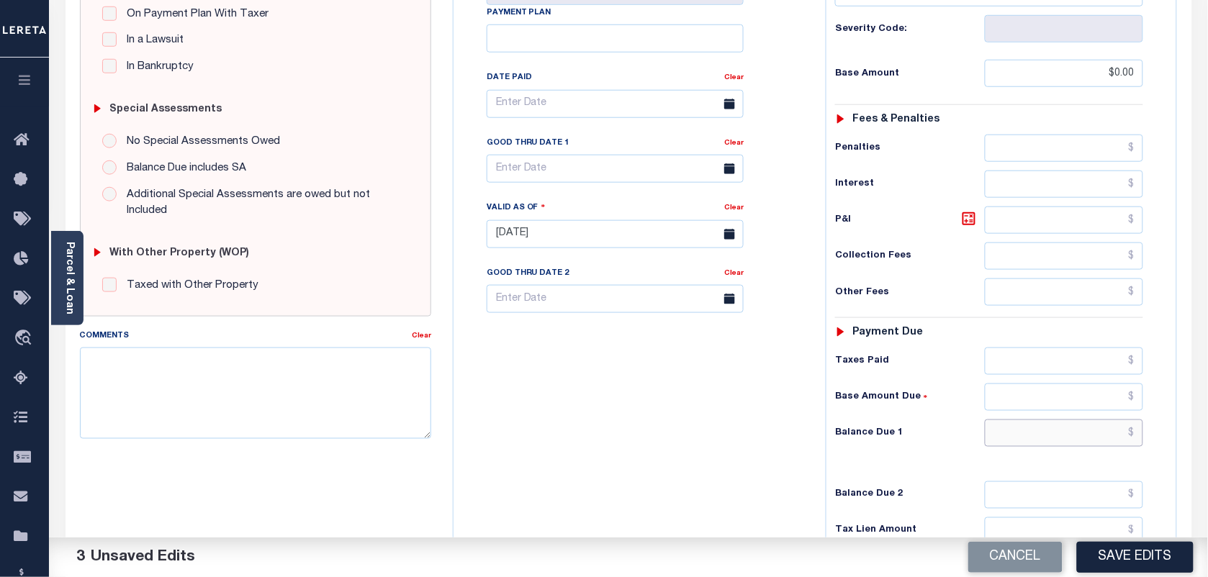
click at [1130, 443] on input "text" at bounding box center [1064, 433] width 159 height 27
type input "$0.00"
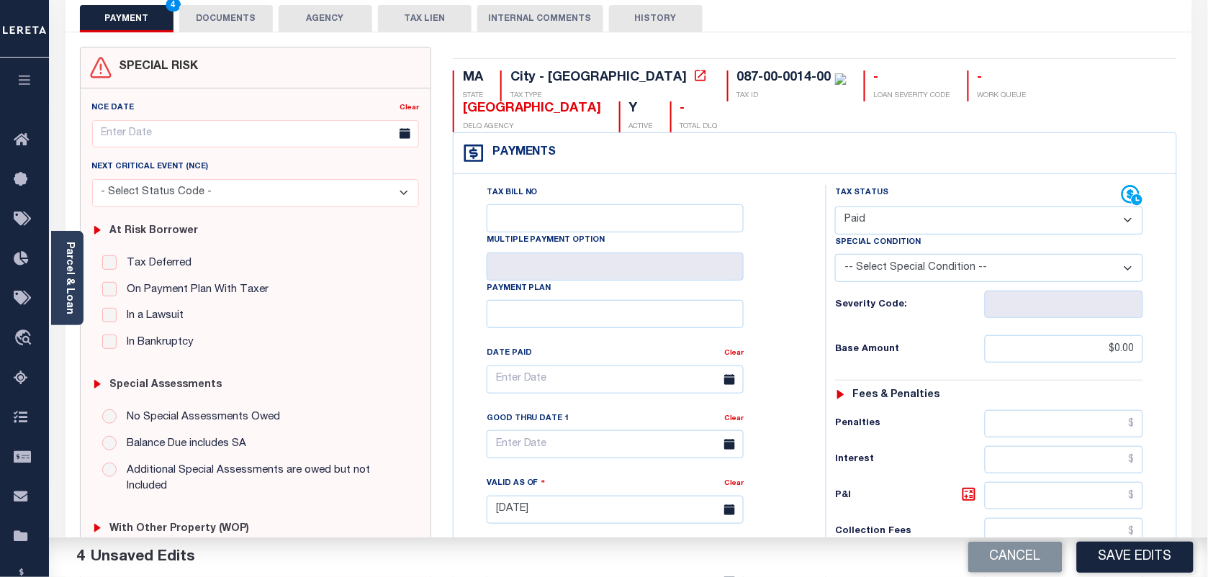
scroll to position [0, 0]
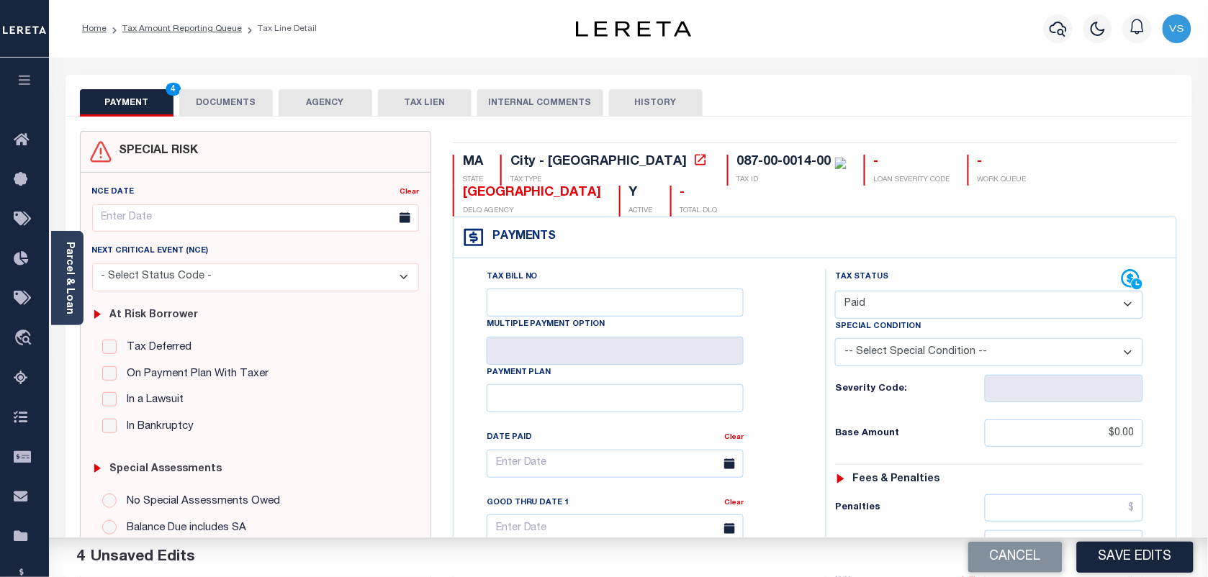
click at [228, 105] on button "DOCUMENTS" at bounding box center [226, 102] width 94 height 27
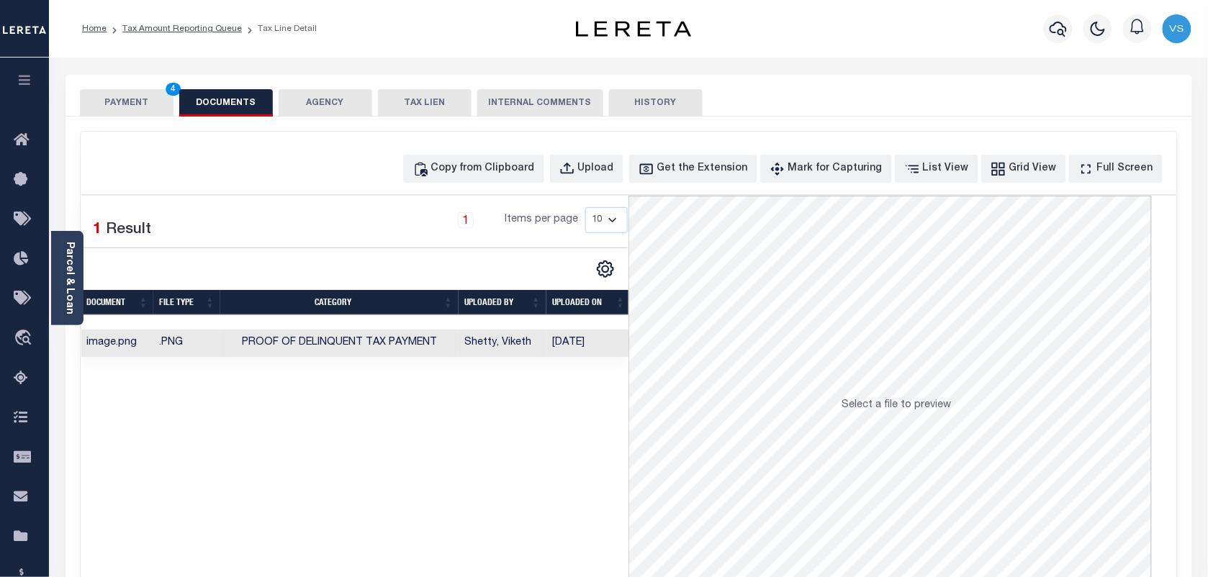
click at [125, 94] on button "PAYMENT 4" at bounding box center [127, 102] width 94 height 27
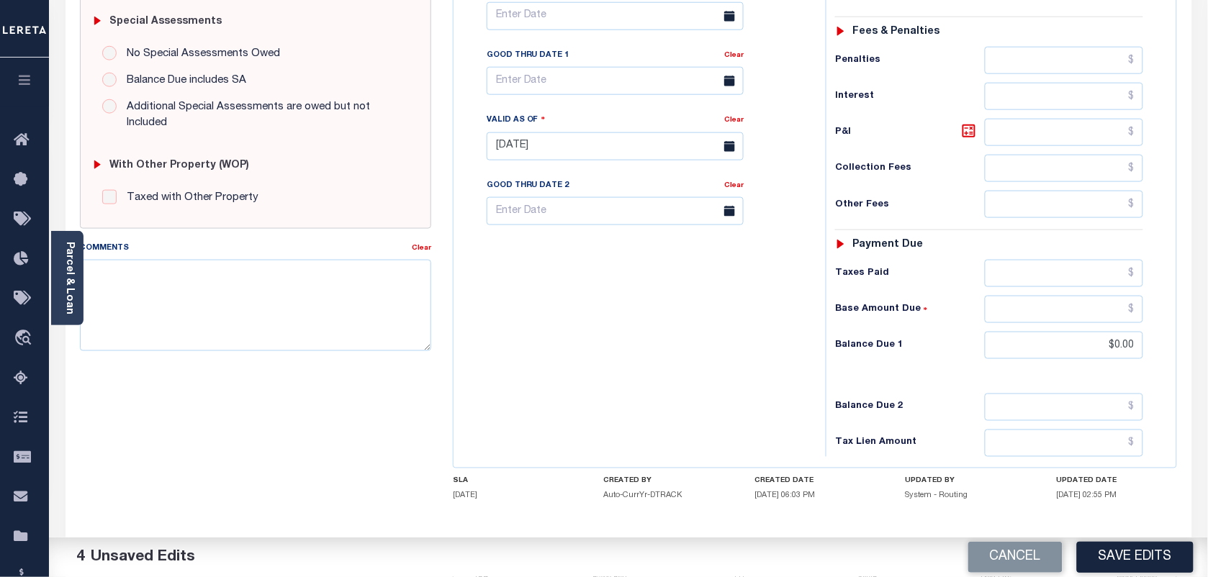
scroll to position [515, 0]
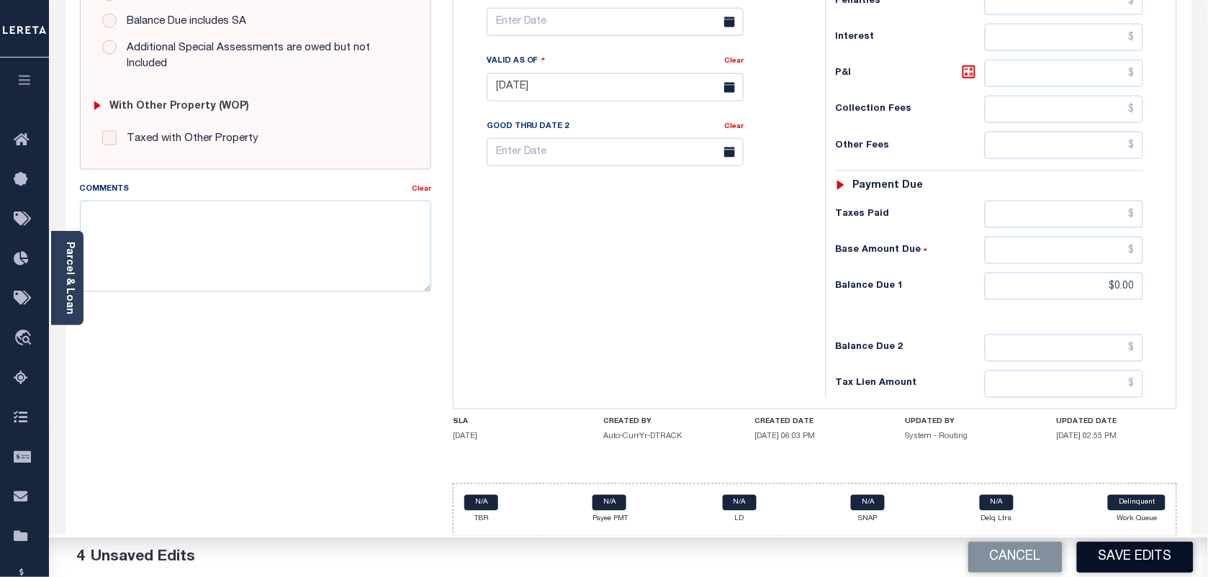
click at [1134, 558] on button "Save Edits" at bounding box center [1135, 557] width 117 height 31
checkbox input "false"
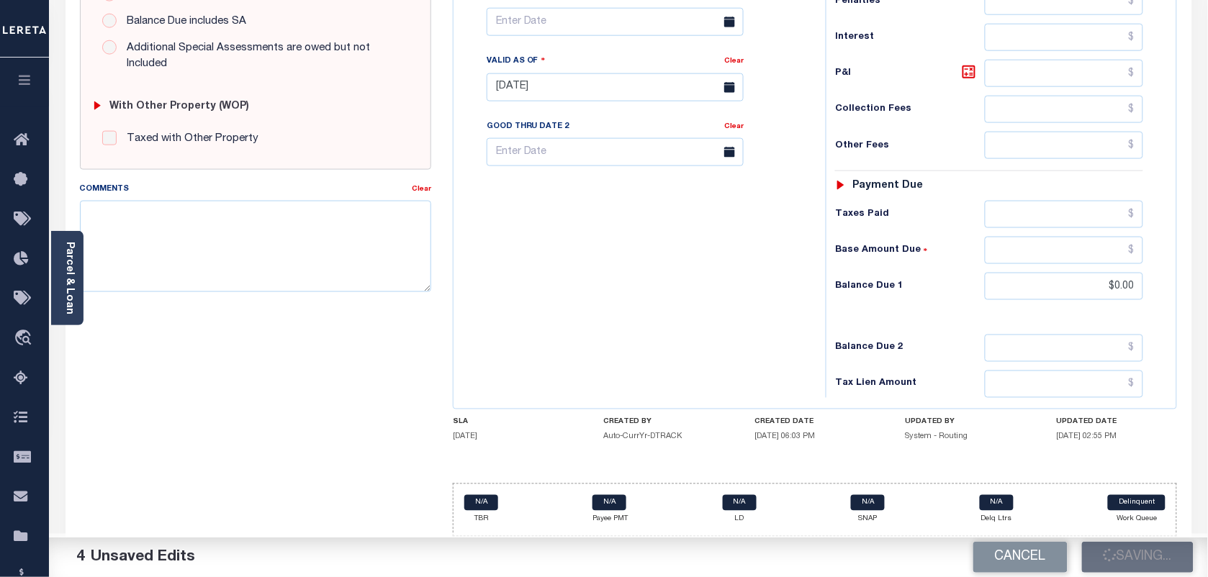
type input "$0"
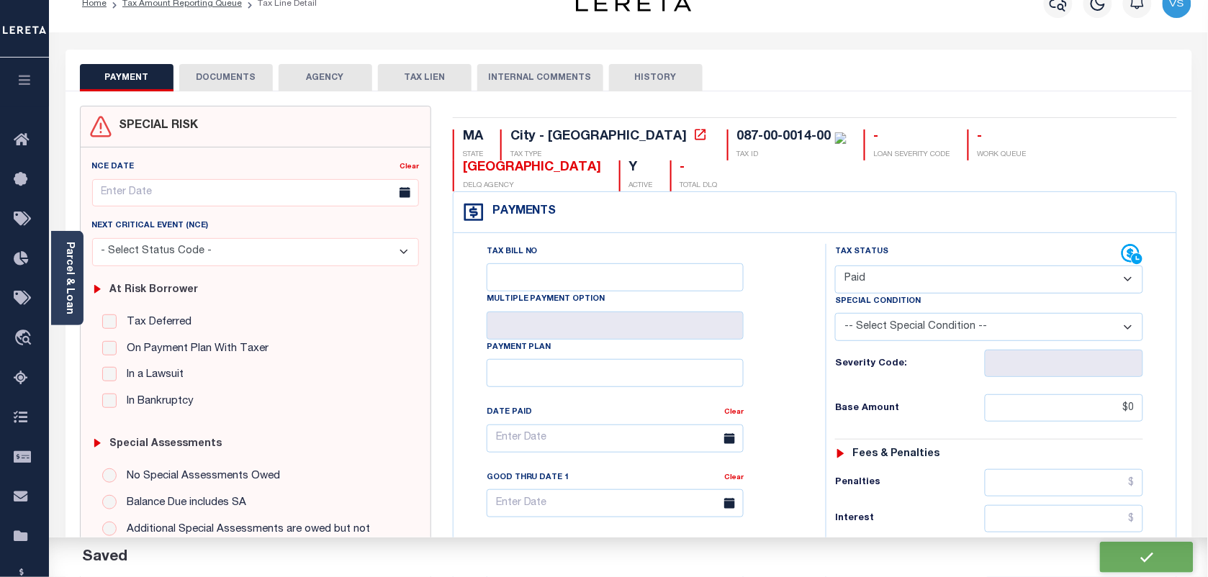
scroll to position [0, 0]
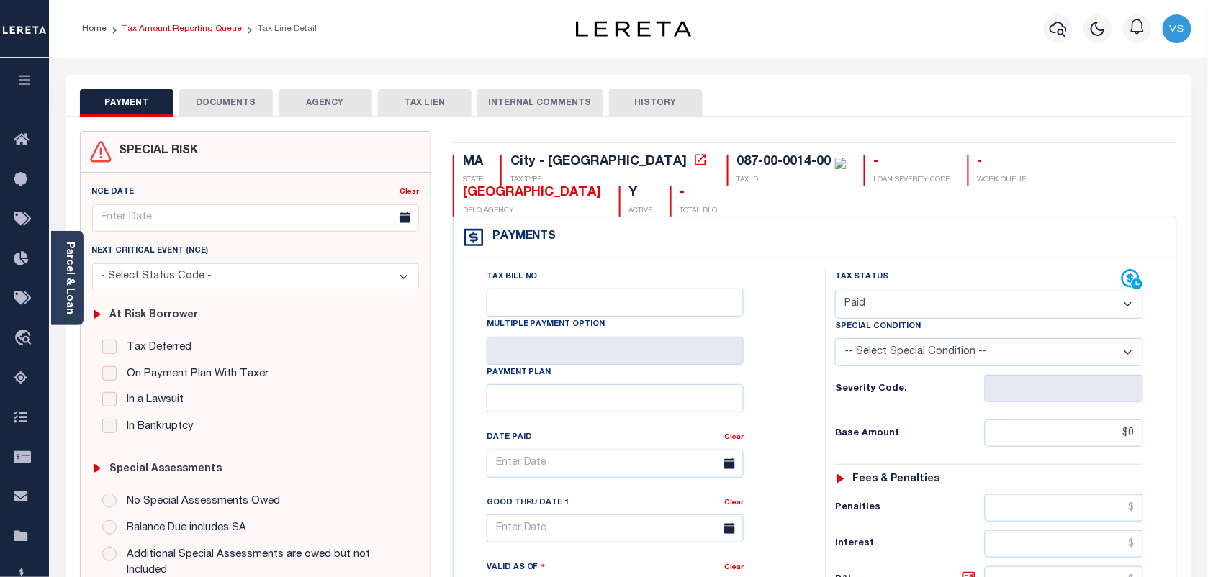
click at [144, 26] on link "Tax Amount Reporting Queue" at bounding box center [181, 28] width 119 height 9
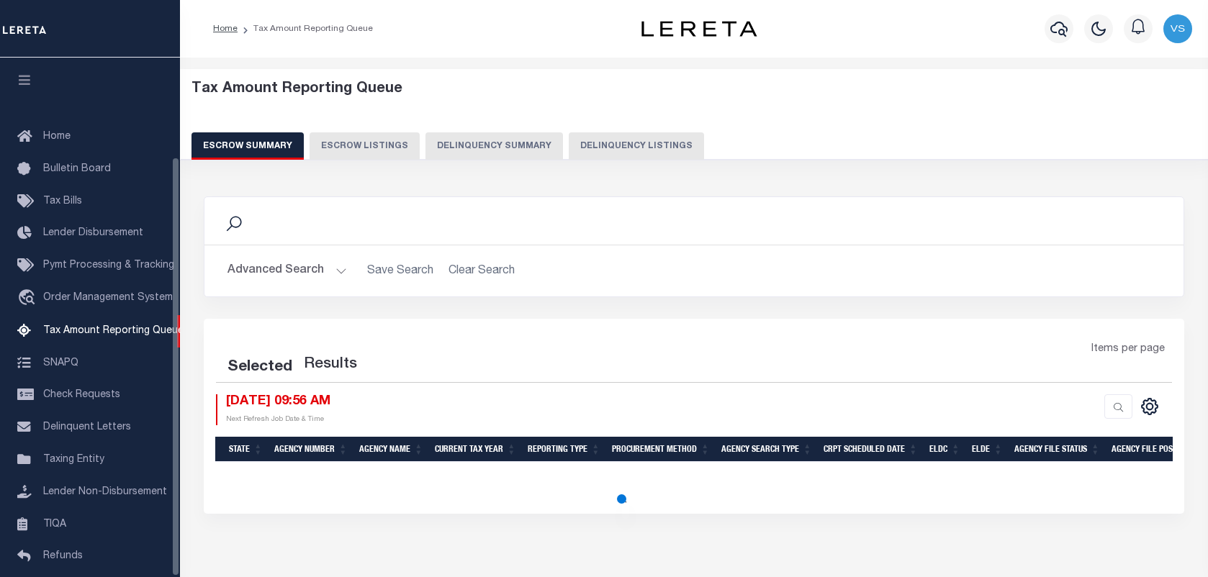
click at [638, 141] on button "Delinquency Listings" at bounding box center [636, 145] width 135 height 27
select select "100"
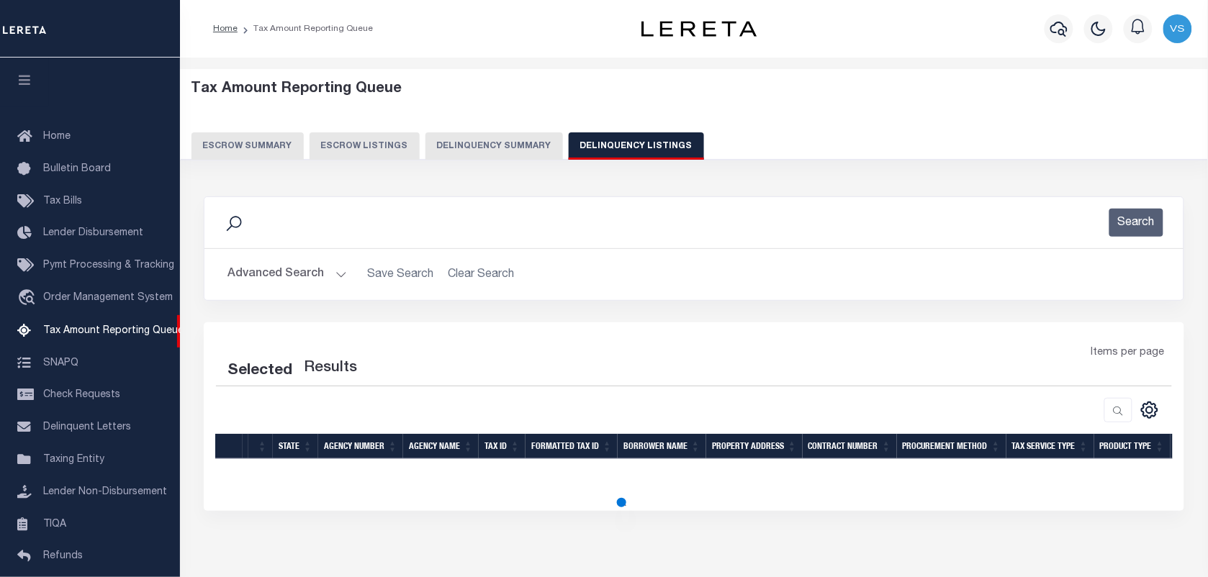
scroll to position [123, 0]
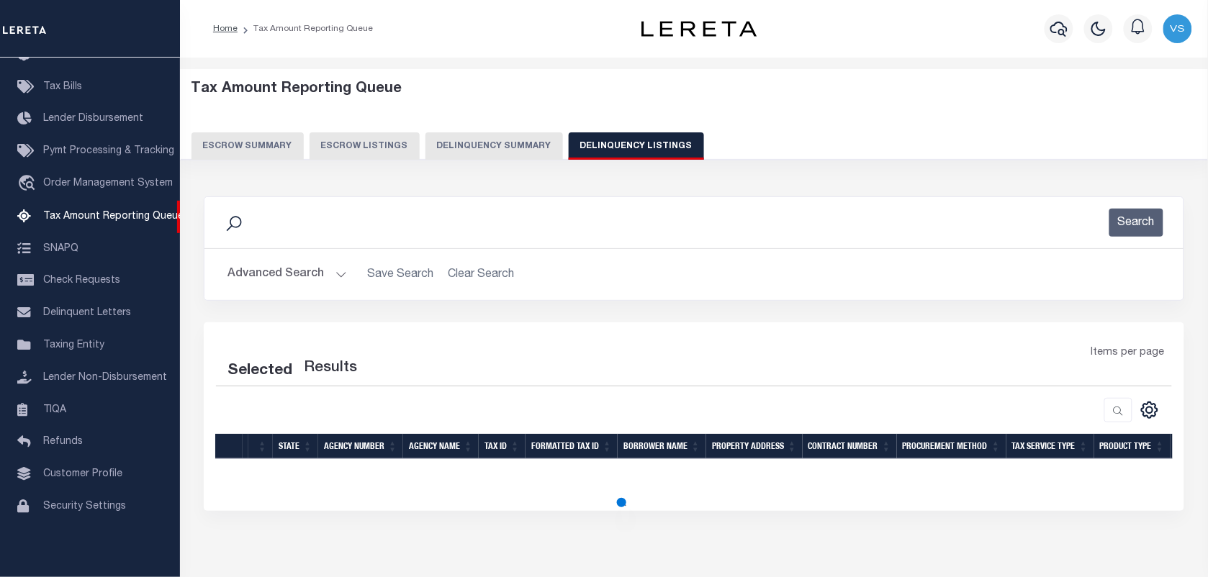
select select "100"
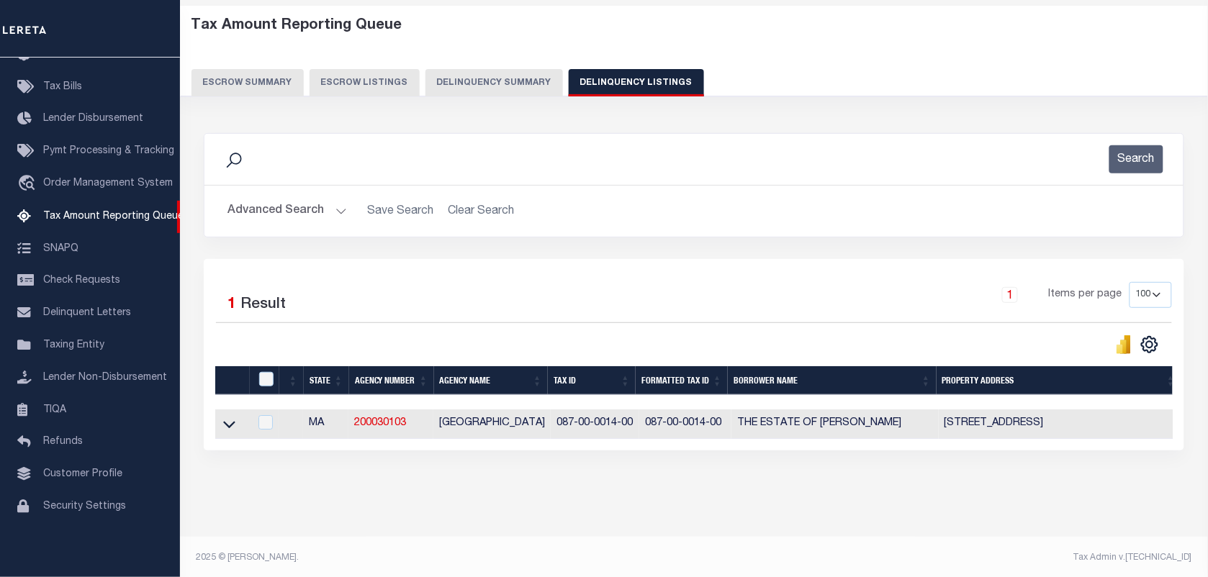
scroll to position [79, 0]
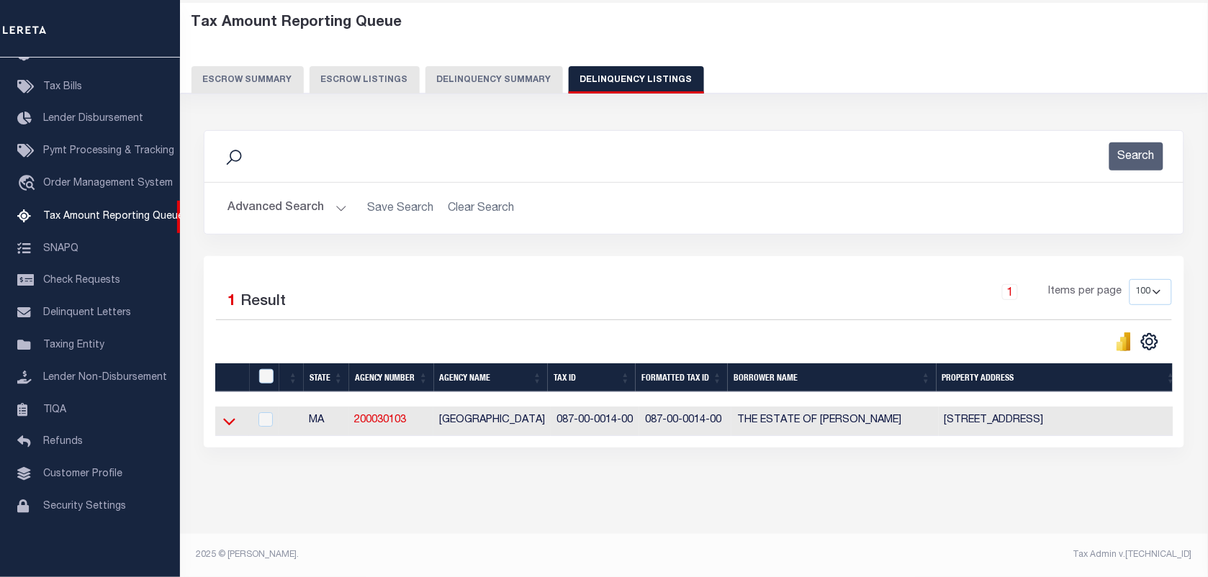
click at [225, 419] on icon at bounding box center [229, 422] width 12 height 7
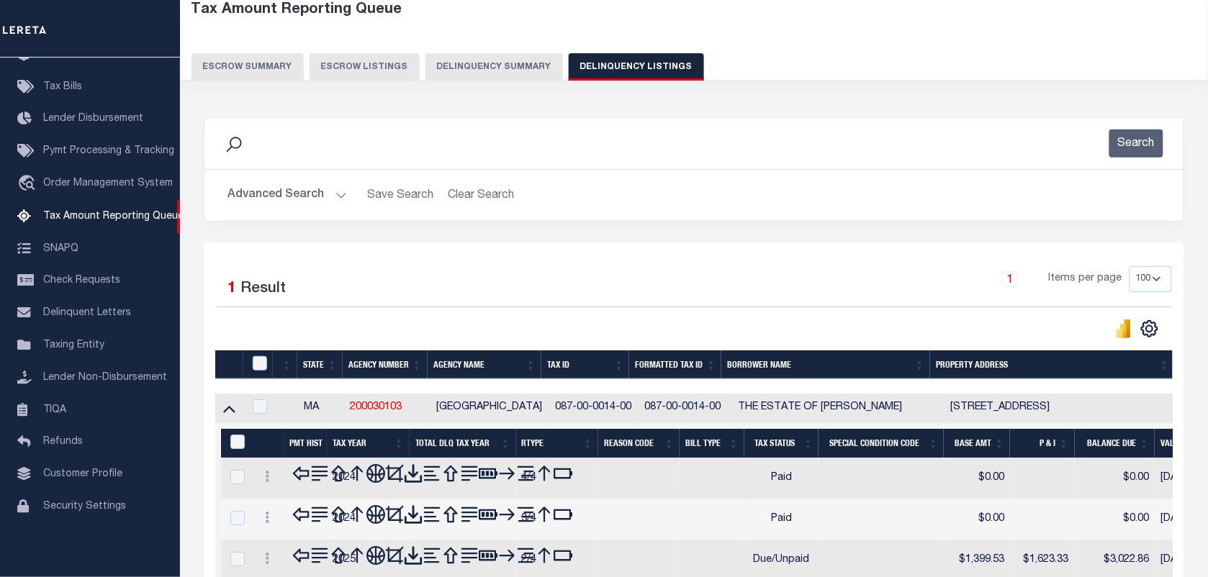
scroll to position [346, 0]
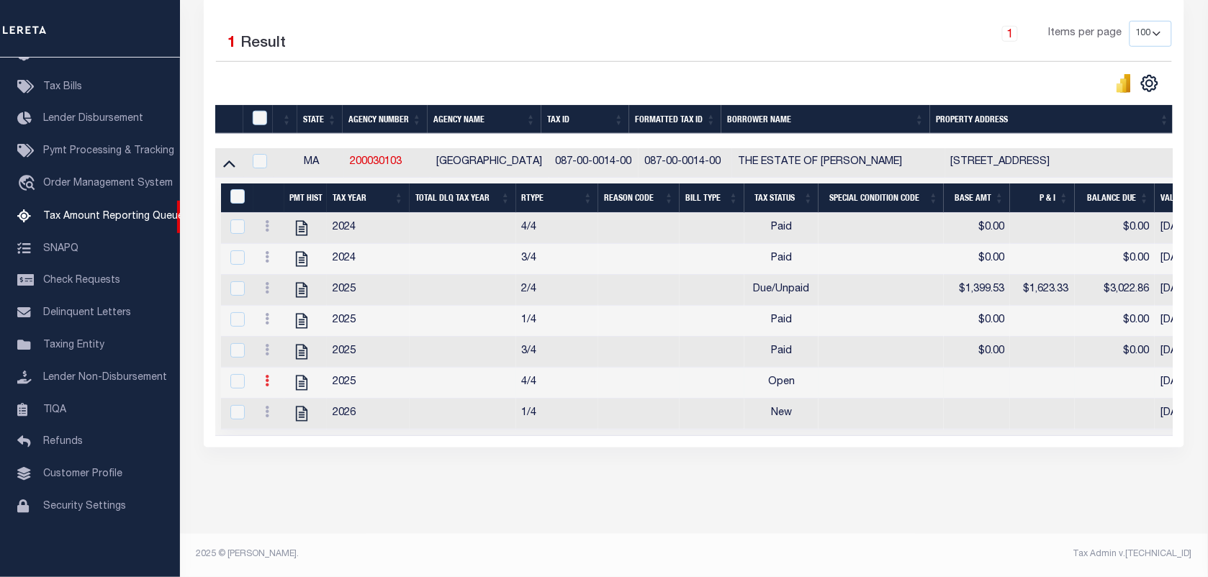
click at [266, 375] on icon at bounding box center [267, 381] width 4 height 12
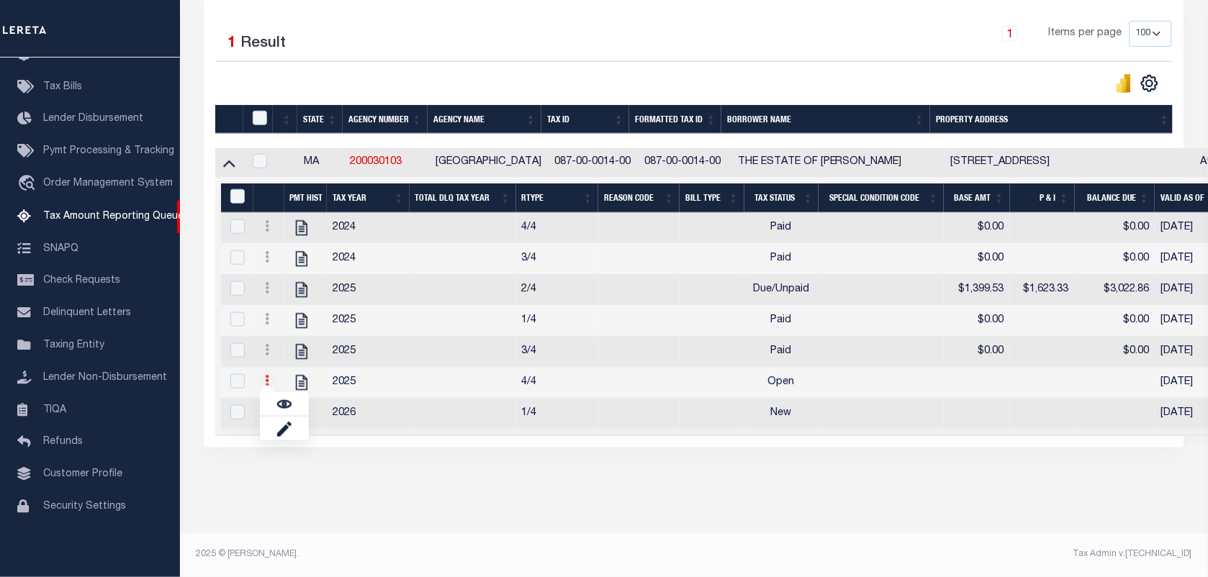
scroll to position [337, 0]
click at [283, 407] on img "" at bounding box center [284, 404] width 14 height 14
checkbox input "true"
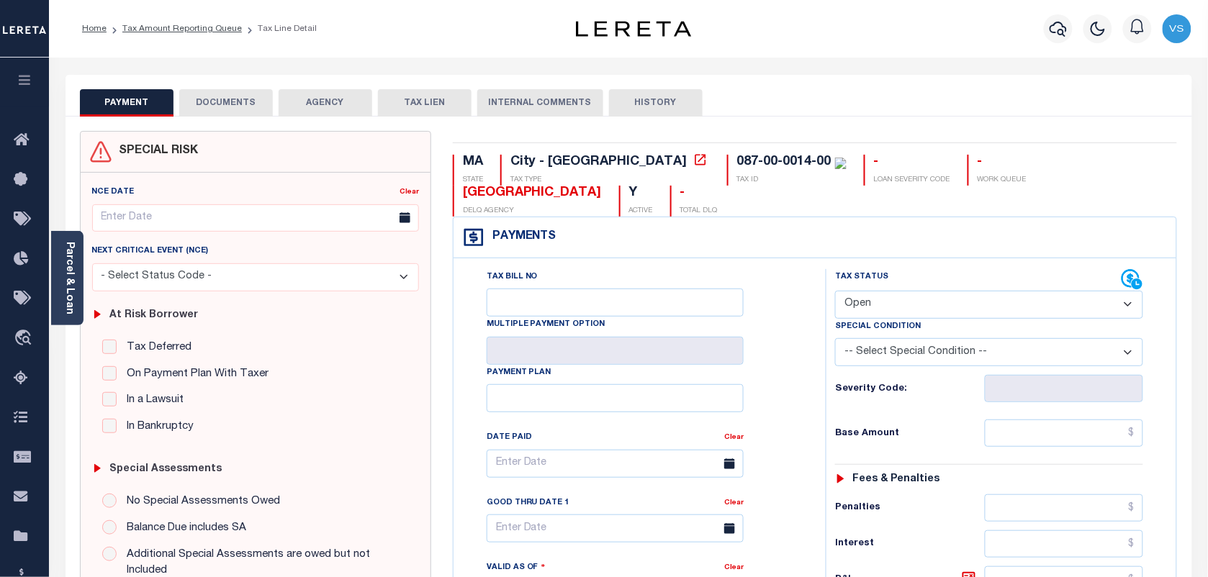
click at [876, 313] on select "- Select Status Code - Open Due/Unpaid Paid Incomplete No Tax Due Internal Refu…" at bounding box center [989, 305] width 308 height 28
select select "PYD"
click at [835, 292] on select "- Select Status Code - Open Due/Unpaid Paid Incomplete No Tax Due Internal Refu…" at bounding box center [989, 305] width 308 height 28
type input "[DATE]"
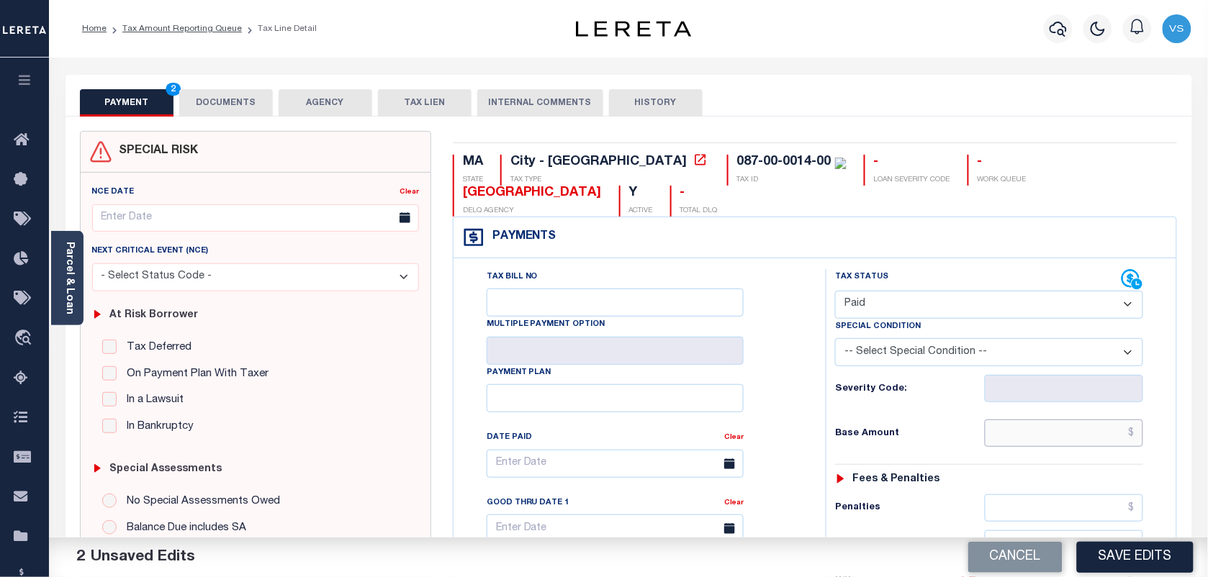
click at [1060, 444] on input "text" at bounding box center [1064, 433] width 159 height 27
paste input "1,034.38"
type input "$1,034.38"
click at [1106, 441] on input "text" at bounding box center [1064, 433] width 159 height 27
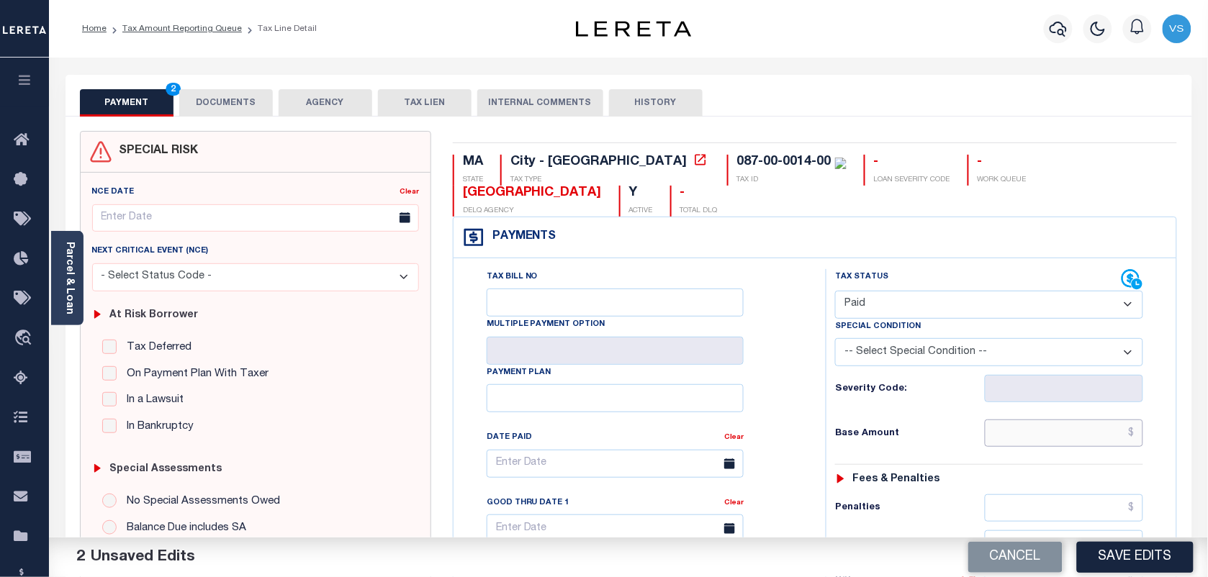
type input "$0.00"
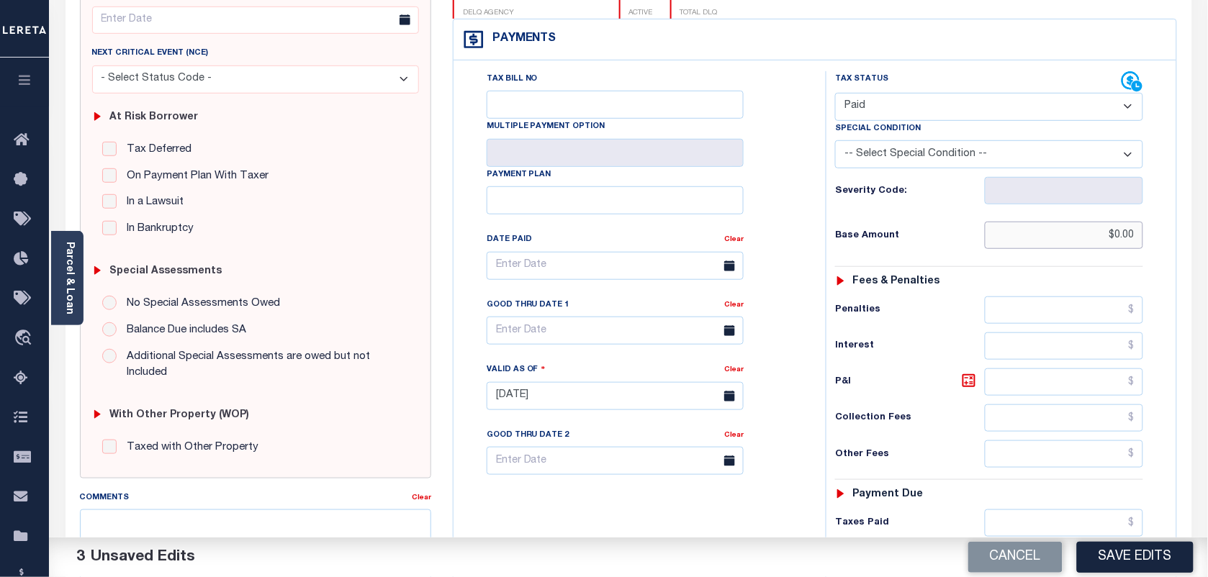
scroll to position [450, 0]
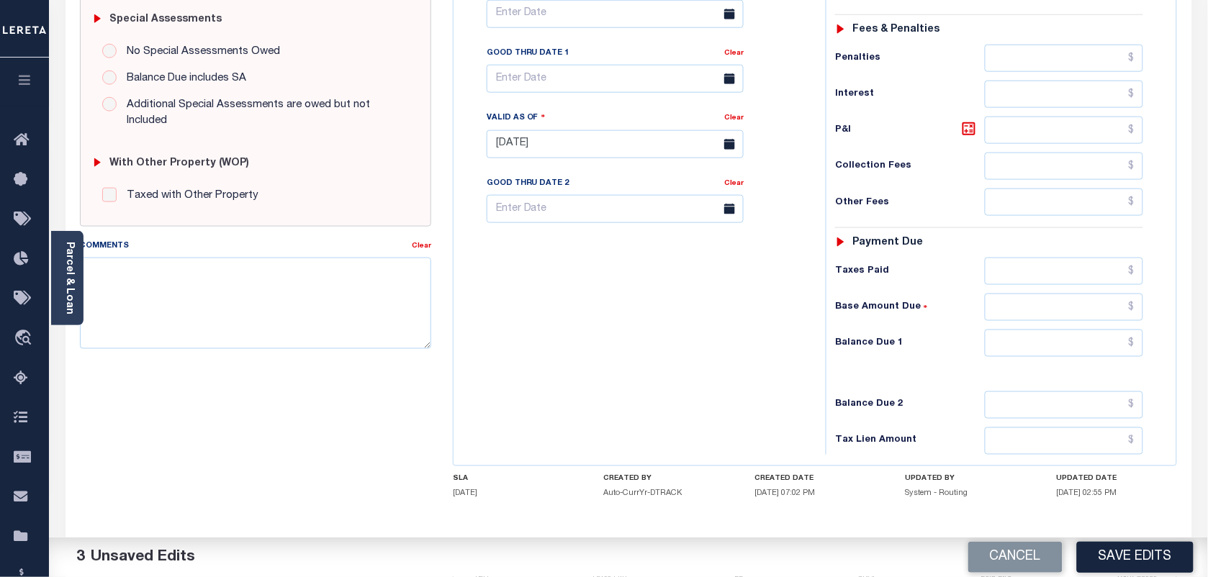
click at [864, 392] on div "Tax Status Status - Select Status Code -" at bounding box center [994, 137] width 336 height 636
click at [1088, 356] on input "text" at bounding box center [1064, 343] width 159 height 27
type input "$0.00"
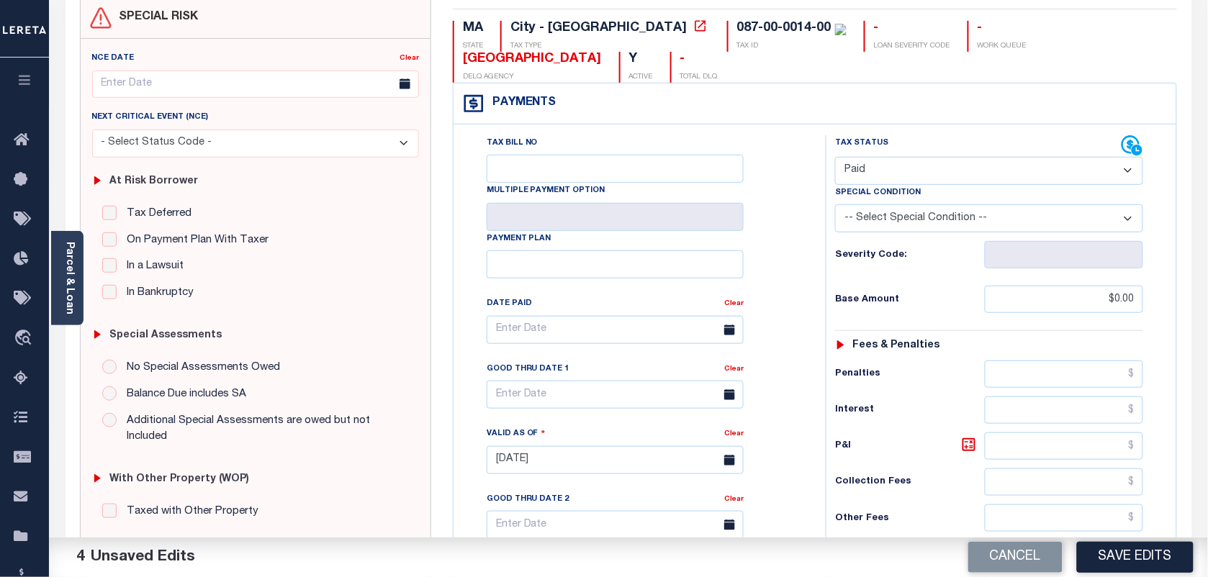
scroll to position [0, 0]
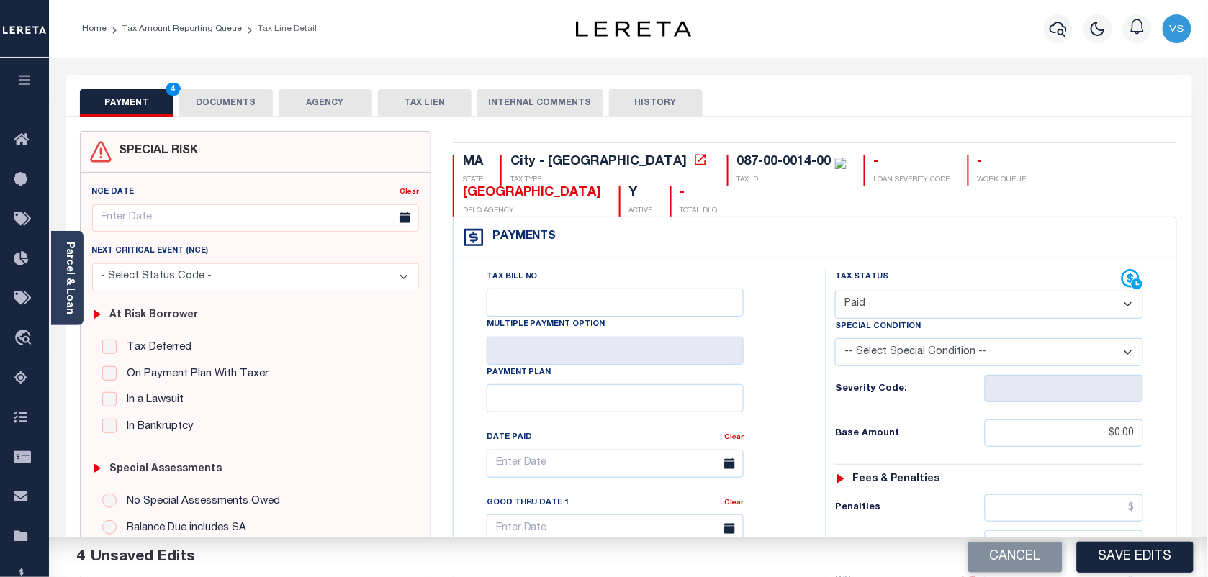
click at [202, 109] on button "DOCUMENTS" at bounding box center [226, 102] width 94 height 27
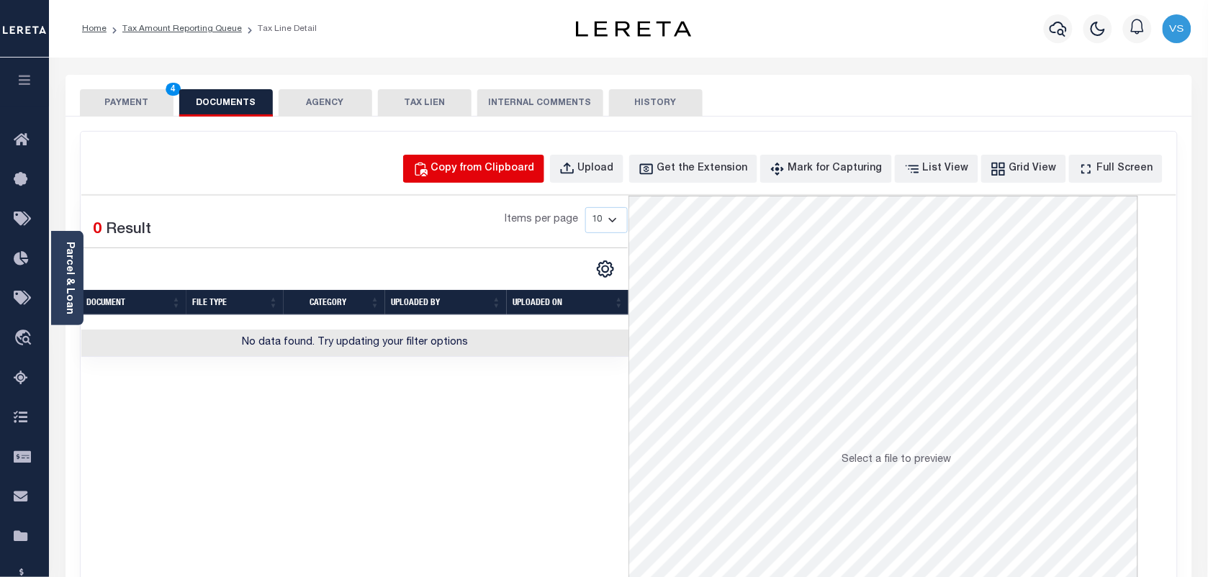
click at [495, 161] on div "Copy from Clipboard" at bounding box center [483, 169] width 104 height 16
select select "POP"
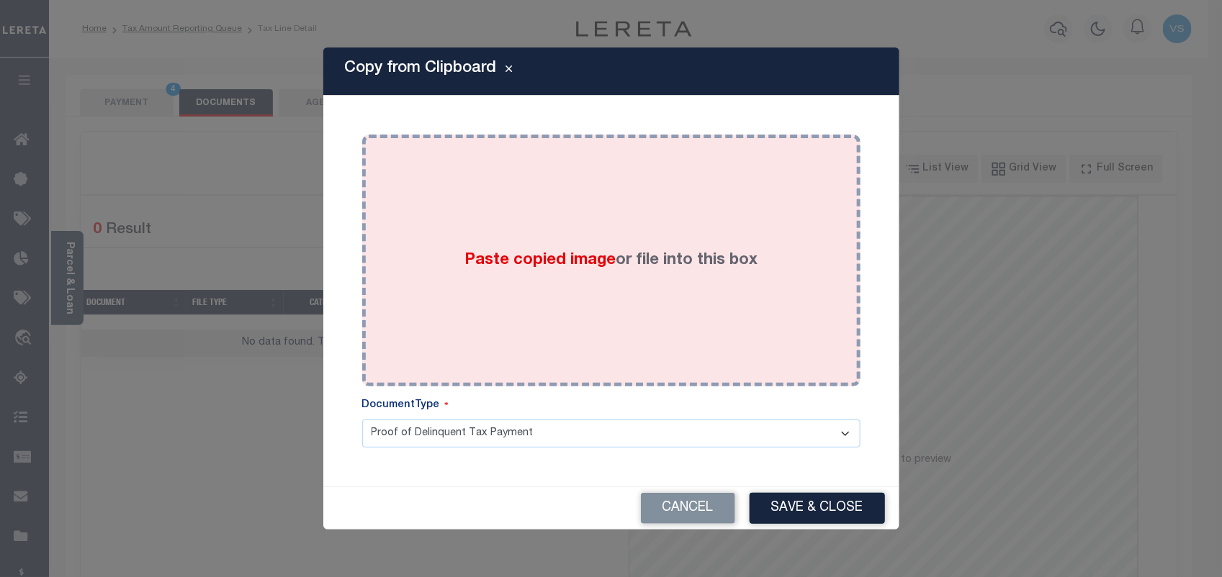
click at [680, 253] on label "Paste copied image or file into this box" at bounding box center [610, 261] width 293 height 24
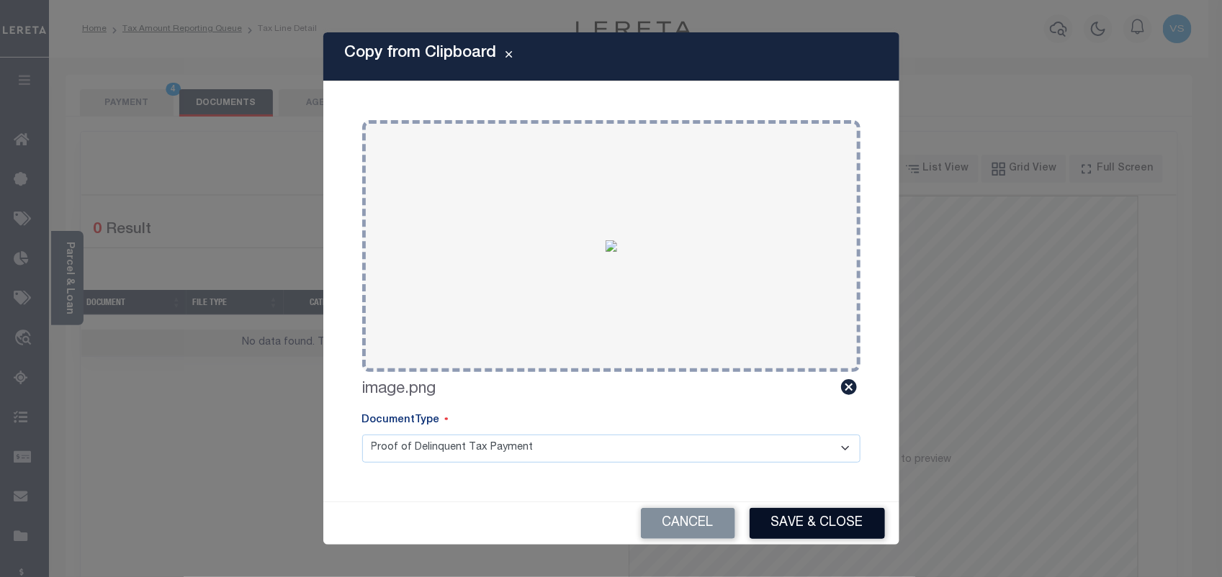
click at [779, 517] on button "Save & Close" at bounding box center [816, 523] width 135 height 31
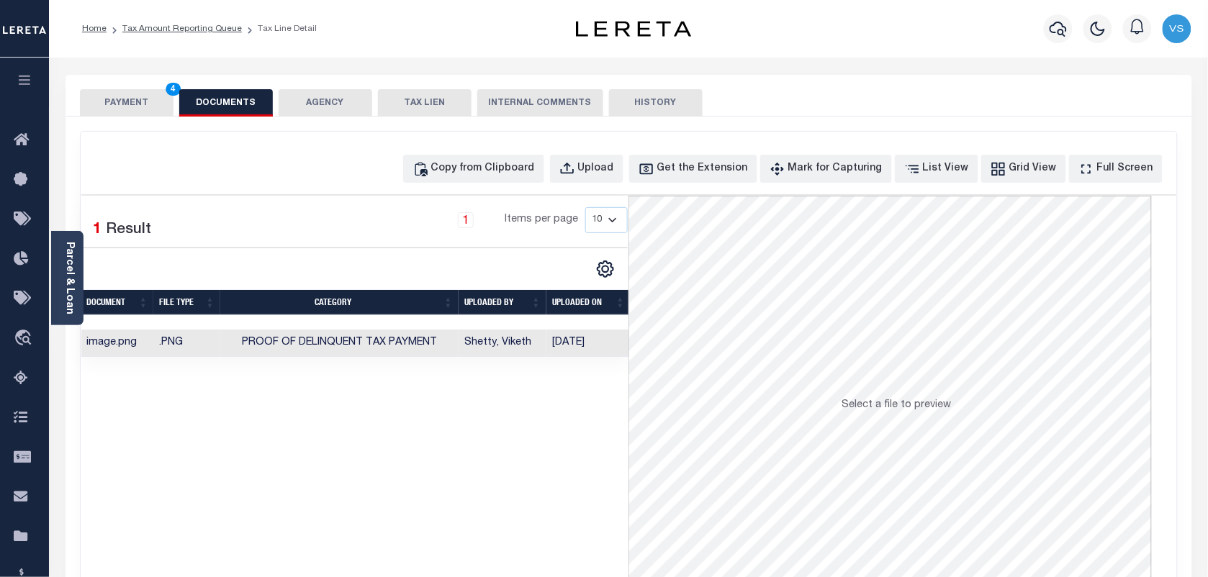
click at [116, 99] on button "PAYMENT 4" at bounding box center [127, 102] width 94 height 27
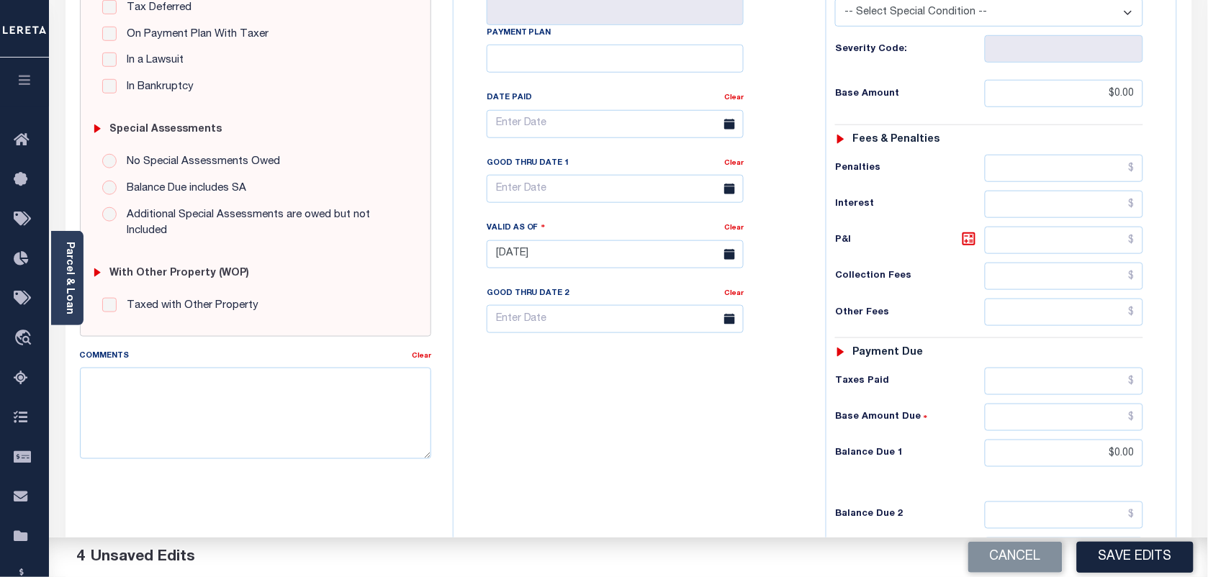
scroll to position [360, 0]
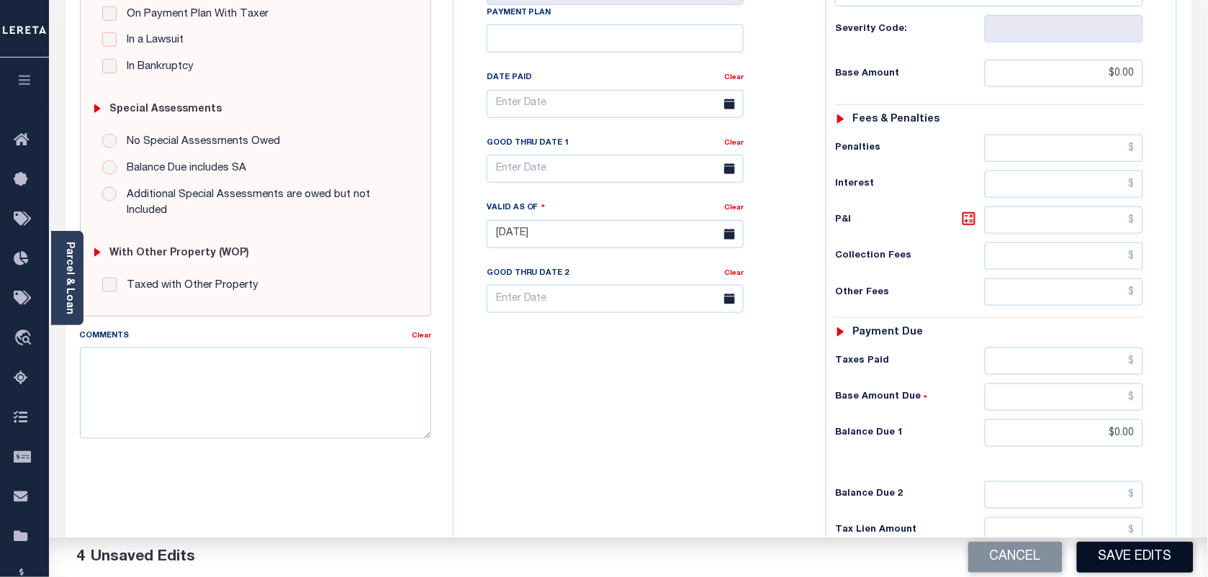
click at [1134, 556] on button "Save Edits" at bounding box center [1135, 557] width 117 height 31
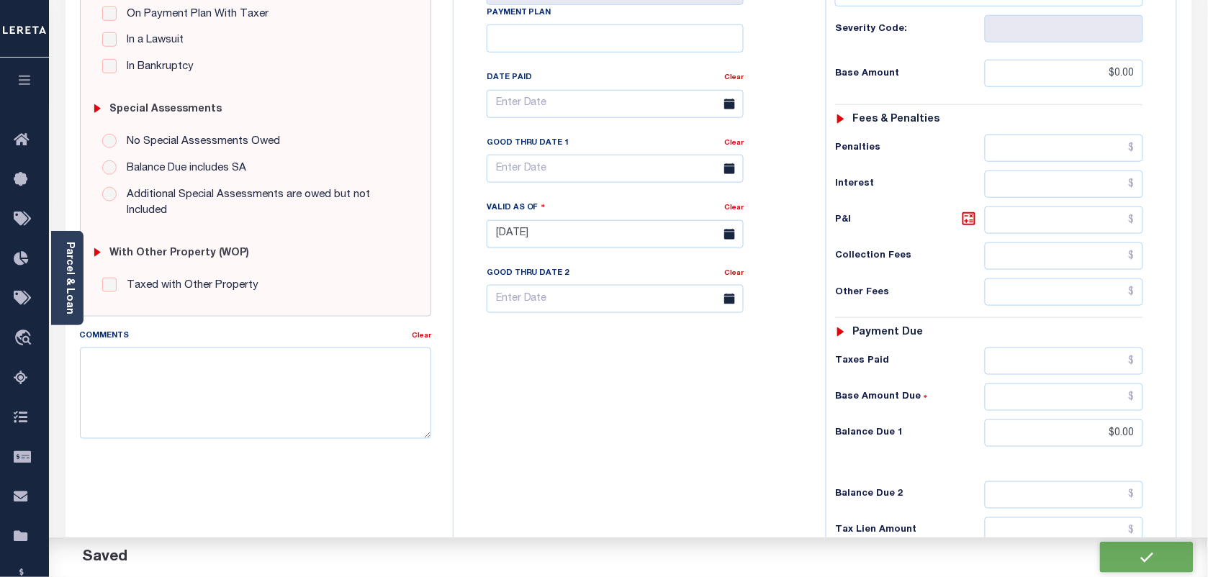
checkbox input "false"
type input "$0"
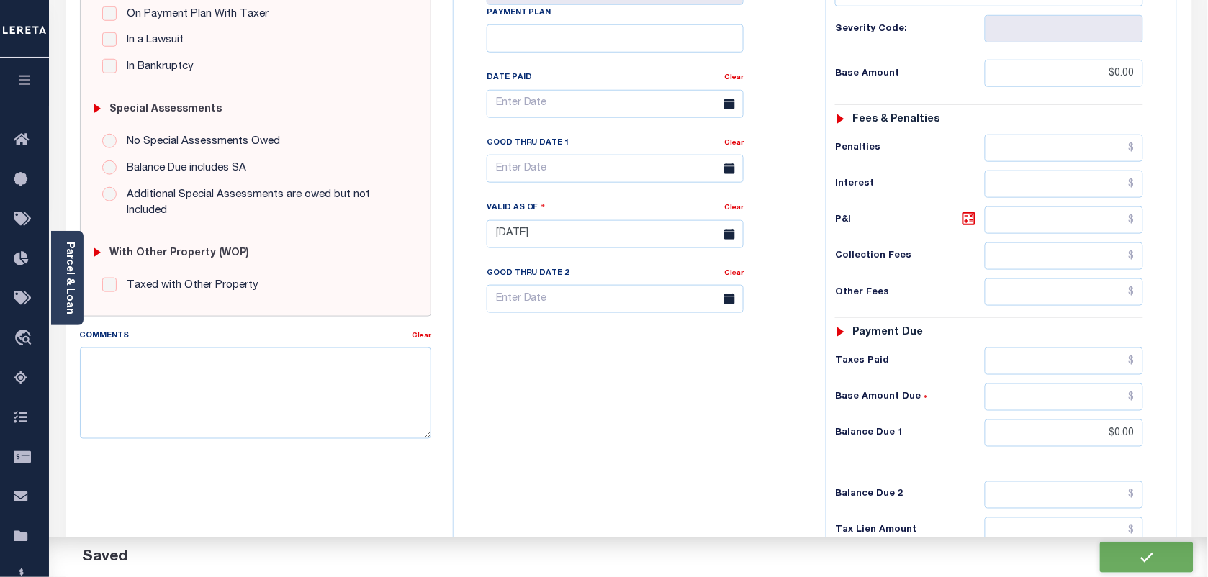
type input "$0"
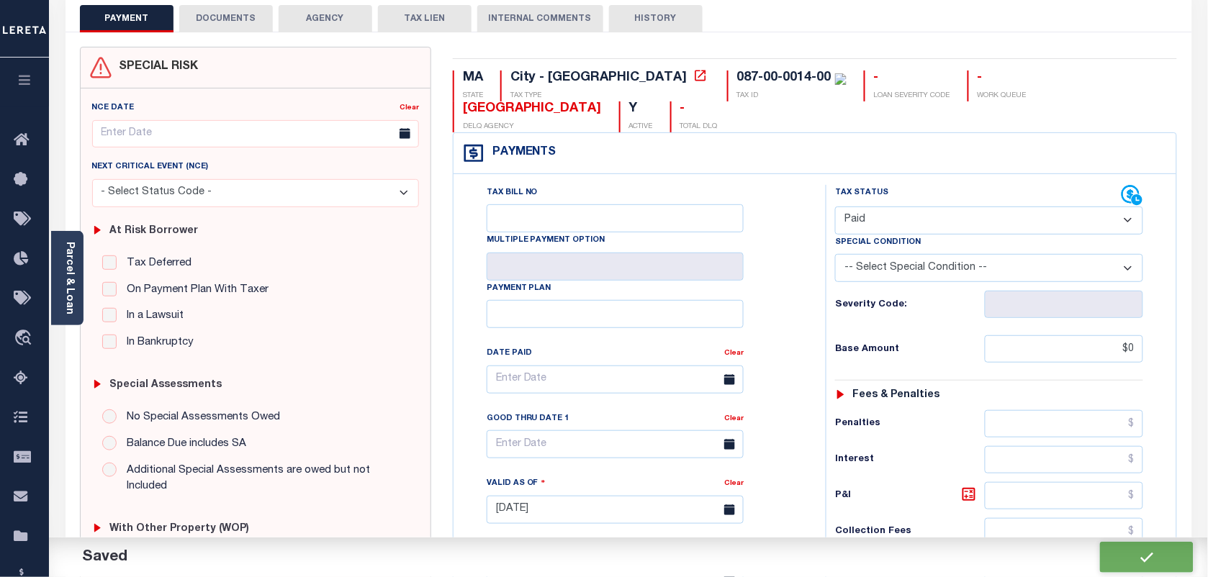
scroll to position [0, 0]
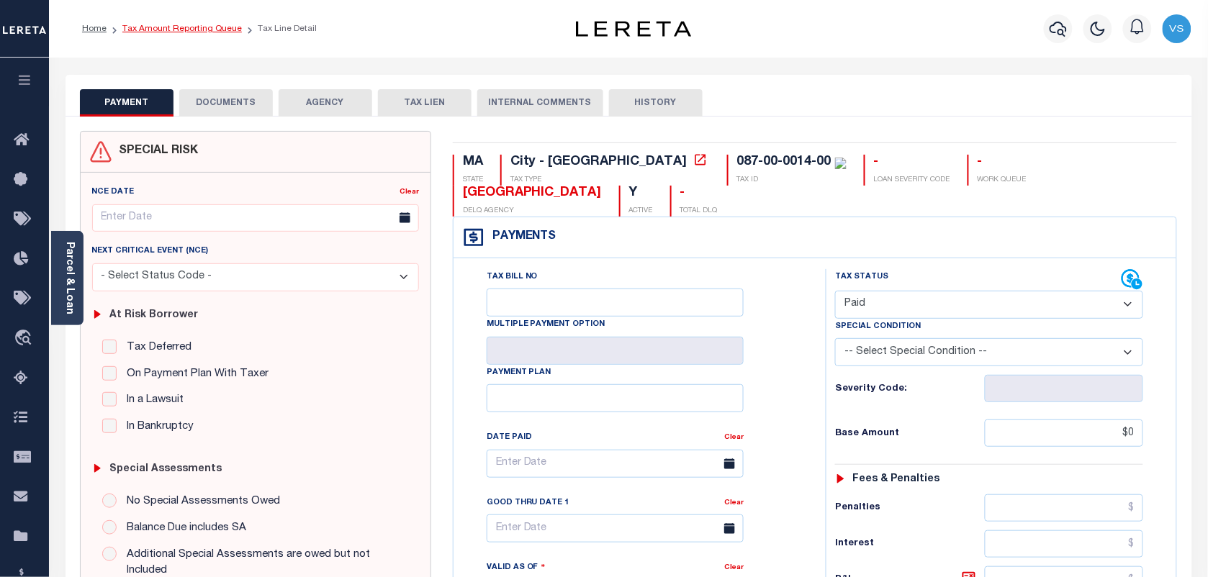
click at [162, 27] on link "Tax Amount Reporting Queue" at bounding box center [181, 28] width 119 height 9
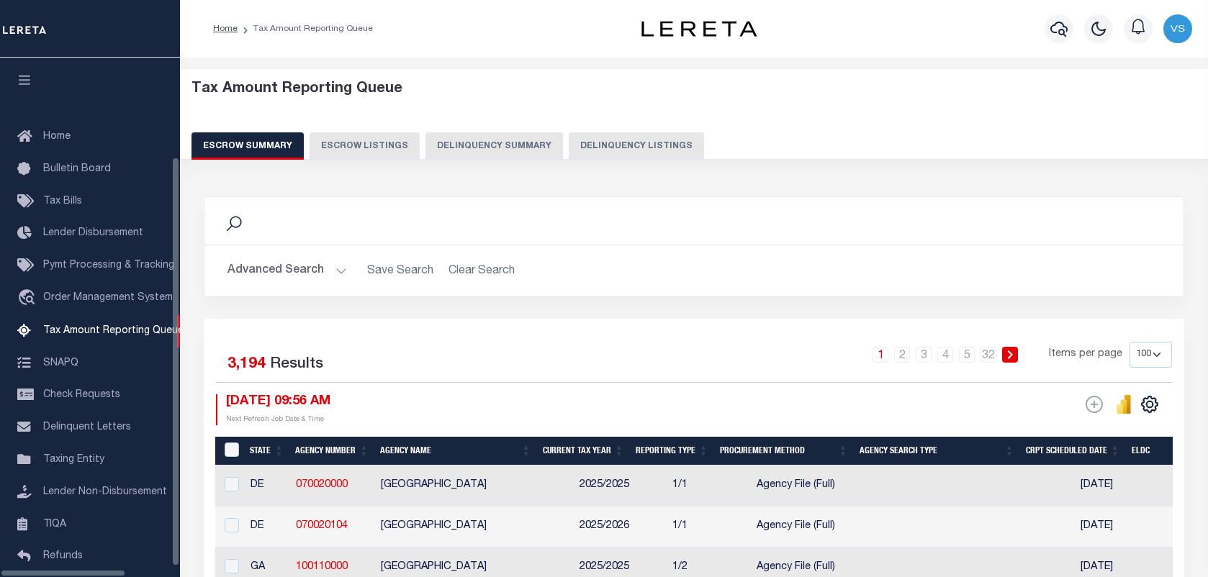
click at [587, 143] on button "Delinquency Listings" at bounding box center [636, 145] width 135 height 27
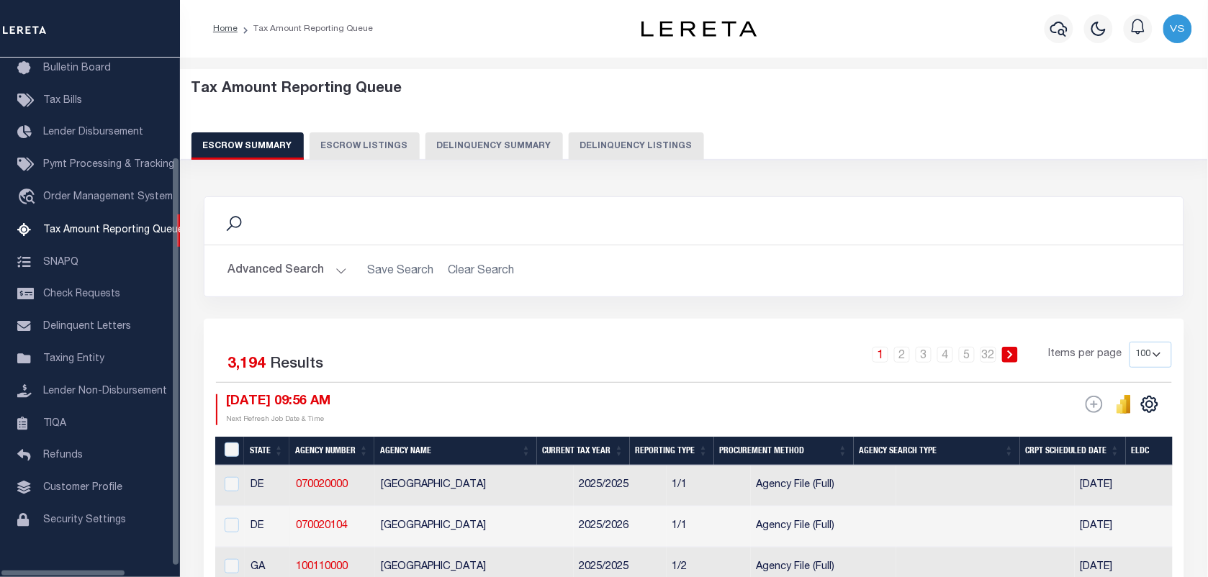
select select "100"
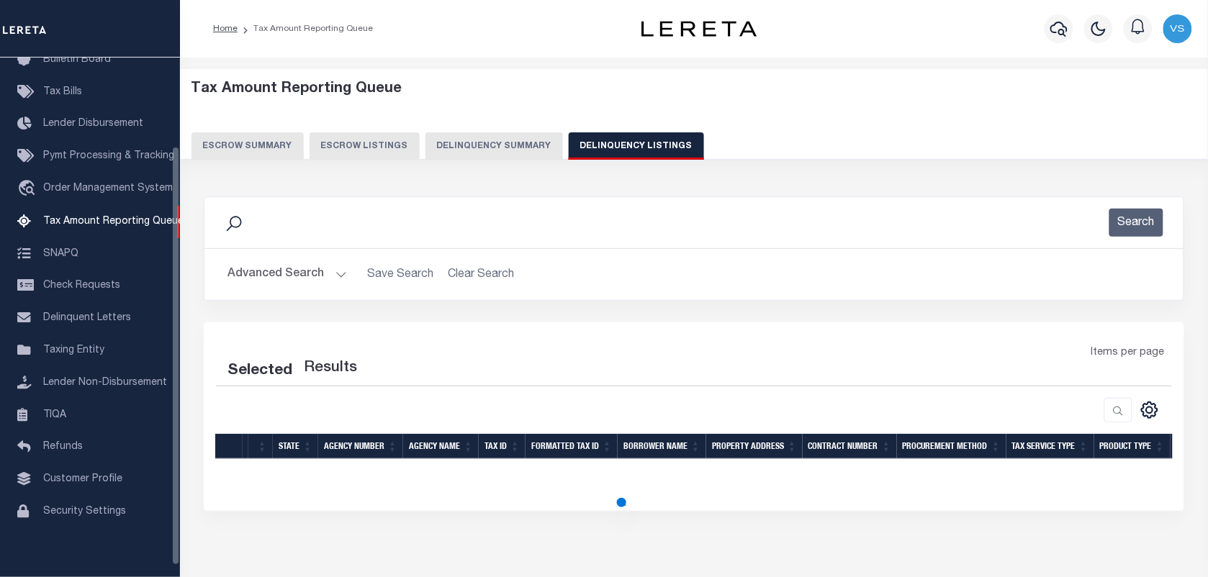
scroll to position [109, 0]
select select "100"
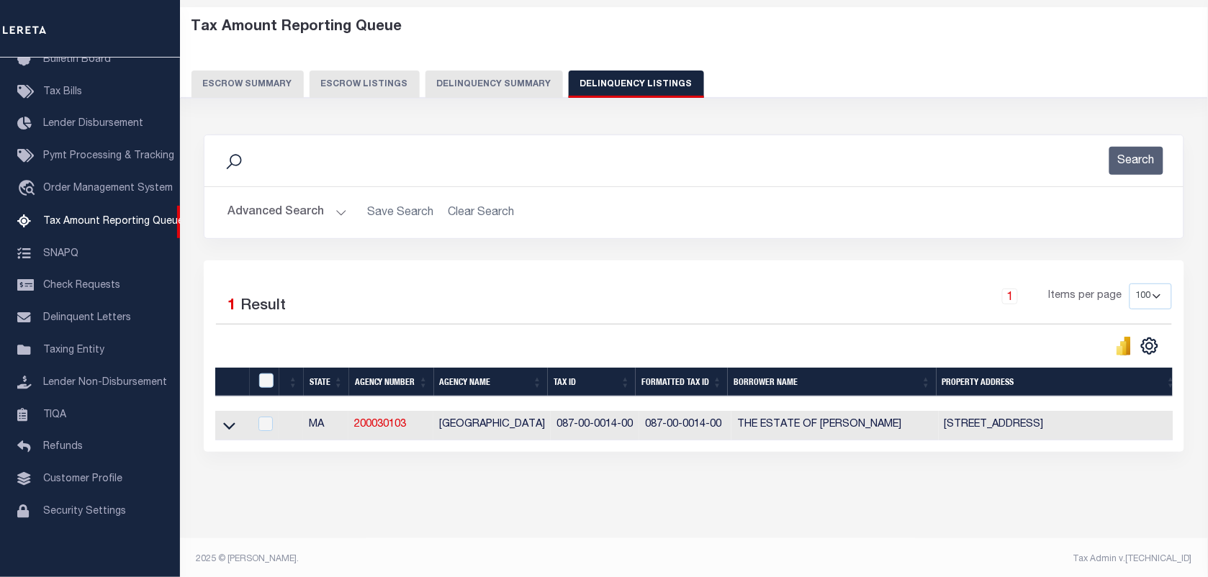
scroll to position [79, 0]
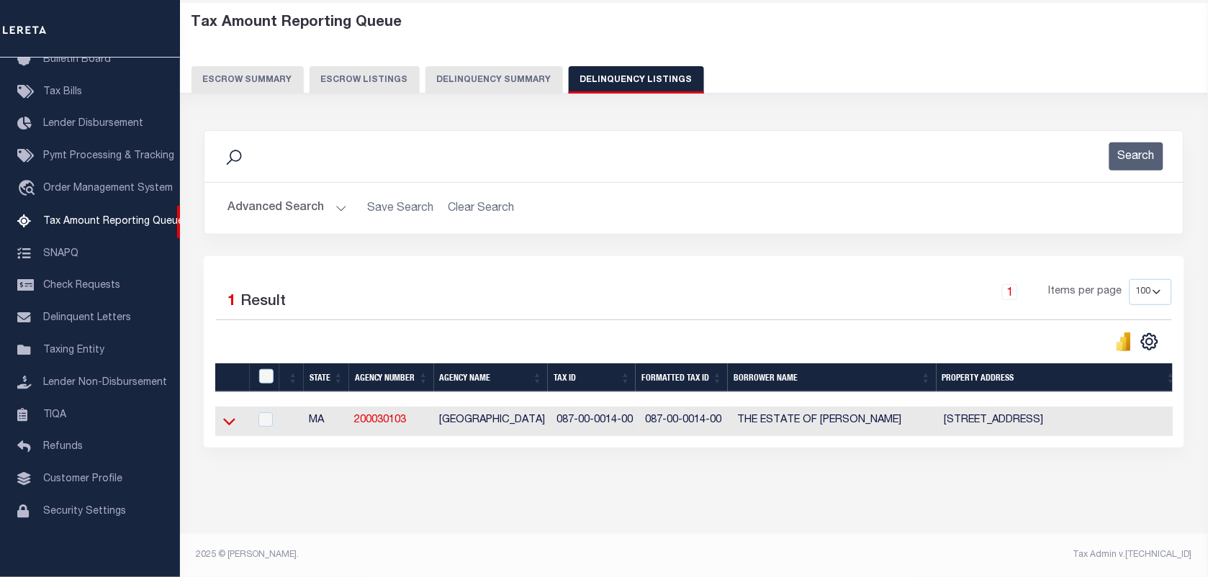
click at [228, 419] on icon at bounding box center [229, 422] width 12 height 7
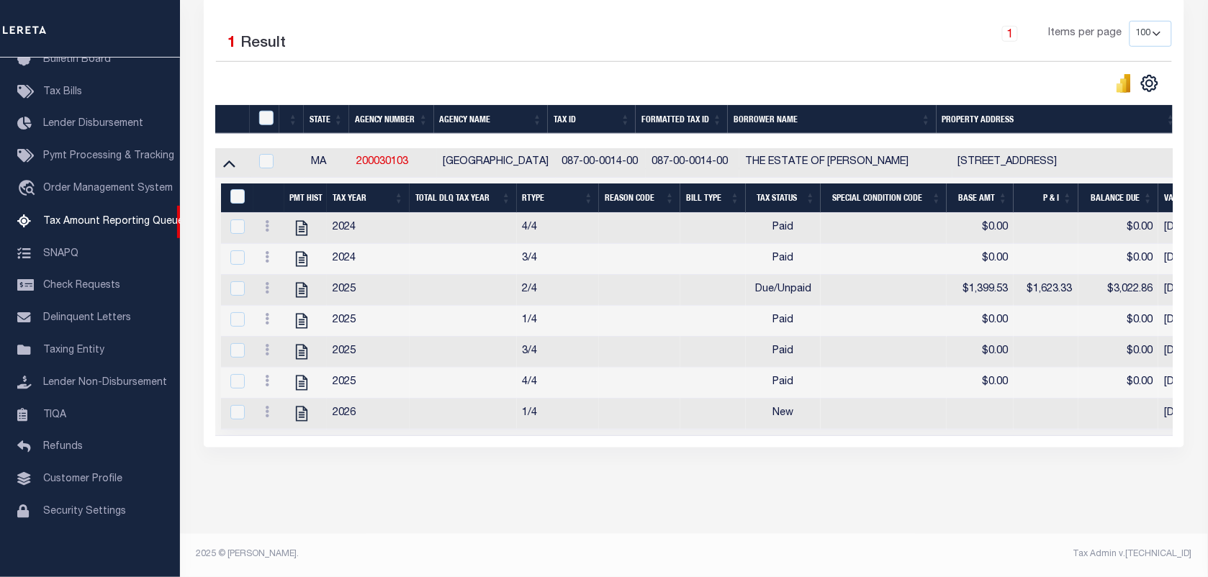
scroll to position [346, 0]
click at [268, 375] on icon at bounding box center [267, 381] width 4 height 12
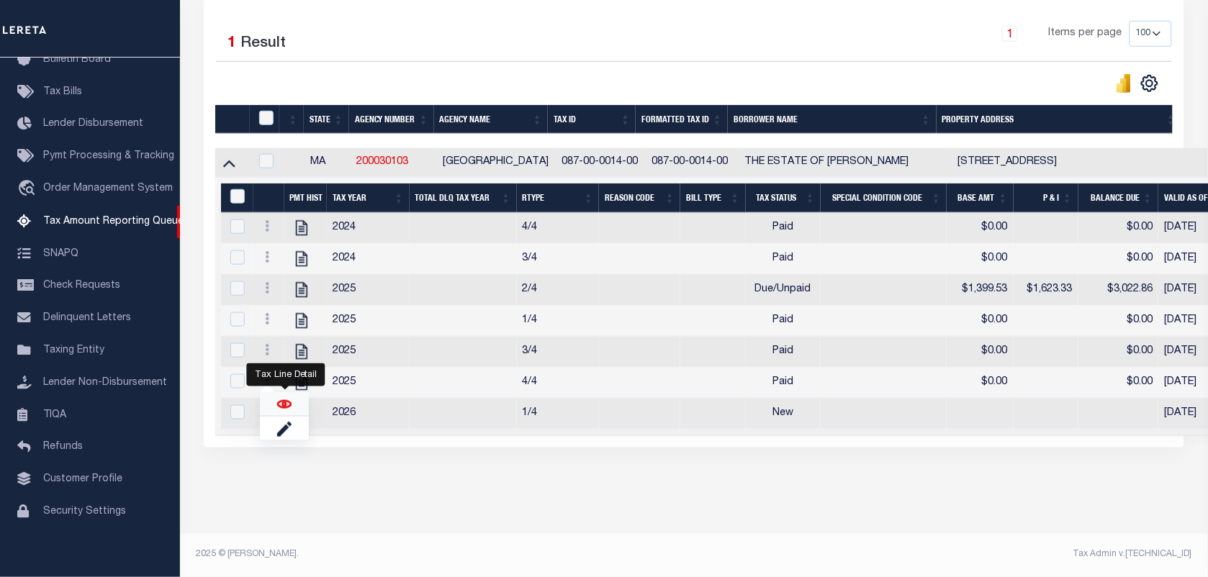
click at [283, 404] on img "" at bounding box center [284, 404] width 14 height 14
checkbox input "true"
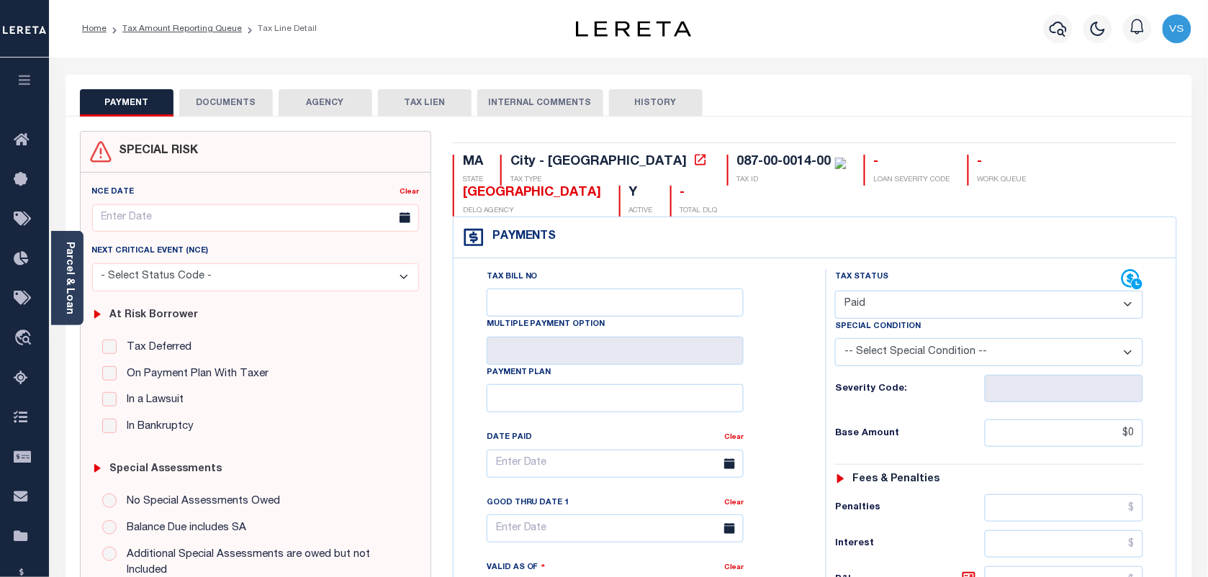
click at [908, 306] on select "- Select Status Code - Open Due/Unpaid Paid Incomplete No Tax Due Internal Refu…" at bounding box center [989, 305] width 308 height 28
select select "DUE"
click at [835, 292] on select "- Select Status Code - Open Due/Unpaid Paid Incomplete No Tax Due Internal Refu…" at bounding box center [989, 305] width 308 height 28
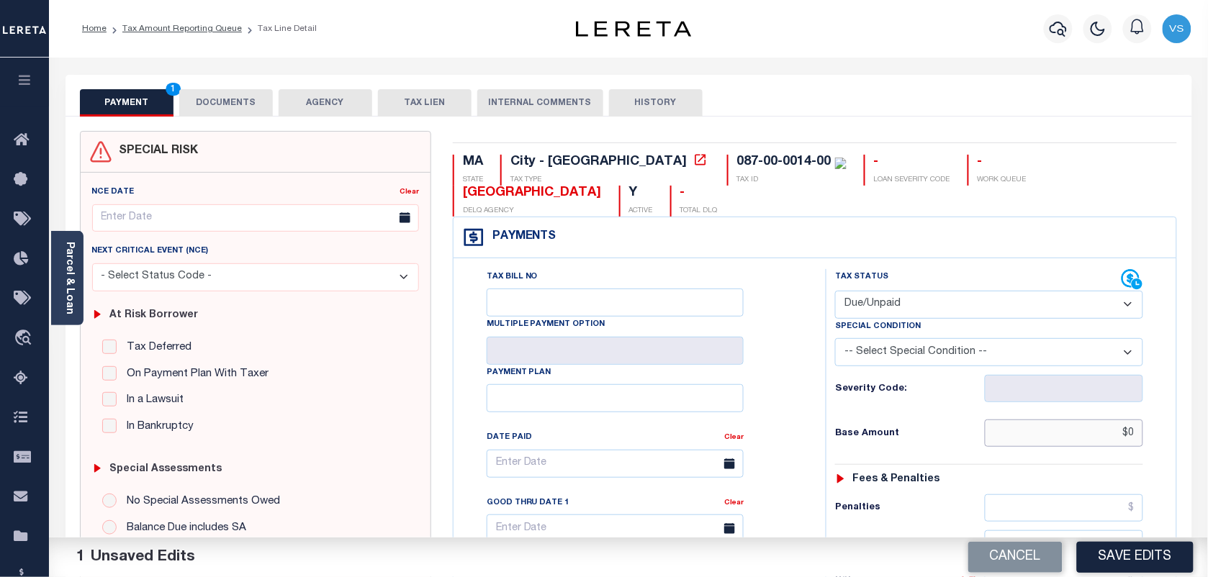
click at [1110, 434] on input "$0" at bounding box center [1064, 433] width 159 height 27
click at [1137, 434] on input "$0" at bounding box center [1064, 433] width 159 height 27
type input "$"
paste input "1,034.38"
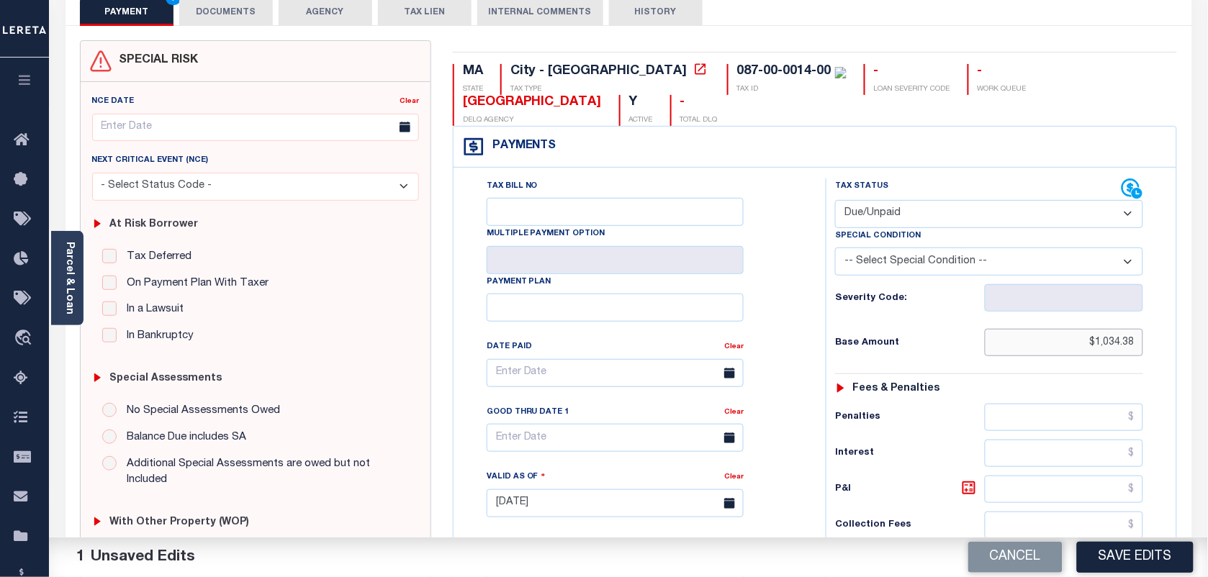
scroll to position [180, 0]
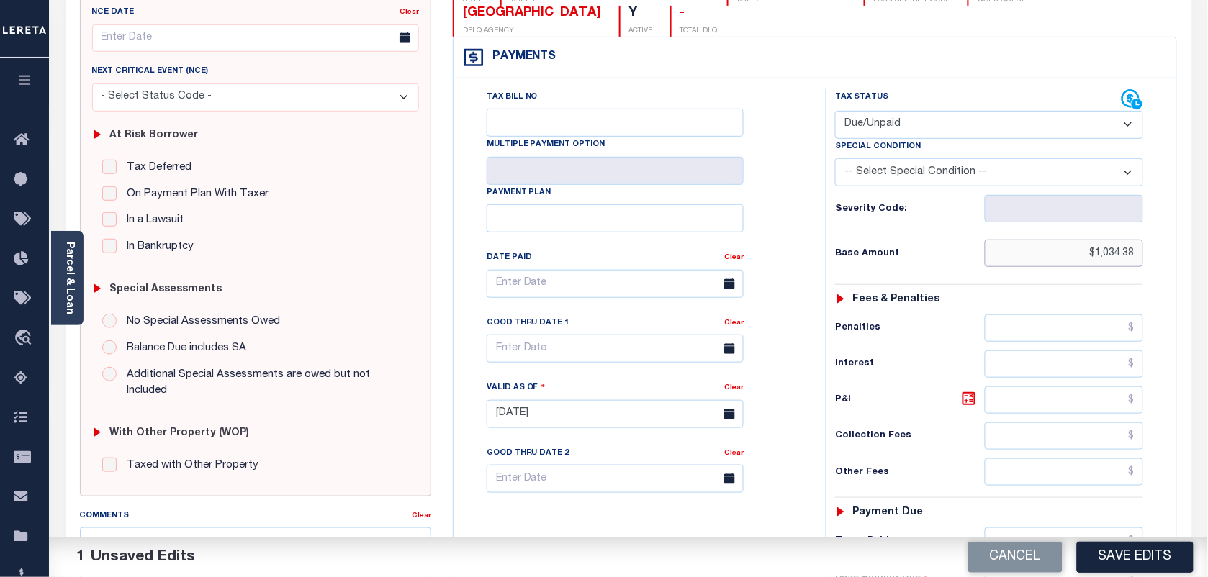
type input "$1,034.38"
click at [1118, 483] on input "text" at bounding box center [1064, 472] width 159 height 27
paste input "1,052.24"
type input "$1,052.24"
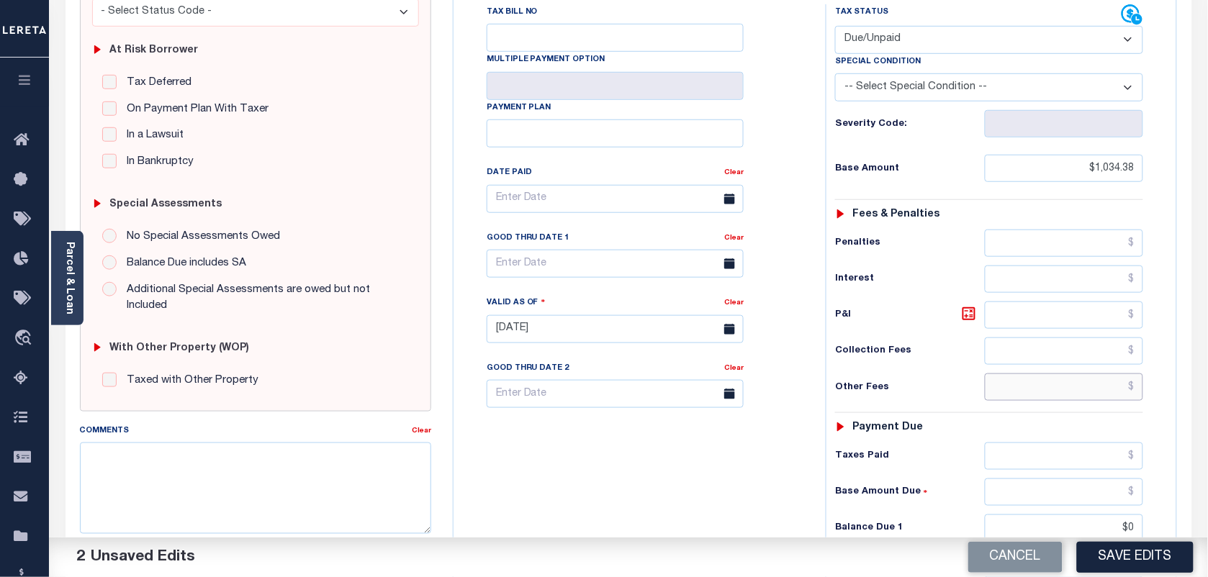
scroll to position [270, 0]
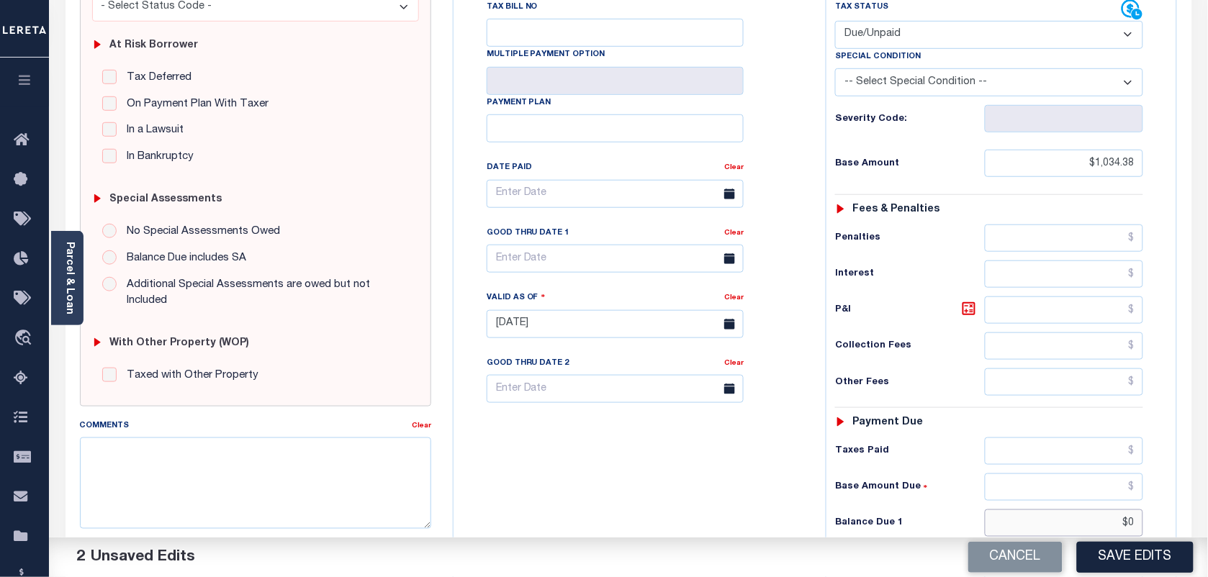
click at [1125, 526] on input "$0" at bounding box center [1064, 523] width 159 height 27
paste input "1,052.24"
type input "$1,052.24"
click at [1144, 556] on button "Save Edits" at bounding box center [1135, 557] width 117 height 31
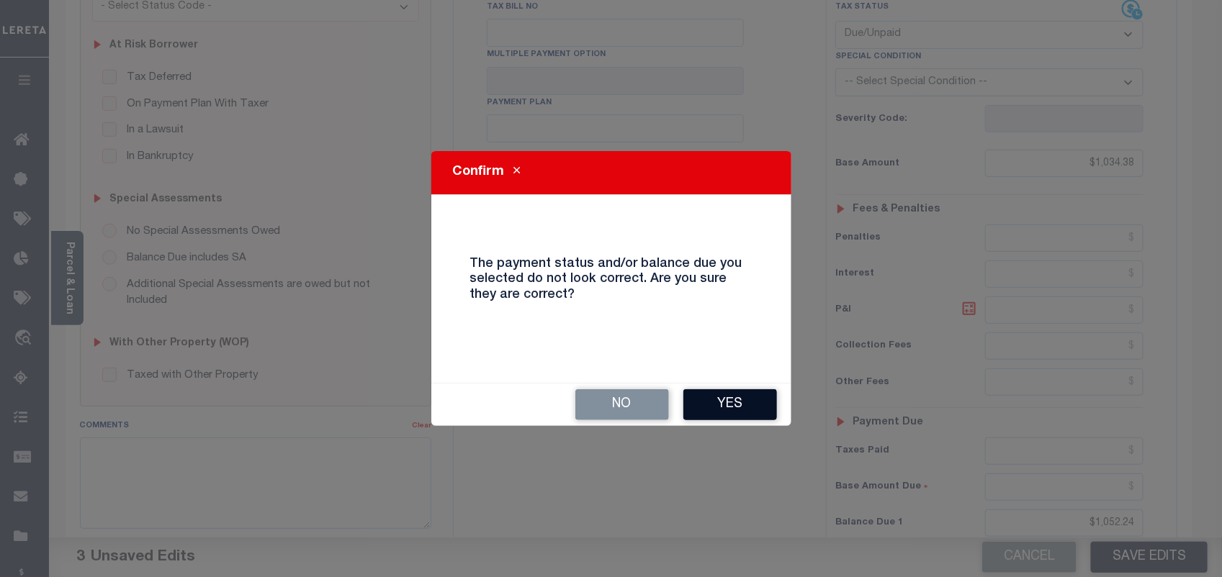
click at [731, 404] on button "Yes" at bounding box center [730, 404] width 94 height 31
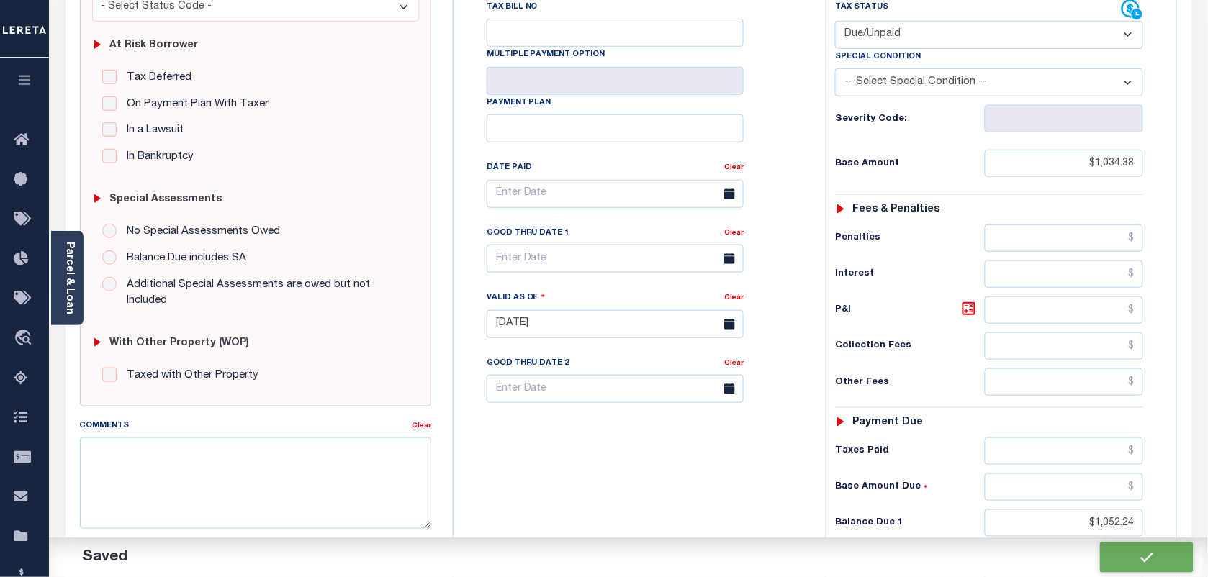
checkbox input "false"
type input "$1,034.38"
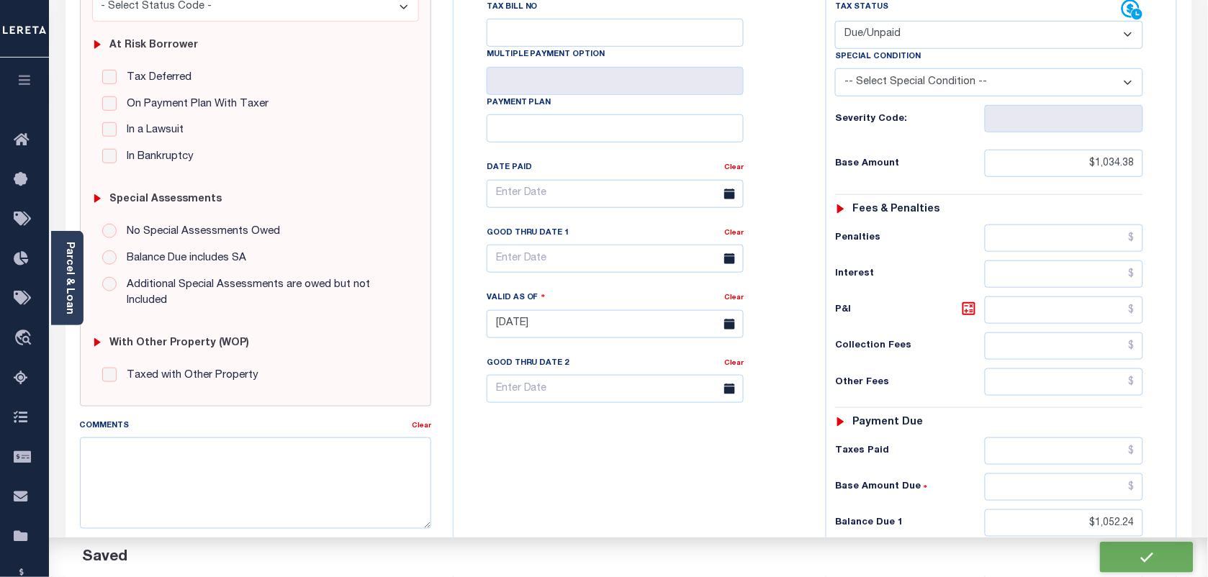
type input "$1,052.24"
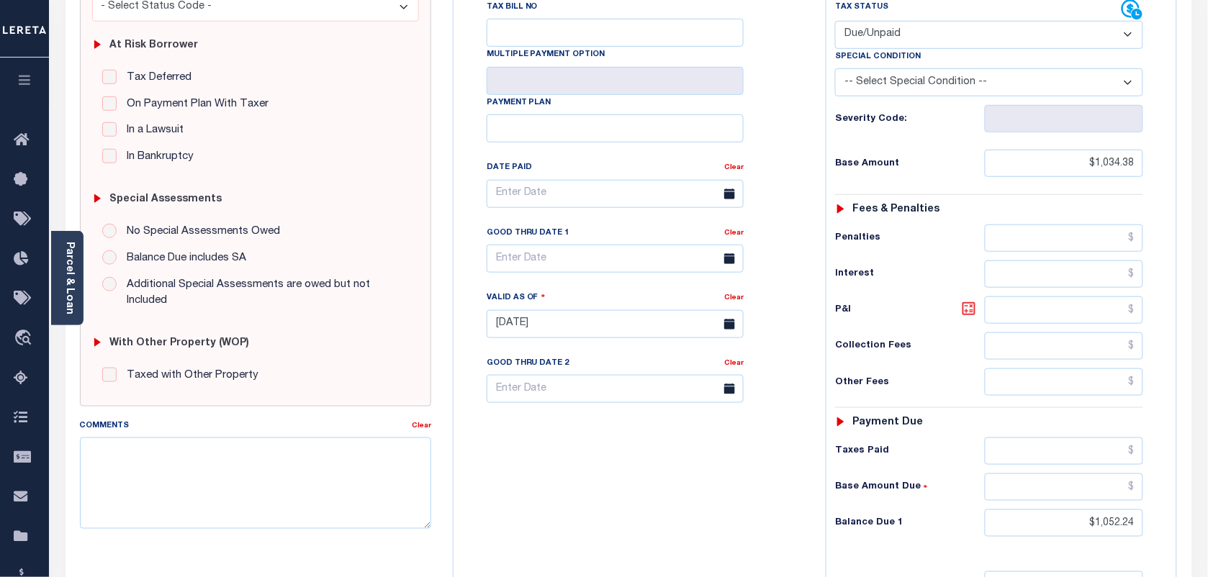
click at [970, 317] on icon at bounding box center [968, 308] width 17 height 17
type input "$17.86"
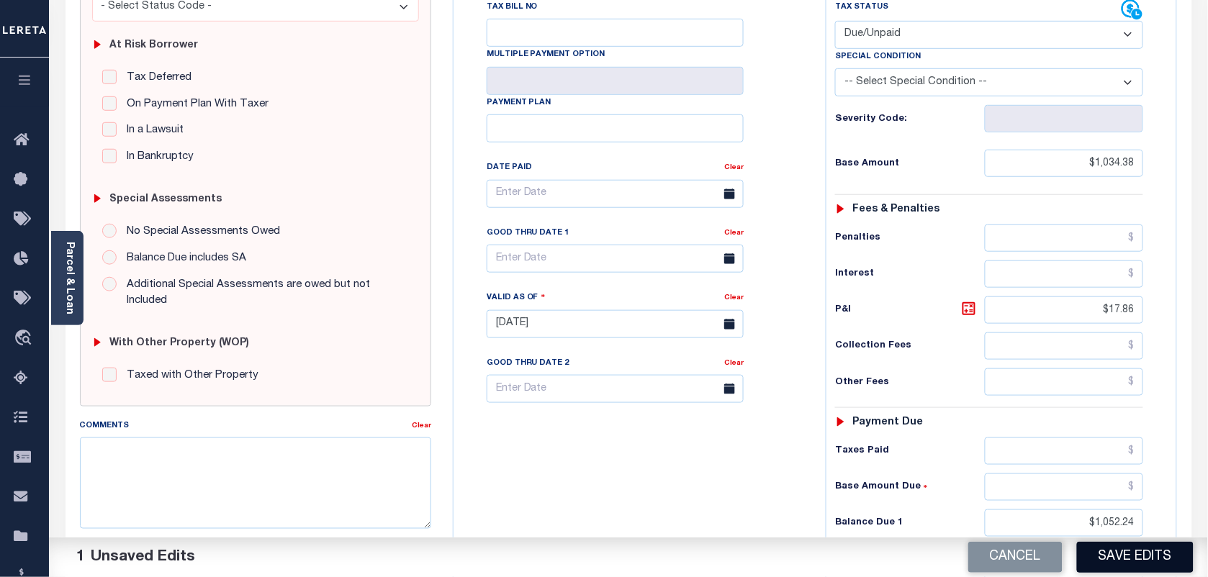
click at [1139, 556] on button "Save Edits" at bounding box center [1135, 557] width 117 height 31
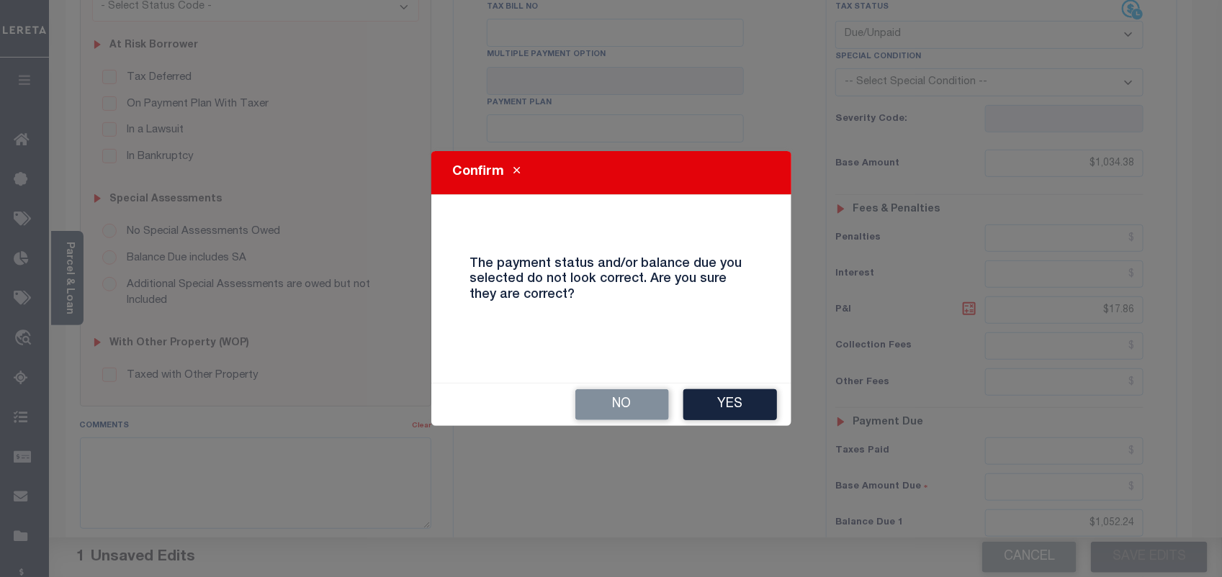
click at [757, 384] on div "No Yes" at bounding box center [611, 405] width 360 height 42
click at [753, 394] on button "Yes" at bounding box center [730, 404] width 94 height 31
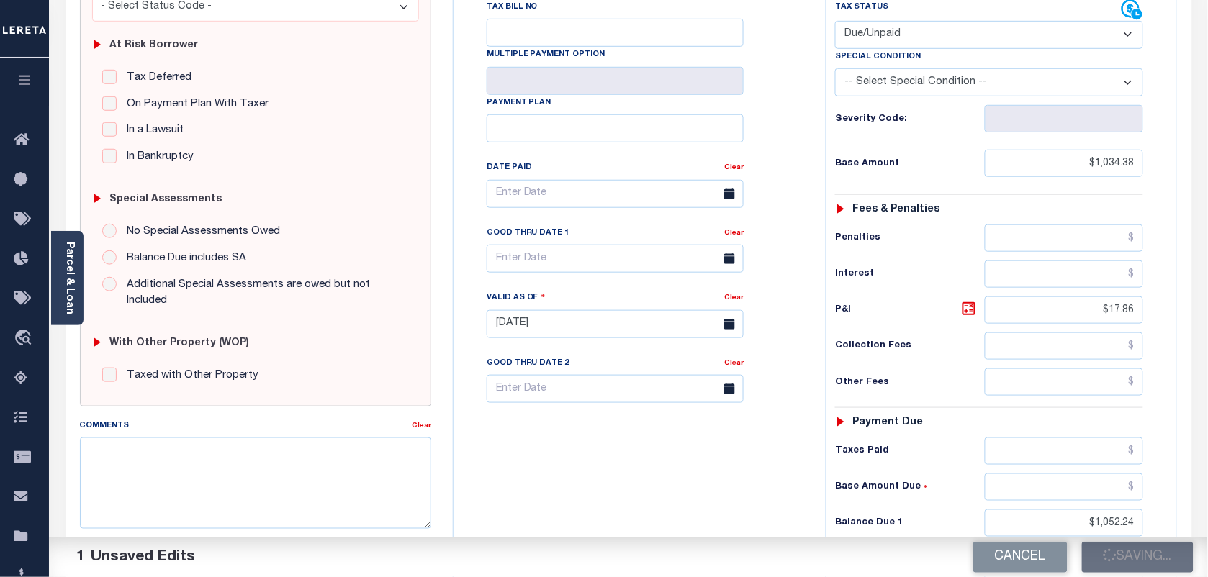
checkbox input "false"
type input "$1,034.38"
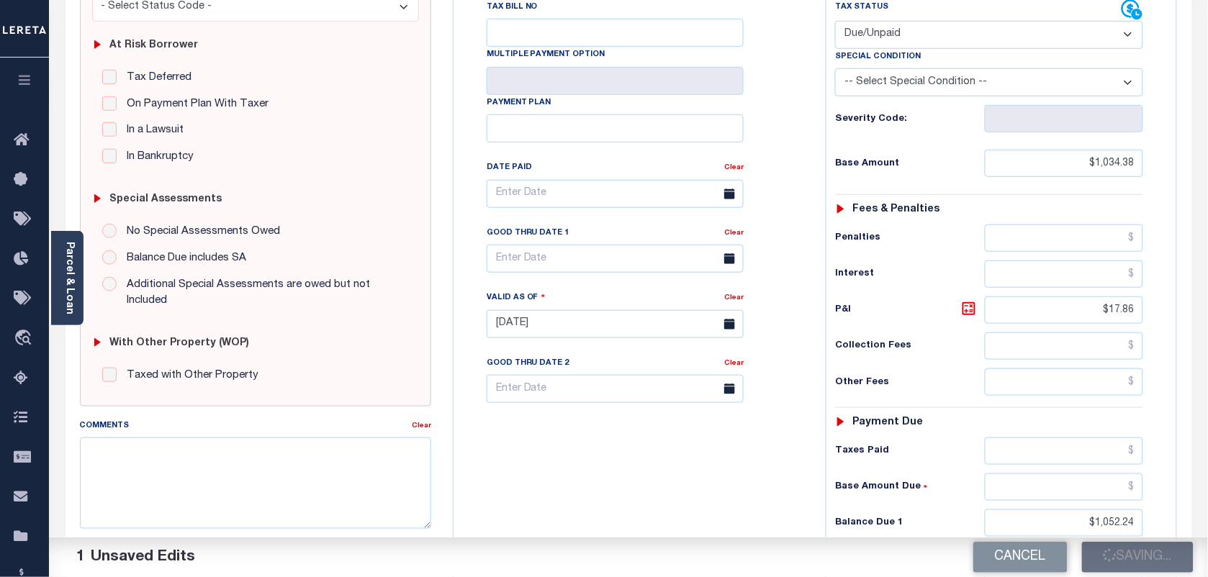
type input "$17.86"
type input "$1,052.24"
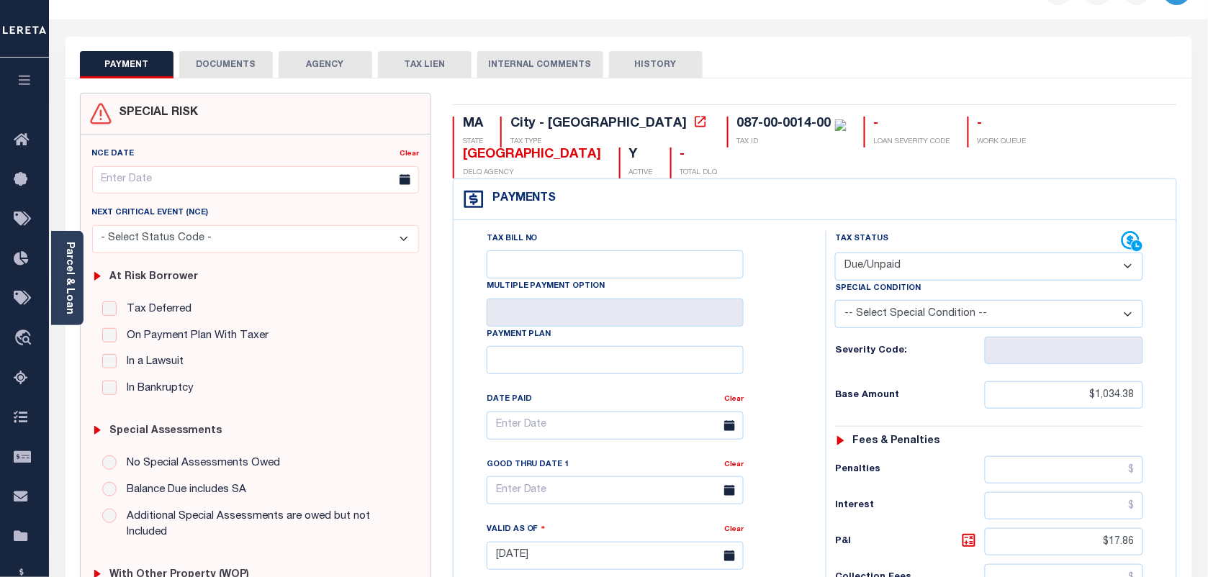
scroll to position [0, 0]
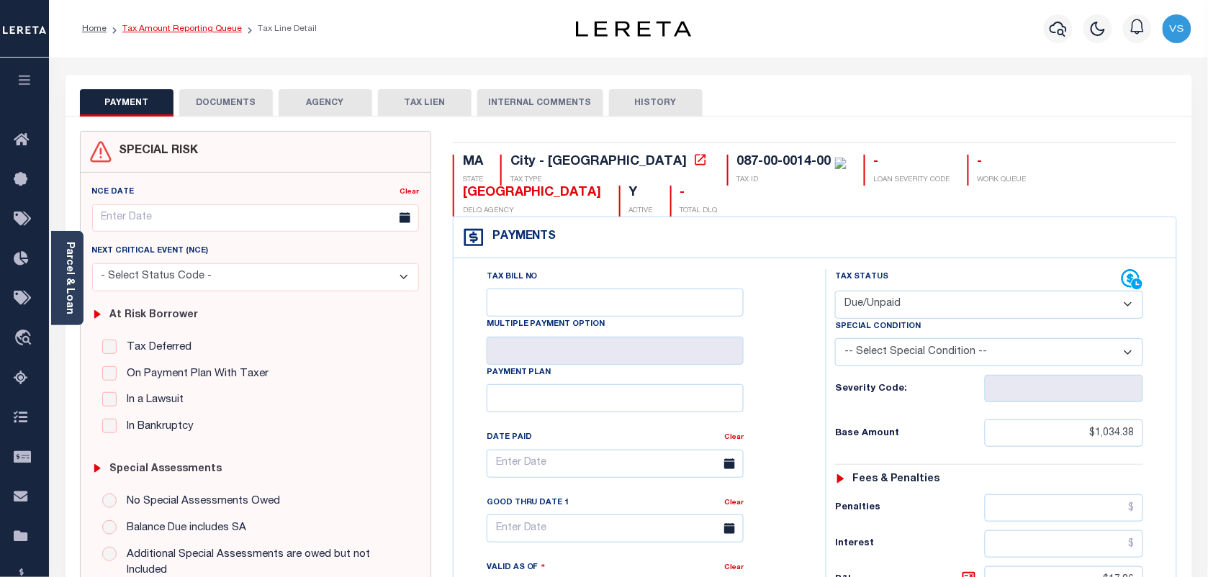
click at [160, 31] on link "Tax Amount Reporting Queue" at bounding box center [181, 28] width 119 height 9
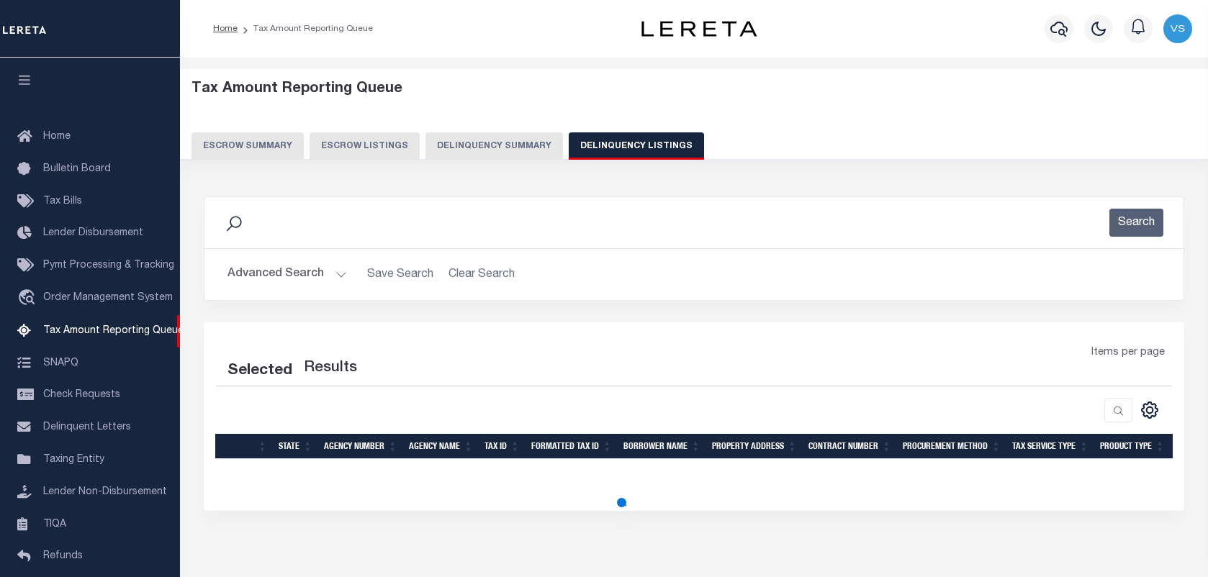
select select "100"
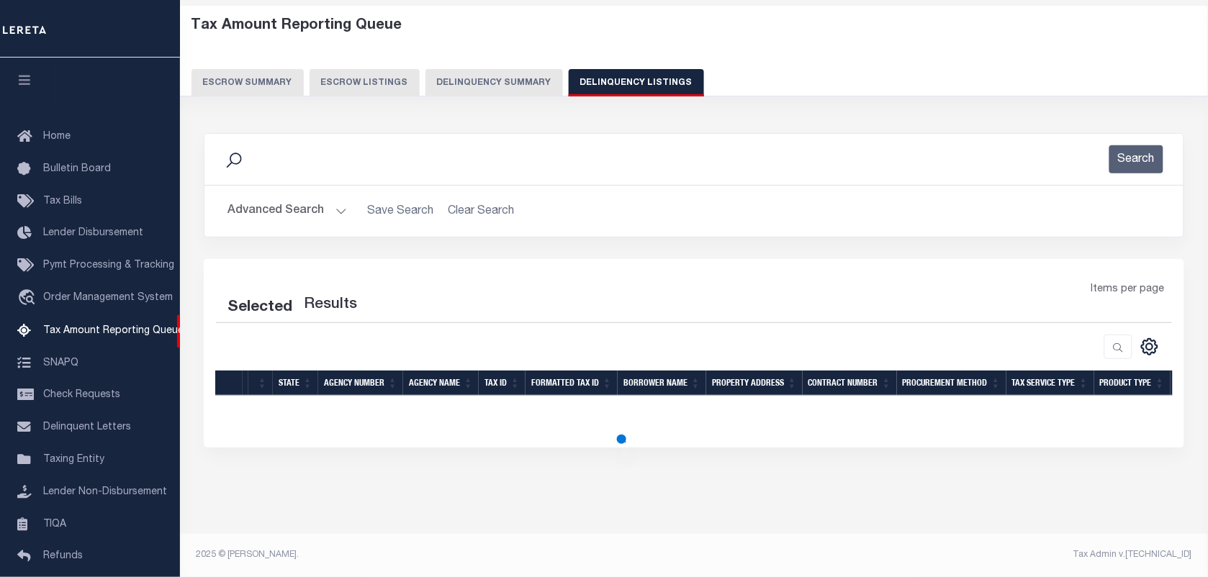
scroll to position [123, 0]
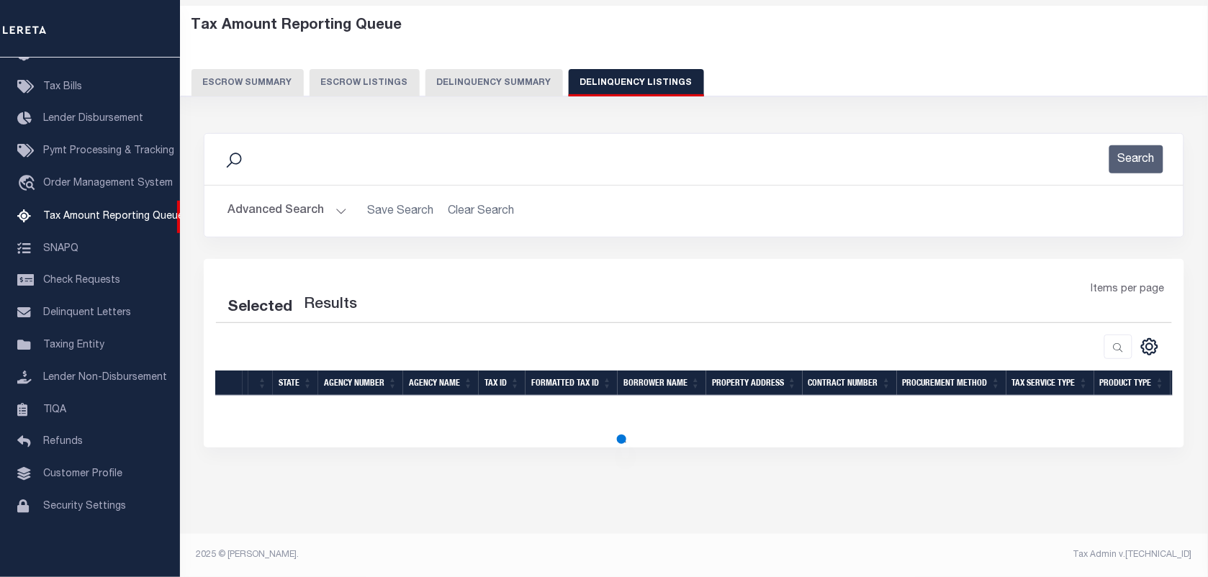
select select "100"
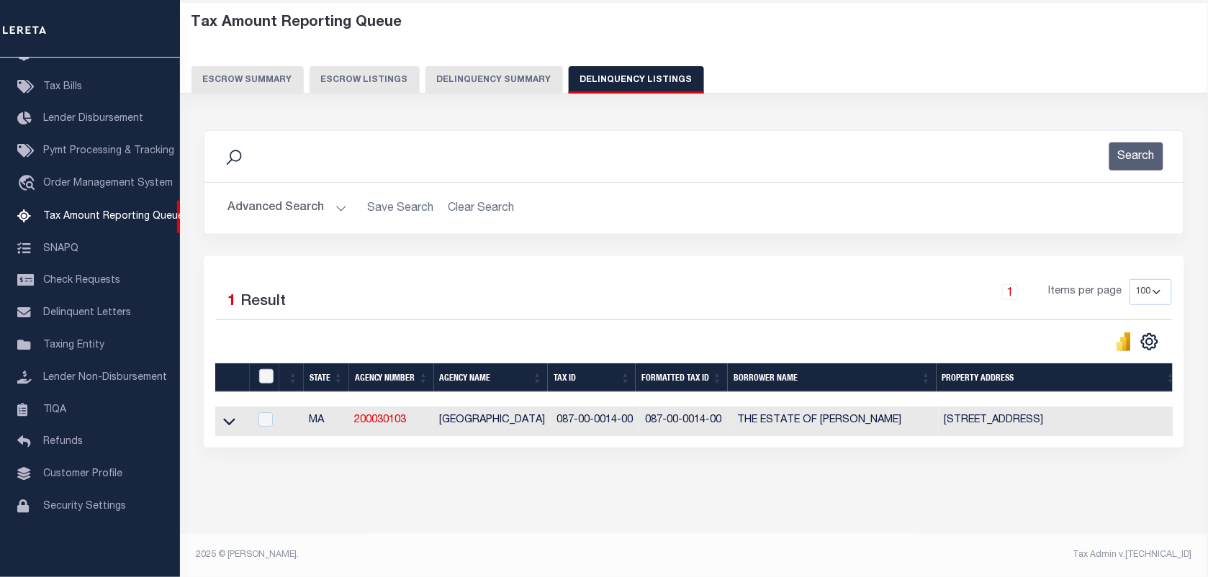
scroll to position [79, 0]
click at [231, 414] on icon at bounding box center [229, 421] width 12 height 15
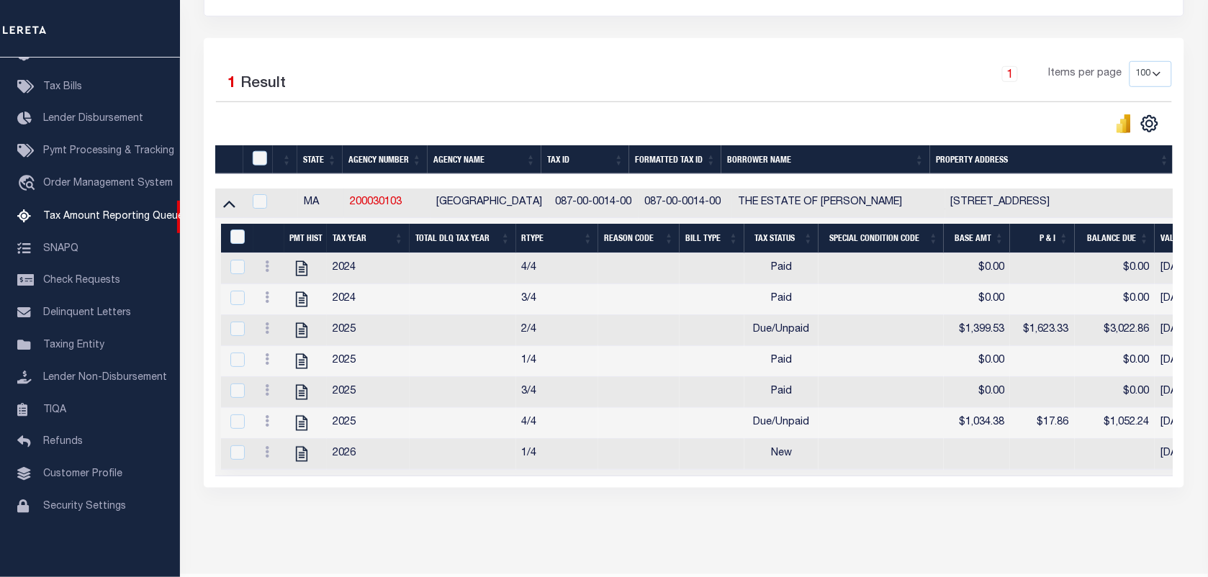
scroll to position [346, 0]
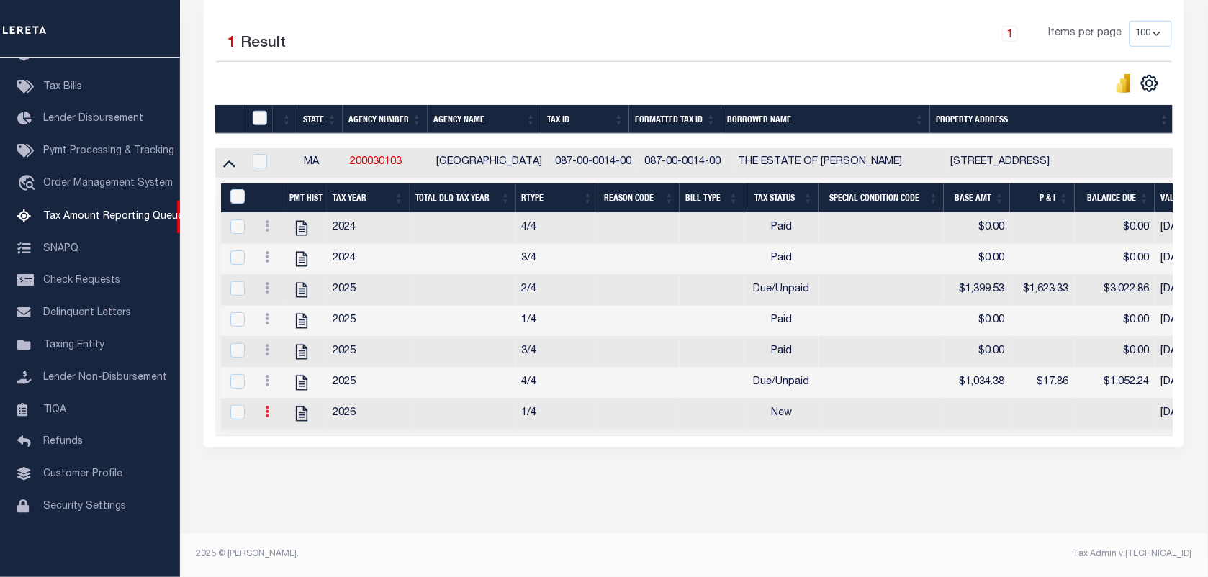
click at [265, 406] on icon at bounding box center [267, 412] width 4 height 12
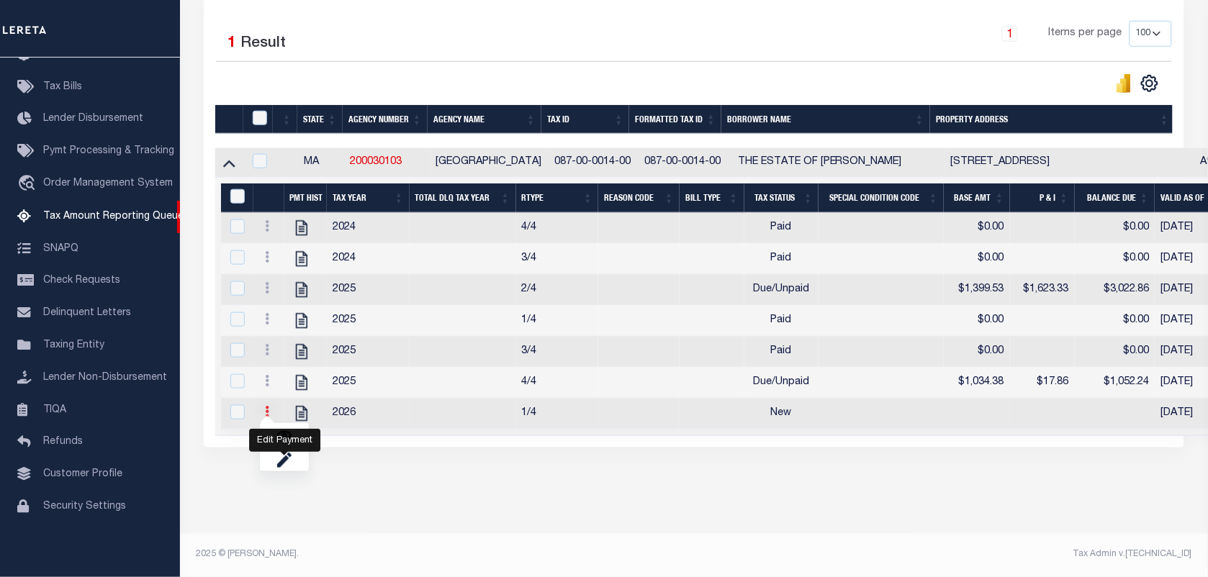
scroll to position [337, 0]
click at [279, 437] on img "" at bounding box center [284, 435] width 14 height 14
checkbox input "true"
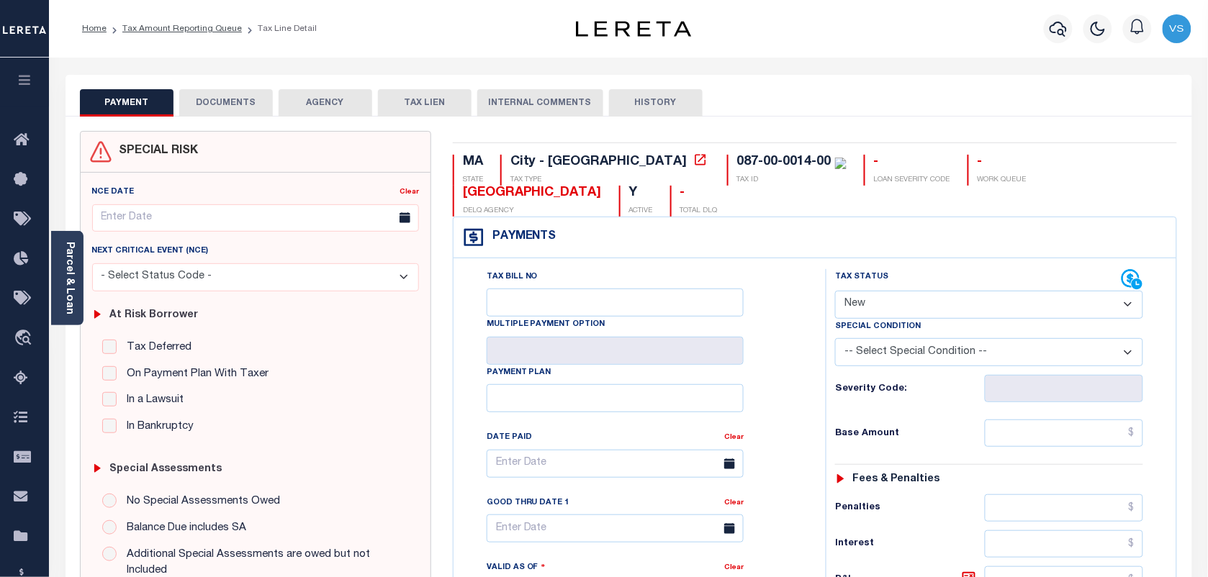
click at [897, 319] on select "- Select Status Code - Open Due/Unpaid Paid Incomplete No Tax Due Internal Refu…" at bounding box center [989, 305] width 308 height 28
select select "PYD"
click at [835, 292] on select "- Select Status Code - Open Due/Unpaid Paid Incomplete No Tax Due Internal Refu…" at bounding box center [989, 305] width 308 height 28
type input "[DATE]"
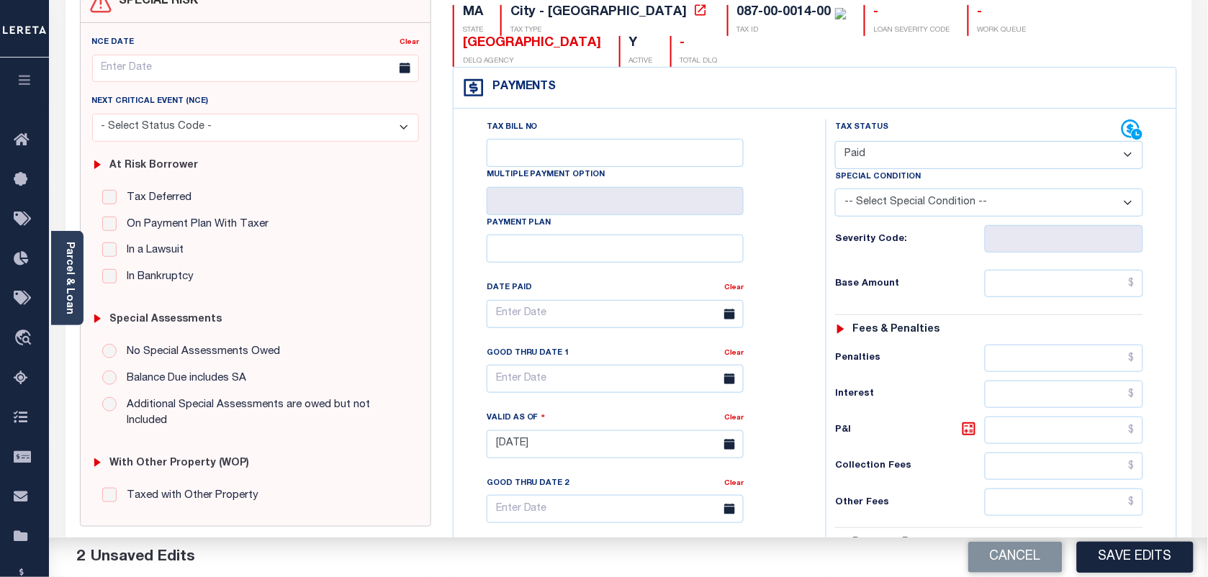
scroll to position [180, 0]
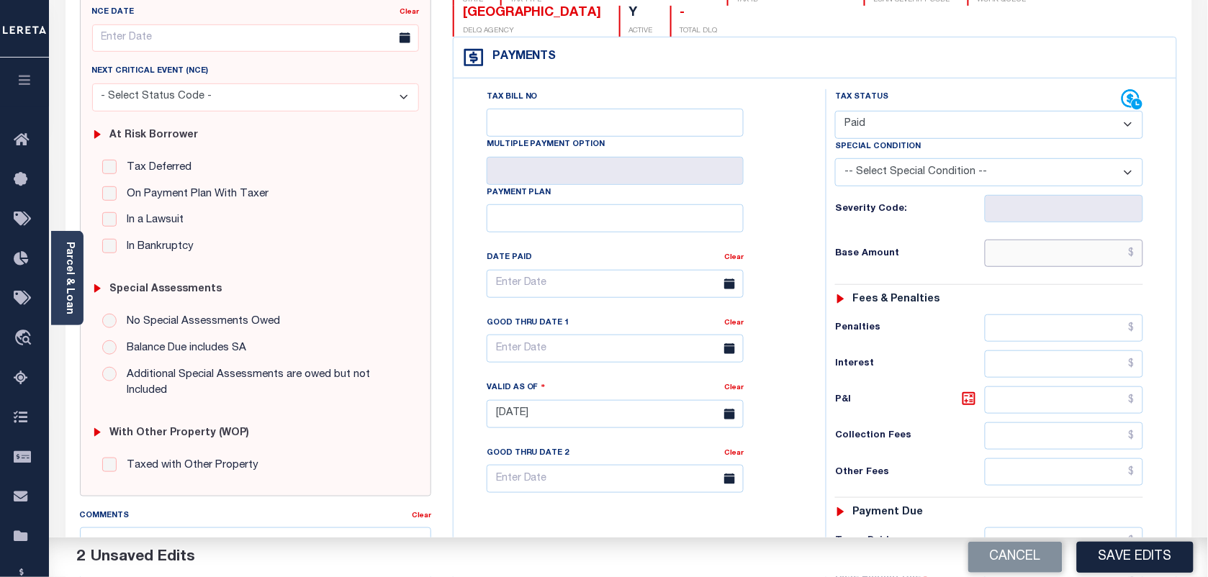
click at [1129, 256] on input "text" at bounding box center [1064, 253] width 159 height 27
type input "$0.00"
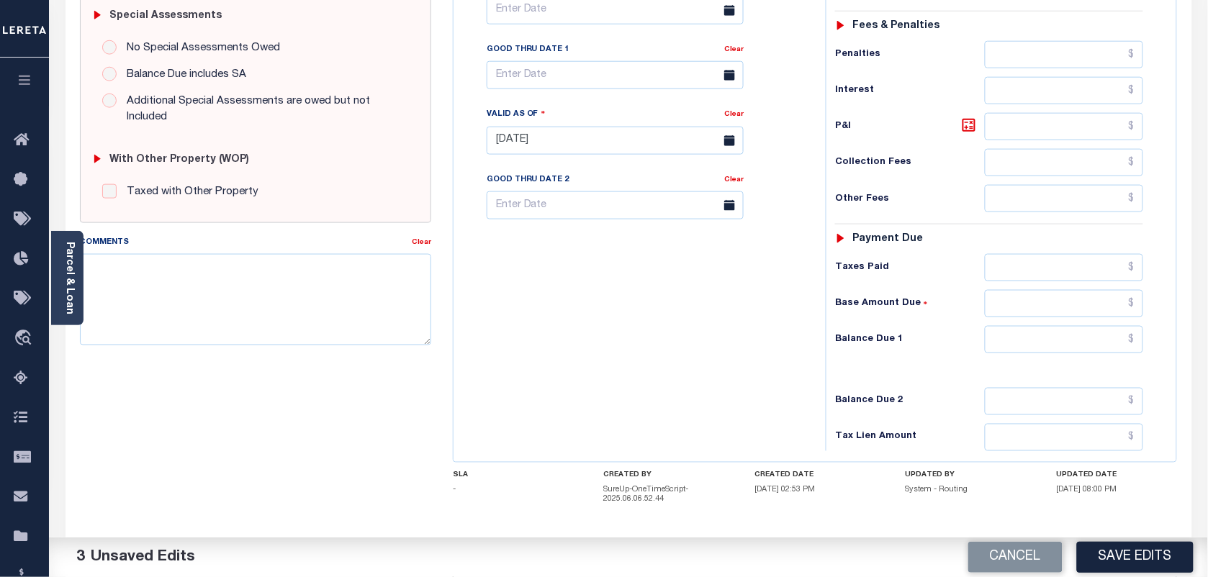
scroll to position [529, 0]
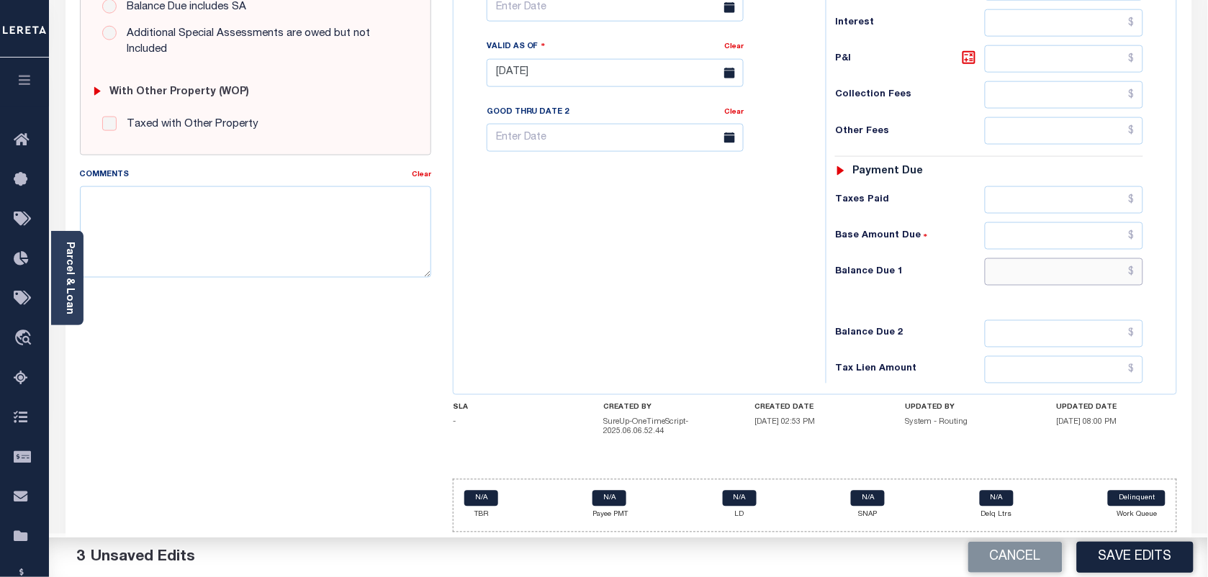
click at [1103, 279] on input "text" at bounding box center [1064, 271] width 159 height 27
type input "$0.00"
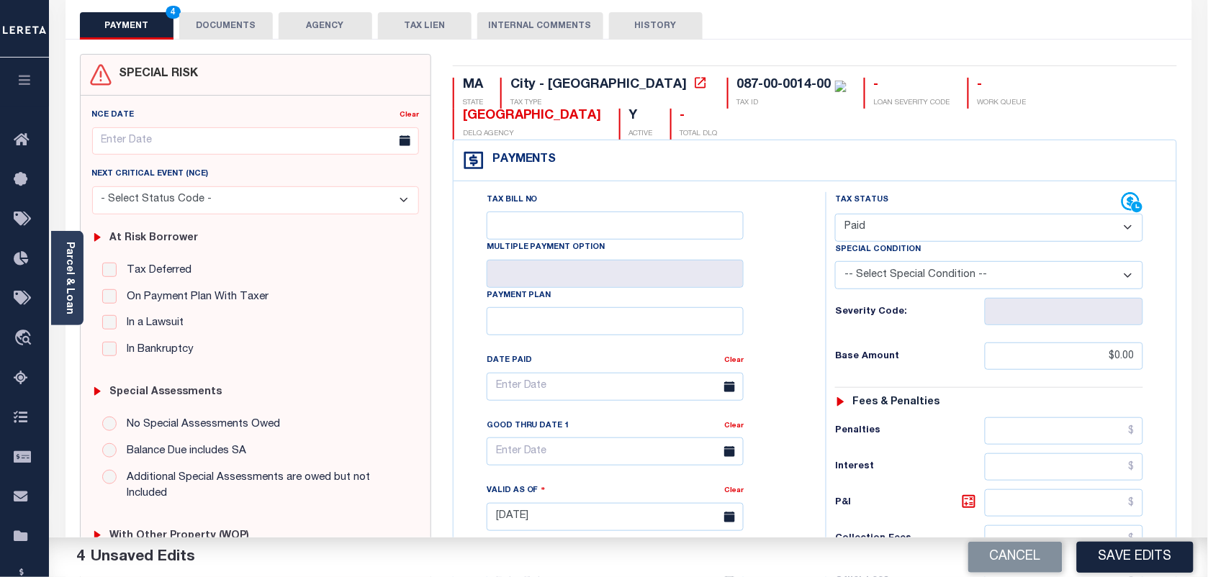
scroll to position [0, 0]
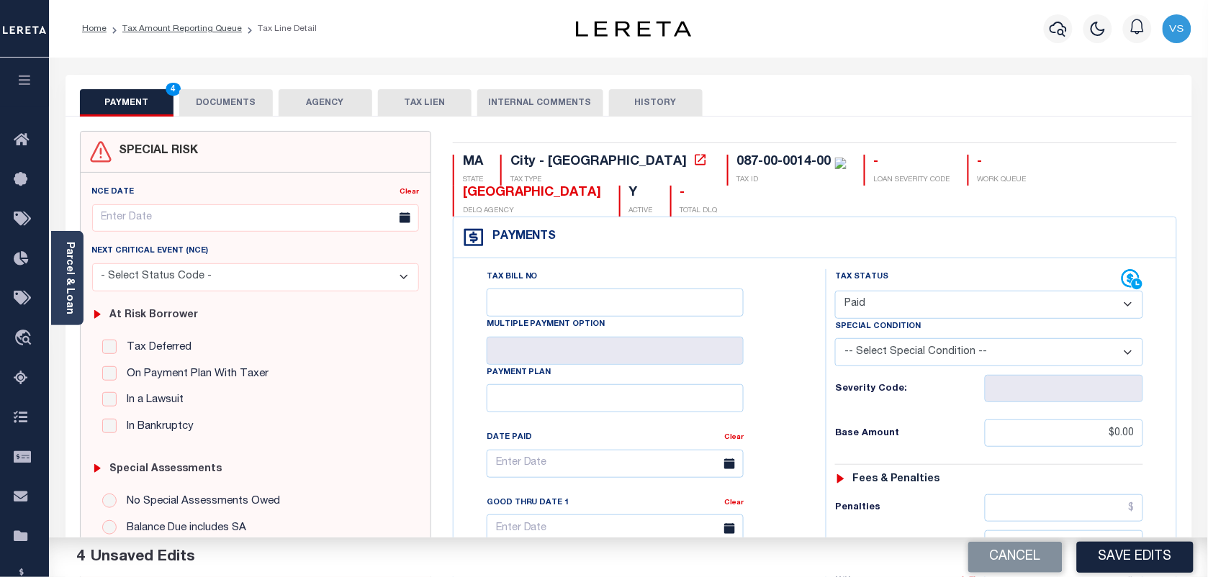
click at [220, 101] on button "DOCUMENTS" at bounding box center [226, 102] width 94 height 27
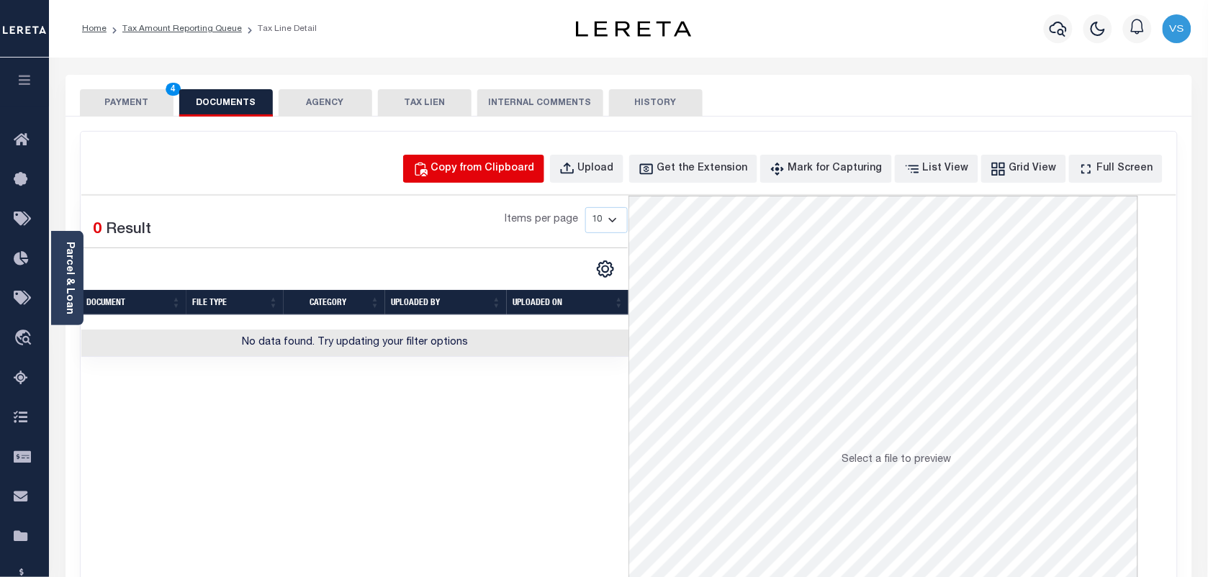
click at [509, 174] on div "Copy from Clipboard" at bounding box center [483, 169] width 104 height 16
select select "POP"
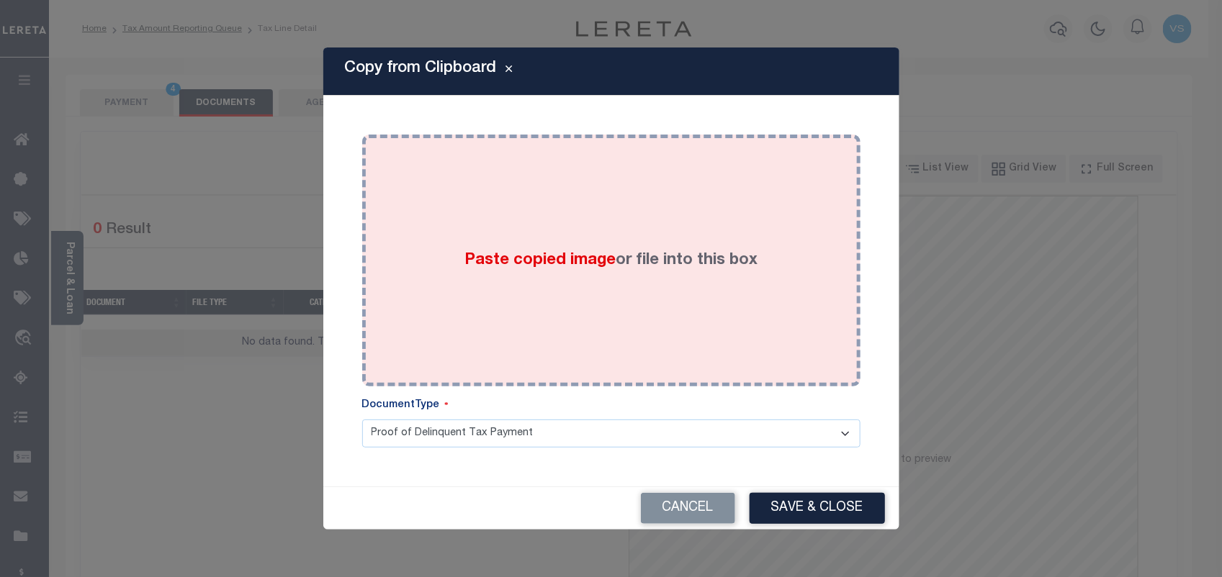
click at [628, 271] on label "Paste copied image or file into this box" at bounding box center [610, 261] width 293 height 24
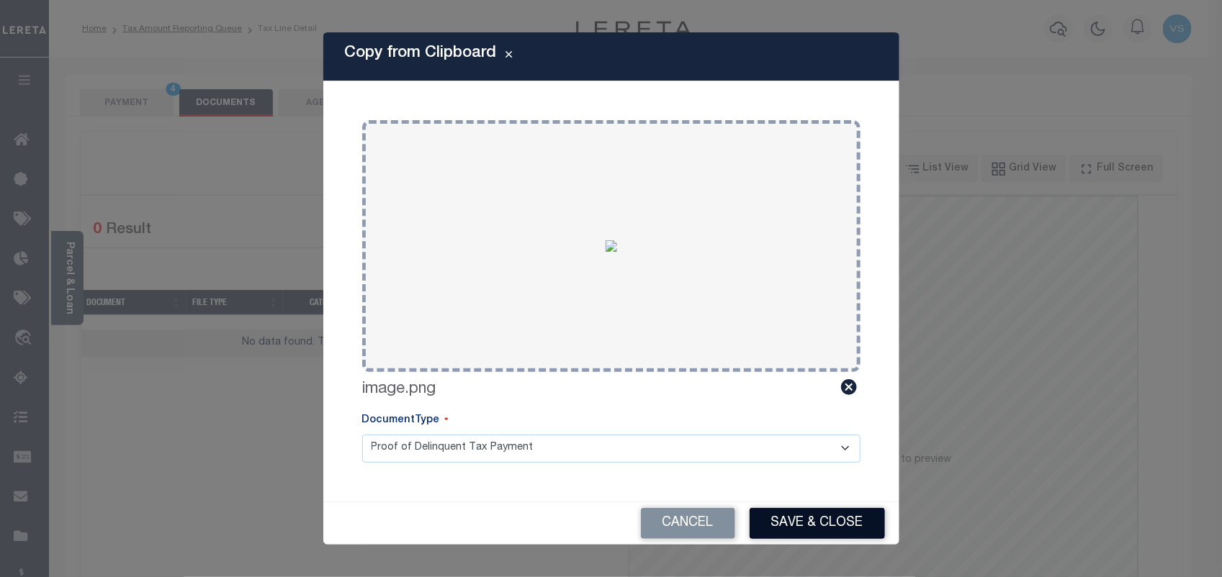
click at [803, 524] on button "Save & Close" at bounding box center [816, 523] width 135 height 31
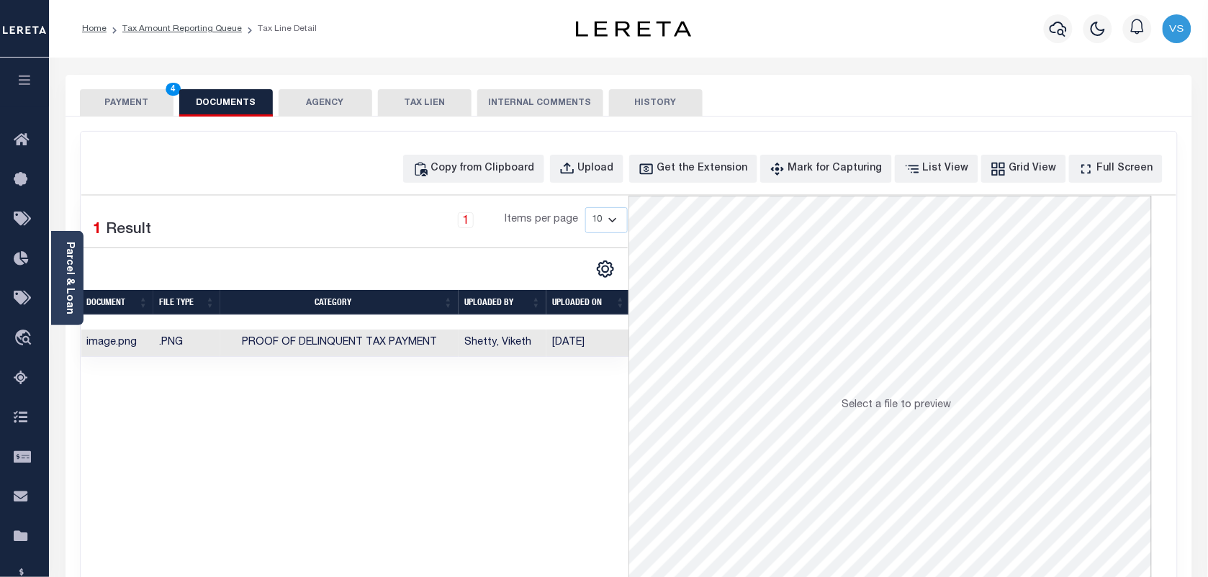
click at [117, 105] on button "PAYMENT 4" at bounding box center [127, 102] width 94 height 27
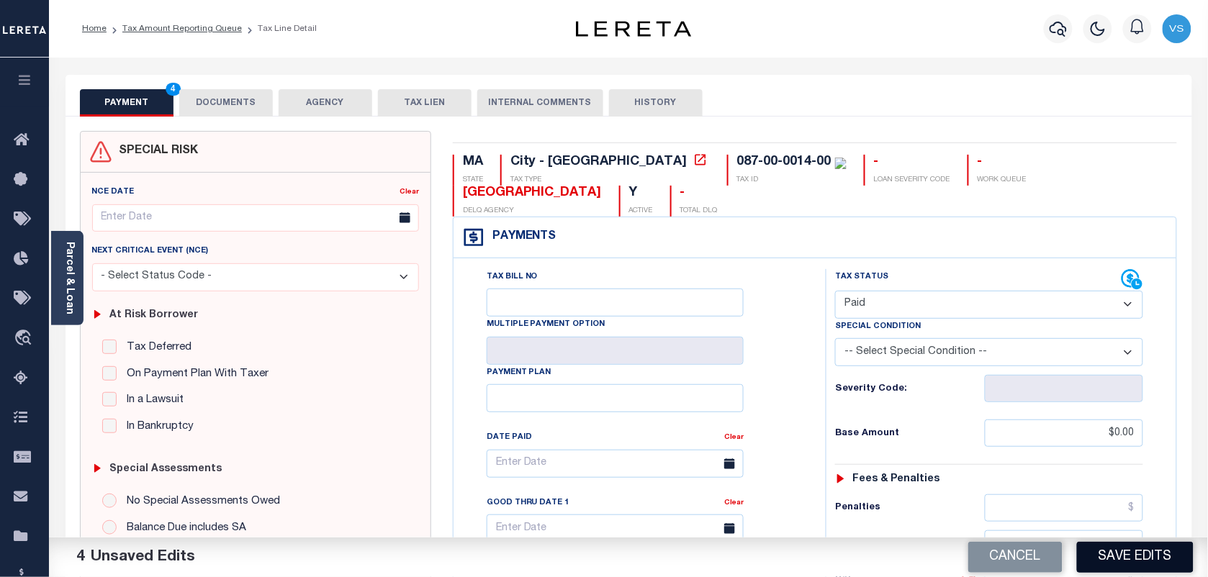
click at [1111, 569] on button "Save Edits" at bounding box center [1135, 557] width 117 height 31
checkbox input "false"
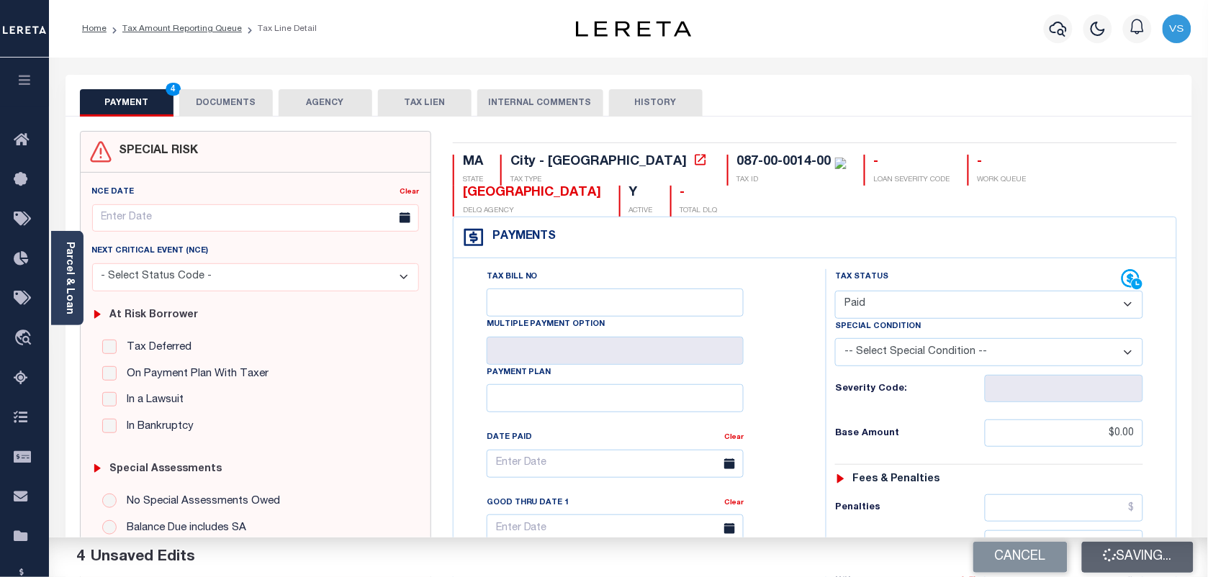
type input "$0"
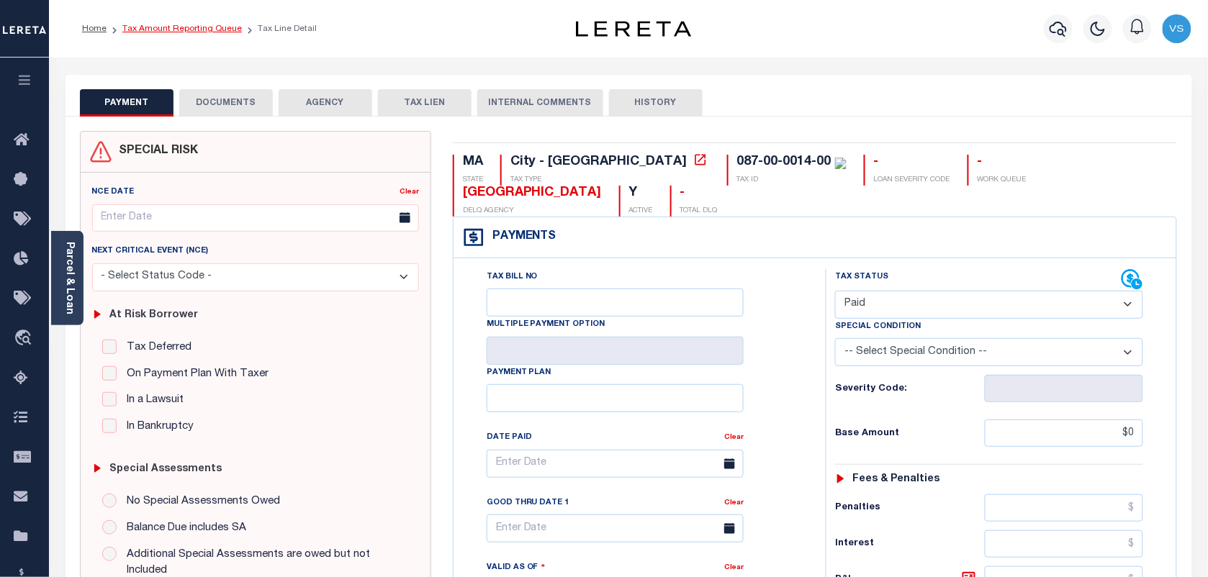
click at [160, 30] on link "Tax Amount Reporting Queue" at bounding box center [181, 28] width 119 height 9
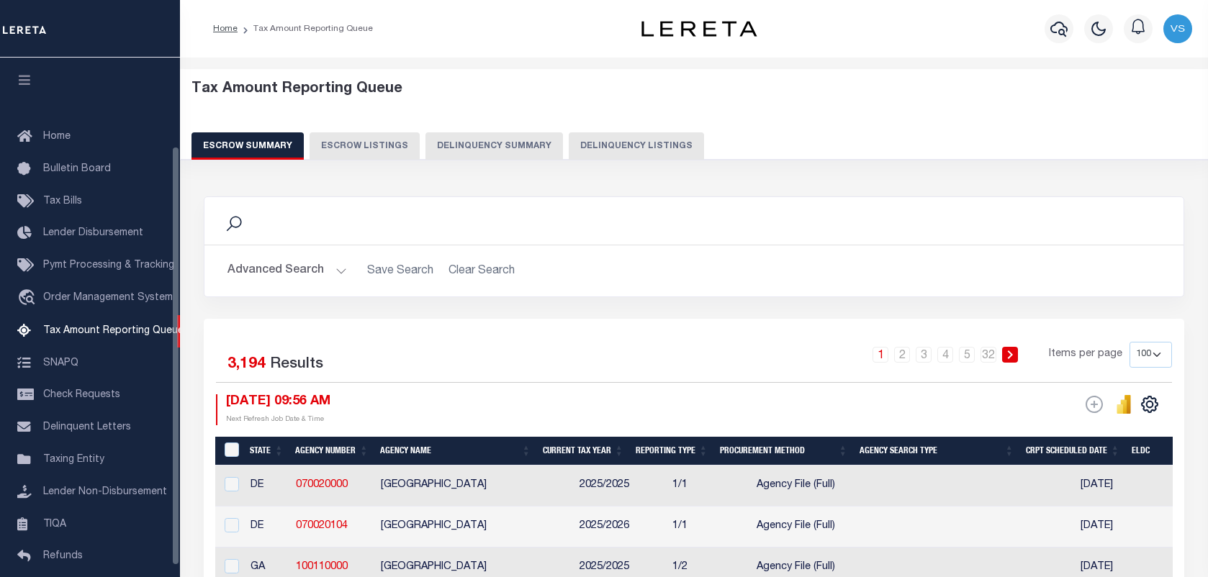
click at [594, 143] on button "Delinquency Listings" at bounding box center [636, 145] width 135 height 27
select select "100"
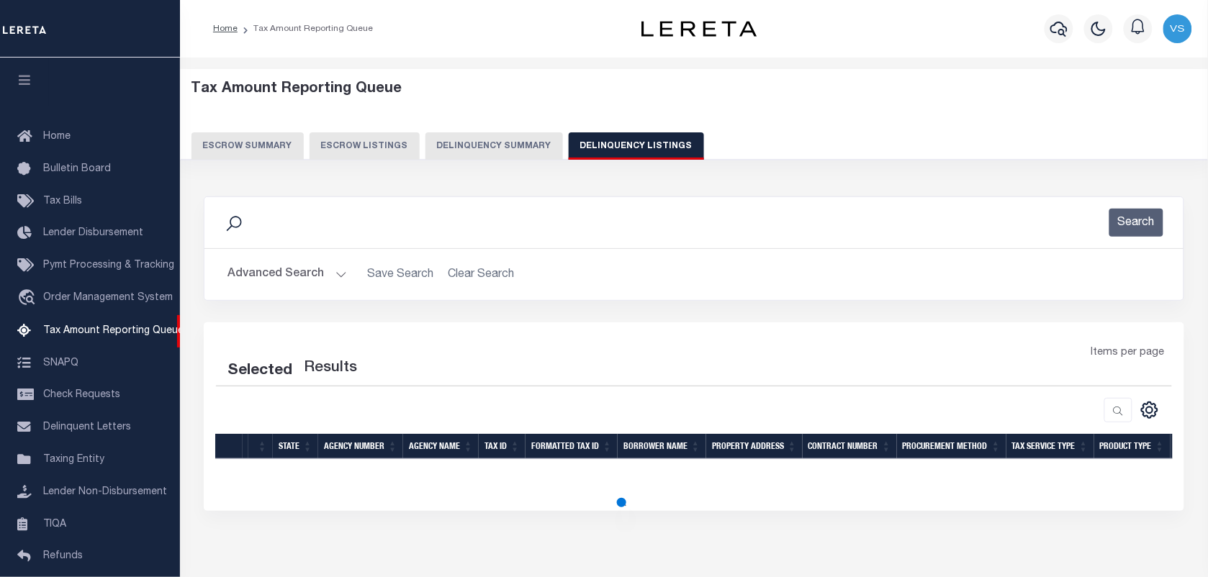
select select "100"
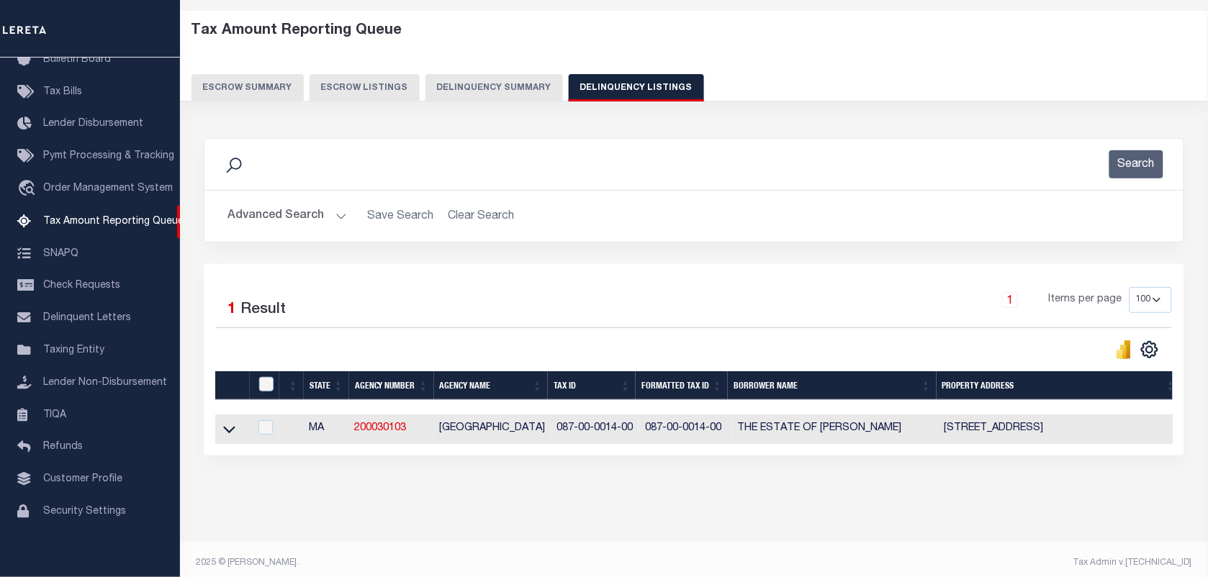
scroll to position [74, 0]
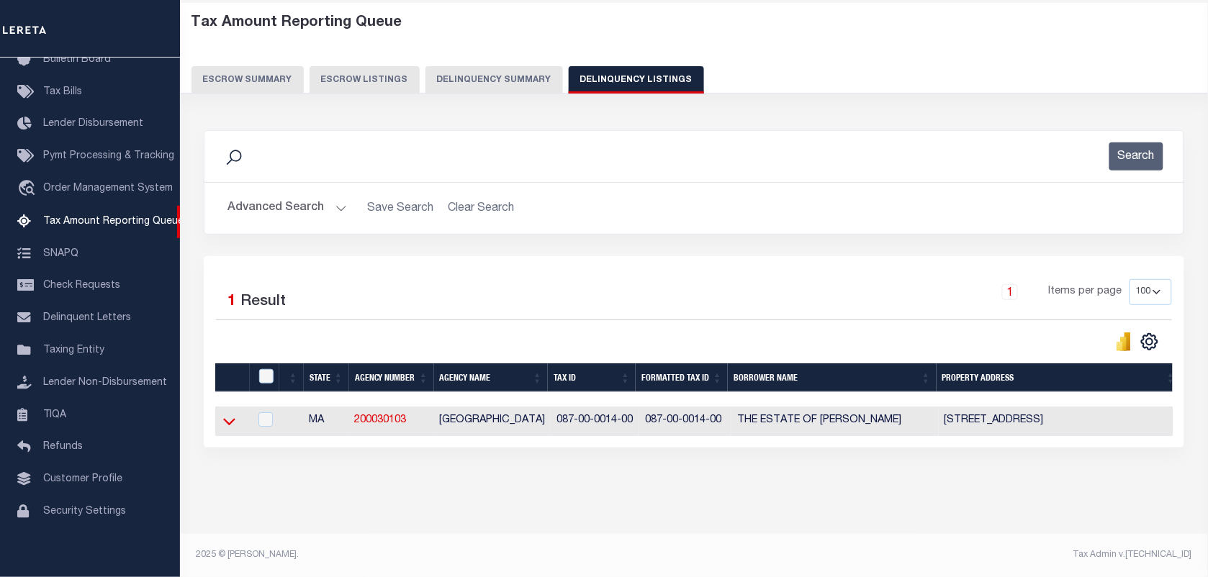
click at [223, 419] on icon at bounding box center [229, 421] width 12 height 15
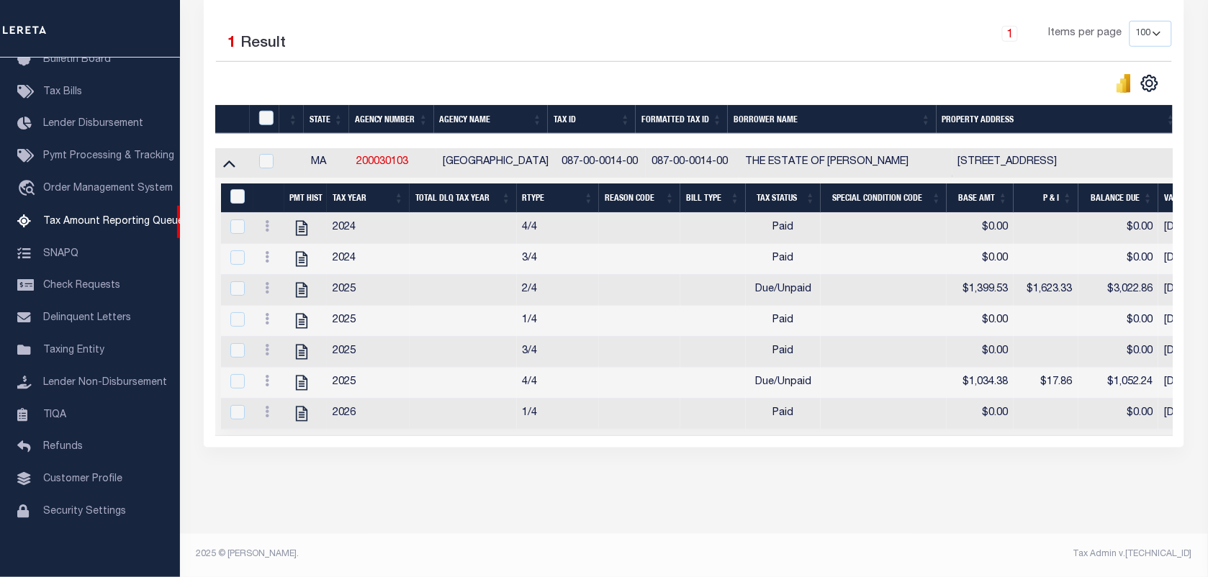
scroll to position [346, 0]
click at [263, 111] on input "checkbox" at bounding box center [266, 118] width 14 height 14
checkbox input "true"
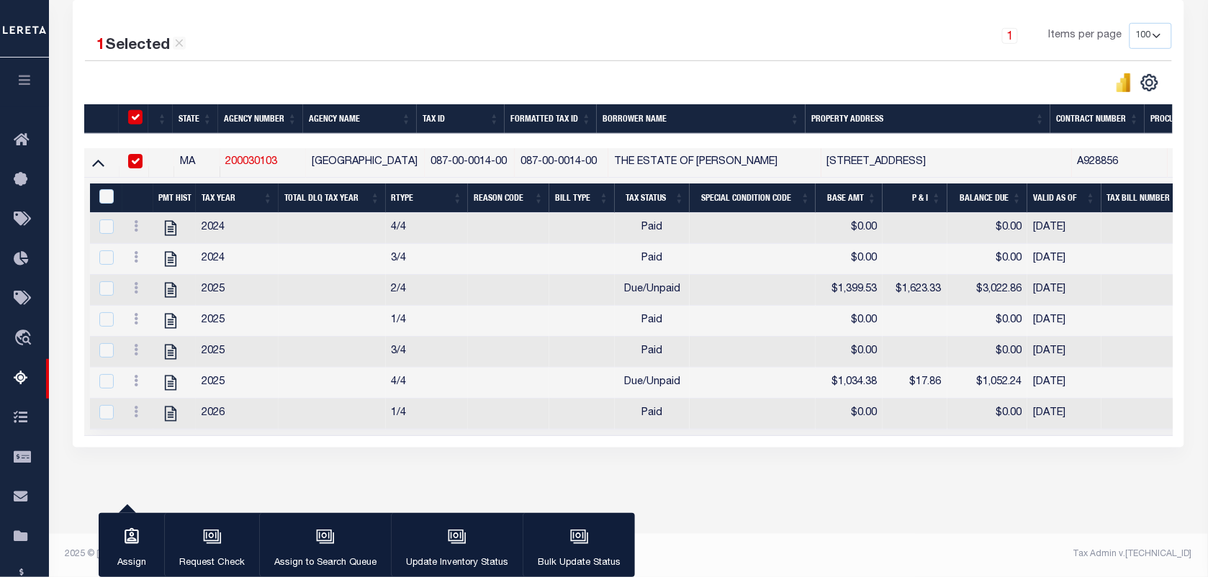
scroll to position [343, 0]
click at [101, 189] on input "&nbsp;" at bounding box center [106, 196] width 14 height 14
checkbox input "true"
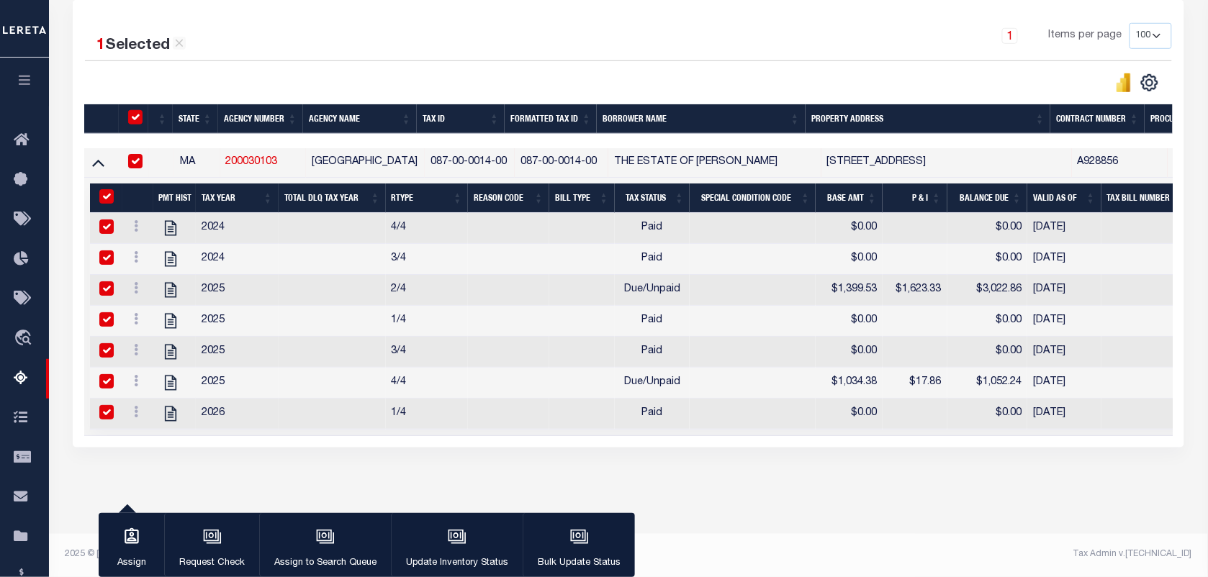
checkbox input "true"
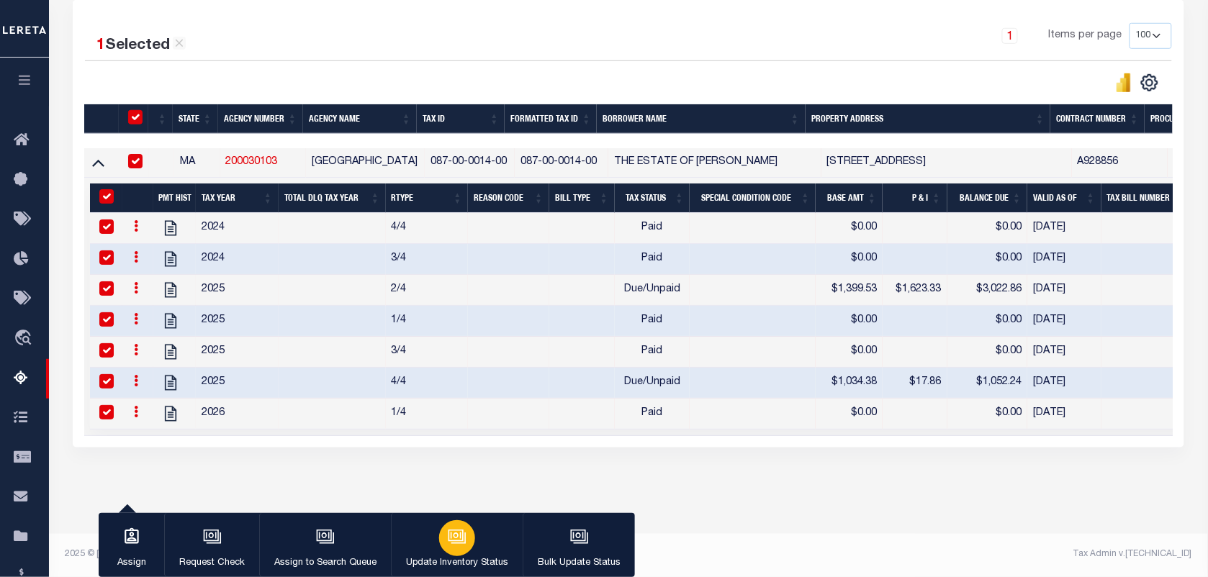
click at [448, 546] on icon "button" at bounding box center [457, 537] width 19 height 19
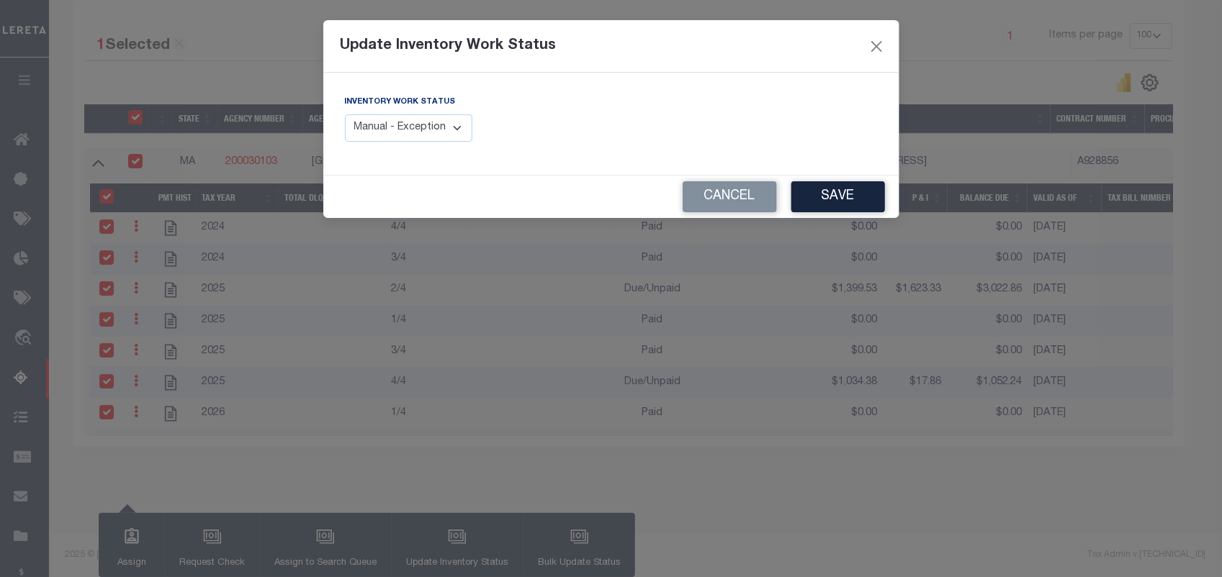
click at [433, 131] on select "Manual - Exception Pended - Awaiting Search Late Add Exception Completed" at bounding box center [409, 128] width 128 height 28
select select "4"
click at [345, 114] on select "Manual - Exception Pended - Awaiting Search Late Add Exception Completed" at bounding box center [409, 128] width 128 height 28
click at [851, 199] on button "Save" at bounding box center [838, 196] width 94 height 31
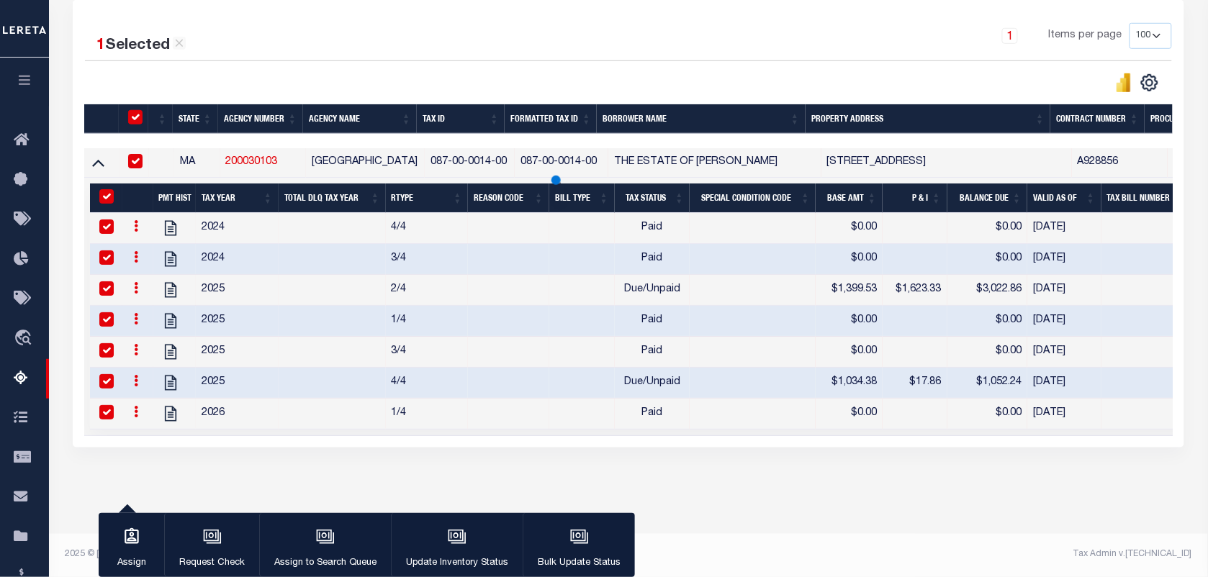
scroll to position [185, 0]
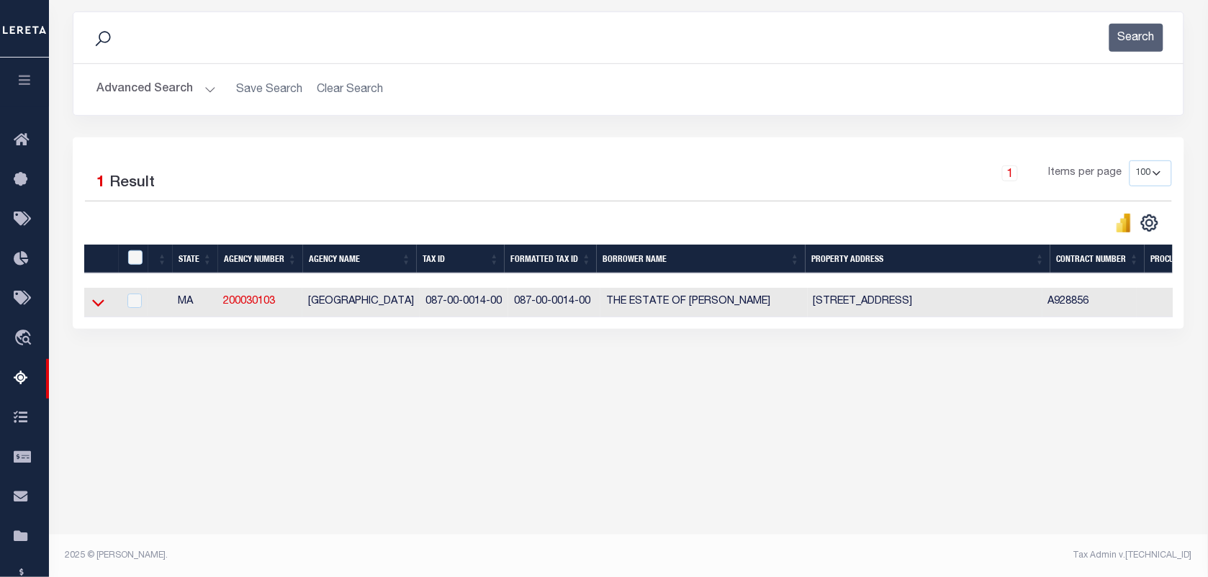
click at [99, 307] on icon at bounding box center [98, 302] width 12 height 15
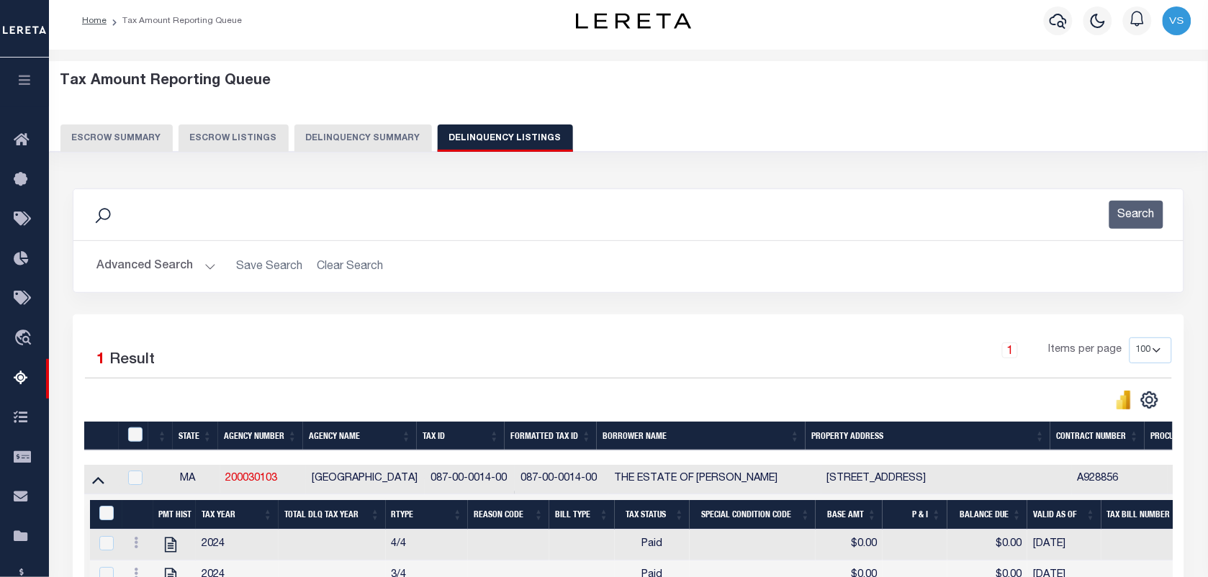
scroll to position [0, 0]
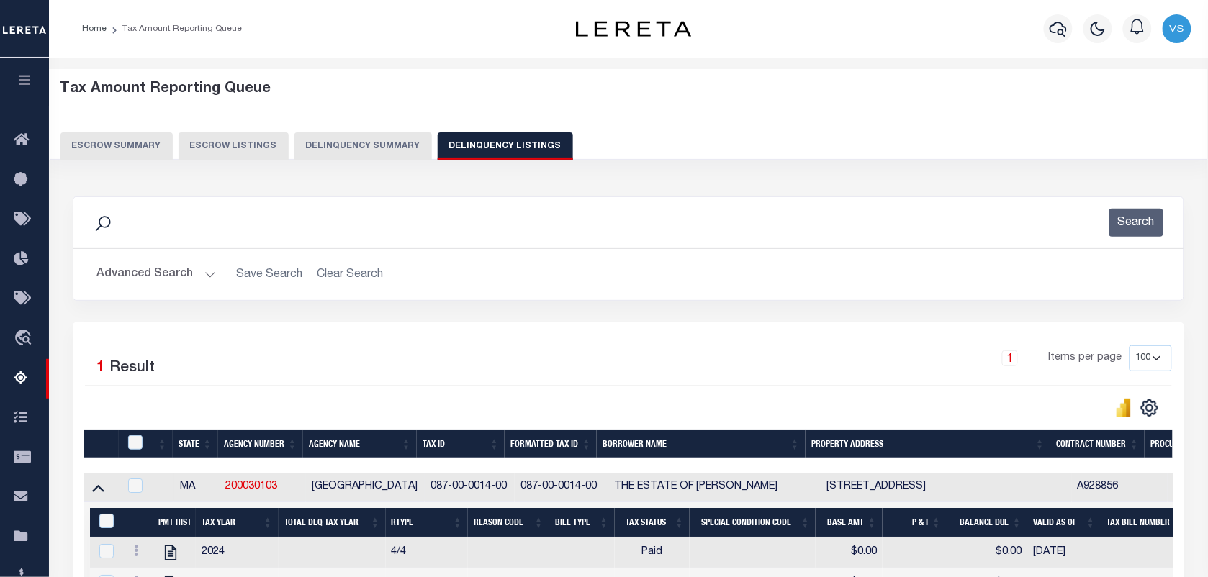
click at [132, 276] on button "Advanced Search" at bounding box center [155, 275] width 119 height 28
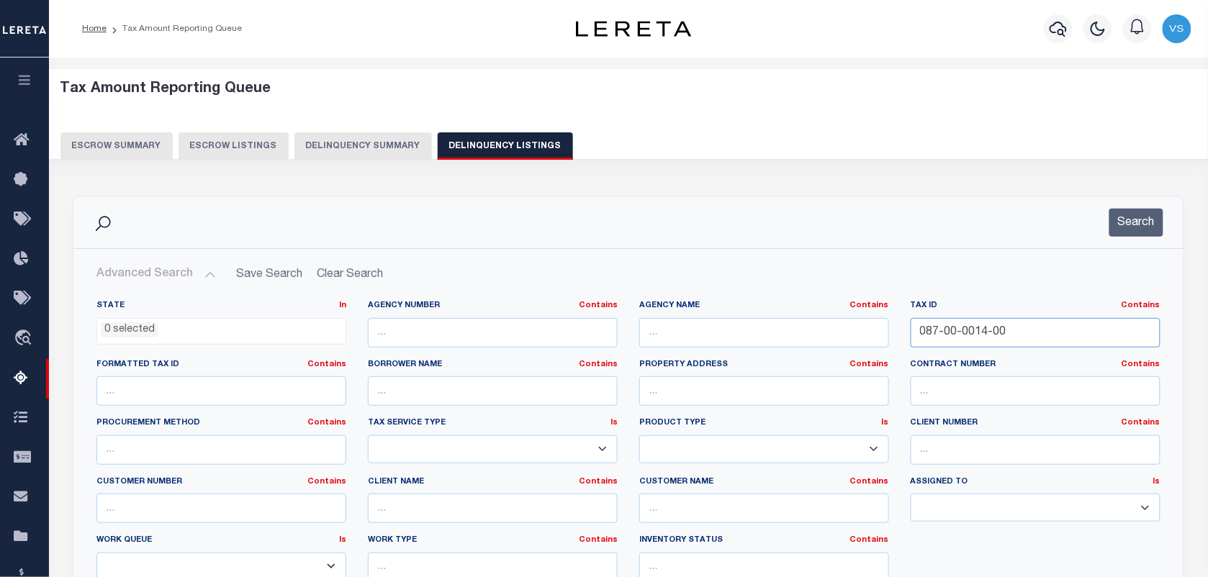
click at [1017, 337] on input "087-00-0014-00" at bounding box center [1036, 333] width 250 height 30
type input "0"
paste input "101-00-0019-00"
type input "101-00-0019-00"
click at [1134, 217] on button "Search" at bounding box center [1136, 223] width 54 height 28
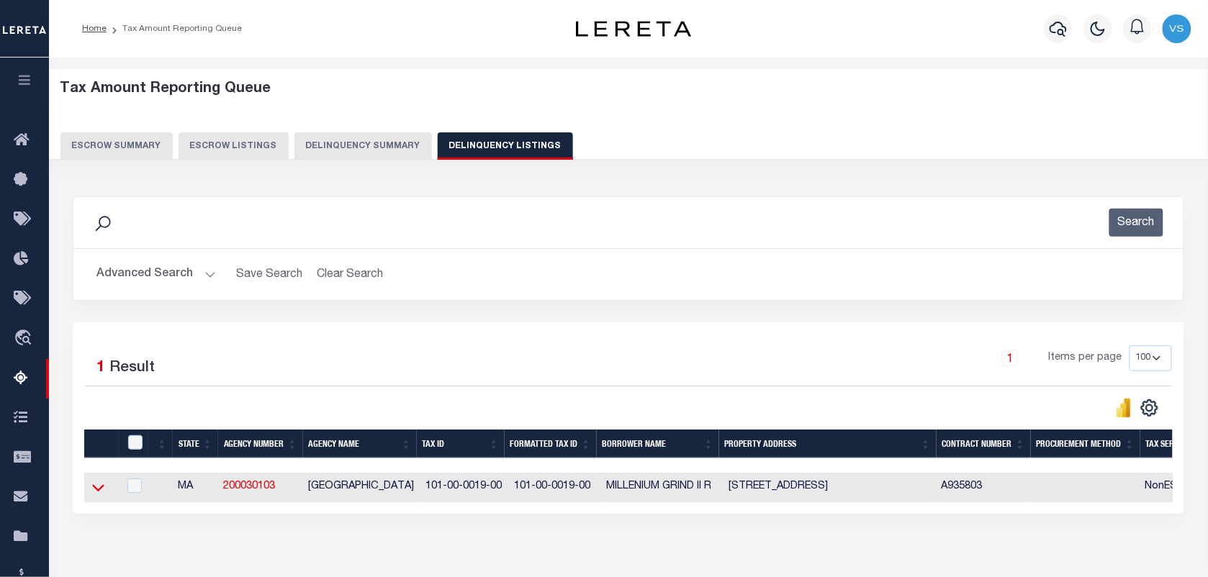
click at [98, 487] on icon at bounding box center [98, 487] width 12 height 15
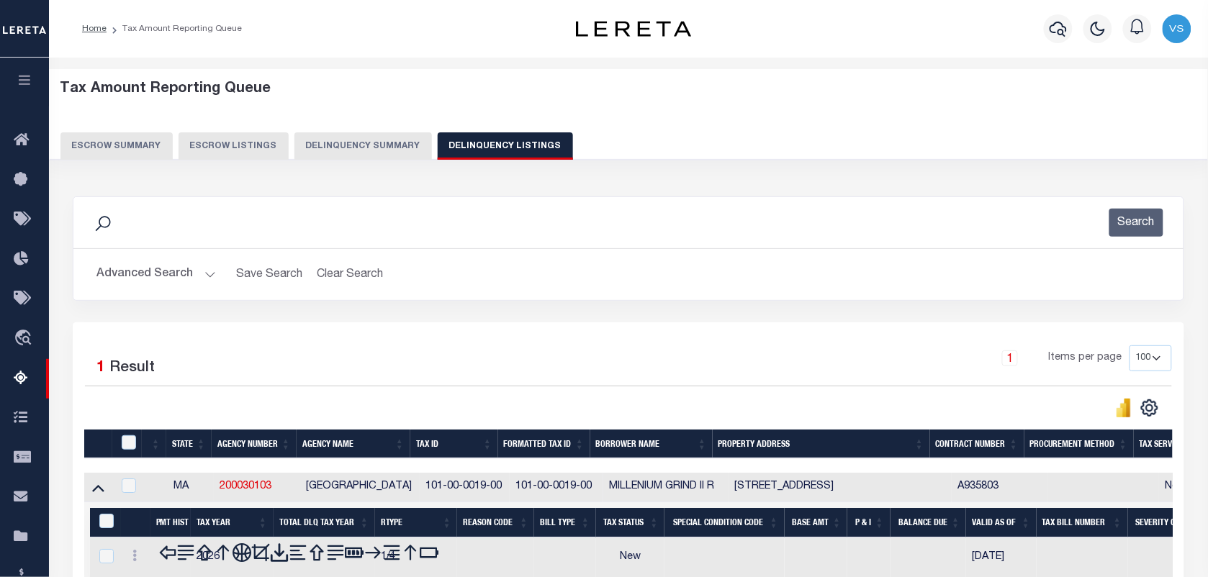
scroll to position [185, 0]
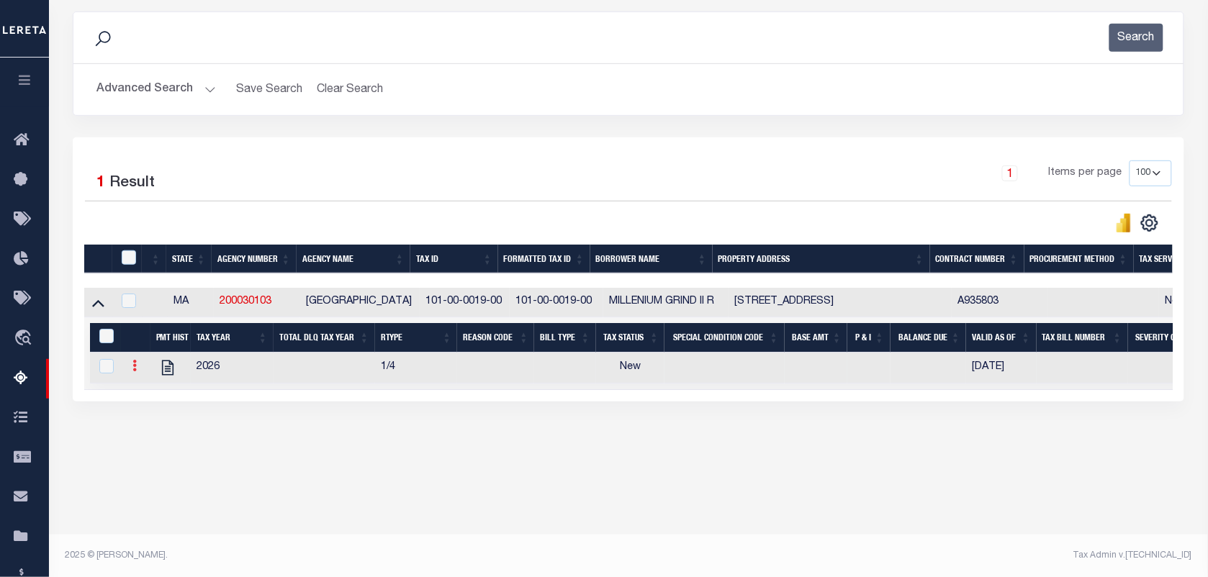
click at [133, 371] on icon at bounding box center [134, 366] width 4 height 12
click at [150, 397] on img "" at bounding box center [152, 389] width 14 height 14
checkbox input "true"
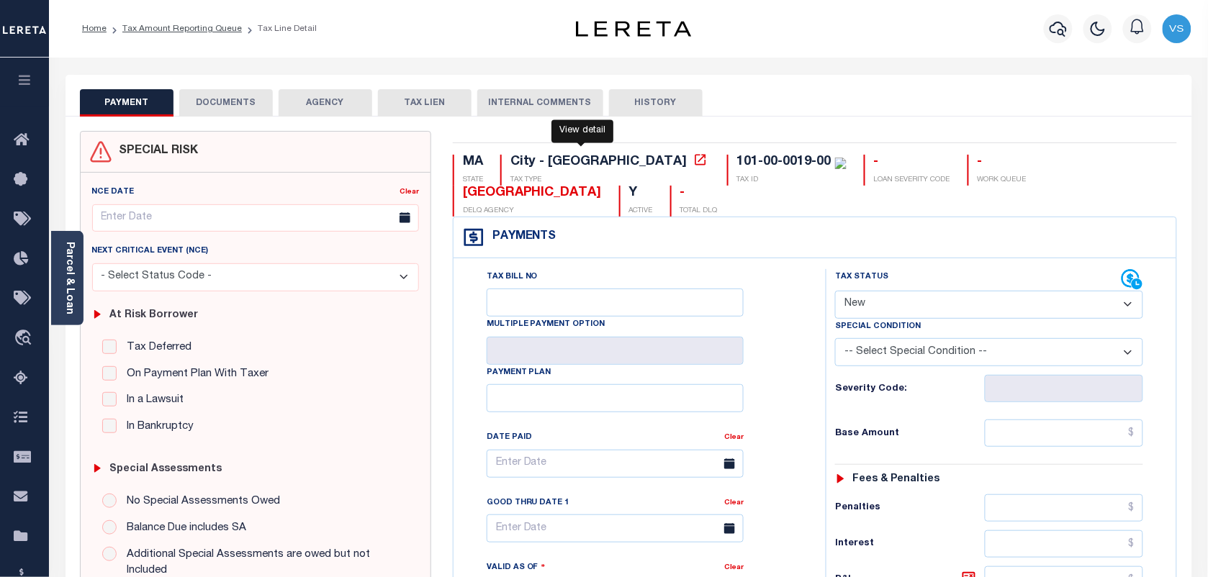
click at [693, 161] on icon at bounding box center [700, 160] width 14 height 14
click at [855, 304] on select "- Select Status Code - Open Due/Unpaid Paid Incomplete No Tax Due Internal Refu…" at bounding box center [989, 305] width 308 height 28
select select "PYD"
click at [835, 292] on select "- Select Status Code - Open Due/Unpaid Paid Incomplete No Tax Due Internal Refu…" at bounding box center [989, 305] width 308 height 28
type input "[DATE]"
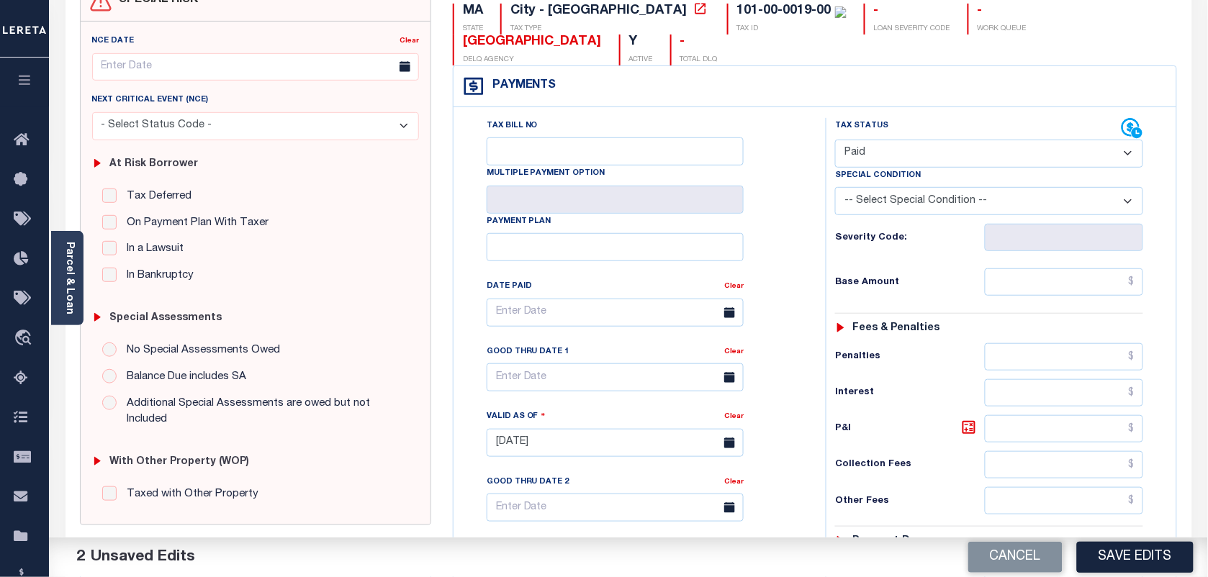
scroll to position [180, 0]
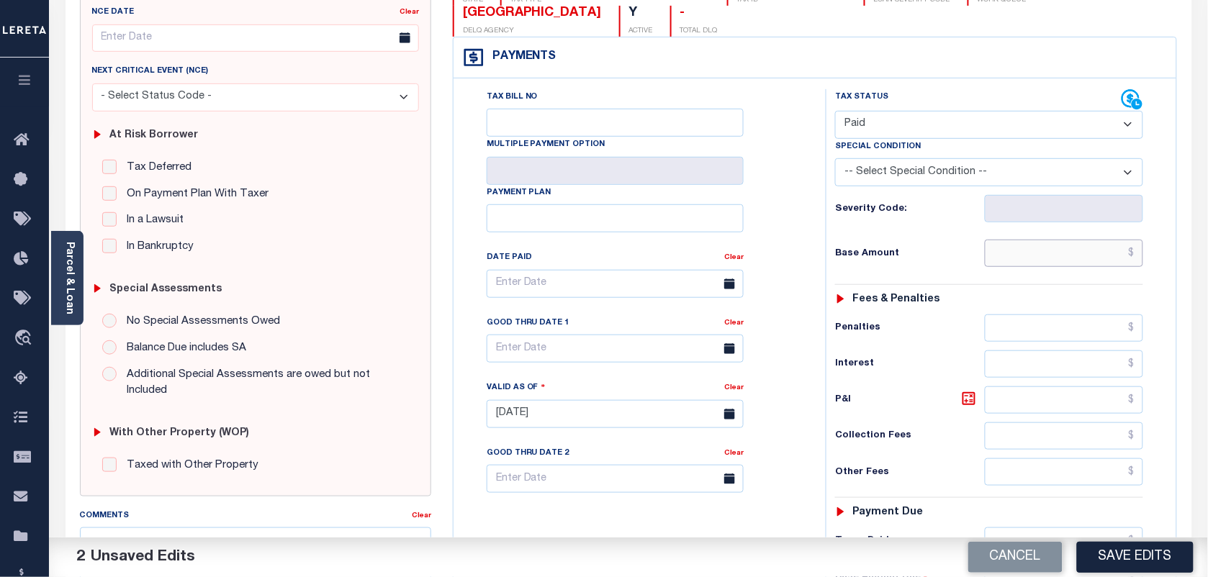
click at [1103, 264] on input "text" at bounding box center [1064, 253] width 159 height 27
type input "$0.00"
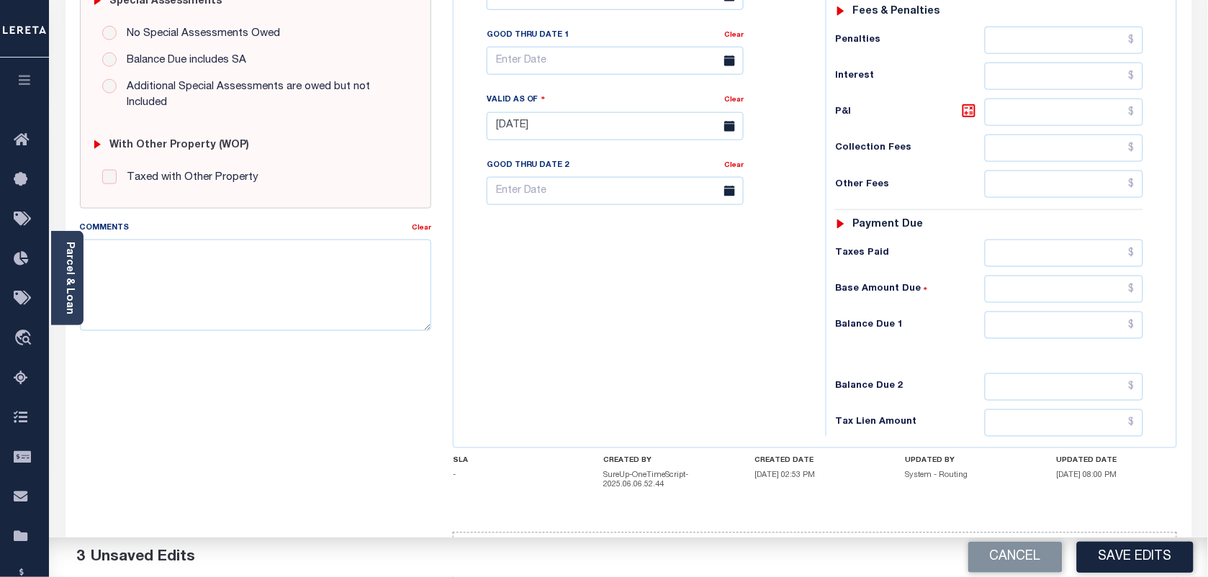
scroll to position [529, 0]
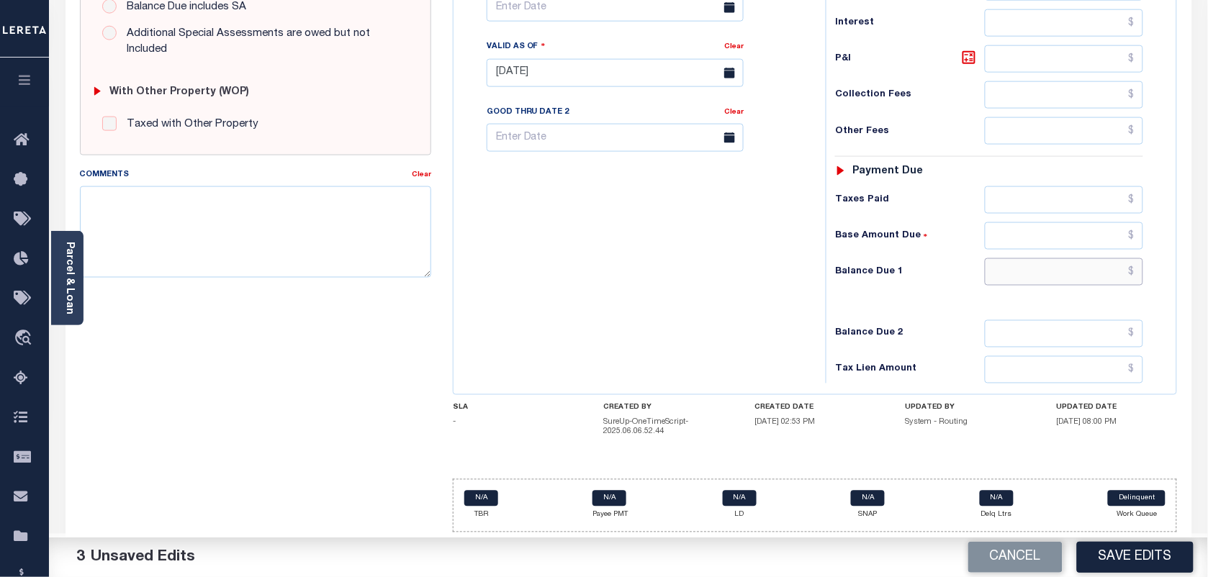
click at [1132, 268] on input "text" at bounding box center [1064, 271] width 159 height 27
type input "$0.00"
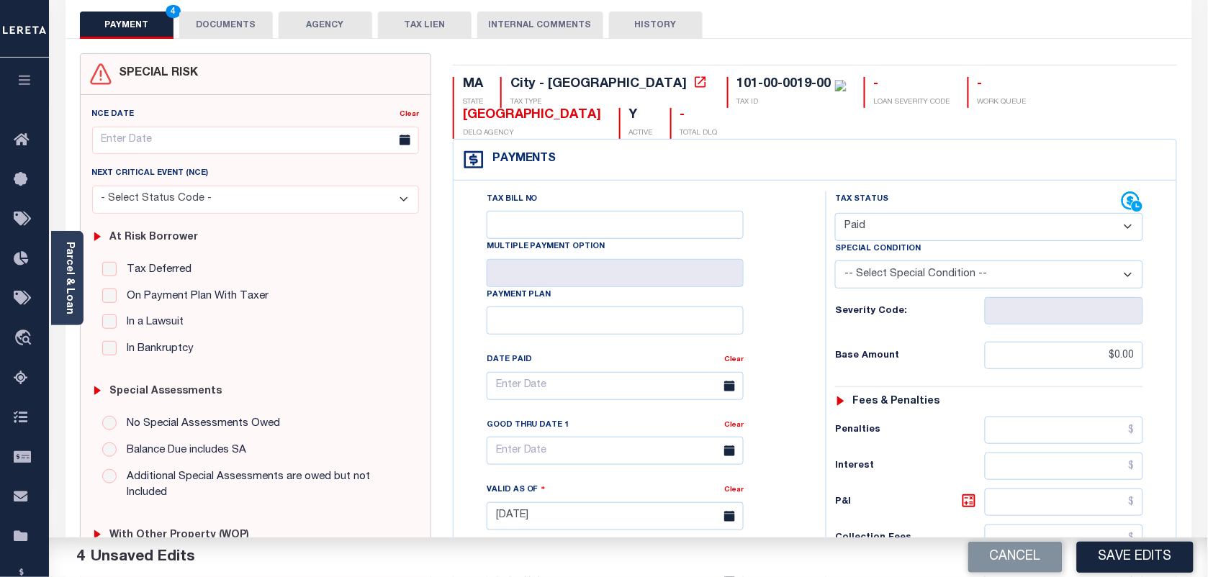
scroll to position [0, 0]
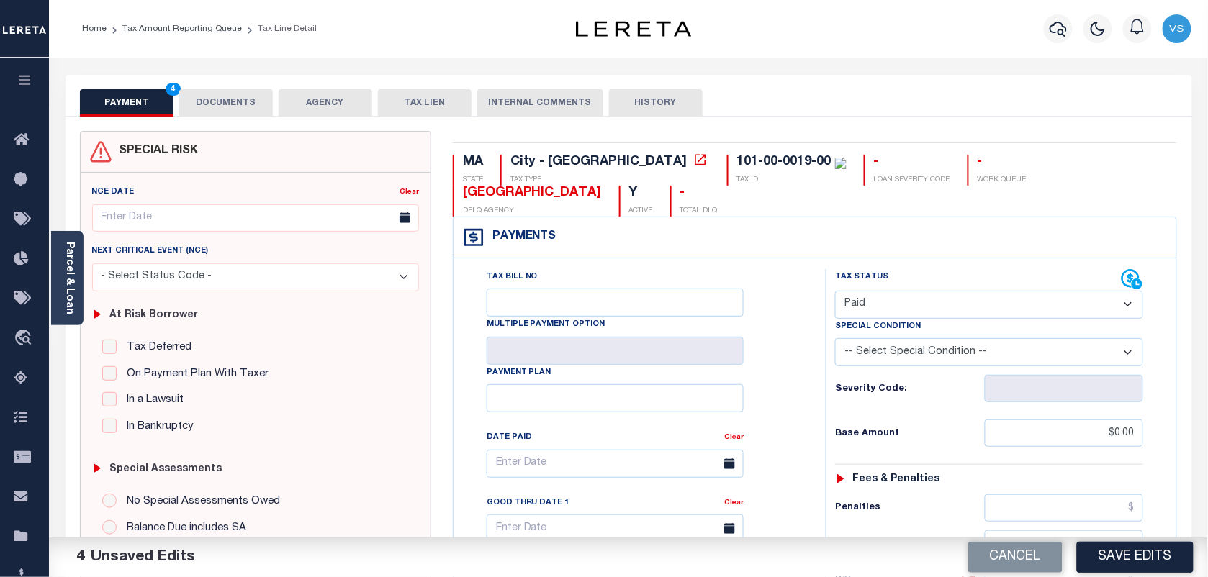
click at [217, 99] on button "DOCUMENTS" at bounding box center [226, 102] width 94 height 27
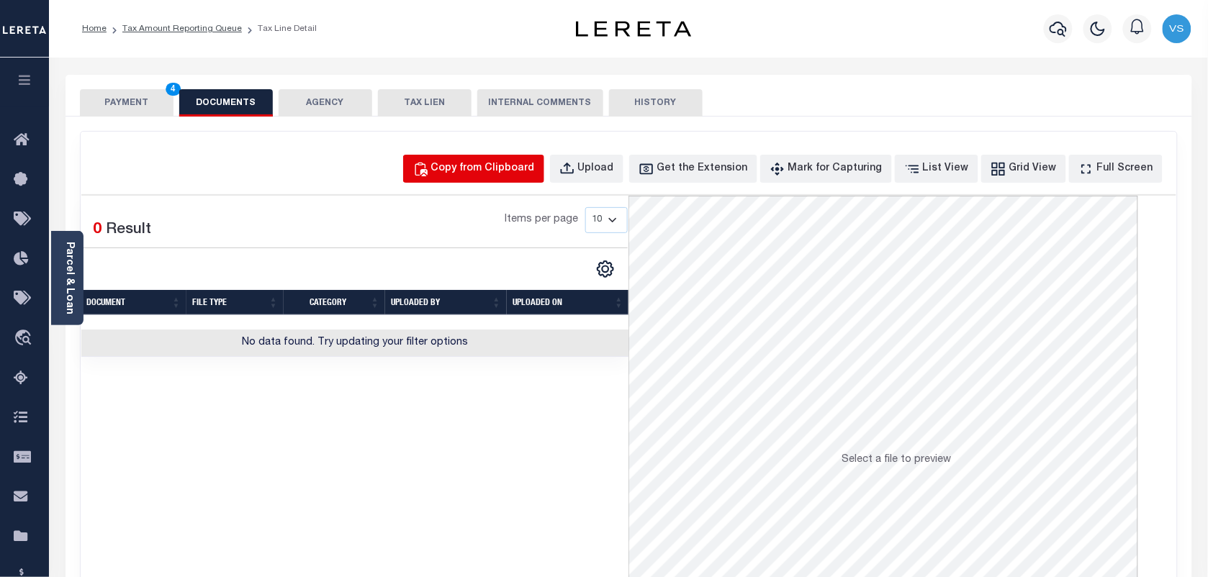
click at [489, 171] on div "Copy from Clipboard" at bounding box center [483, 169] width 104 height 16
select select "POP"
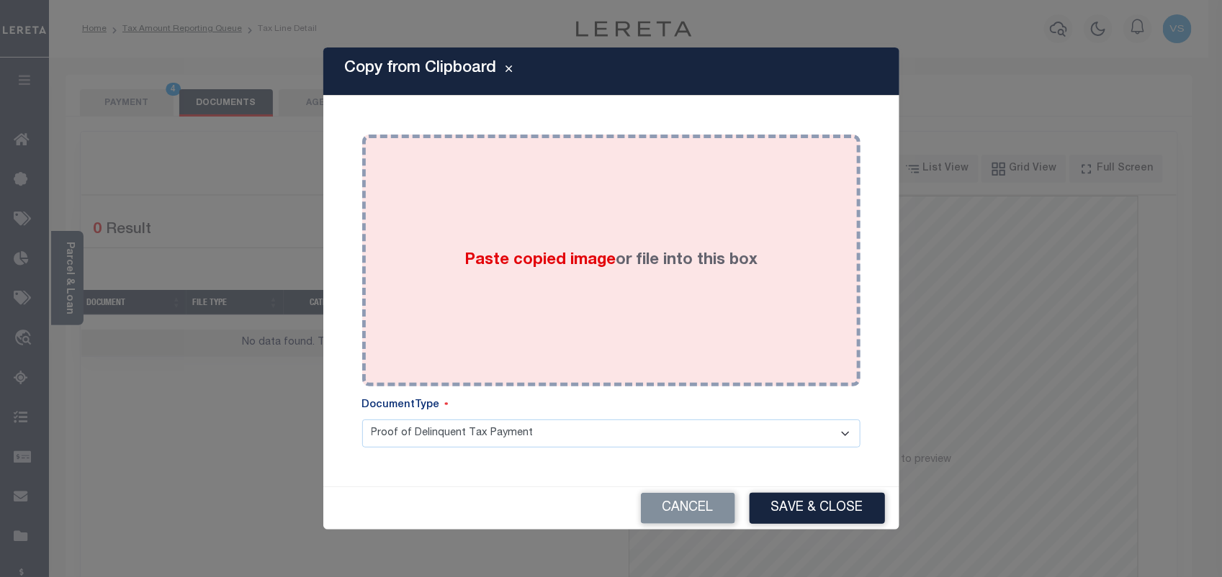
click at [530, 267] on span "Paste copied image" at bounding box center [539, 261] width 151 height 16
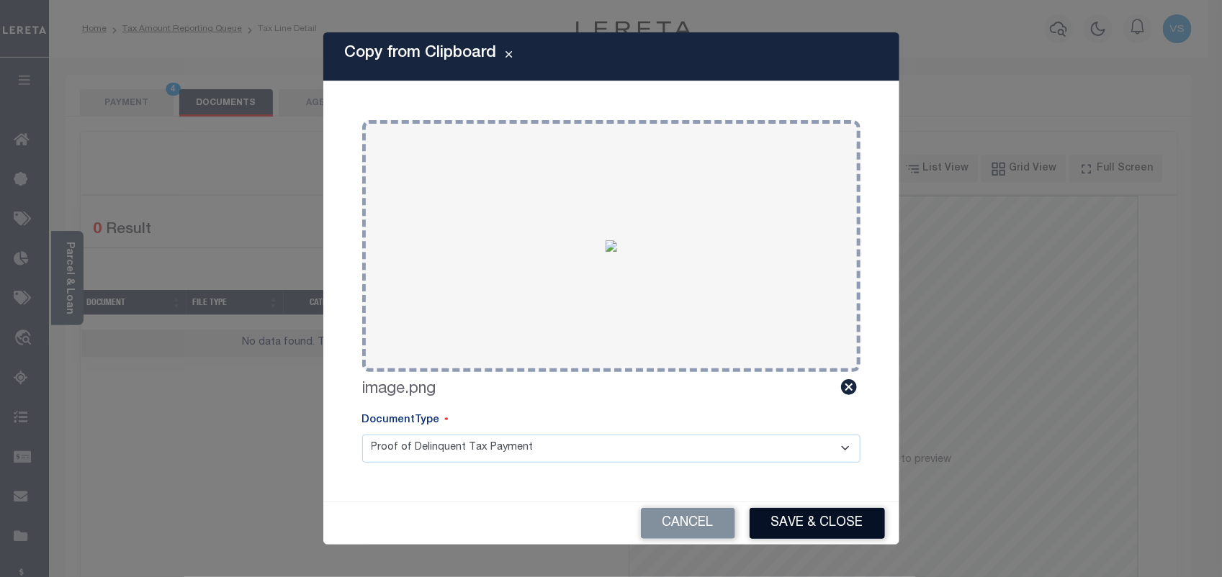
click at [813, 533] on button "Save & Close" at bounding box center [816, 523] width 135 height 31
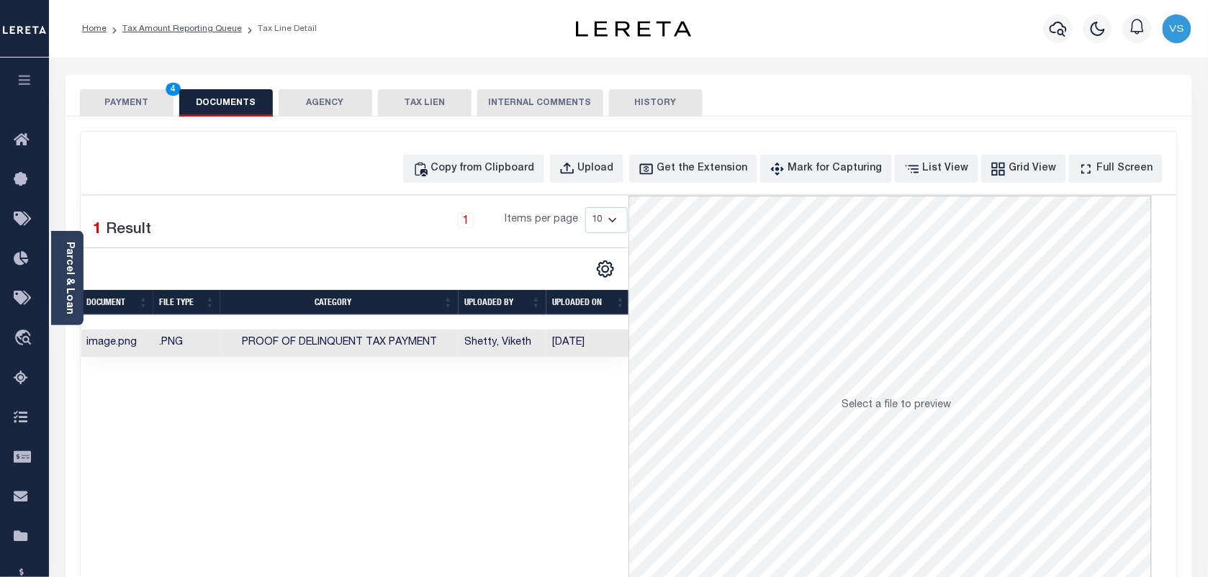
click at [130, 96] on button "PAYMENT 4" at bounding box center [127, 102] width 94 height 27
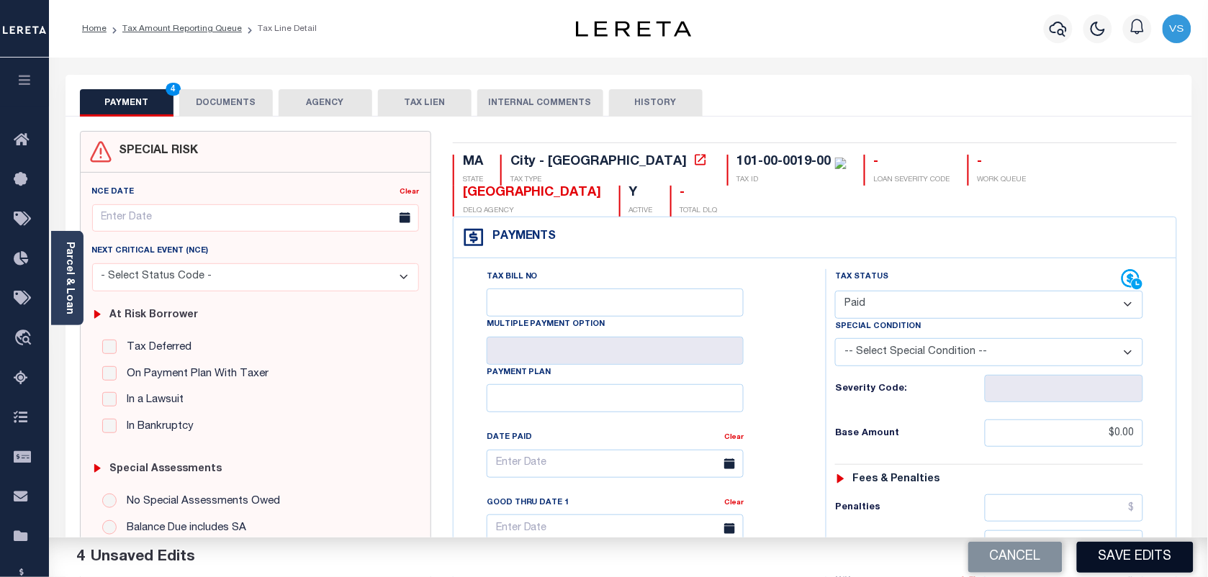
click at [1135, 563] on button "Save Edits" at bounding box center [1135, 557] width 117 height 31
checkbox input "false"
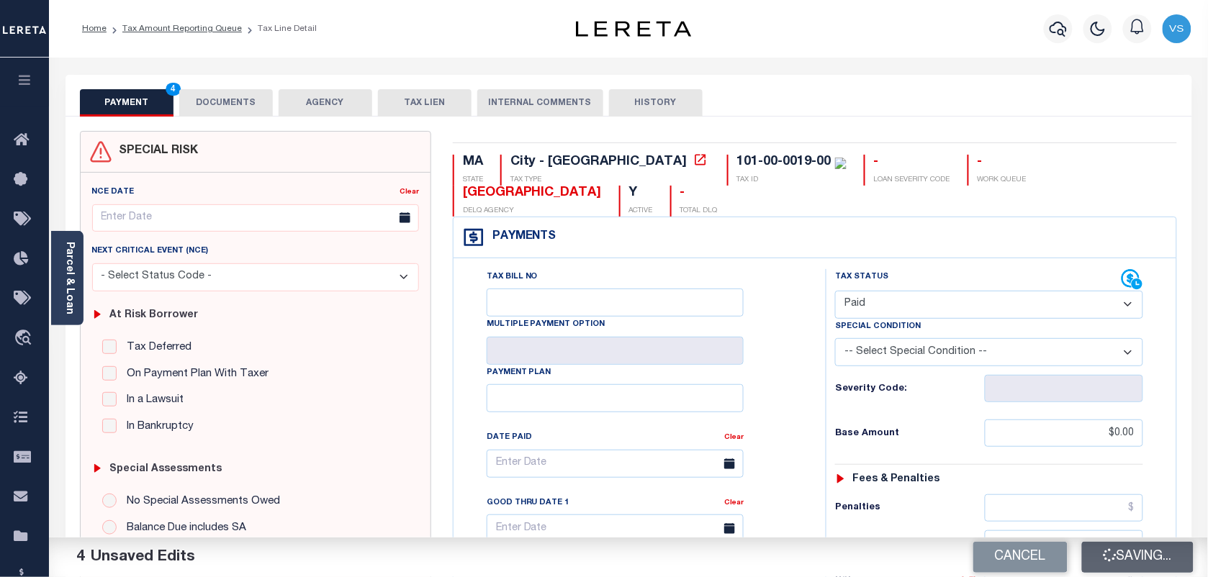
type input "$0"
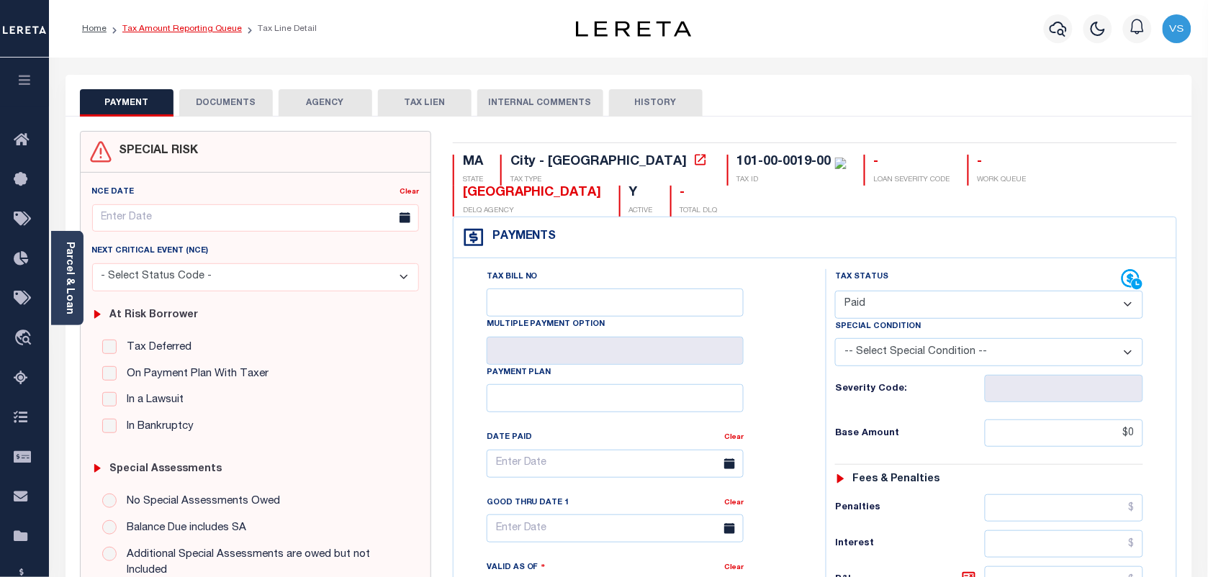
click at [175, 27] on link "Tax Amount Reporting Queue" at bounding box center [181, 28] width 119 height 9
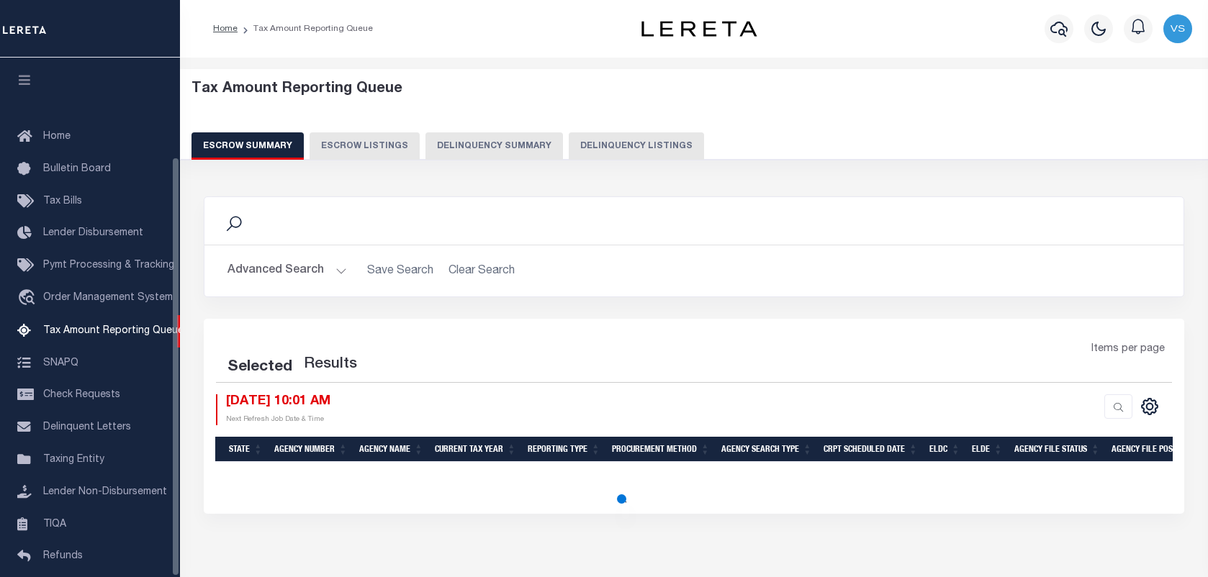
click at [590, 148] on button "Delinquency Listings" at bounding box center [636, 145] width 135 height 27
select select "100"
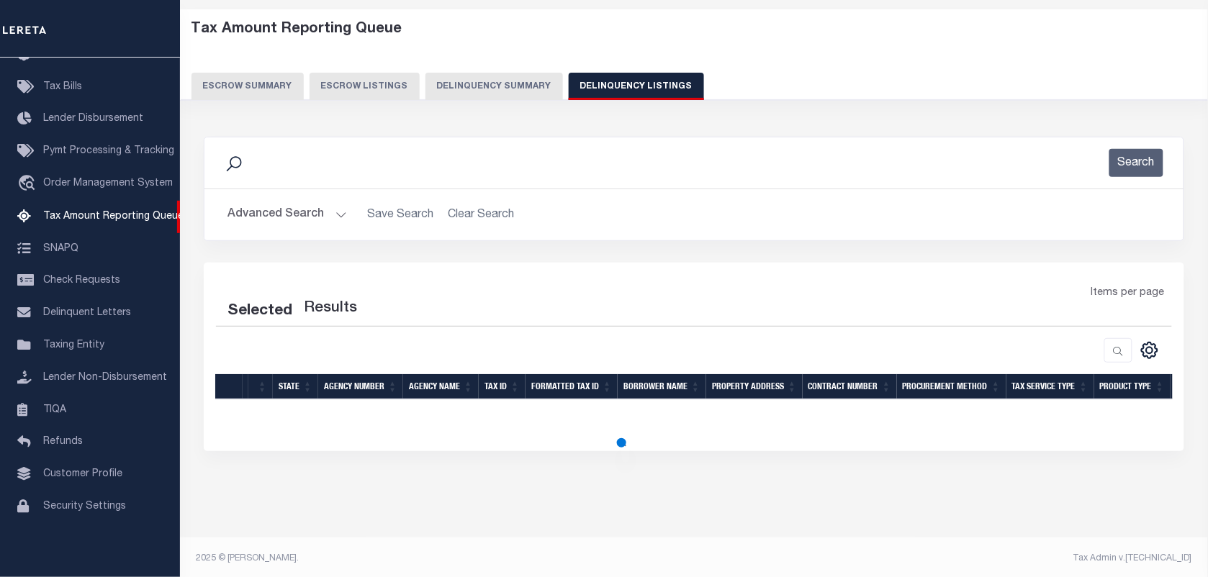
scroll to position [63, 0]
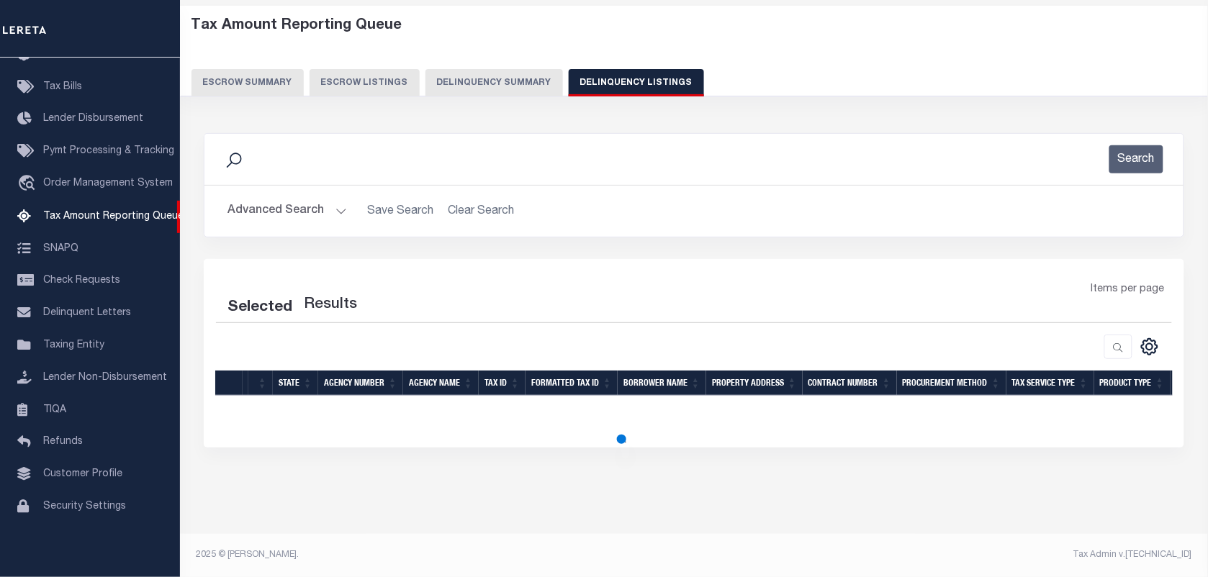
select select "100"
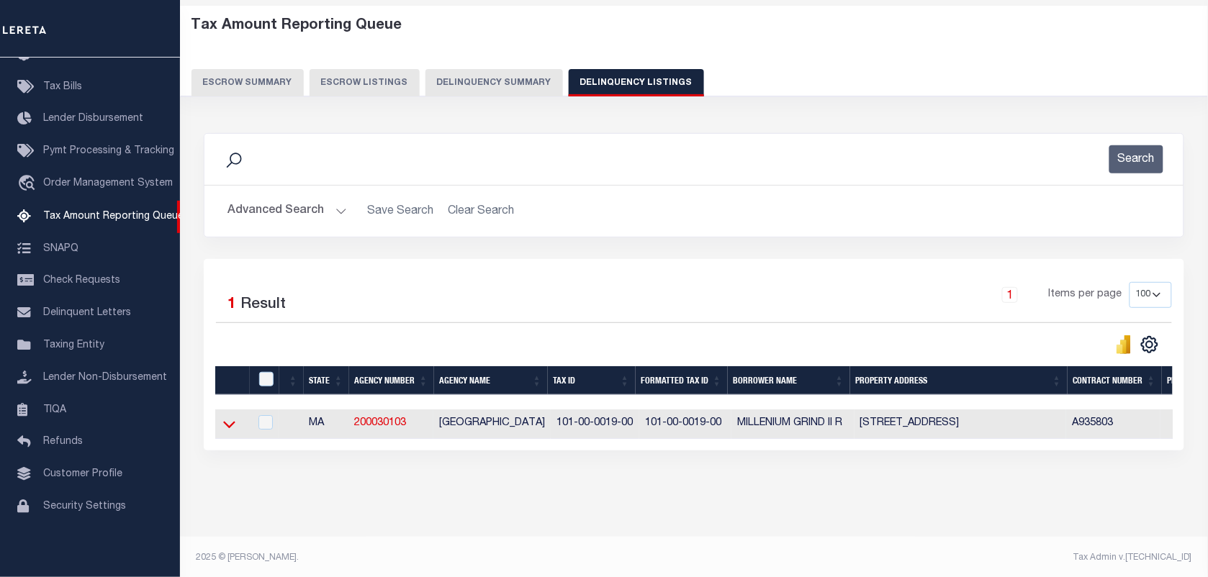
click at [232, 432] on icon at bounding box center [229, 424] width 12 height 15
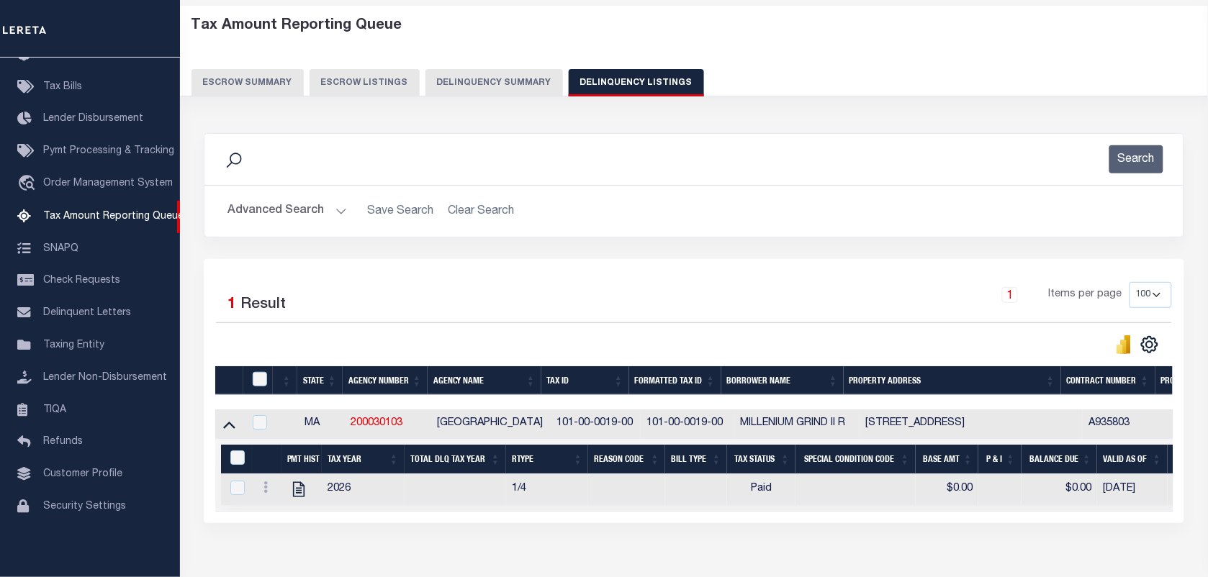
scroll to position [79, 0]
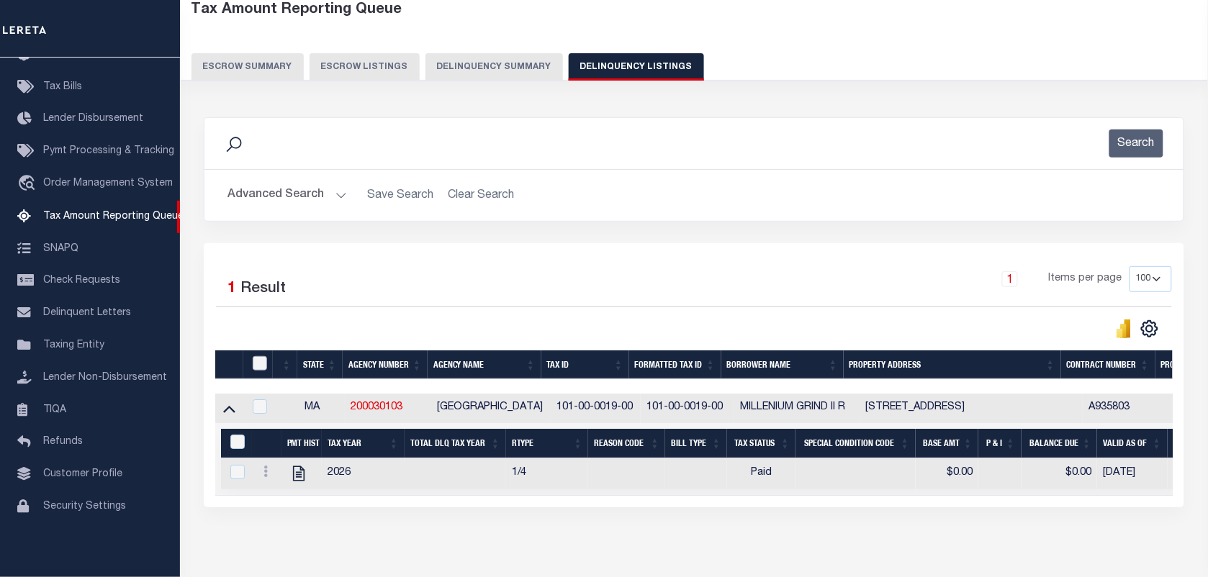
click at [259, 362] on input "checkbox" at bounding box center [260, 363] width 14 height 14
checkbox input "true"
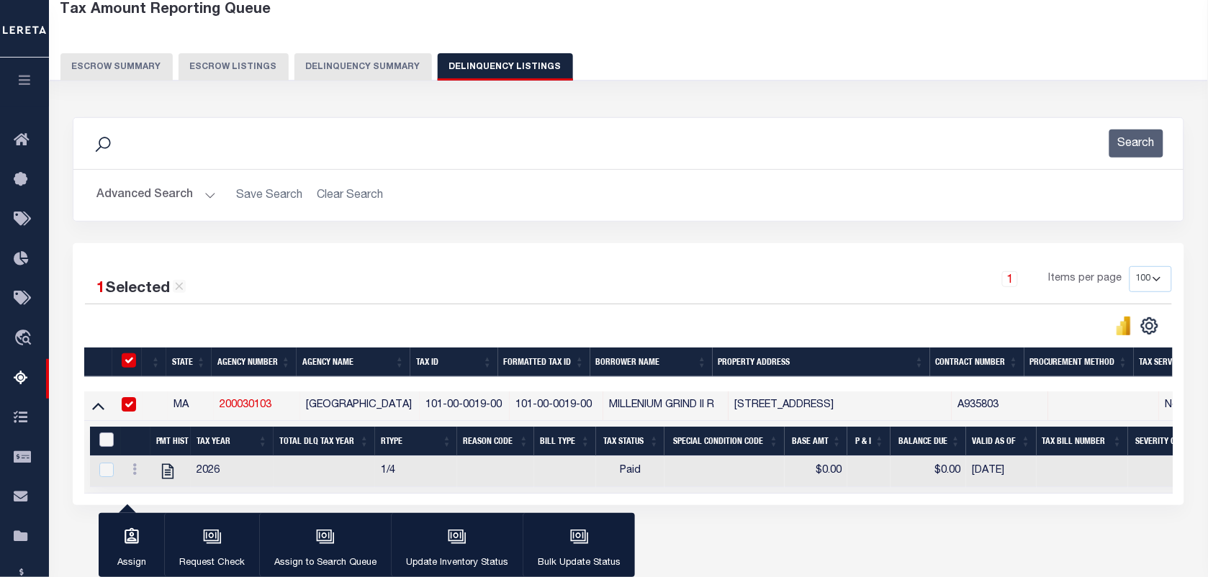
click at [101, 443] on input "&nbsp;" at bounding box center [106, 440] width 14 height 14
checkbox input "true"
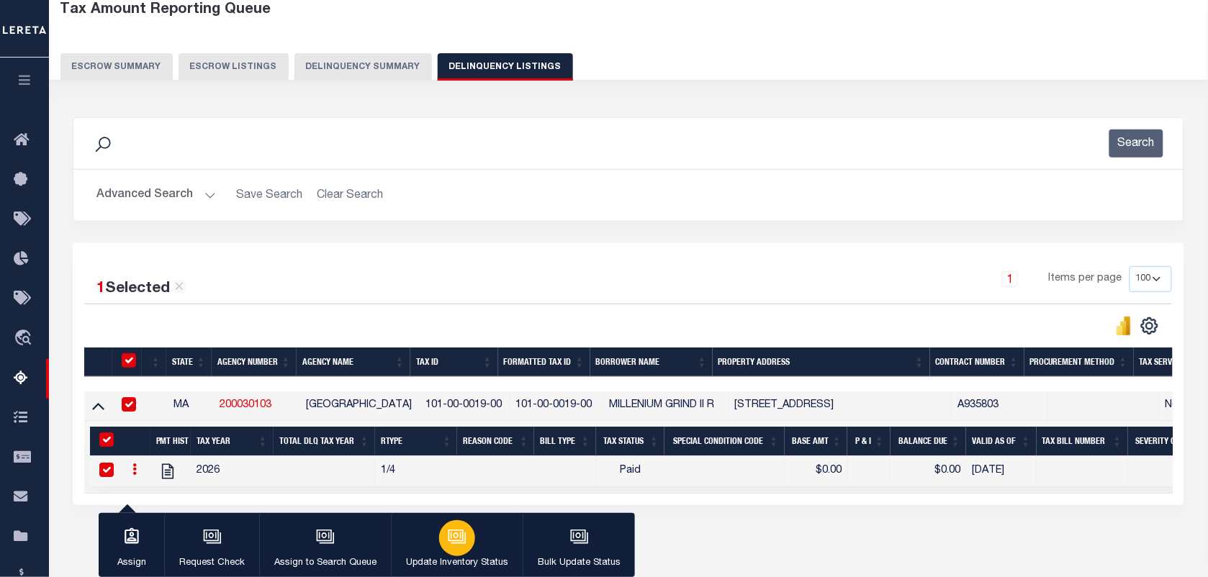
click at [463, 543] on icon "button" at bounding box center [458, 538] width 14 height 11
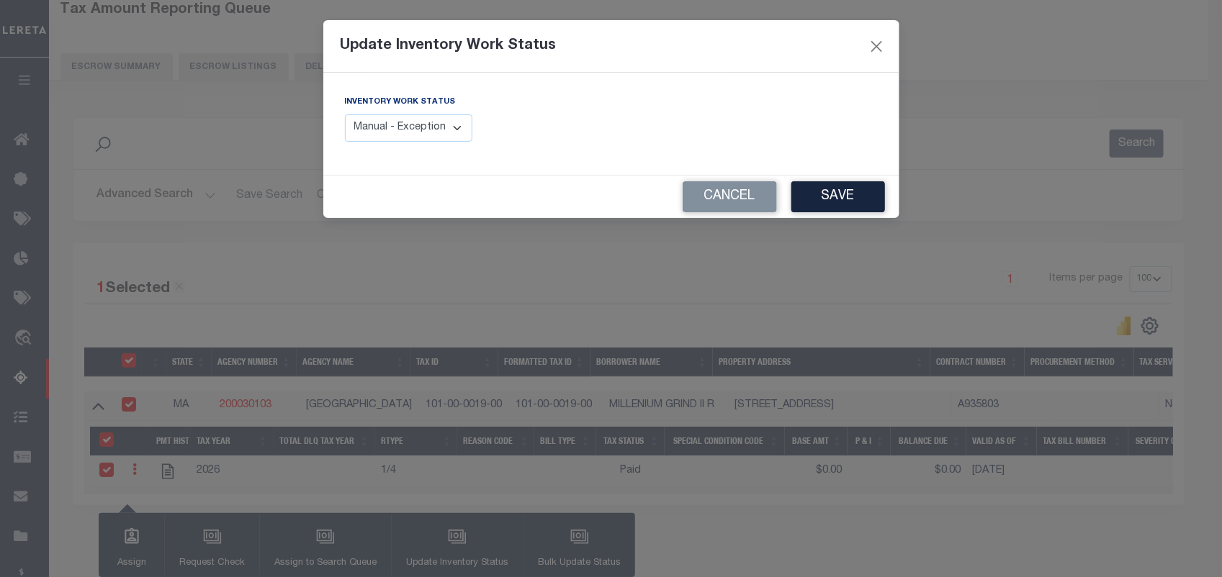
click at [425, 124] on select "Manual - Exception Pended - Awaiting Search Late Add Exception Completed" at bounding box center [409, 128] width 128 height 28
select select "4"
click at [345, 114] on select "Manual - Exception Pended - Awaiting Search Late Add Exception Completed" at bounding box center [409, 128] width 128 height 28
click at [857, 193] on button "Save" at bounding box center [838, 196] width 94 height 31
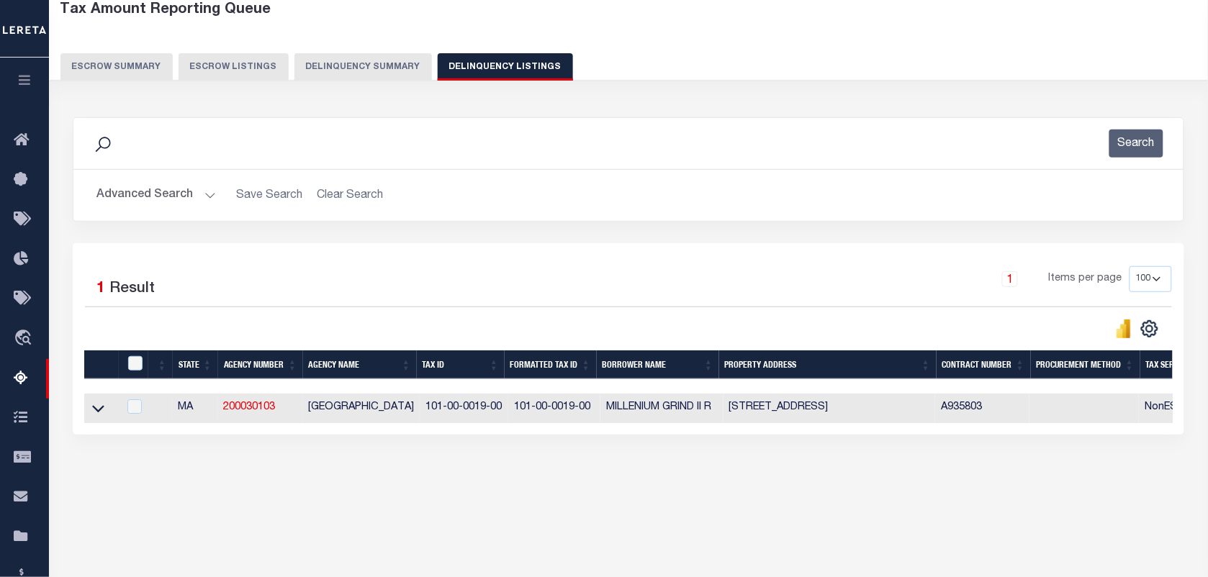
click at [123, 192] on button "Advanced Search" at bounding box center [155, 195] width 119 height 28
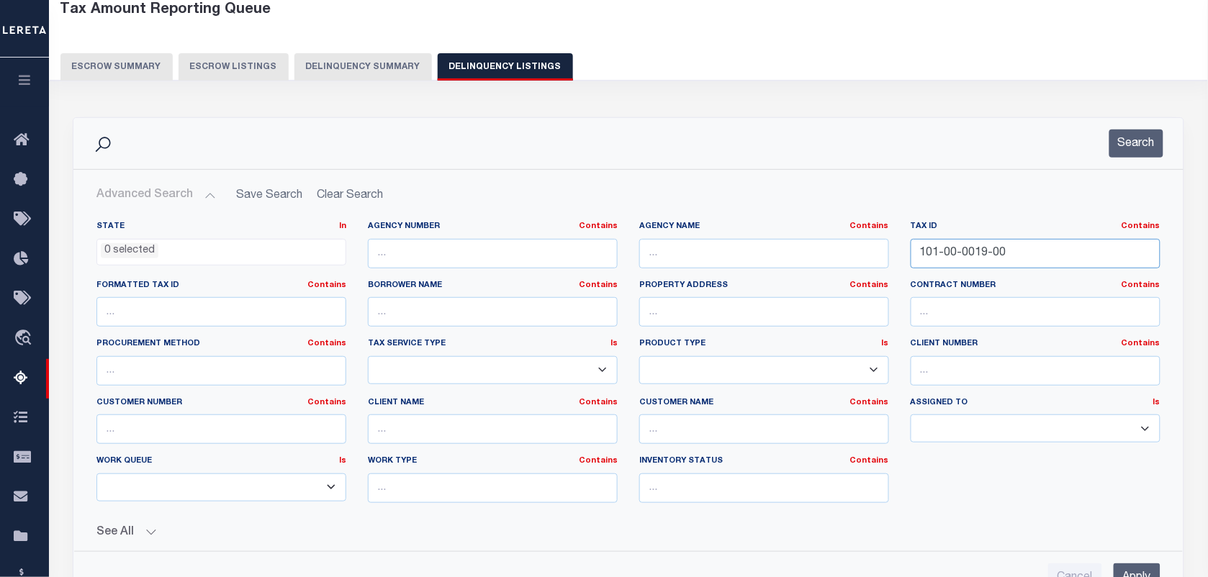
click at [990, 256] on input "101-00-0019-00" at bounding box center [1036, 254] width 250 height 30
paste input "136-00-0348-00"
type input "136-00-0348-00"
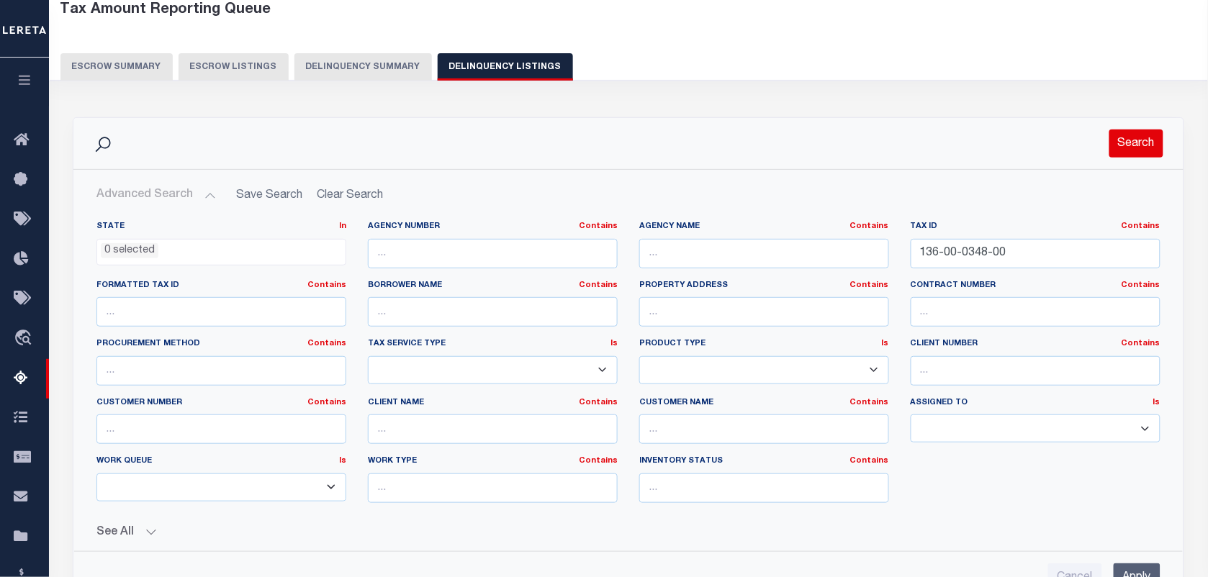
click at [1132, 141] on button "Search" at bounding box center [1136, 144] width 54 height 28
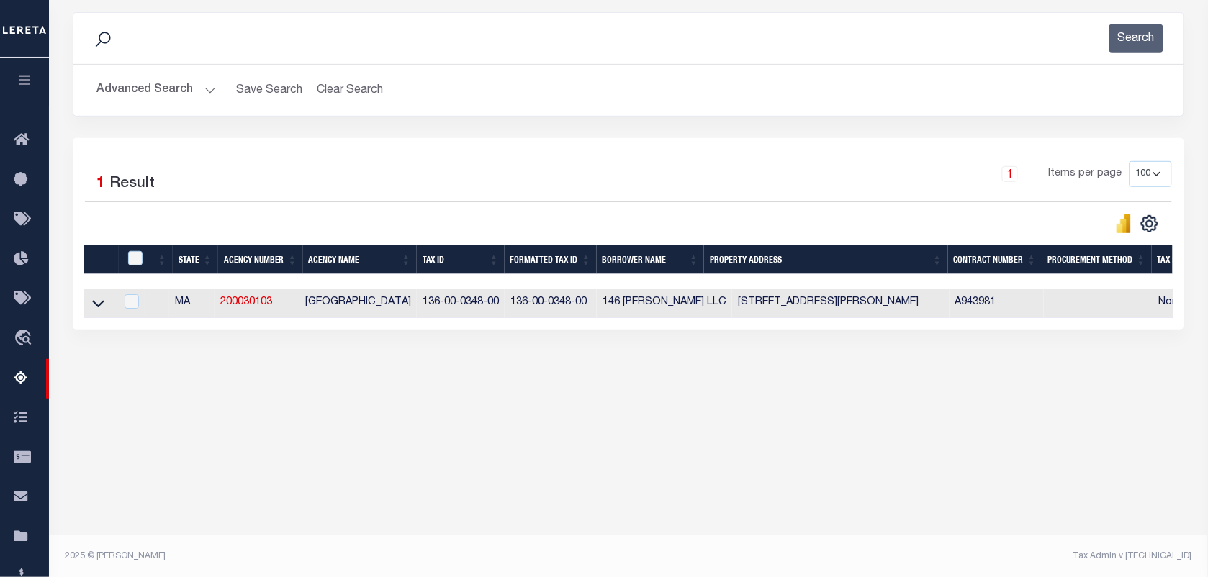
scroll to position [185, 0]
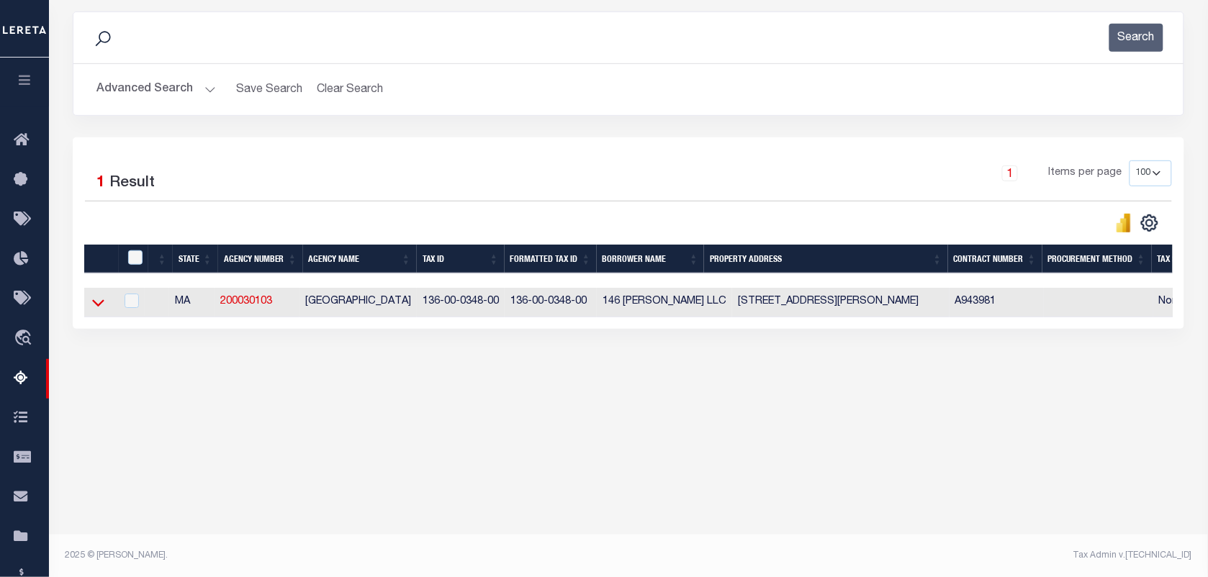
click at [94, 310] on icon at bounding box center [98, 302] width 12 height 15
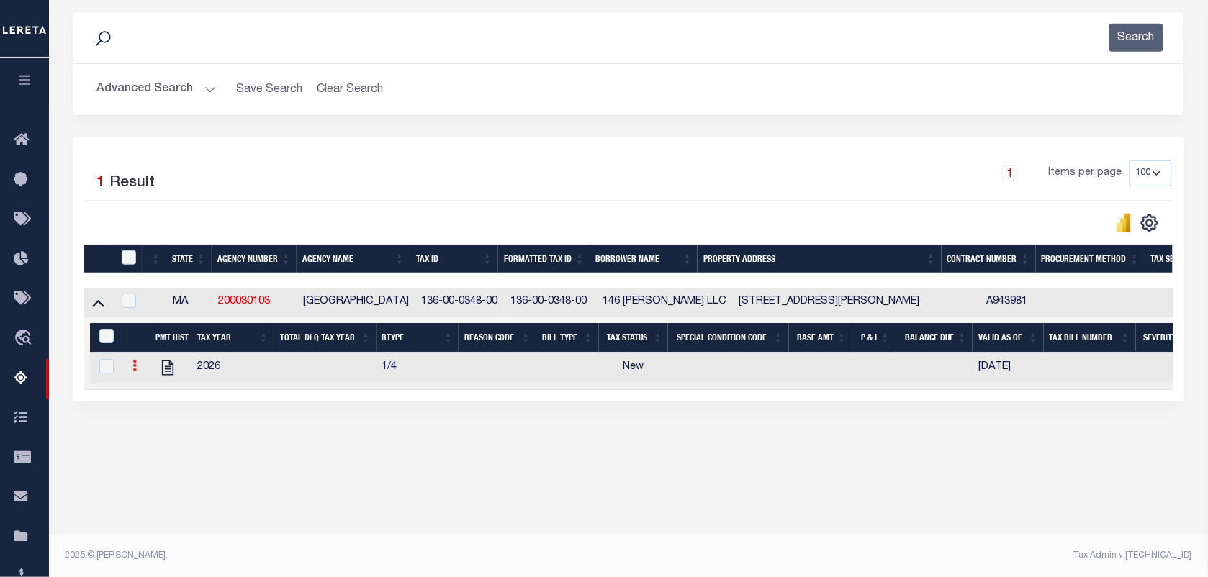
click at [138, 368] on link at bounding box center [135, 368] width 16 height 12
click at [149, 396] on img "" at bounding box center [152, 389] width 14 height 14
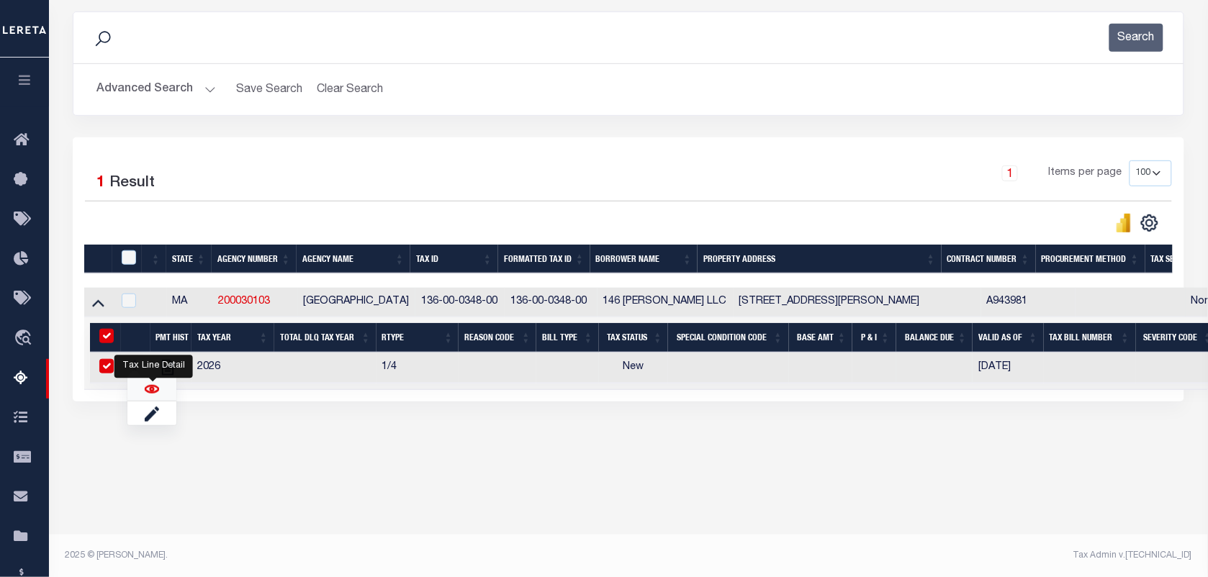
checkbox input "true"
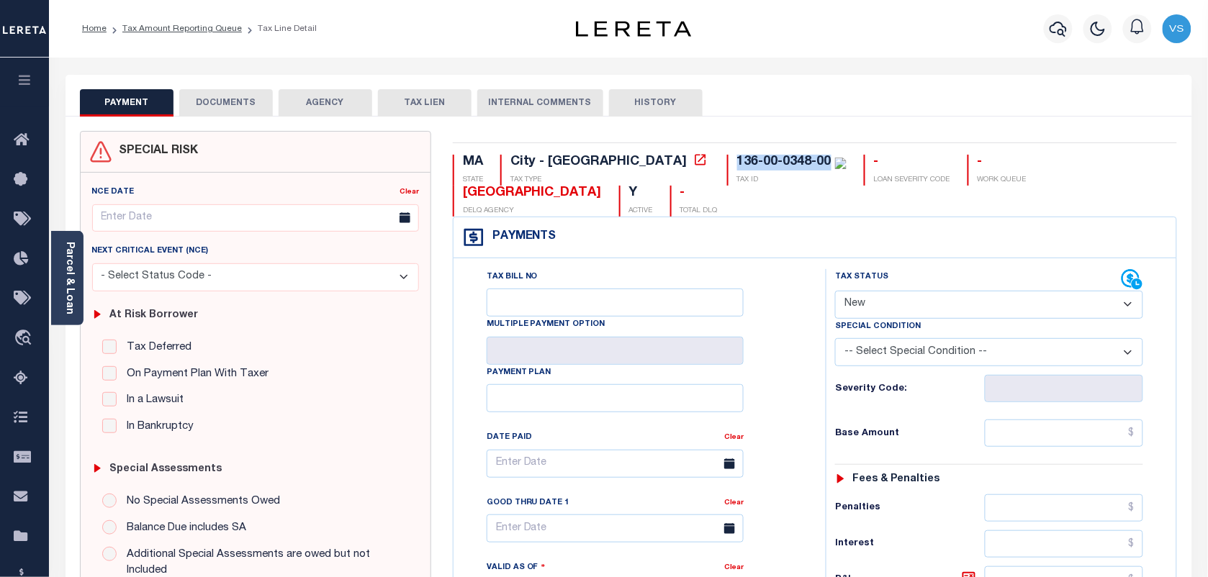
drag, startPoint x: 710, startPoint y: 166, endPoint x: 615, endPoint y: 161, distance: 95.1
click at [727, 161] on div "136-00-0348-00 TAX ID" at bounding box center [786, 170] width 119 height 31
copy div "136-00-0348-00"
click at [862, 300] on select "- Select Status Code - Open Due/Unpaid Paid Incomplete No Tax Due Internal Refu…" at bounding box center [989, 305] width 308 height 28
select select "PYD"
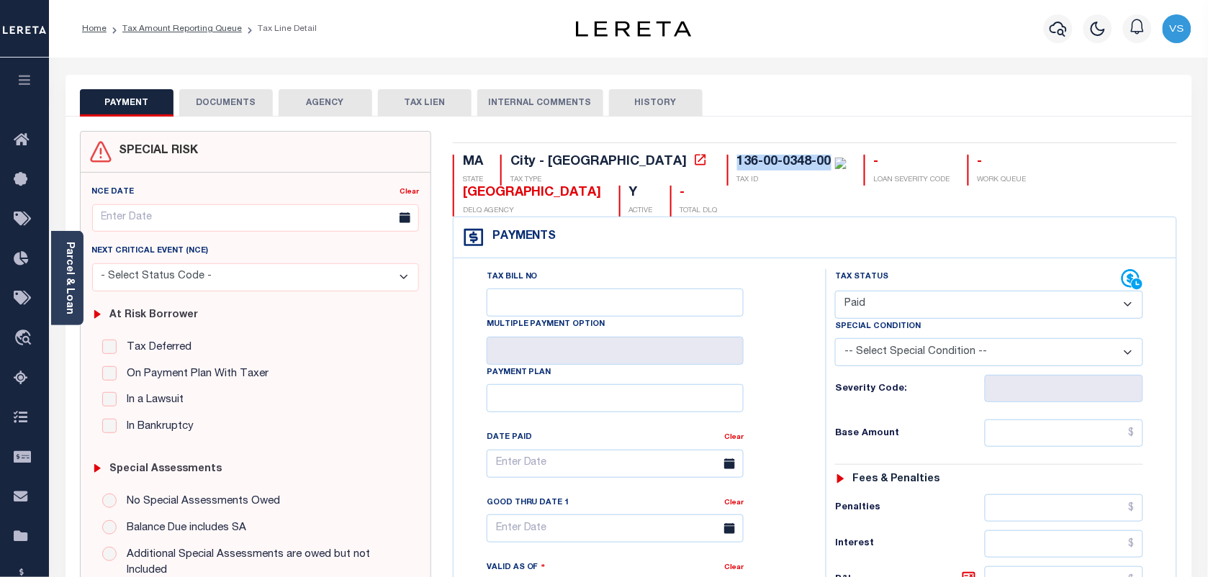
click at [835, 292] on select "- Select Status Code - Open Due/Unpaid Paid Incomplete No Tax Due Internal Refu…" at bounding box center [989, 305] width 308 height 28
type input "[DATE]"
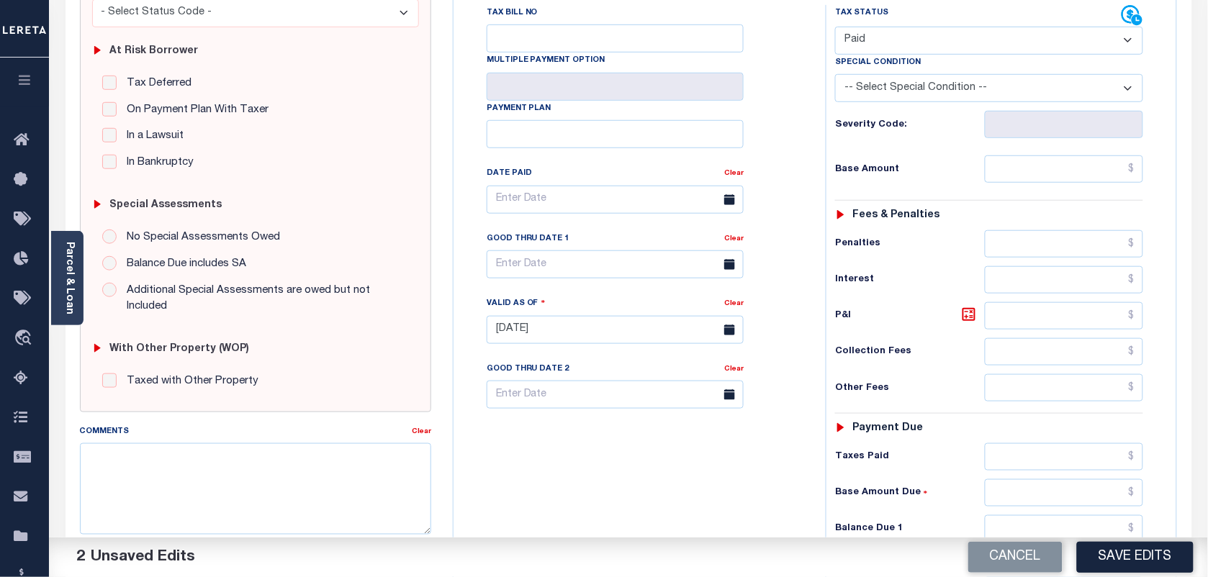
scroll to position [360, 0]
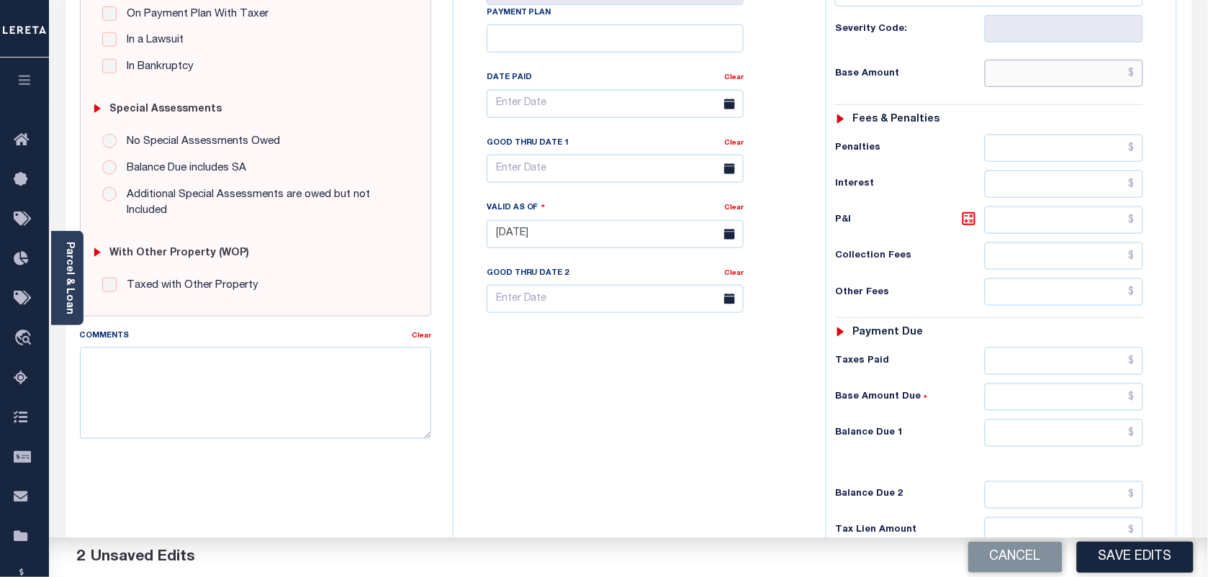
click at [1126, 84] on input "text" at bounding box center [1064, 73] width 159 height 27
type input "$0.00"
click at [1120, 433] on input "text" at bounding box center [1064, 433] width 159 height 27
type input "$0.00"
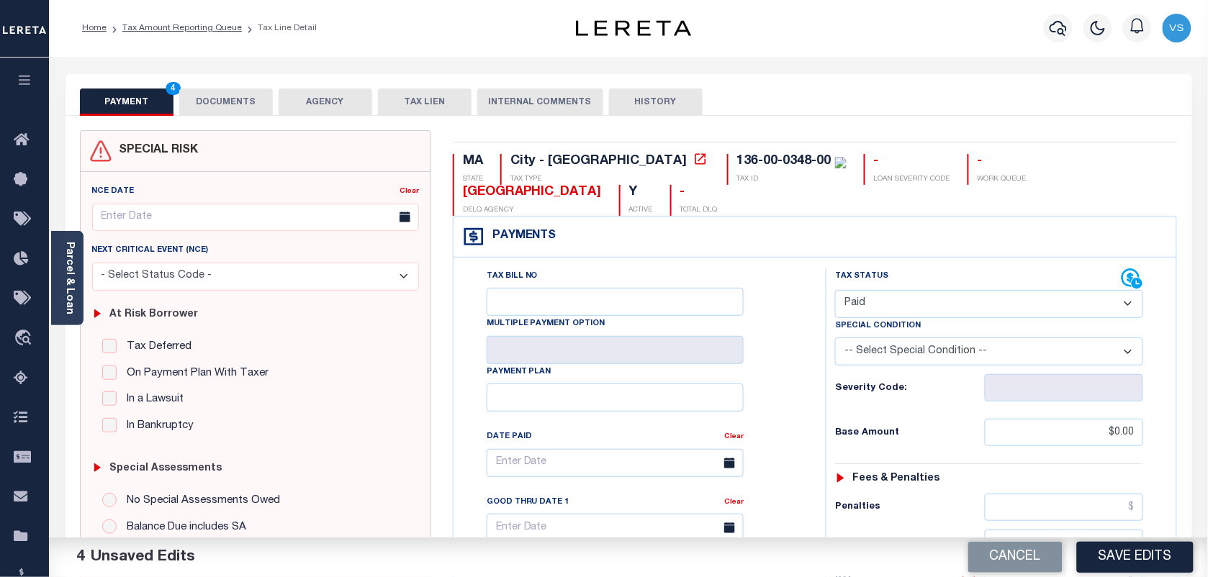
scroll to position [0, 0]
click at [228, 107] on button "DOCUMENTS" at bounding box center [226, 102] width 94 height 27
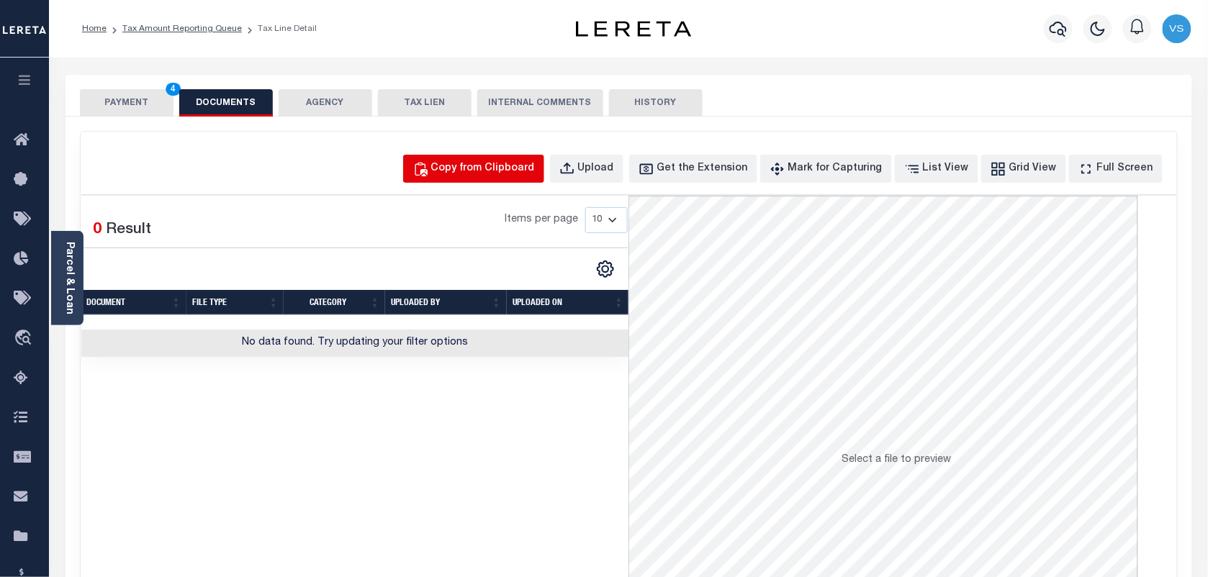
click at [473, 161] on div "Copy from Clipboard" at bounding box center [483, 169] width 104 height 16
select select "POP"
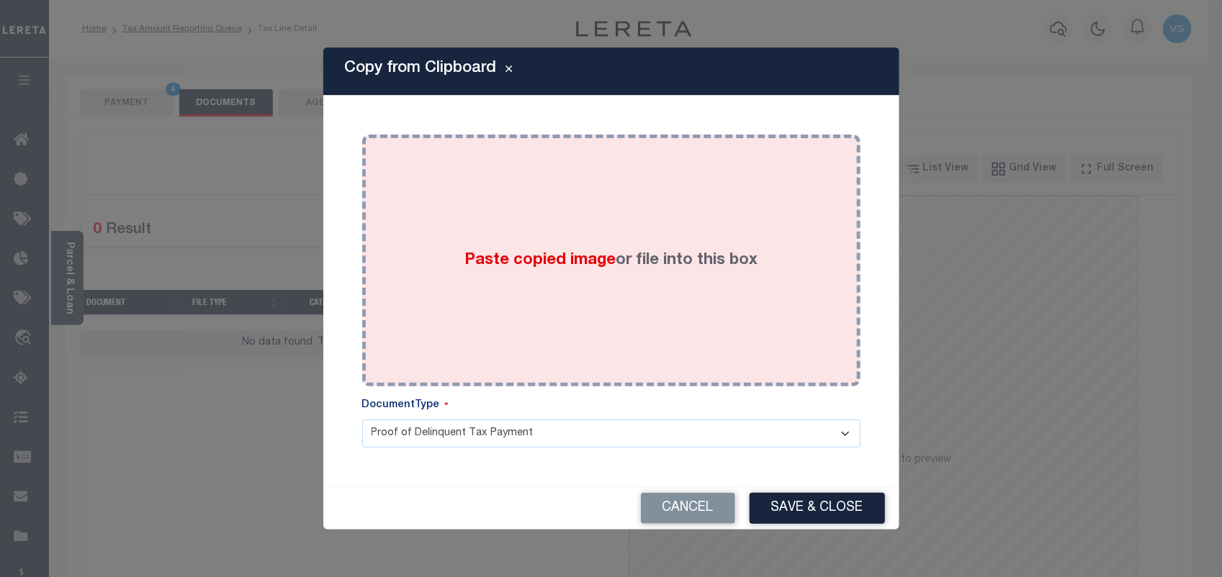
click at [620, 261] on label "Paste copied image or file into this box" at bounding box center [610, 261] width 293 height 24
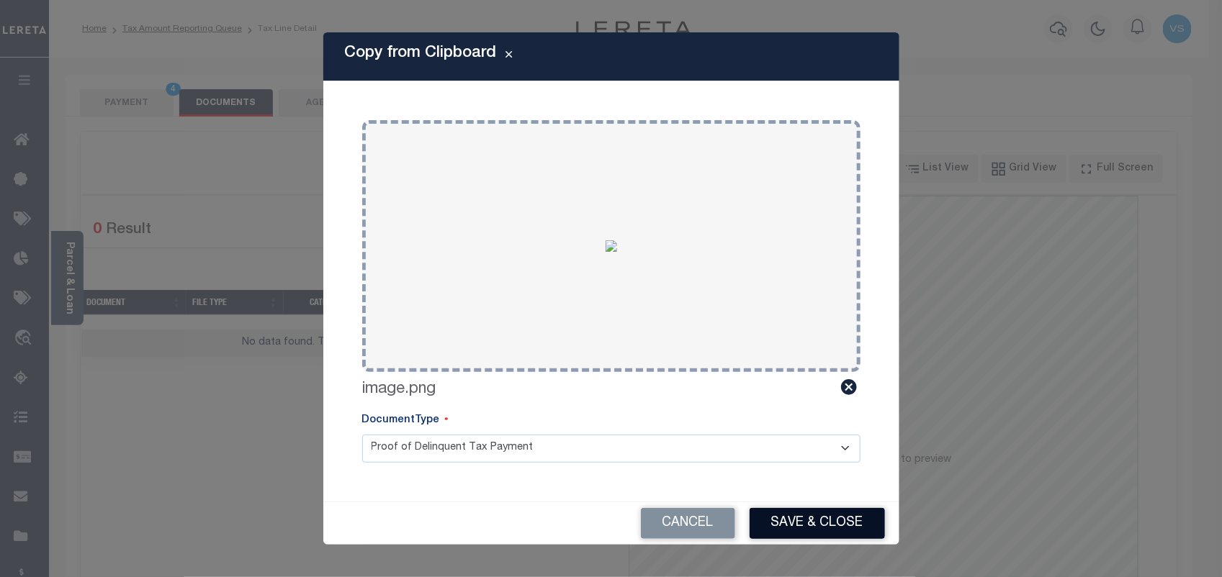
click at [814, 523] on button "Save & Close" at bounding box center [816, 523] width 135 height 31
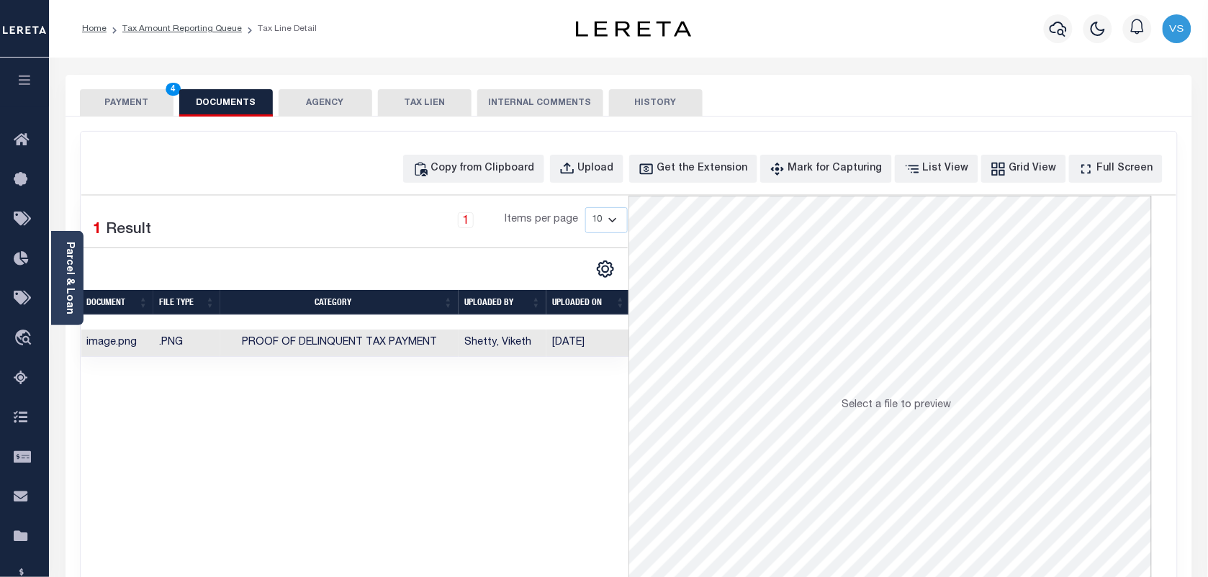
click at [114, 107] on button "PAYMENT 4" at bounding box center [127, 102] width 94 height 27
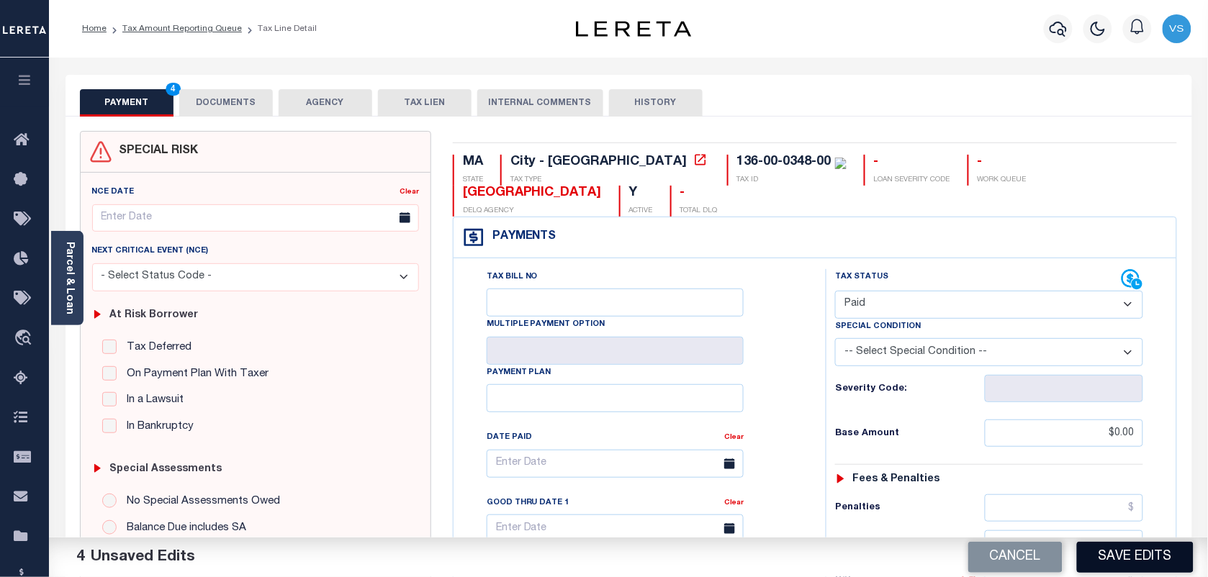
click at [1138, 556] on button "Save Edits" at bounding box center [1135, 557] width 117 height 31
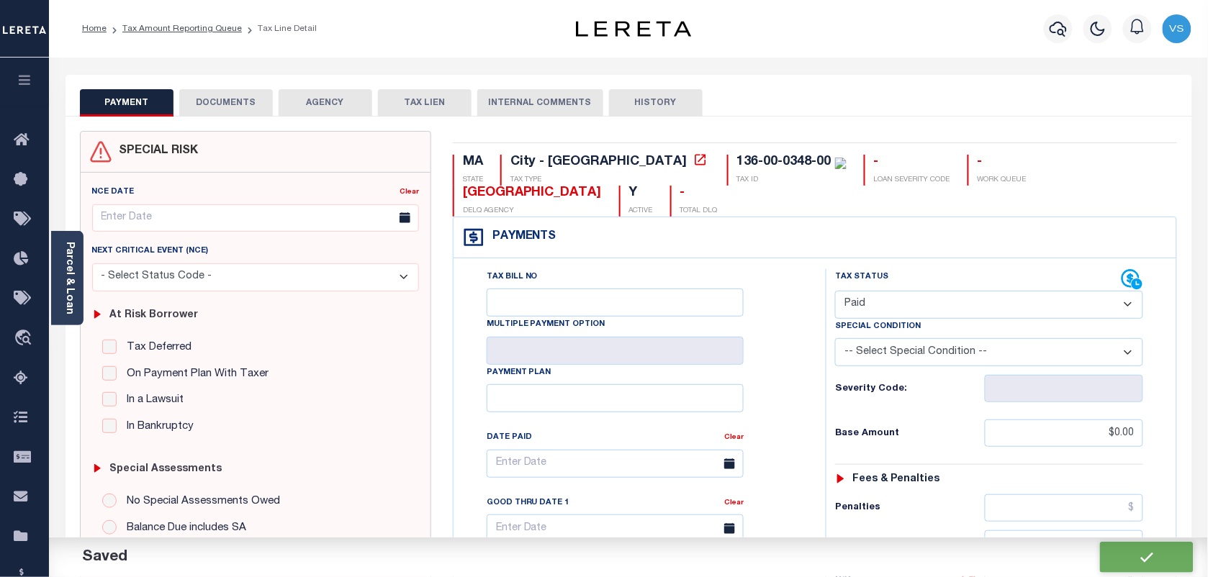
checkbox input "false"
type input "$0"
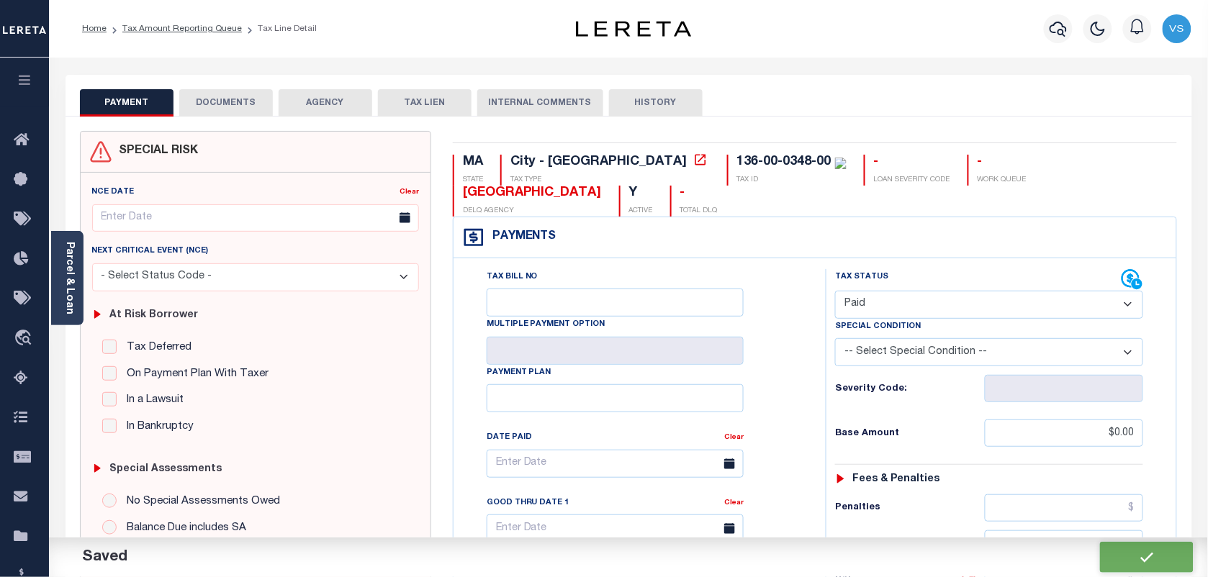
type input "$0"
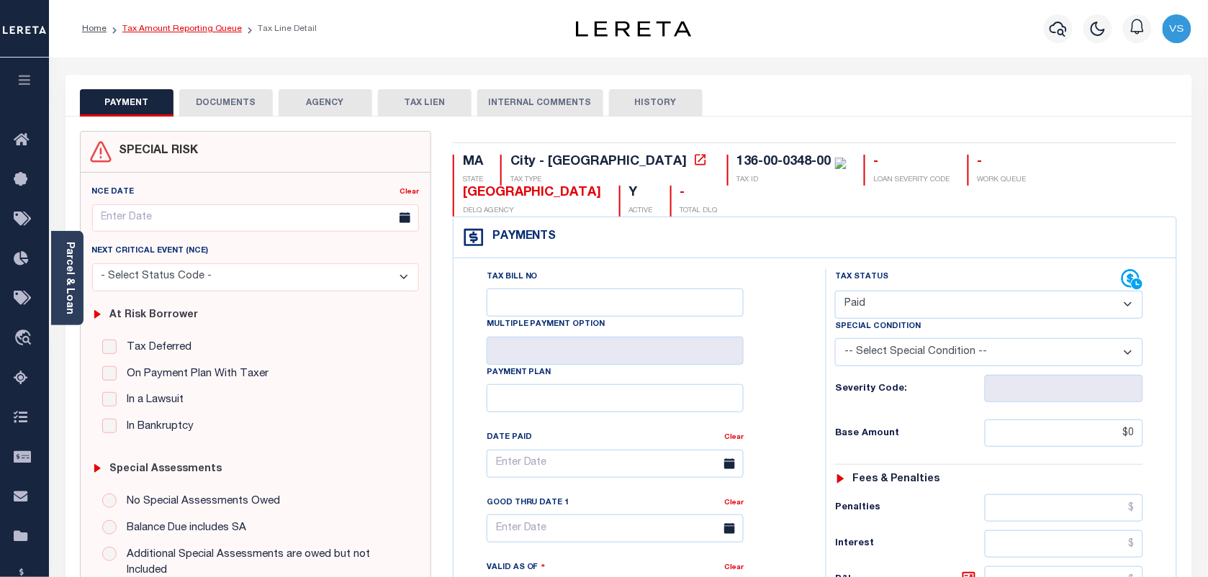
click at [148, 30] on link "Tax Amount Reporting Queue" at bounding box center [181, 28] width 119 height 9
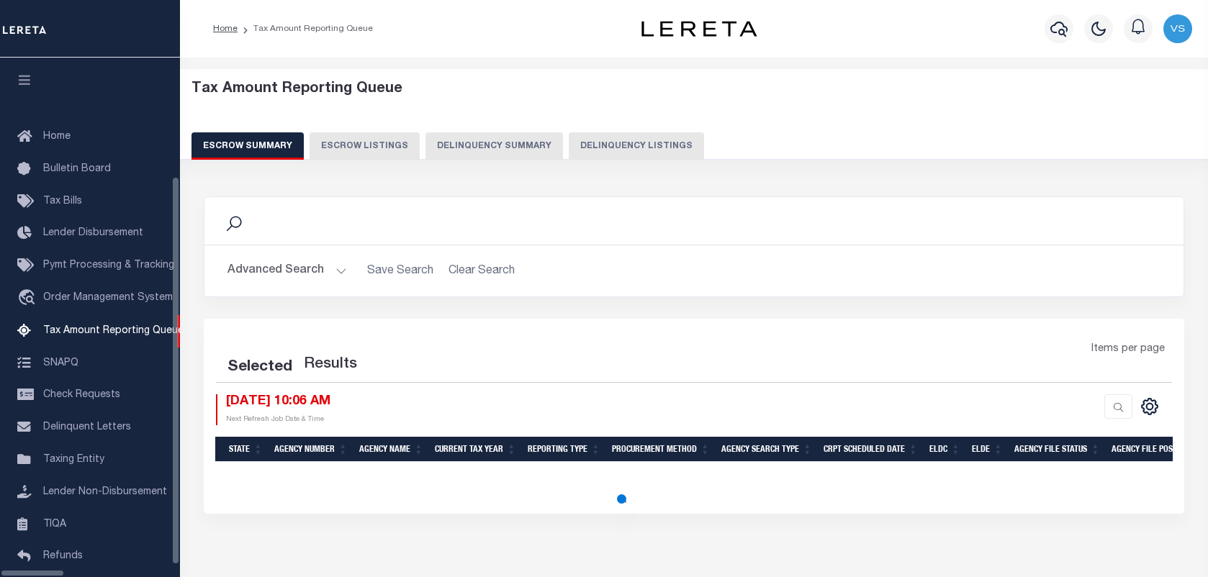
click at [579, 152] on button "Delinquency Listings" at bounding box center [636, 145] width 135 height 27
select select "100"
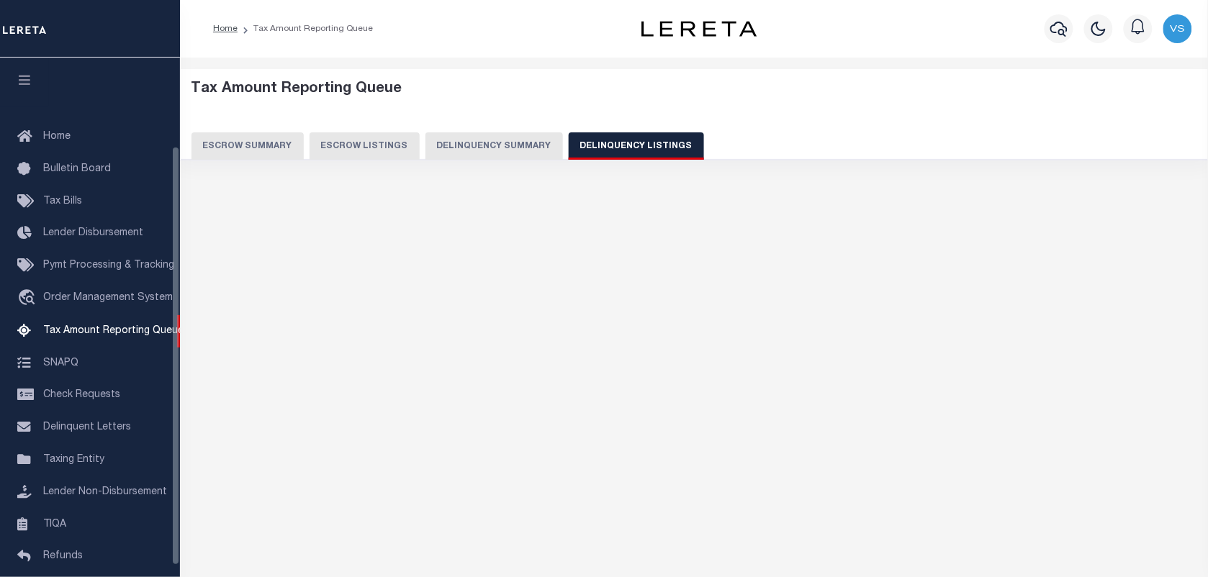
scroll to position [109, 0]
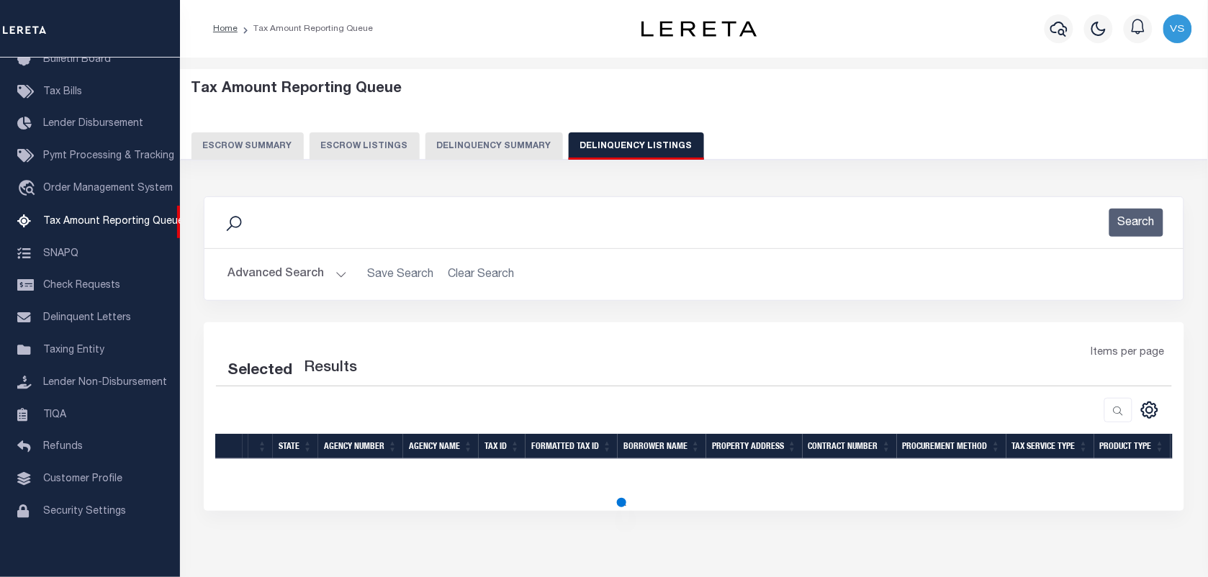
select select "100"
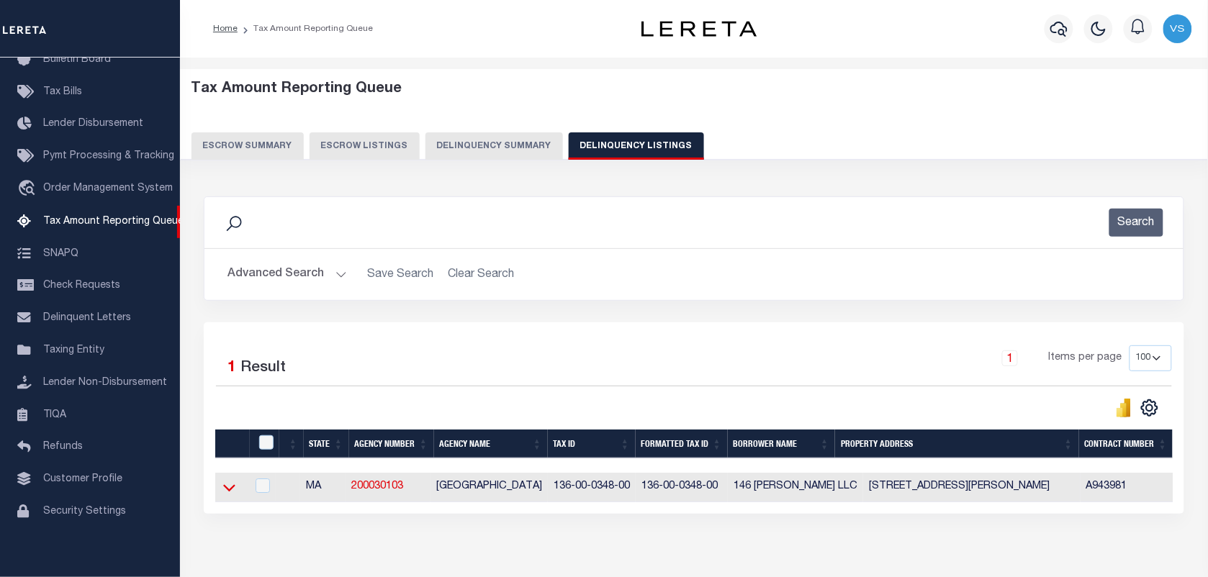
click at [223, 486] on icon at bounding box center [229, 487] width 12 height 15
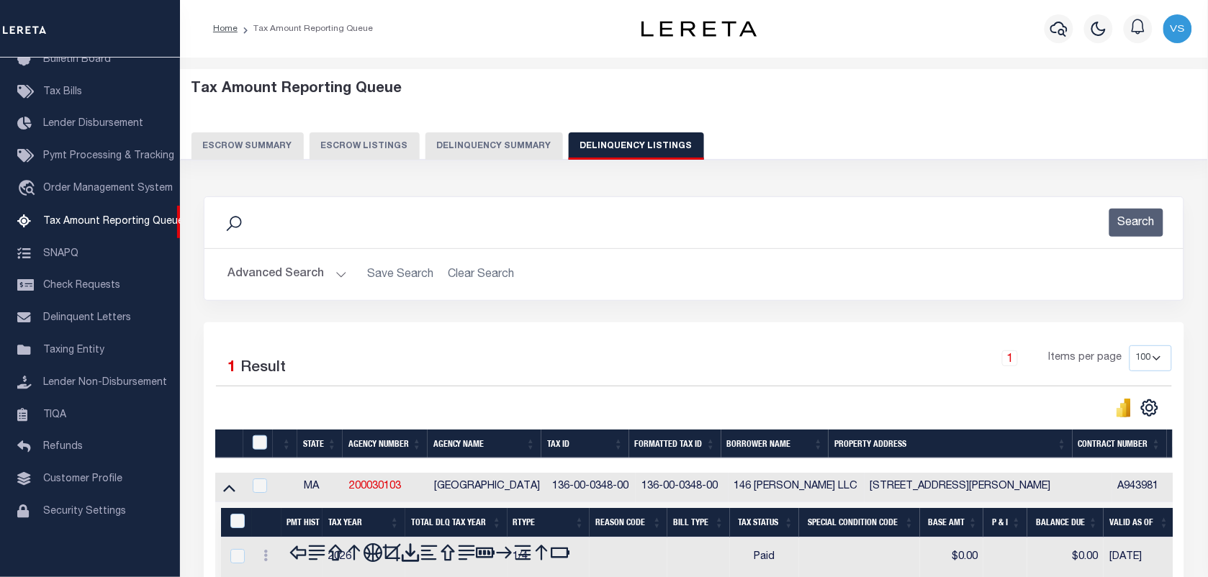
scroll to position [153, 0]
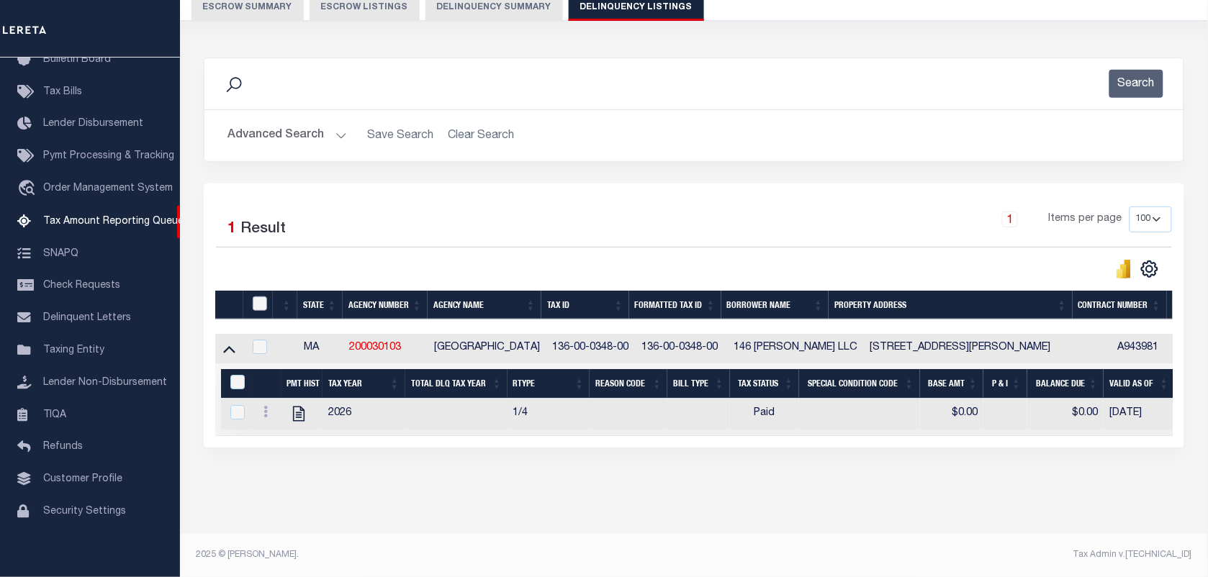
click at [260, 297] on input "checkbox" at bounding box center [260, 304] width 14 height 14
checkbox input "true"
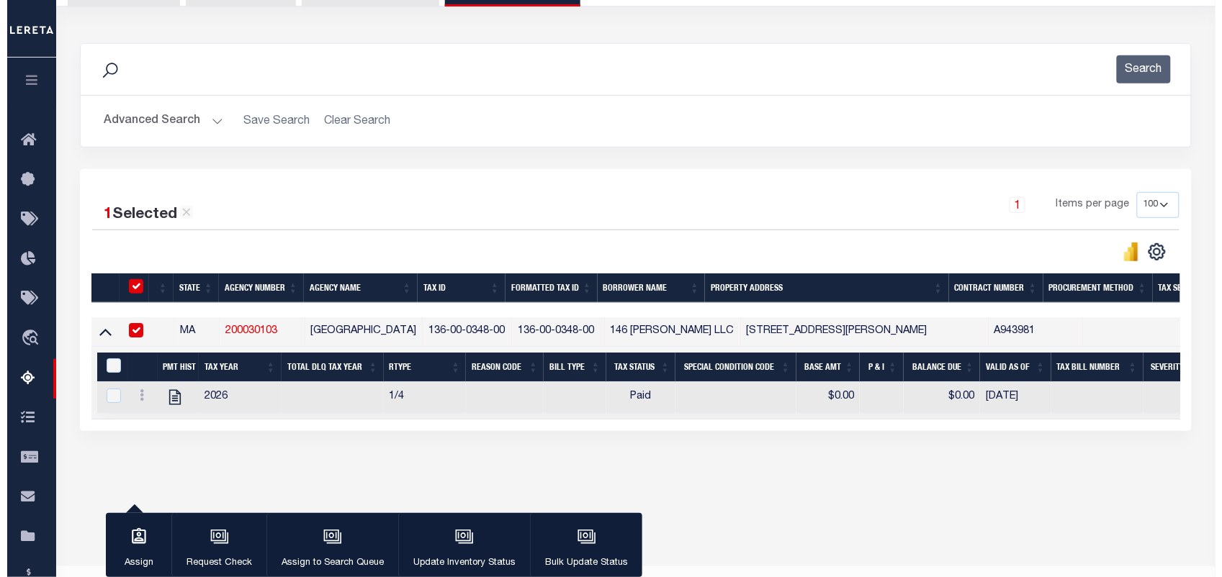
scroll to position [151, 0]
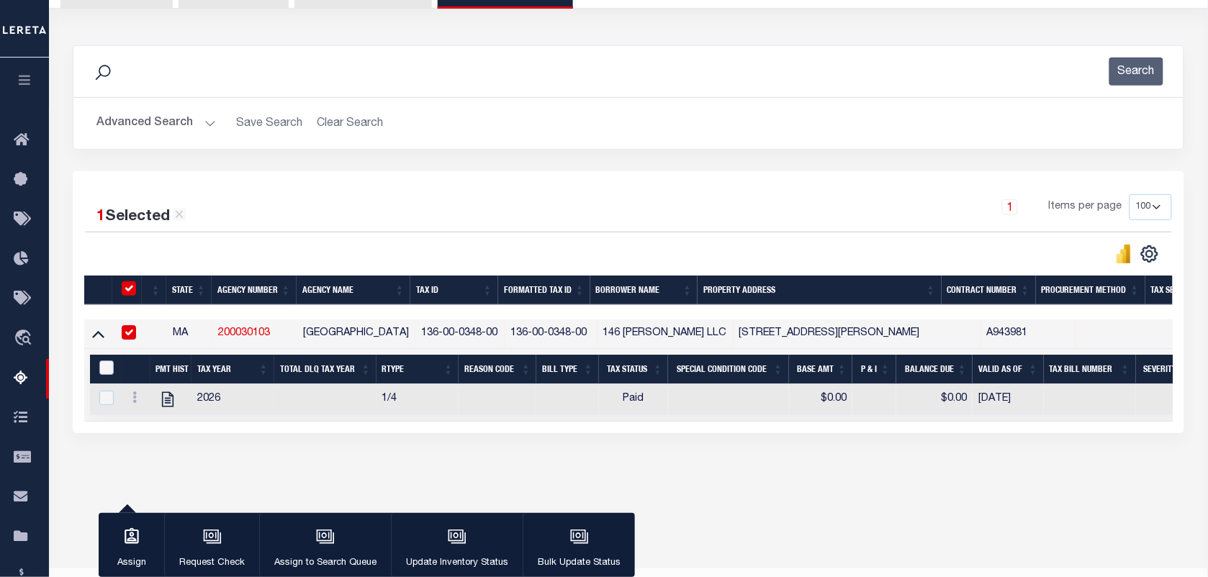
click at [106, 371] on input "&nbsp;" at bounding box center [106, 368] width 14 height 14
checkbox input "true"
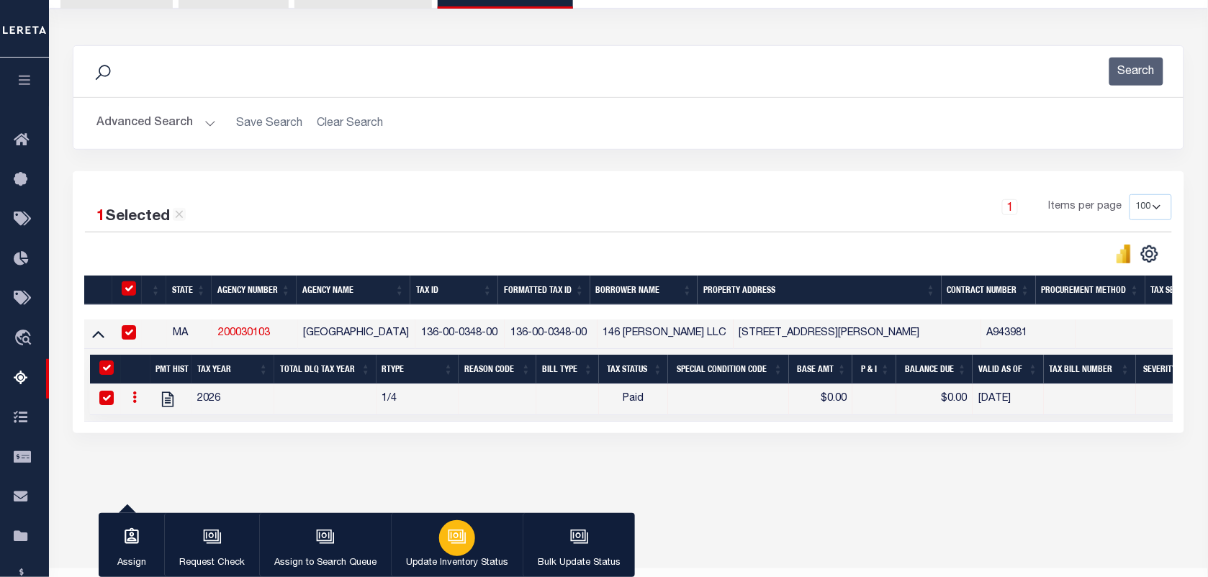
click at [457, 540] on icon "button" at bounding box center [457, 537] width 19 height 19
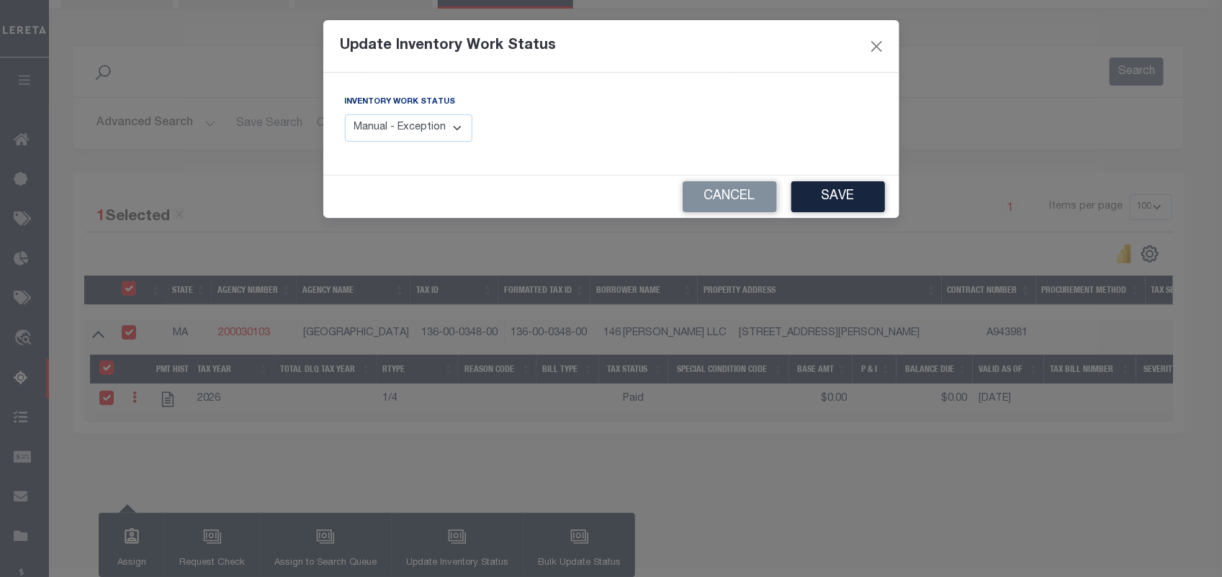
click at [389, 124] on select "Manual - Exception Pended - Awaiting Search Late Add Exception Completed" at bounding box center [409, 128] width 128 height 28
select select "4"
click at [345, 114] on select "Manual - Exception Pended - Awaiting Search Late Add Exception Completed" at bounding box center [409, 128] width 128 height 28
click at [834, 198] on button "Save" at bounding box center [838, 196] width 94 height 31
